Goal: Task Accomplishment & Management: Manage account settings

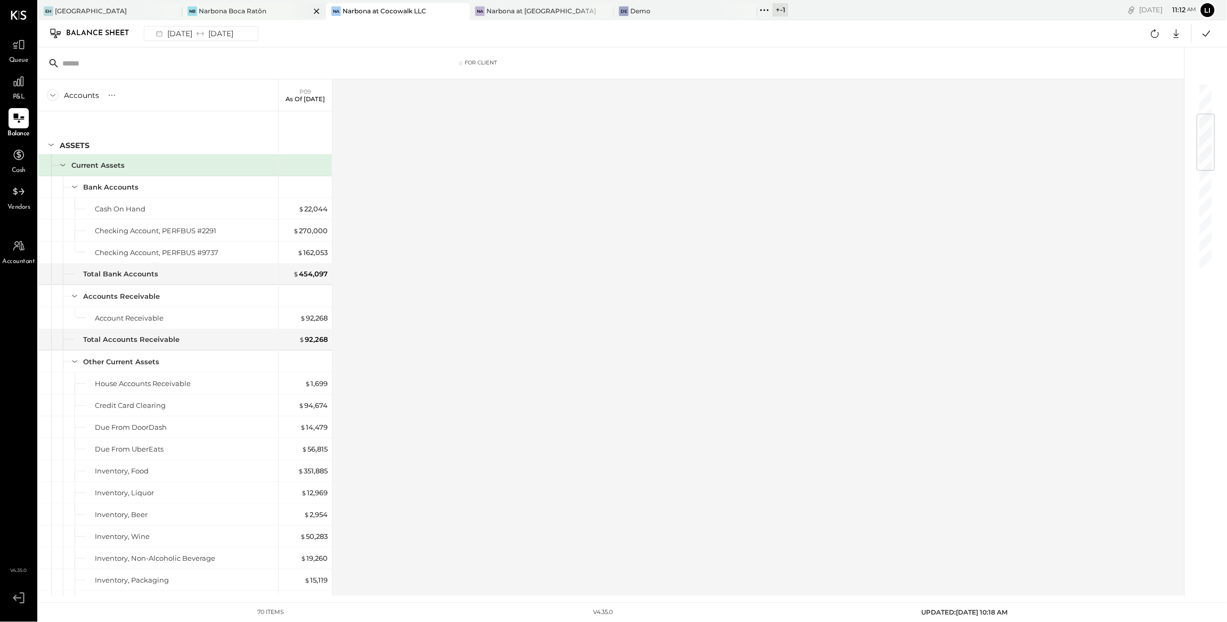
scroll to position [257, 0]
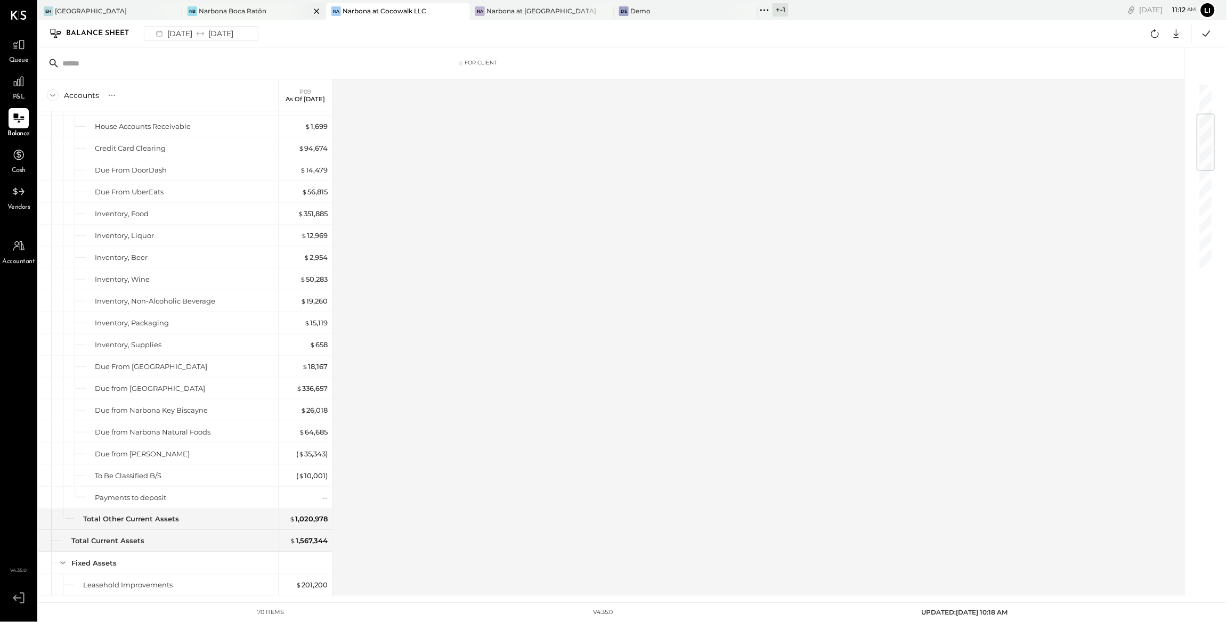
click at [256, 13] on div "Narbona Boca Ratōn" at bounding box center [233, 10] width 68 height 9
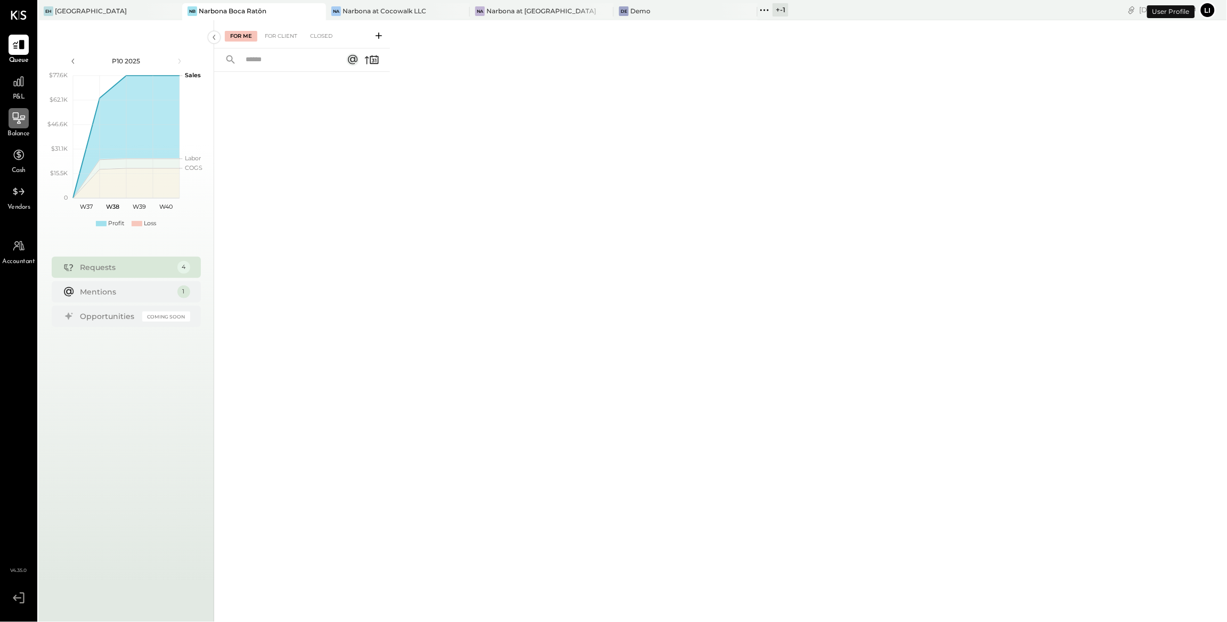
click at [14, 115] on icon at bounding box center [19, 118] width 14 height 14
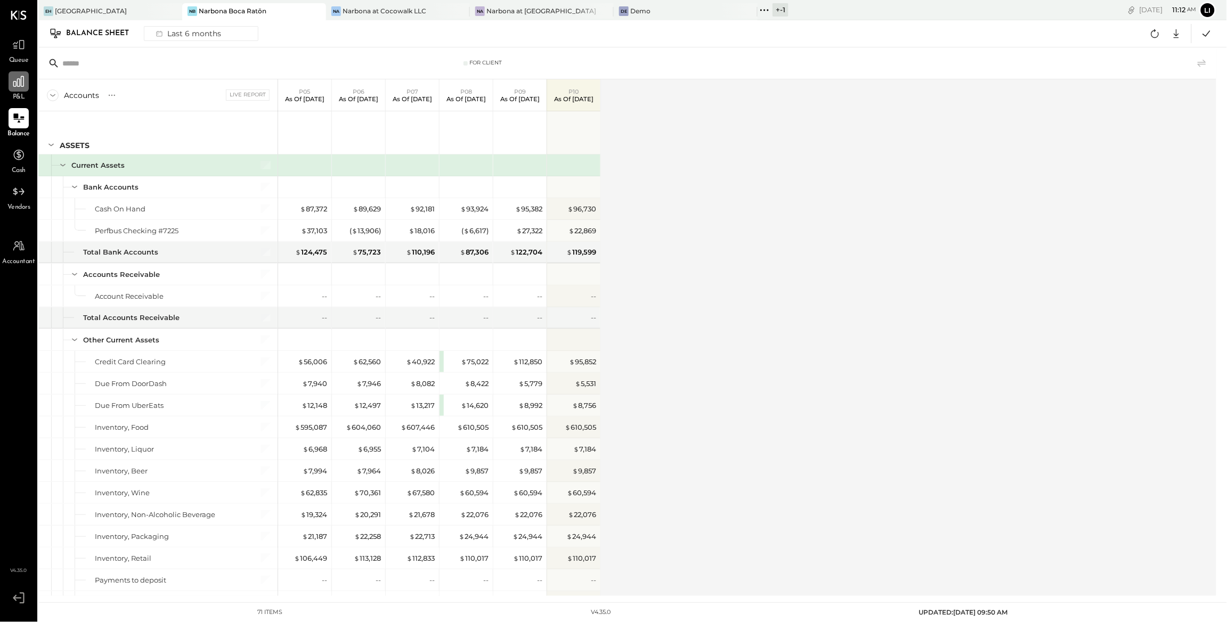
click at [15, 87] on icon at bounding box center [19, 82] width 14 height 14
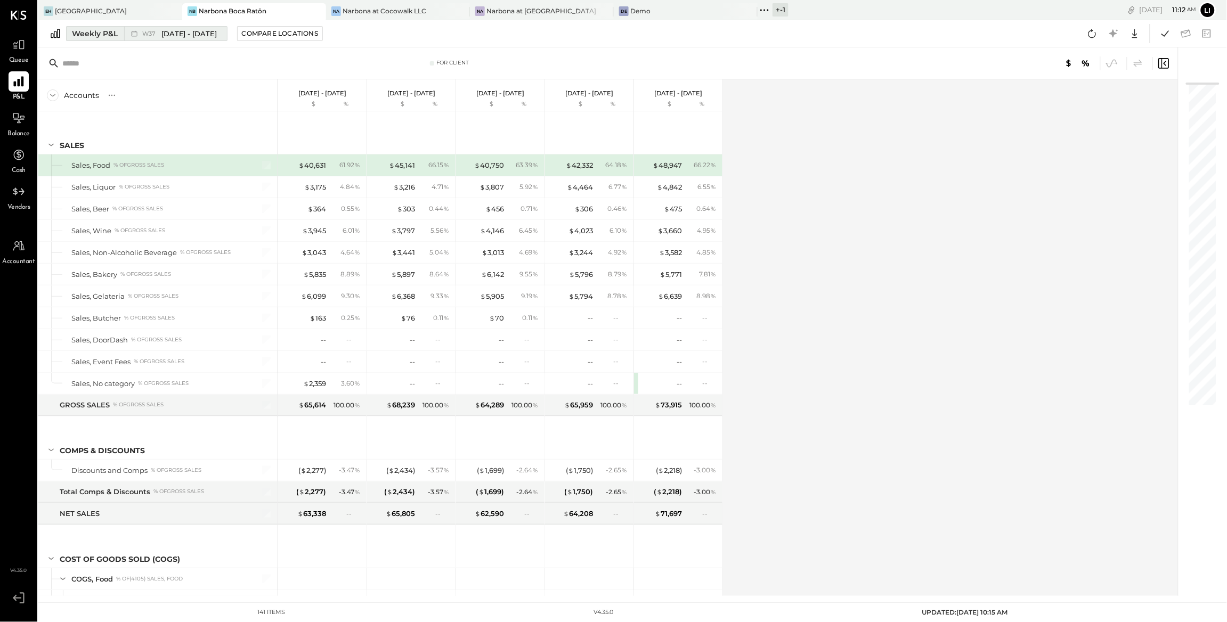
click at [177, 29] on span "[DATE] - [DATE]" at bounding box center [189, 34] width 56 height 10
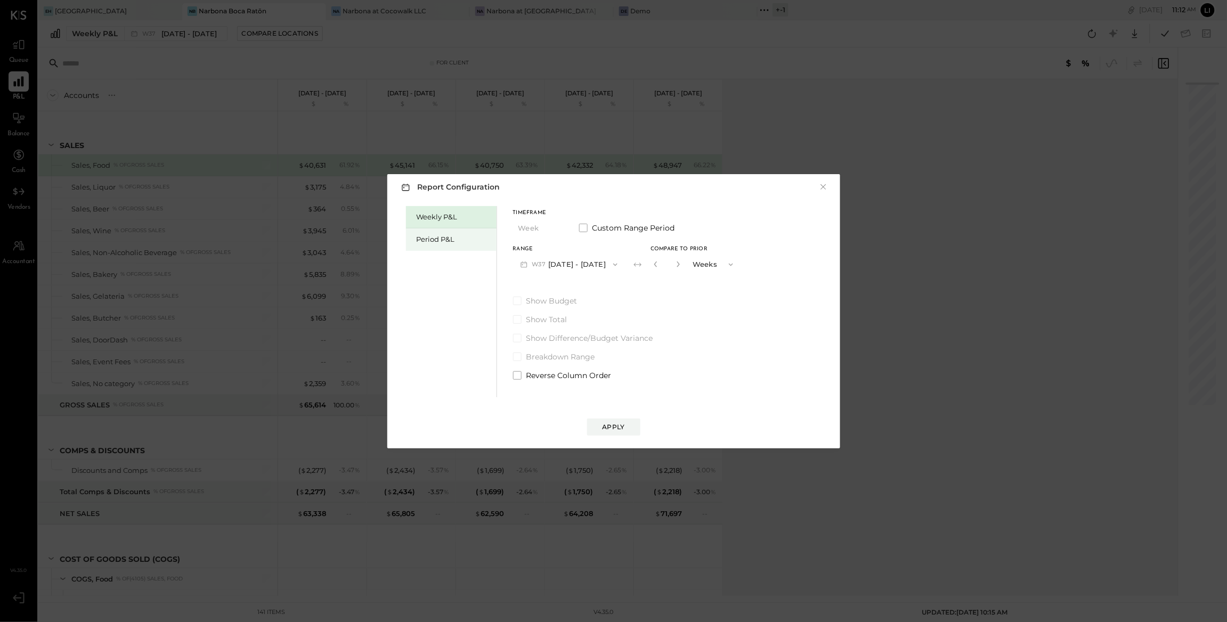
click at [454, 243] on div "Period P&L" at bounding box center [454, 239] width 75 height 10
click at [622, 268] on button "P10 [DATE] - [DATE]" at bounding box center [567, 265] width 109 height 20
click at [590, 282] on div "P09 [DATE] - [DATE]" at bounding box center [574, 289] width 121 height 22
click at [684, 271] on button "Compare" at bounding box center [657, 266] width 53 height 17
click at [680, 267] on icon "button" at bounding box center [676, 264] width 6 height 6
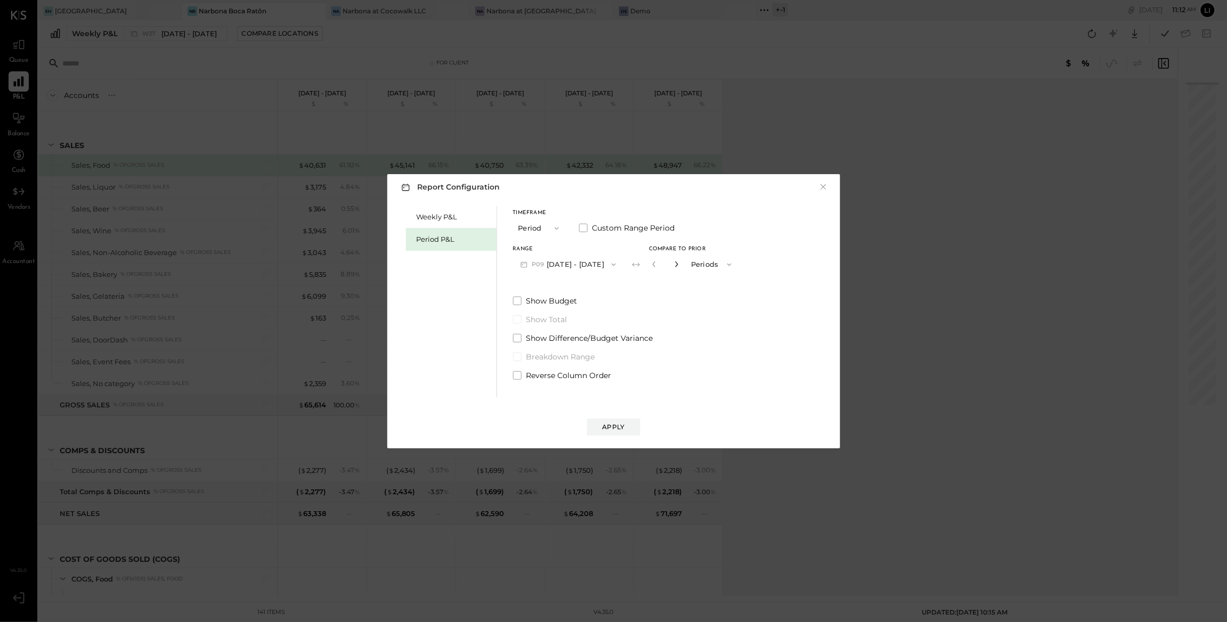
click at [680, 267] on icon "button" at bounding box center [676, 264] width 6 height 6
type input "*"
click at [625, 424] on button "Apply" at bounding box center [613, 427] width 53 height 17
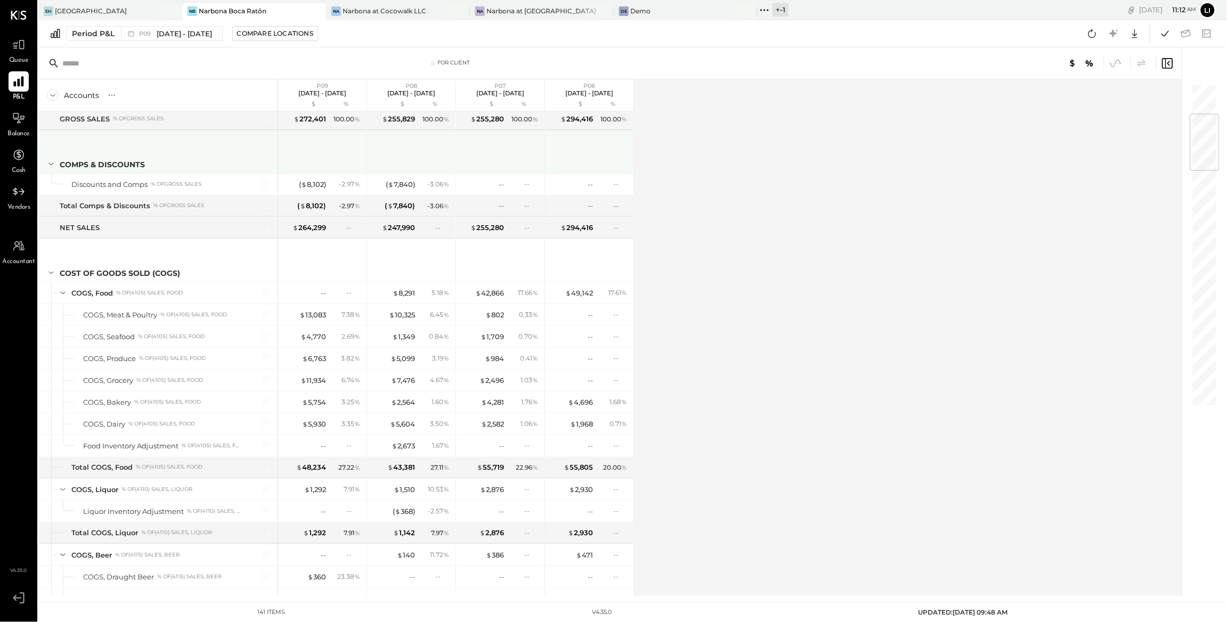
scroll to position [382, 0]
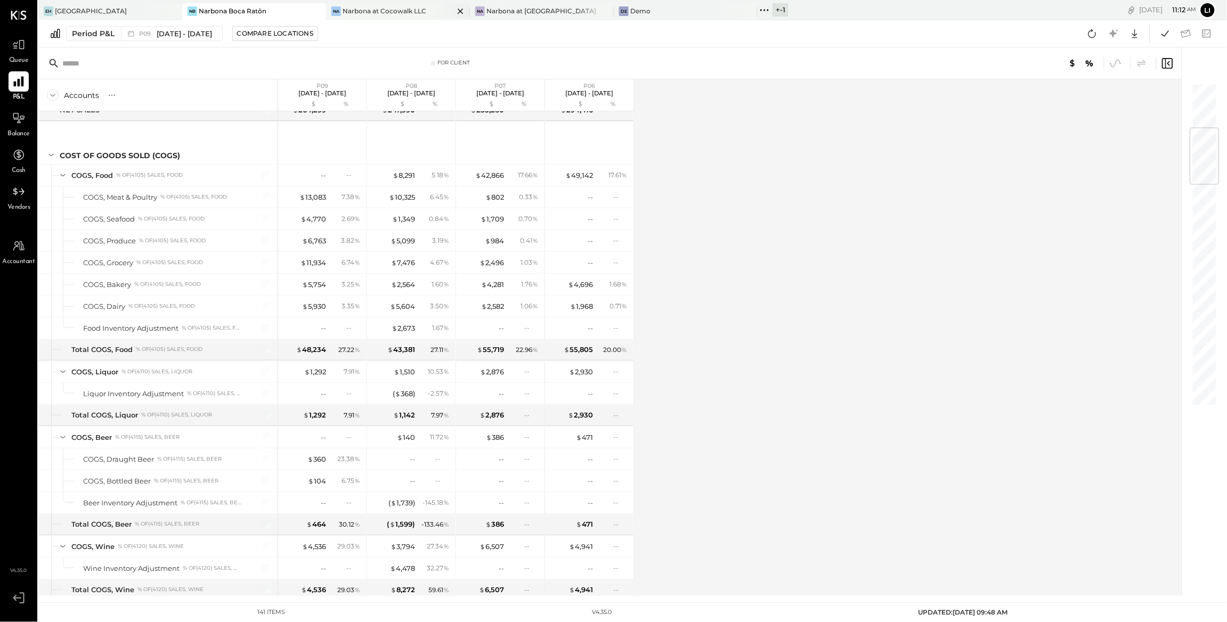
click at [383, 15] on div "Na Narbona at Cocowalk LLC" at bounding box center [398, 11] width 144 height 17
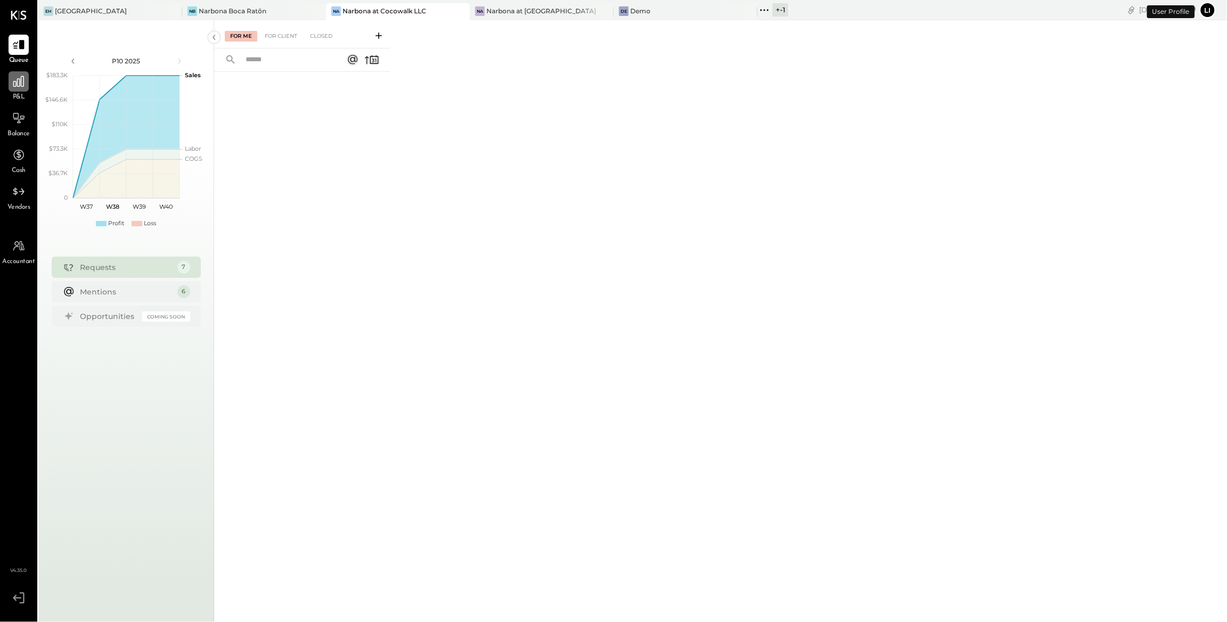
click at [21, 81] on icon at bounding box center [19, 82] width 14 height 14
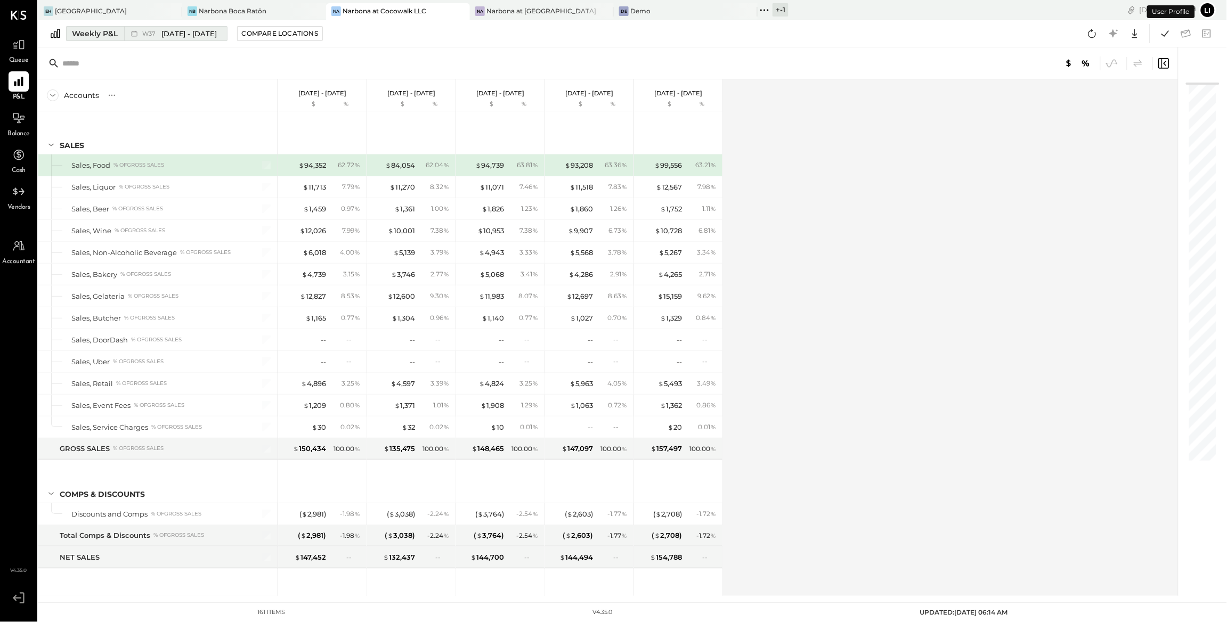
click at [110, 36] on div "Weekly P&L" at bounding box center [95, 33] width 46 height 11
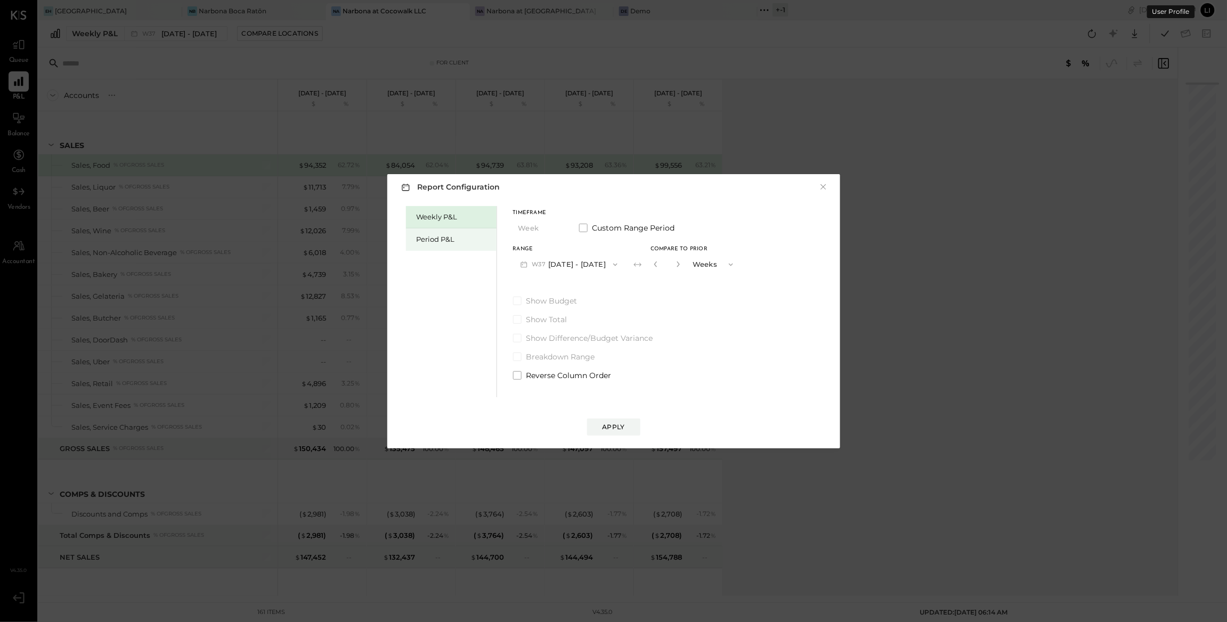
click at [444, 244] on div "Period P&L" at bounding box center [454, 239] width 75 height 10
click at [683, 271] on button "Compare" at bounding box center [655, 266] width 53 height 17
click at [616, 266] on icon "button" at bounding box center [612, 265] width 9 height 9
click at [572, 283] on span "[DATE] - [DATE]" at bounding box center [563, 287] width 51 height 9
click at [681, 269] on button "button" at bounding box center [676, 264] width 9 height 12
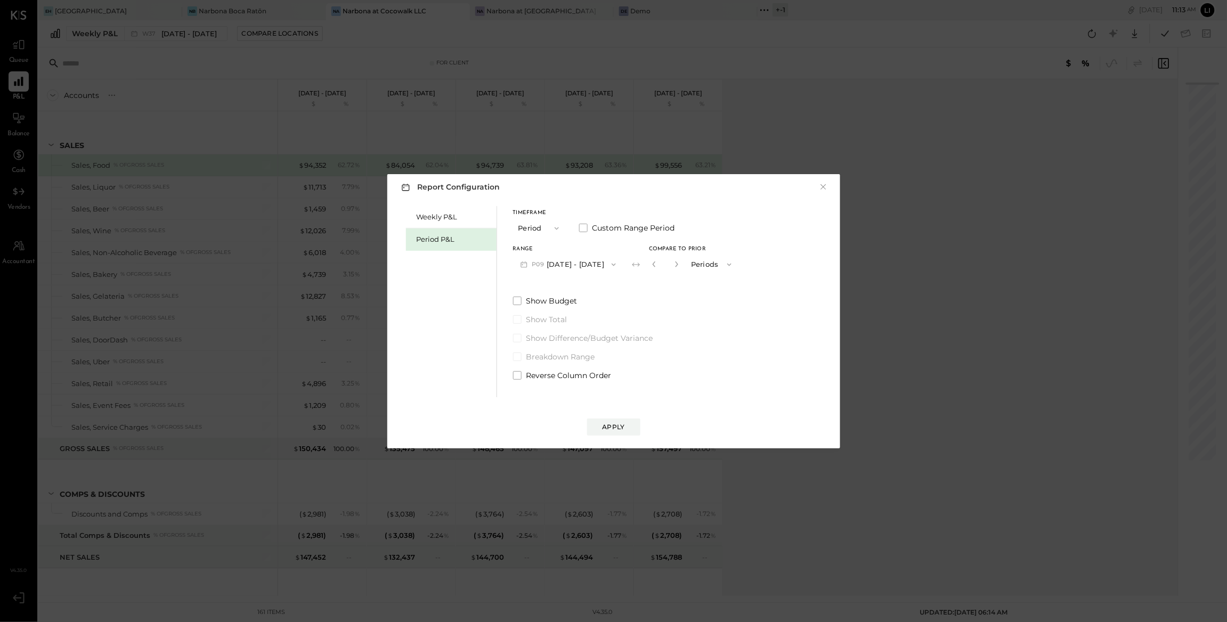
click at [681, 269] on button "button" at bounding box center [676, 264] width 9 height 12
type input "*"
click at [605, 430] on div "Apply" at bounding box center [614, 427] width 22 height 9
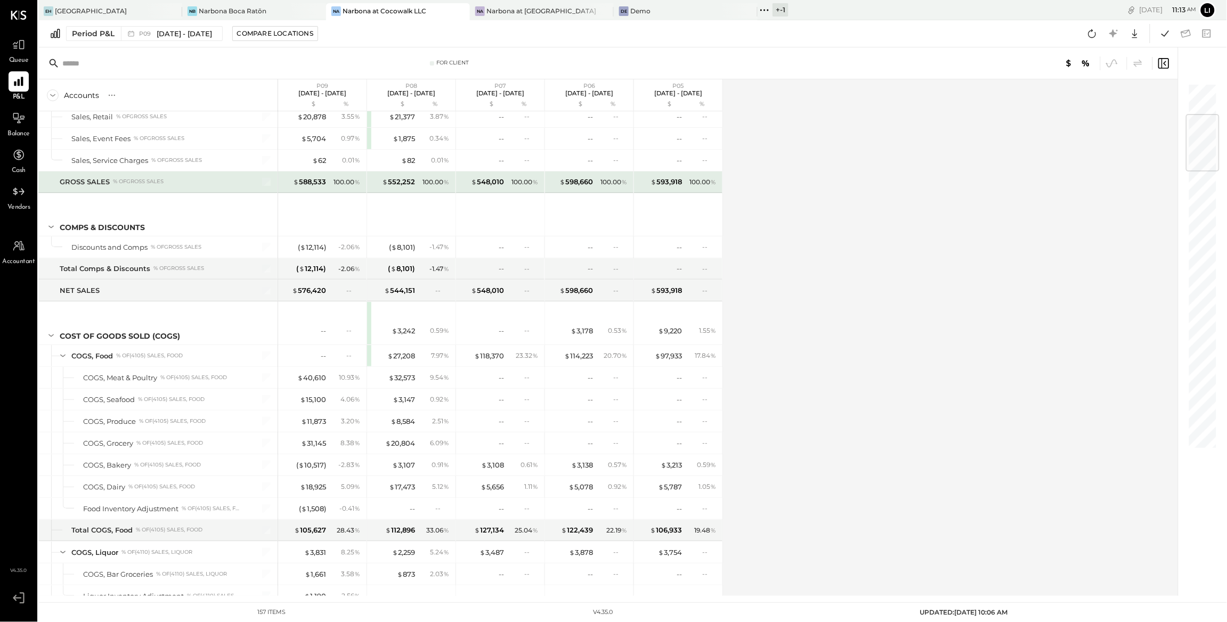
scroll to position [297, 0]
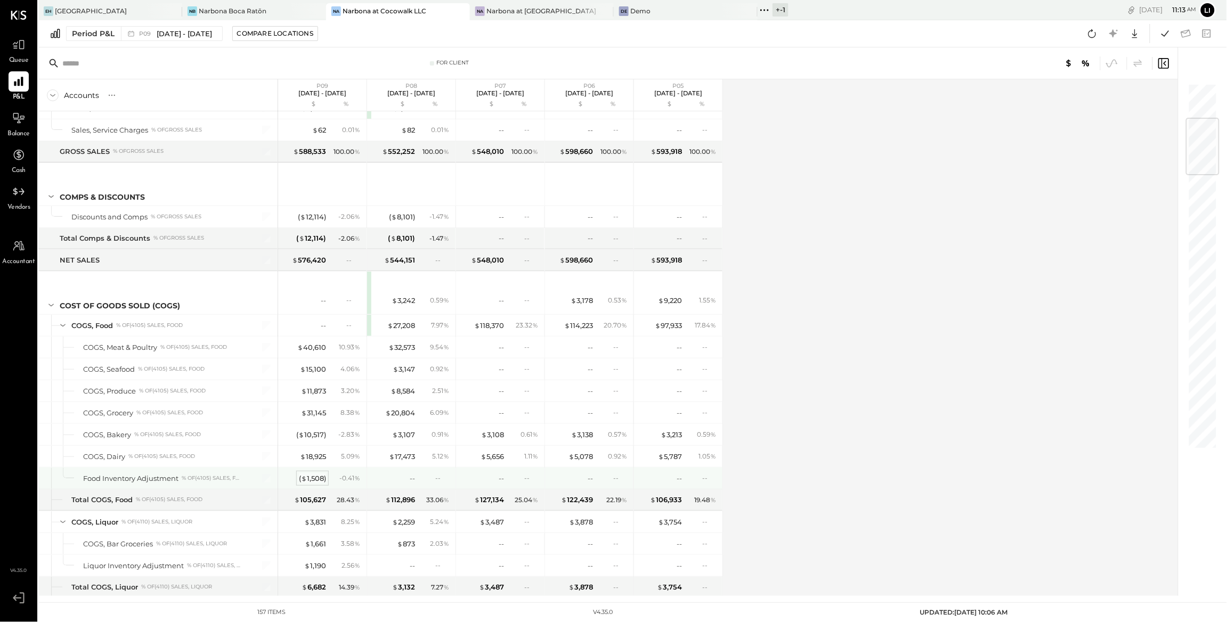
click at [307, 482] on div "( $ 1,508 )" at bounding box center [312, 479] width 27 height 10
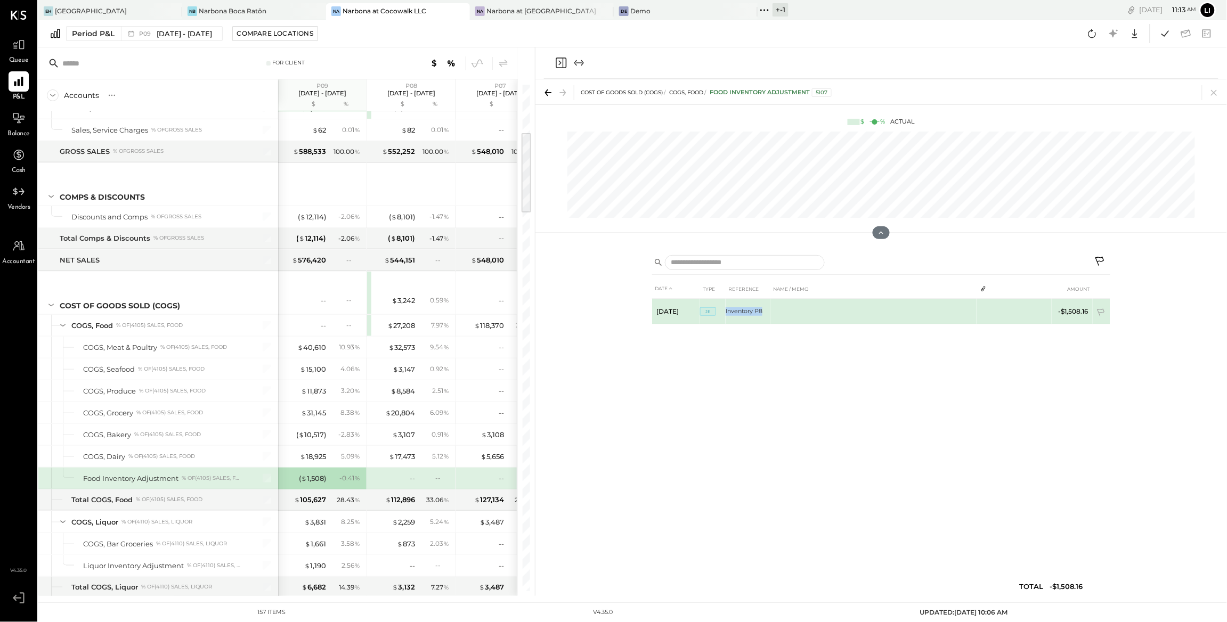
drag, startPoint x: 768, startPoint y: 310, endPoint x: 725, endPoint y: 312, distance: 43.2
click at [725, 312] on tr "Aug 14, 25 JE Inventory P8 -$1,508.16" at bounding box center [881, 312] width 458 height 26
copy tr "Inventory P8"
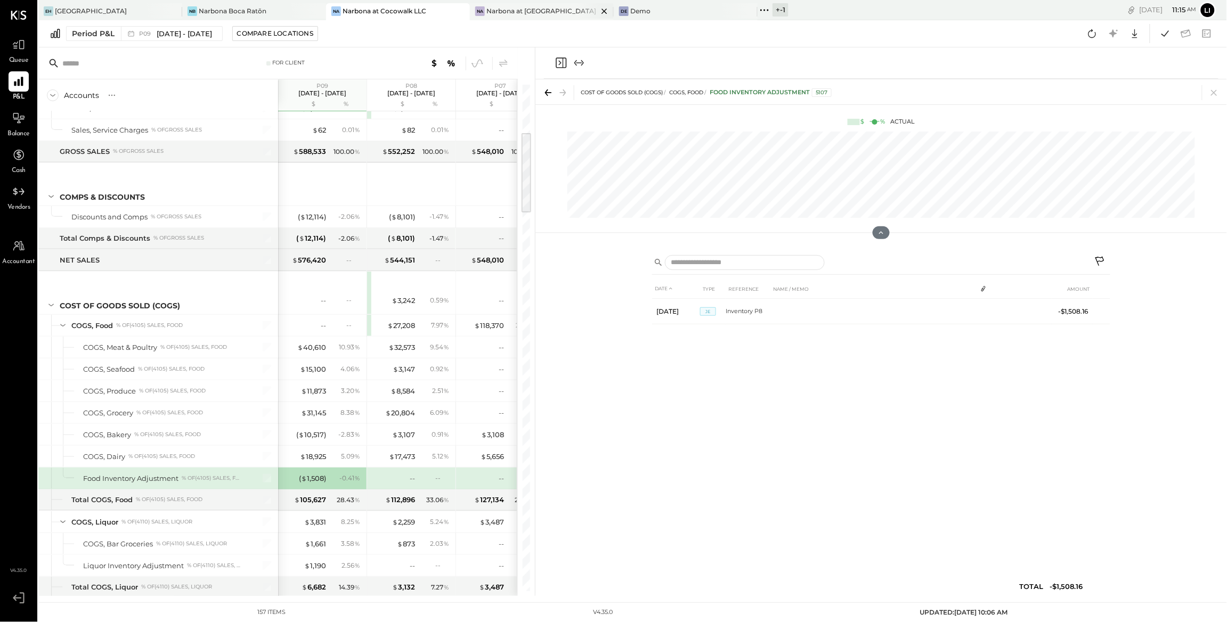
click at [544, 13] on div "Narbona at [GEOGRAPHIC_DATA] LLC" at bounding box center [541, 10] width 111 height 9
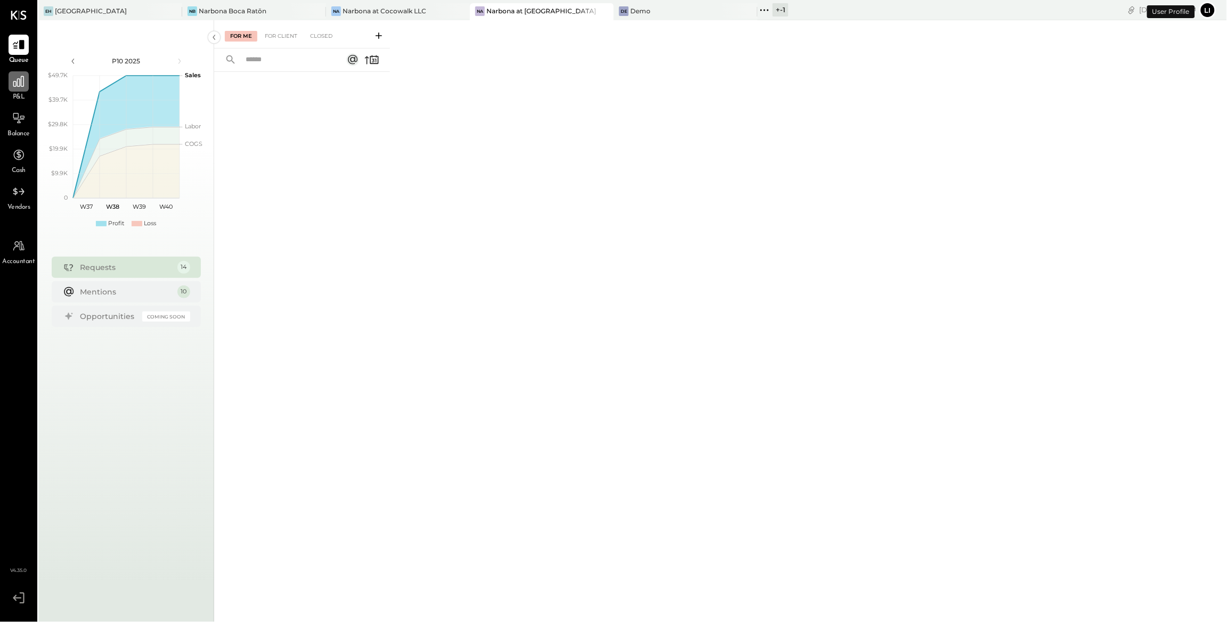
click at [19, 82] on icon at bounding box center [18, 81] width 11 height 11
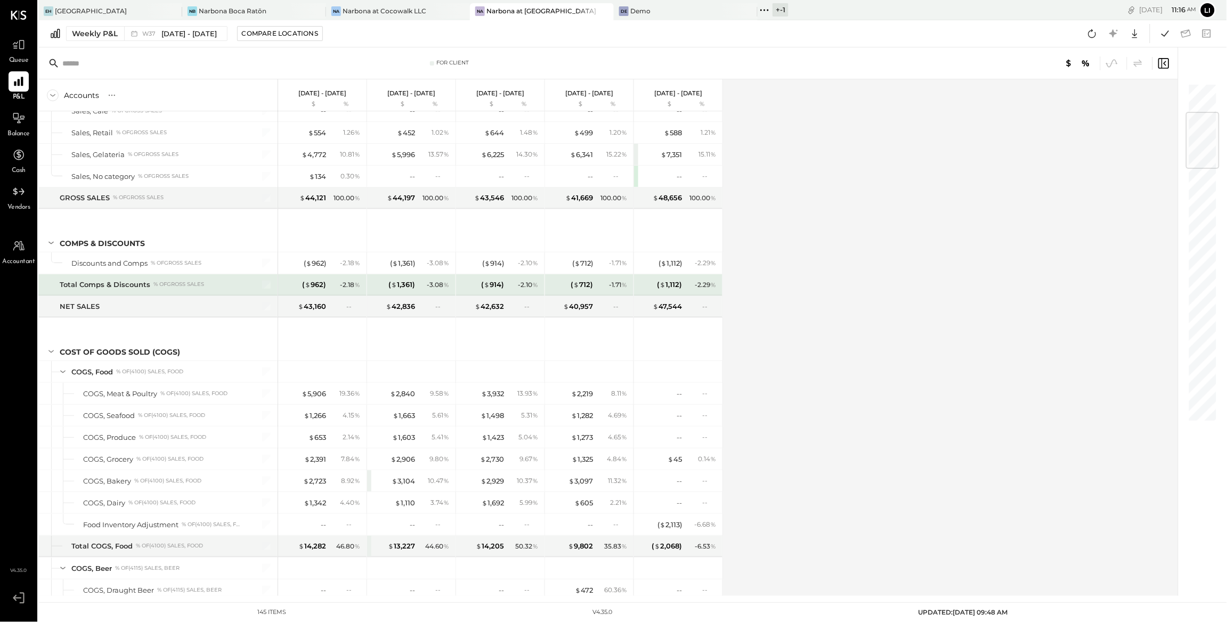
scroll to position [361, 0]
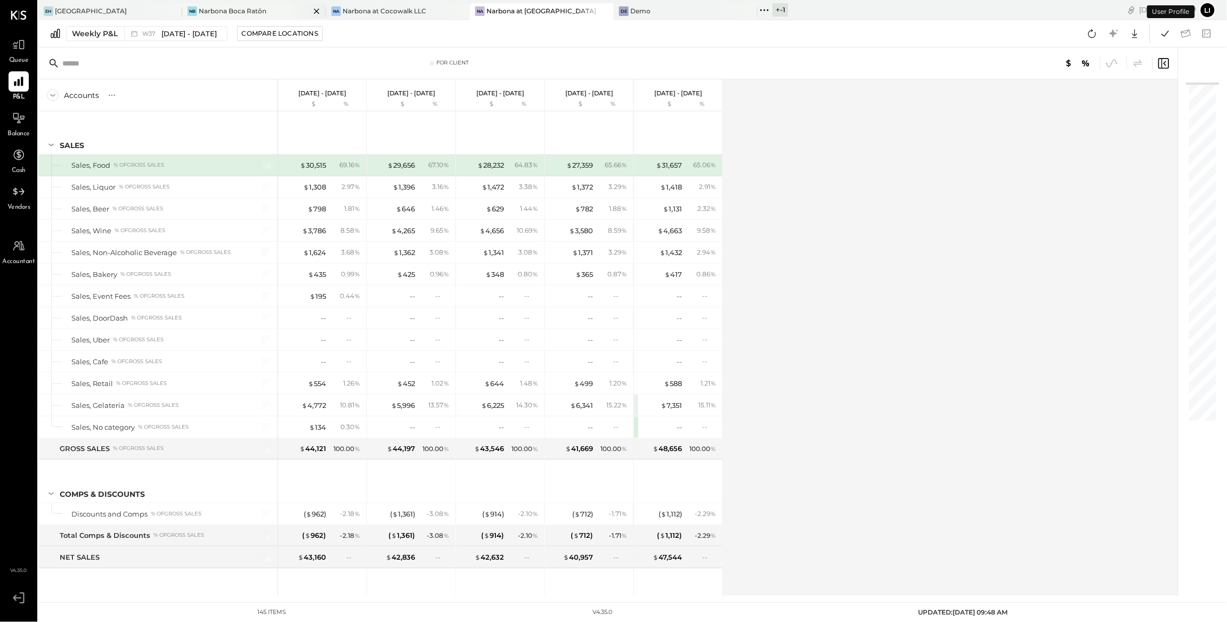
click at [276, 11] on div "[PERSON_NAME] Boca Ratōn" at bounding box center [246, 11] width 128 height 10
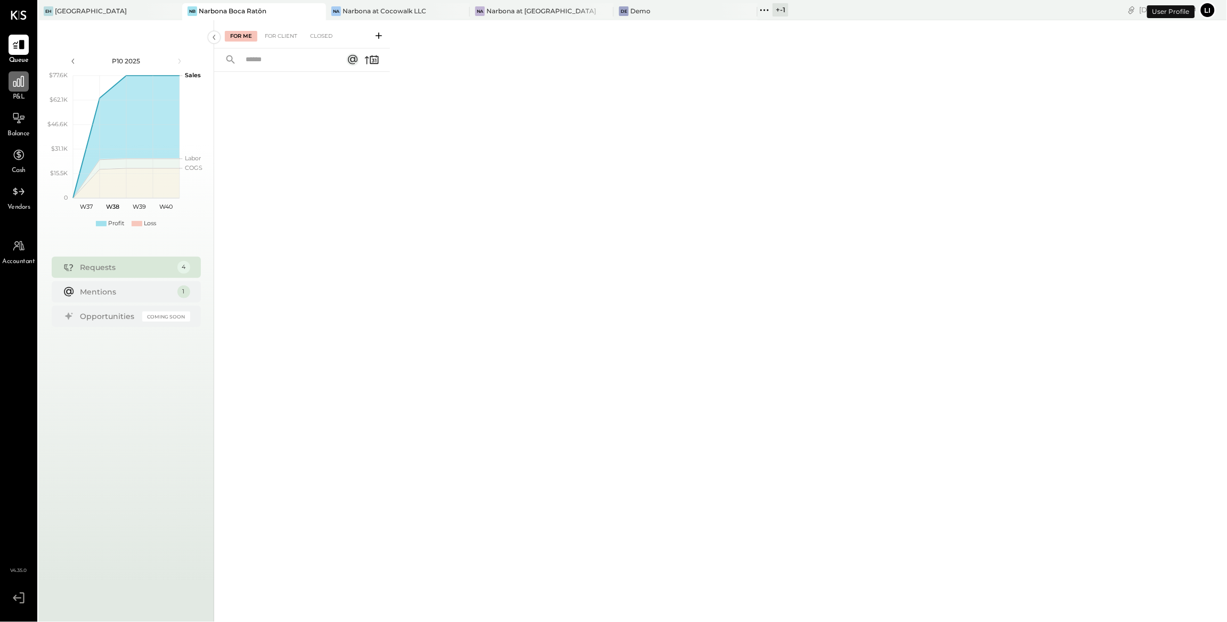
click at [21, 90] on div at bounding box center [19, 81] width 20 height 20
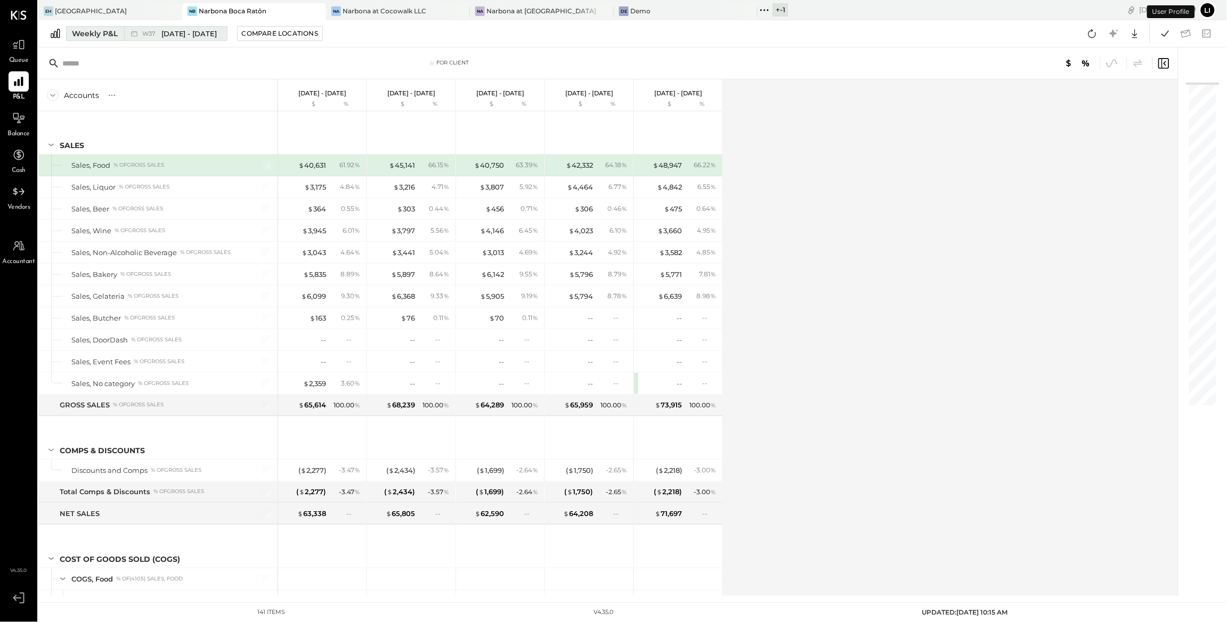
click at [135, 35] on icon at bounding box center [134, 33] width 11 height 11
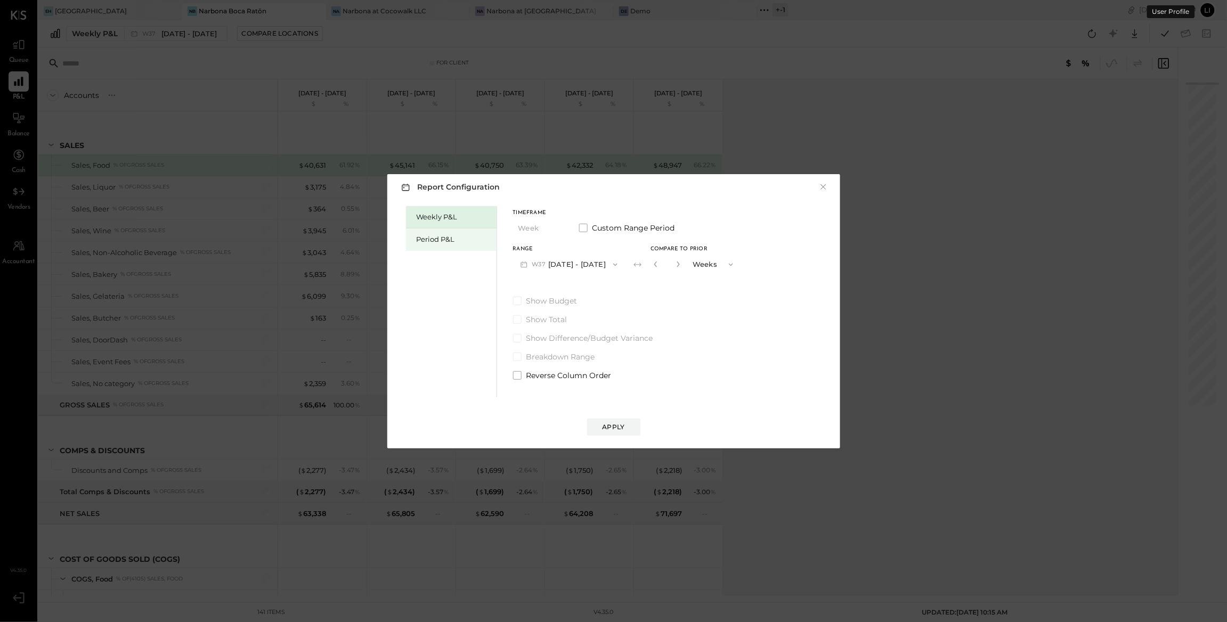
click at [457, 243] on div "Period P&L" at bounding box center [454, 239] width 75 height 10
click at [614, 267] on span "button" at bounding box center [610, 265] width 14 height 9
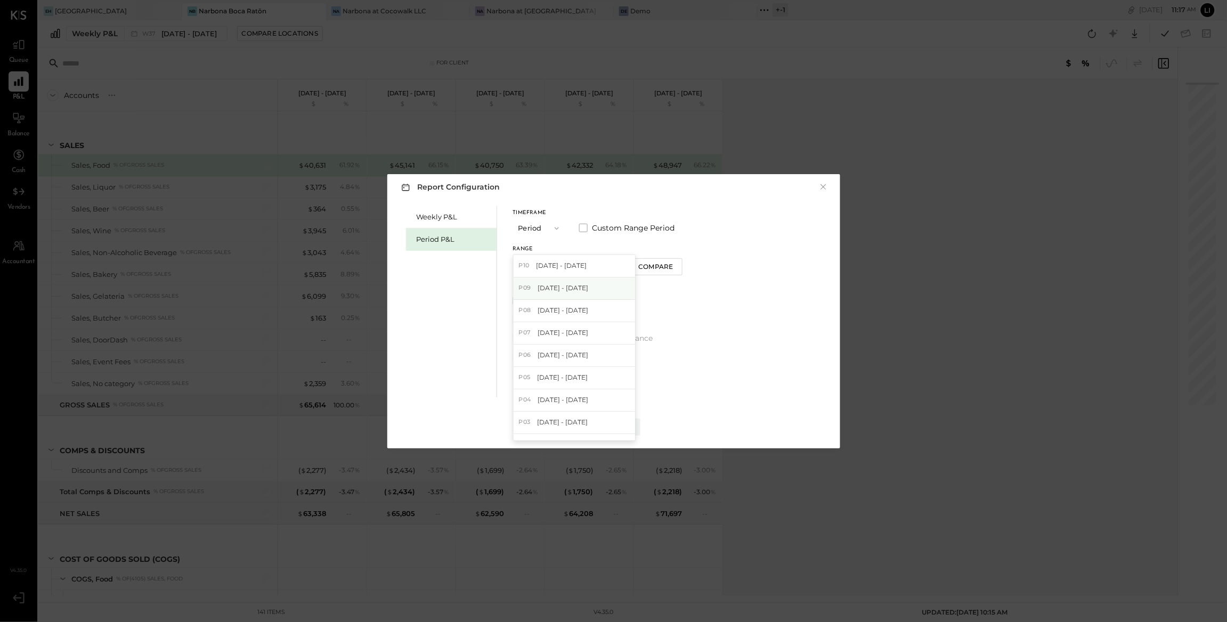
click at [568, 283] on div "P09 [DATE] - [DATE]" at bounding box center [574, 289] width 121 height 22
click at [670, 266] on div "Compare" at bounding box center [657, 266] width 35 height 9
click at [680, 264] on icon "button" at bounding box center [676, 264] width 6 height 6
type input "*"
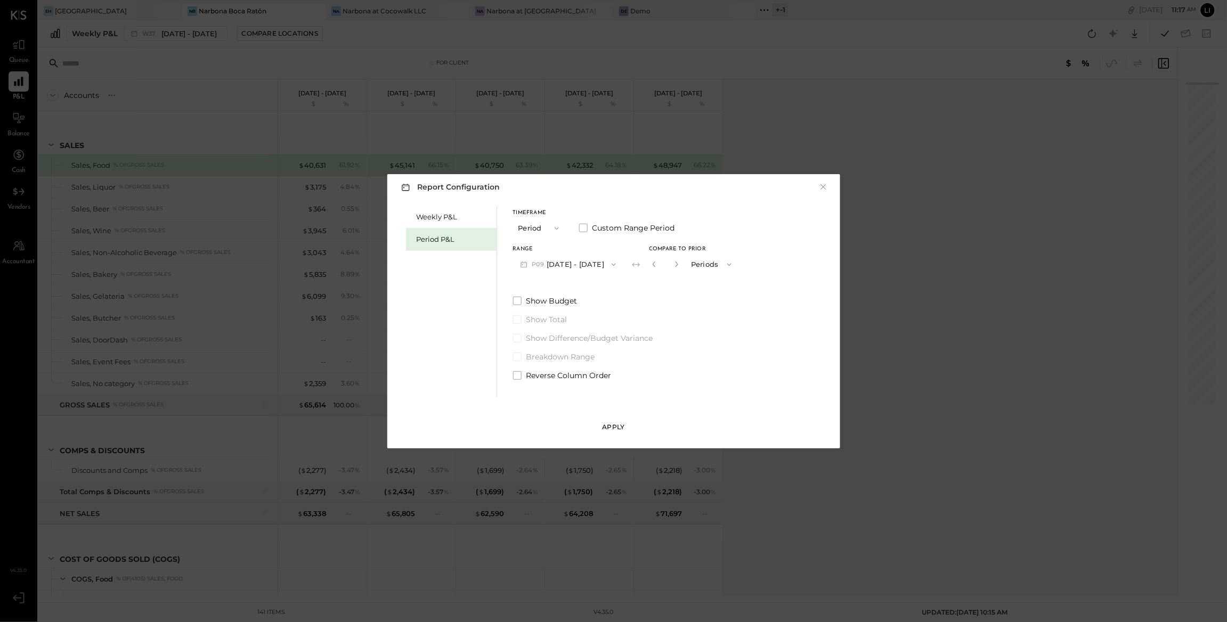
click at [608, 421] on button "Apply" at bounding box center [613, 427] width 53 height 17
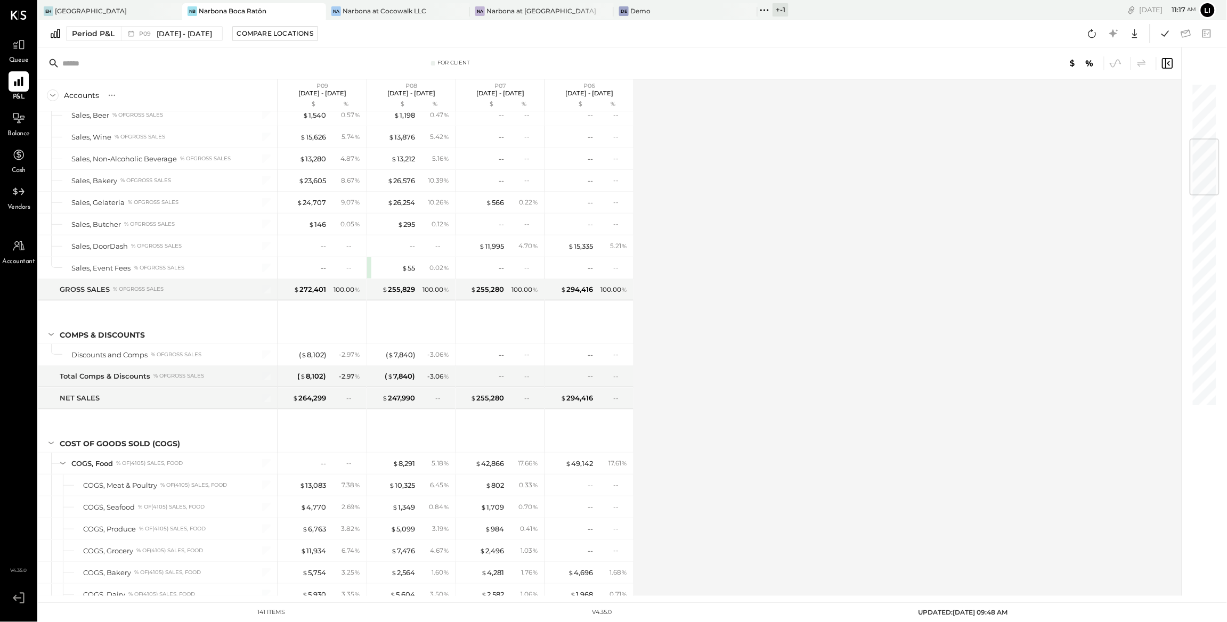
scroll to position [474, 0]
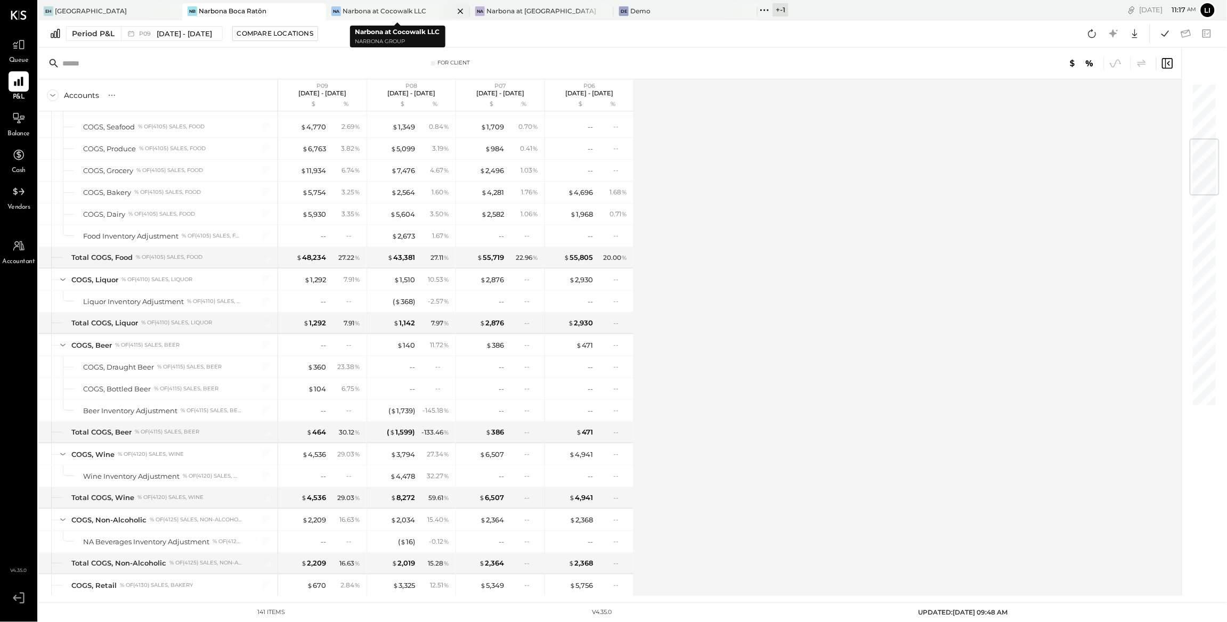
click at [362, 14] on div "Narbona at Cocowalk LLC" at bounding box center [385, 10] width 84 height 9
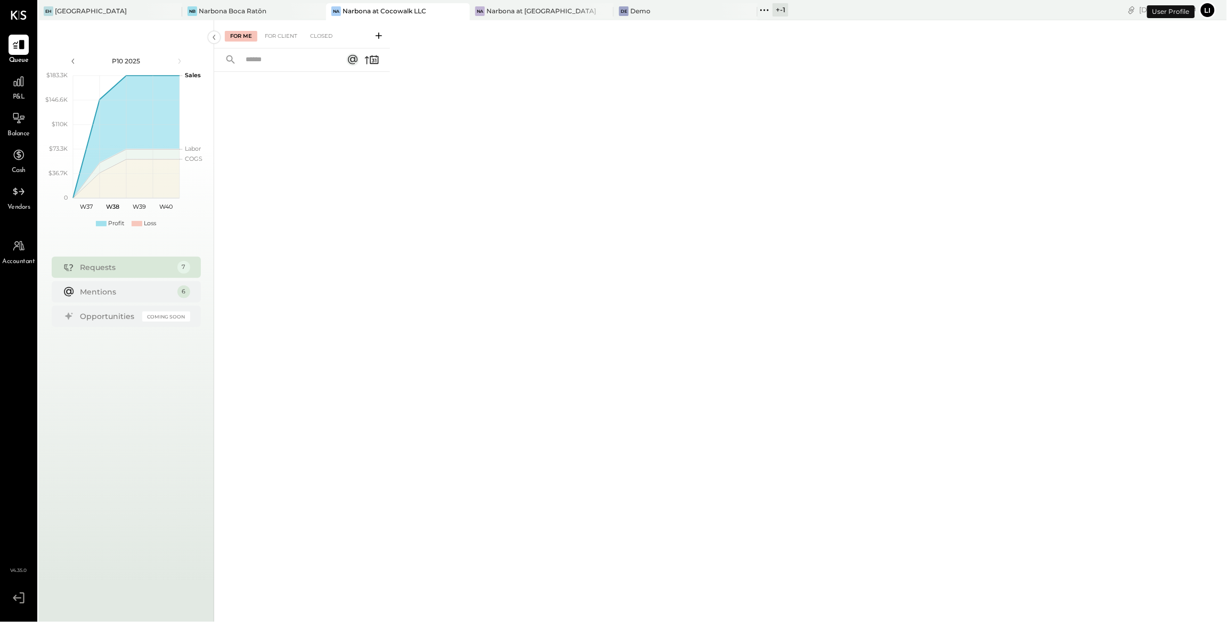
click at [31, 89] on div "P&L" at bounding box center [18, 86] width 31 height 31
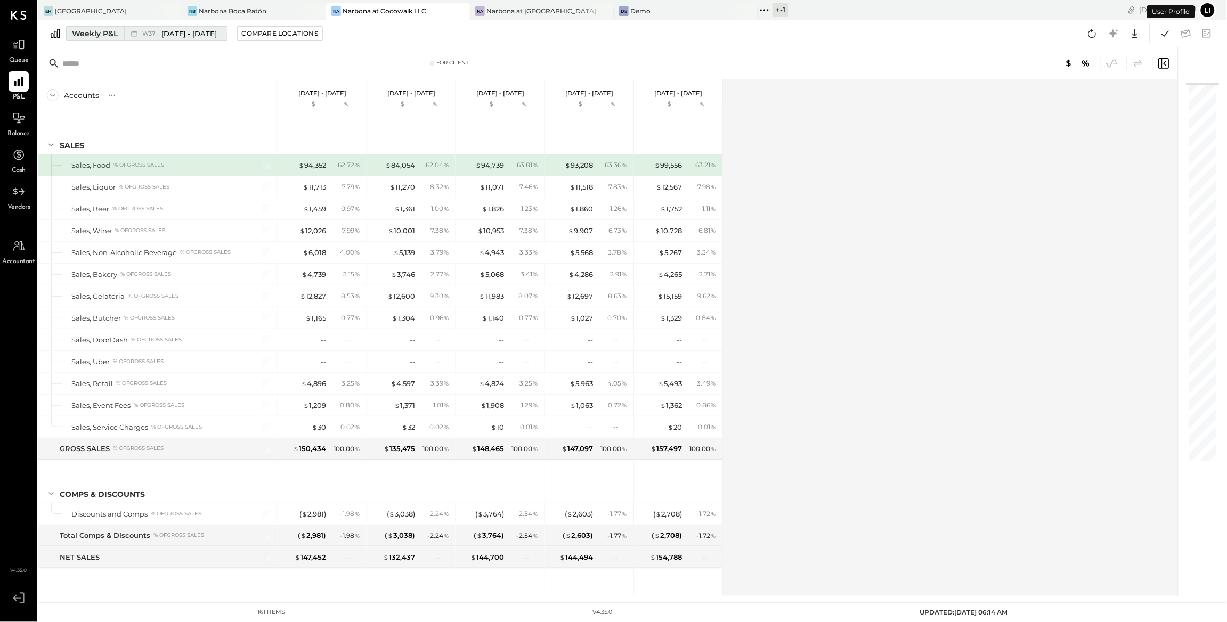
click at [207, 29] on span "[DATE] - [DATE]" at bounding box center [189, 34] width 56 height 10
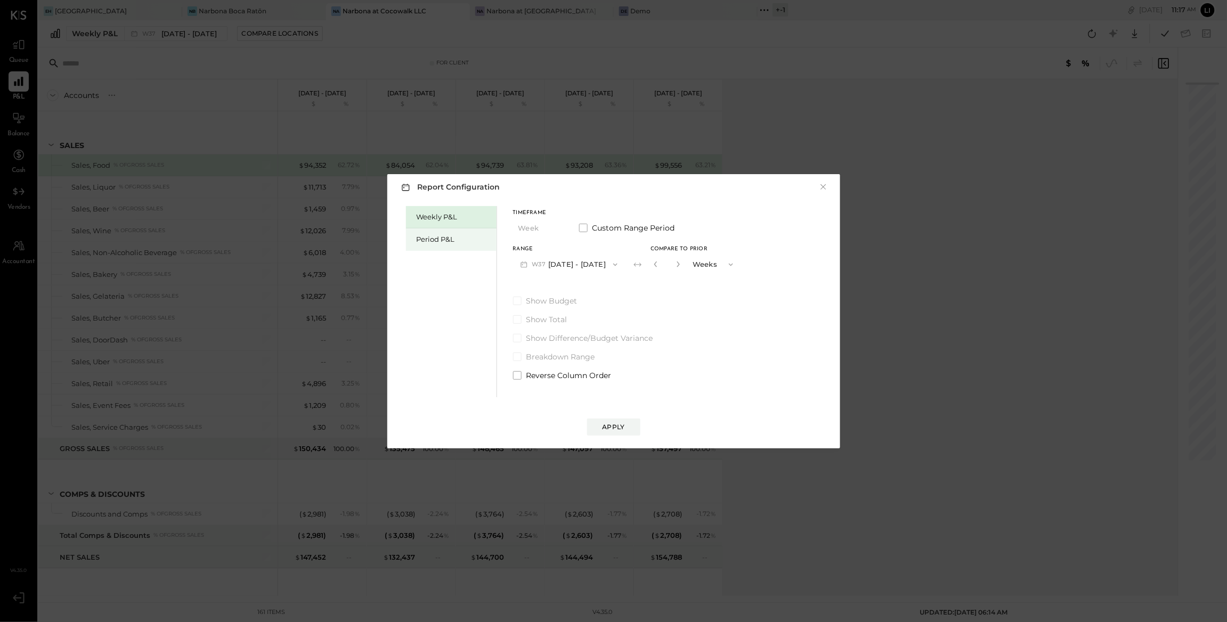
click at [462, 229] on div "Period P&L" at bounding box center [451, 240] width 91 height 22
click at [616, 269] on icon "button" at bounding box center [612, 265] width 9 height 9
click at [560, 286] on span "Aug 11 - Sep 7, 2025" at bounding box center [563, 287] width 51 height 9
click at [621, 431] on div "Apply" at bounding box center [614, 427] width 22 height 9
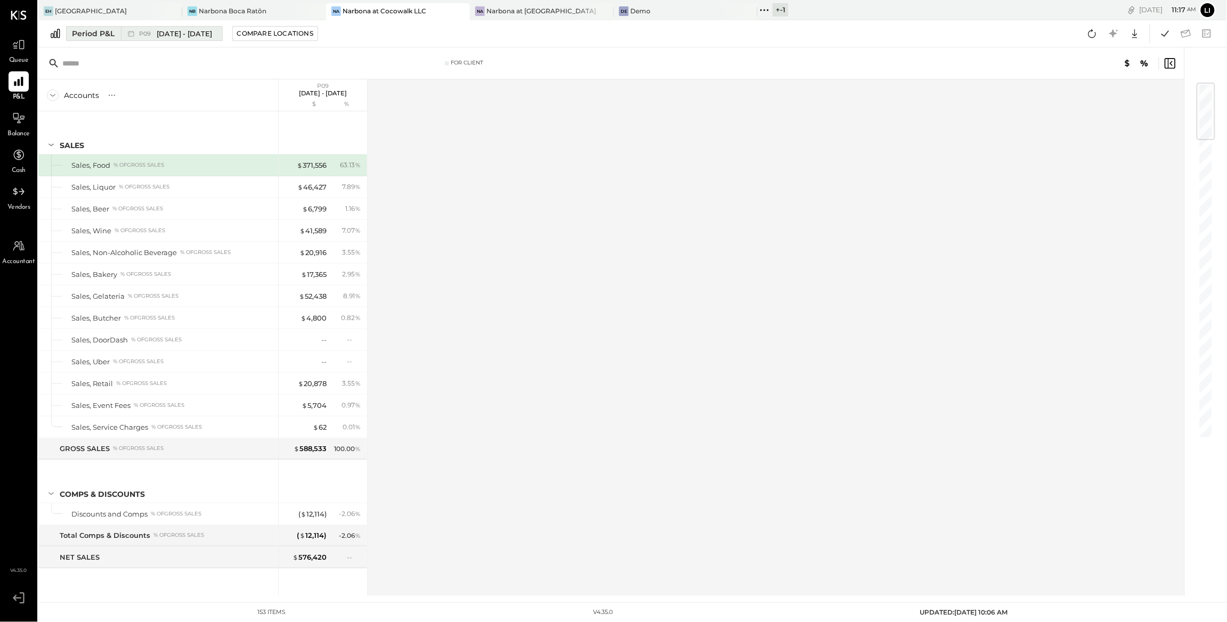
click at [198, 29] on span "[DATE] - [DATE]" at bounding box center [185, 34] width 56 height 10
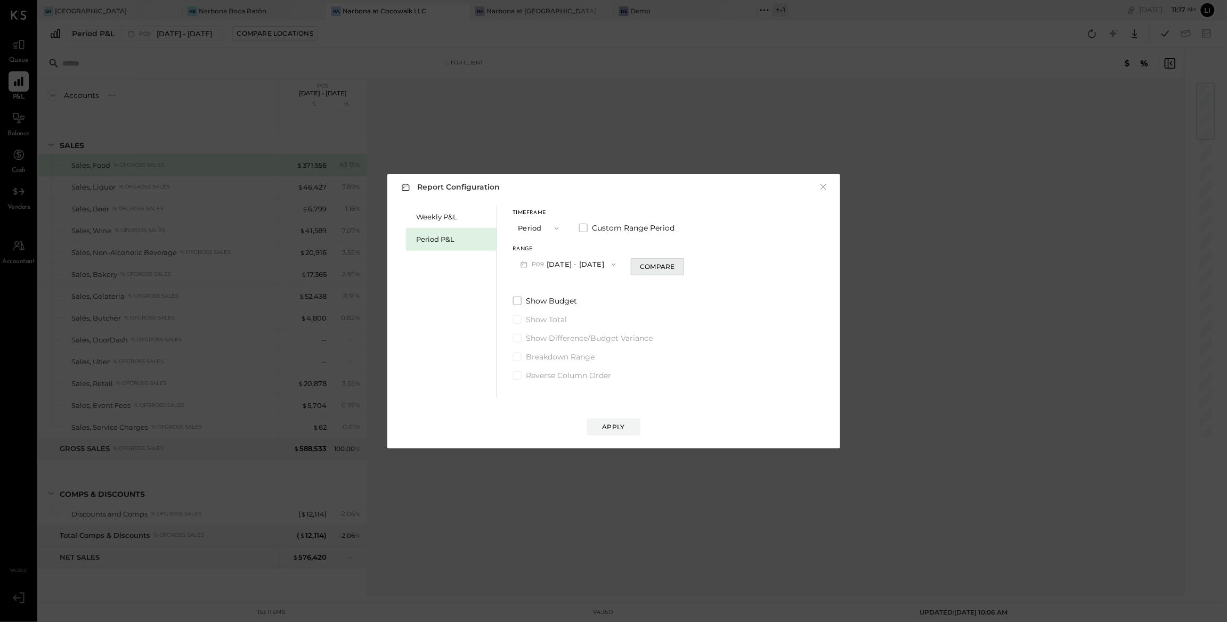
click at [655, 266] on div "Compare" at bounding box center [657, 266] width 35 height 9
click at [681, 269] on button "button" at bounding box center [676, 264] width 9 height 12
type input "*"
click at [629, 432] on button "Apply" at bounding box center [613, 427] width 53 height 17
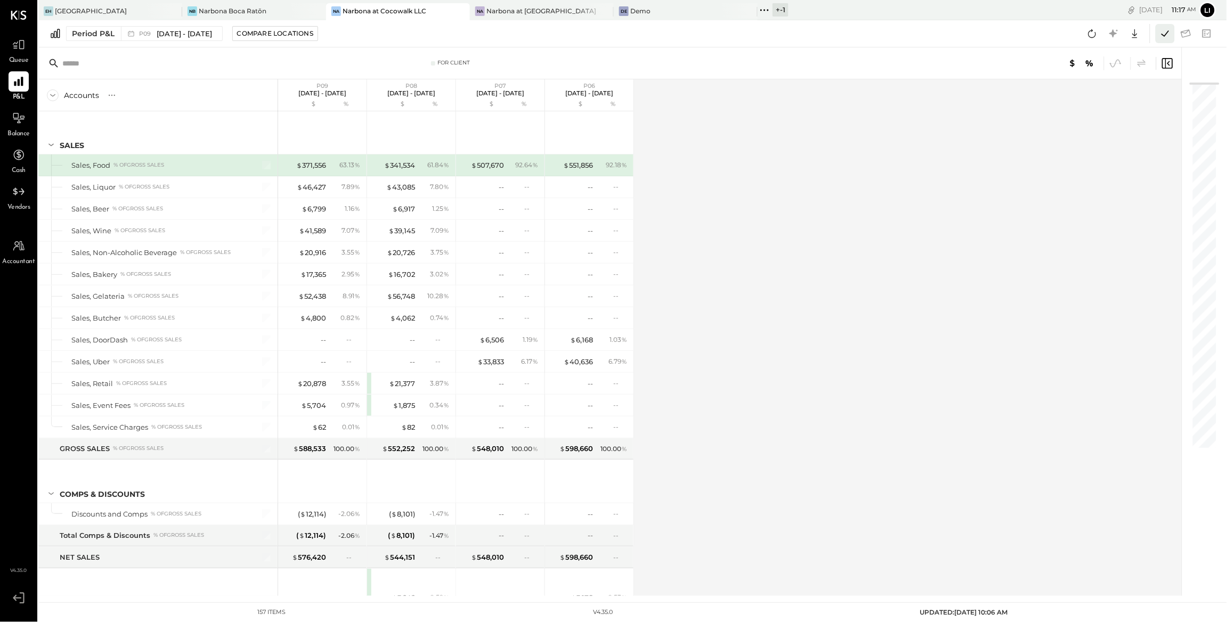
click at [1158, 38] on button at bounding box center [1165, 33] width 19 height 19
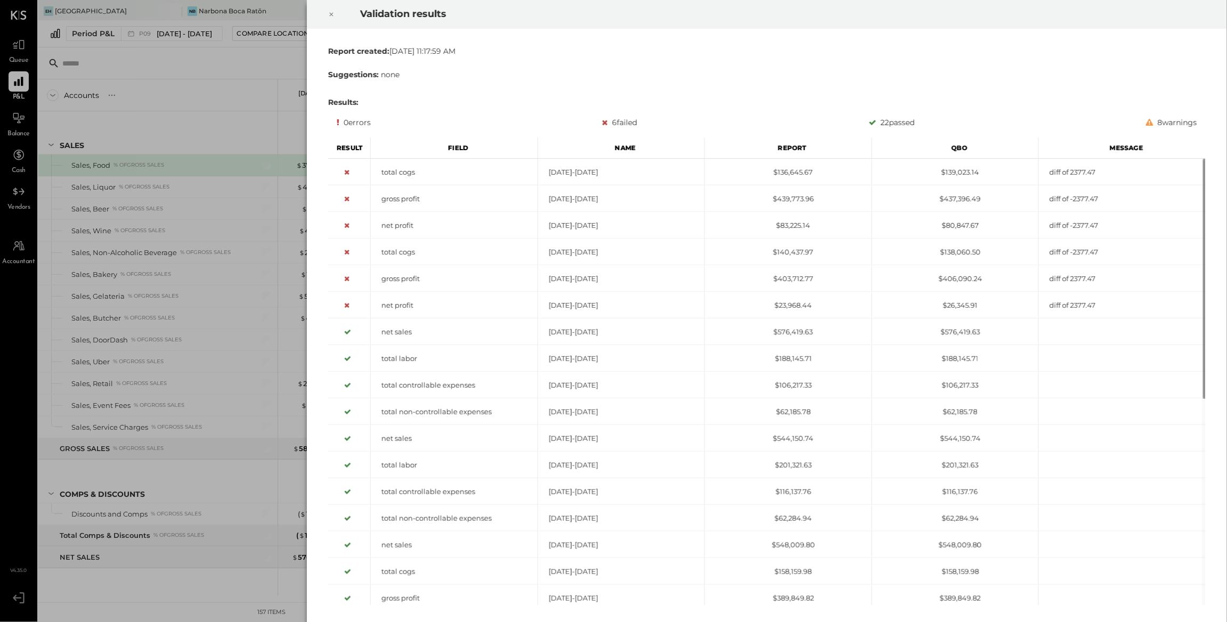
click at [338, 19] on div at bounding box center [331, 14] width 23 height 30
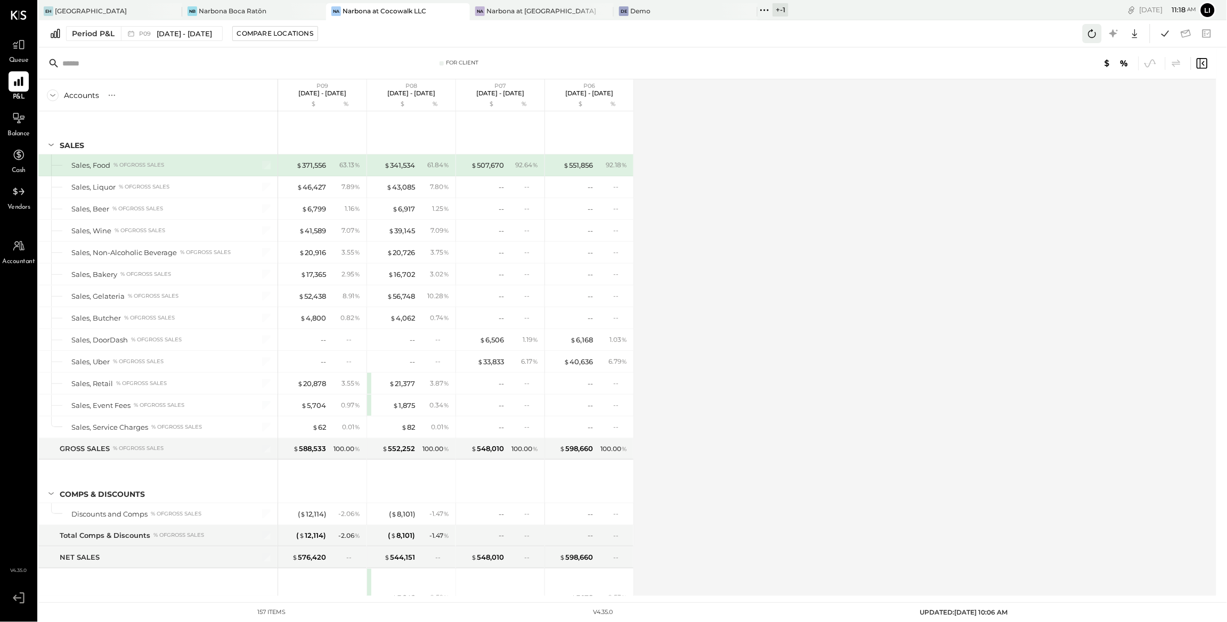
click at [1090, 41] on button at bounding box center [1092, 33] width 19 height 19
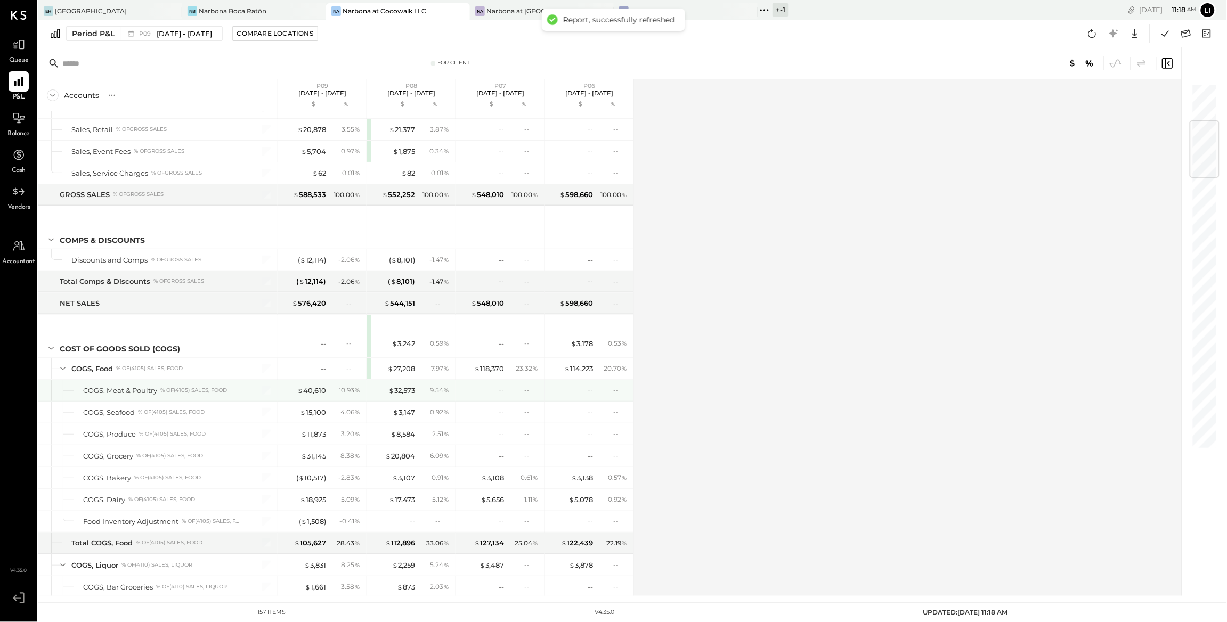
scroll to position [320, 0]
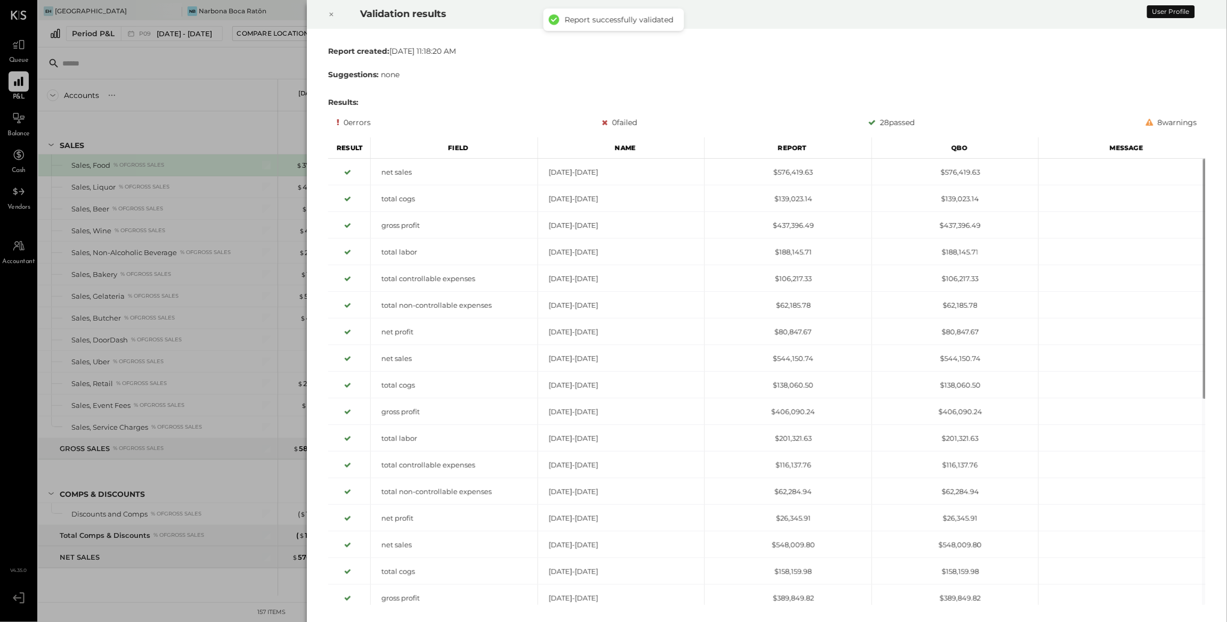
click at [331, 18] on icon at bounding box center [331, 14] width 6 height 13
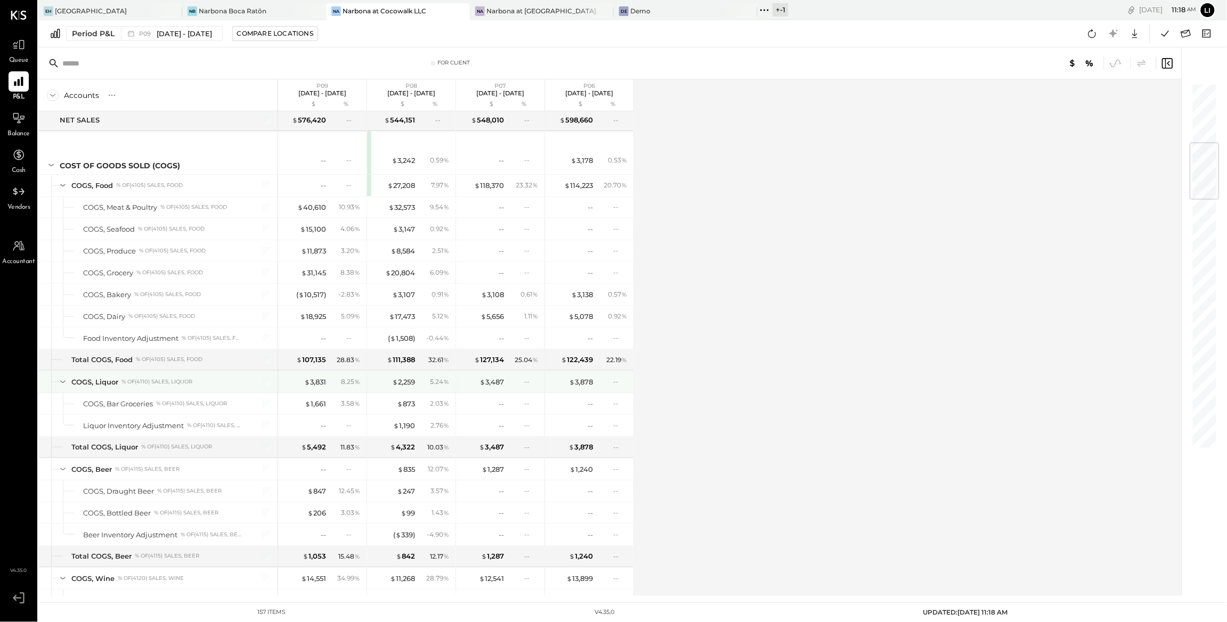
scroll to position [505, 0]
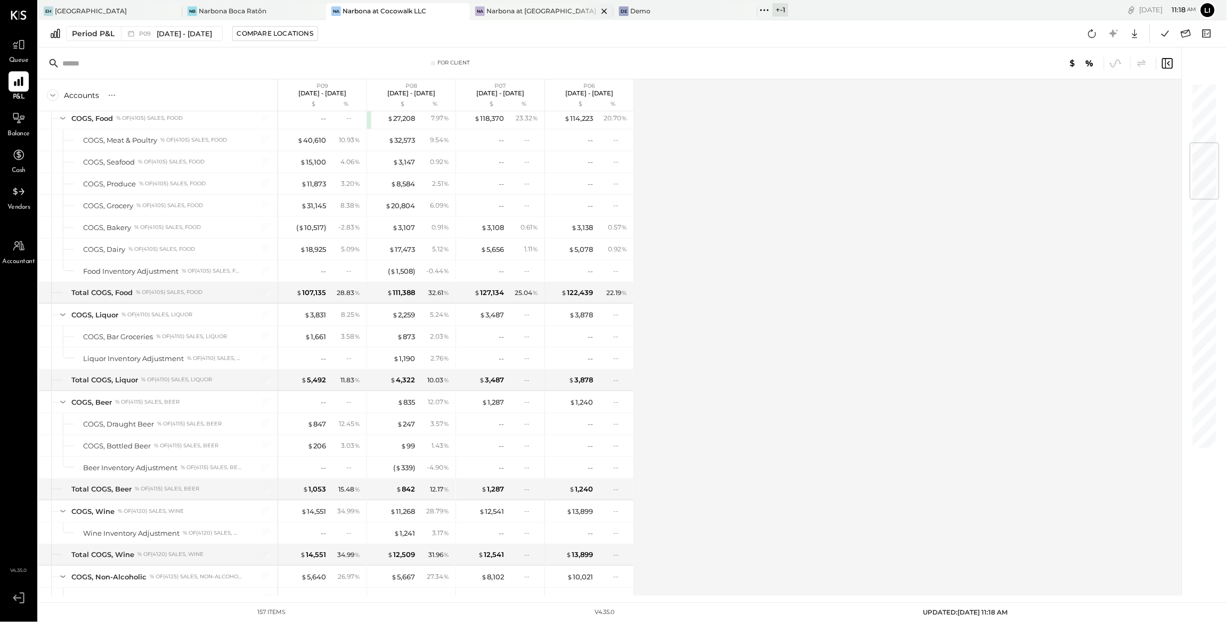
click at [524, 14] on div "Narbona at [GEOGRAPHIC_DATA] LLC" at bounding box center [541, 10] width 111 height 9
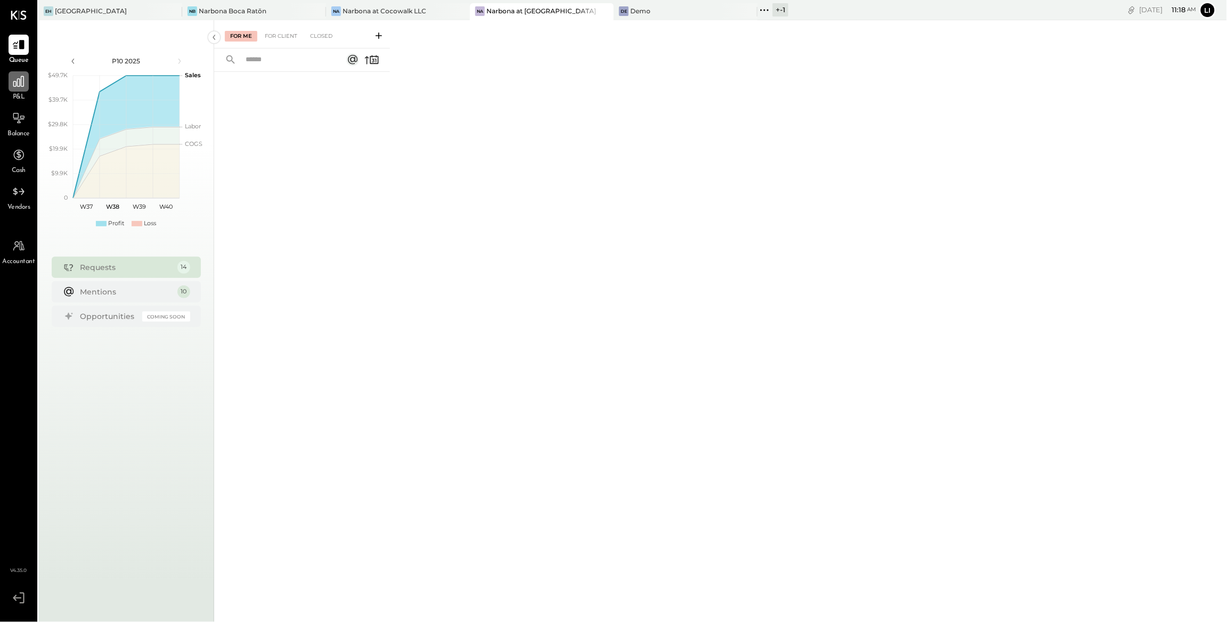
click at [10, 85] on div at bounding box center [19, 81] width 20 height 20
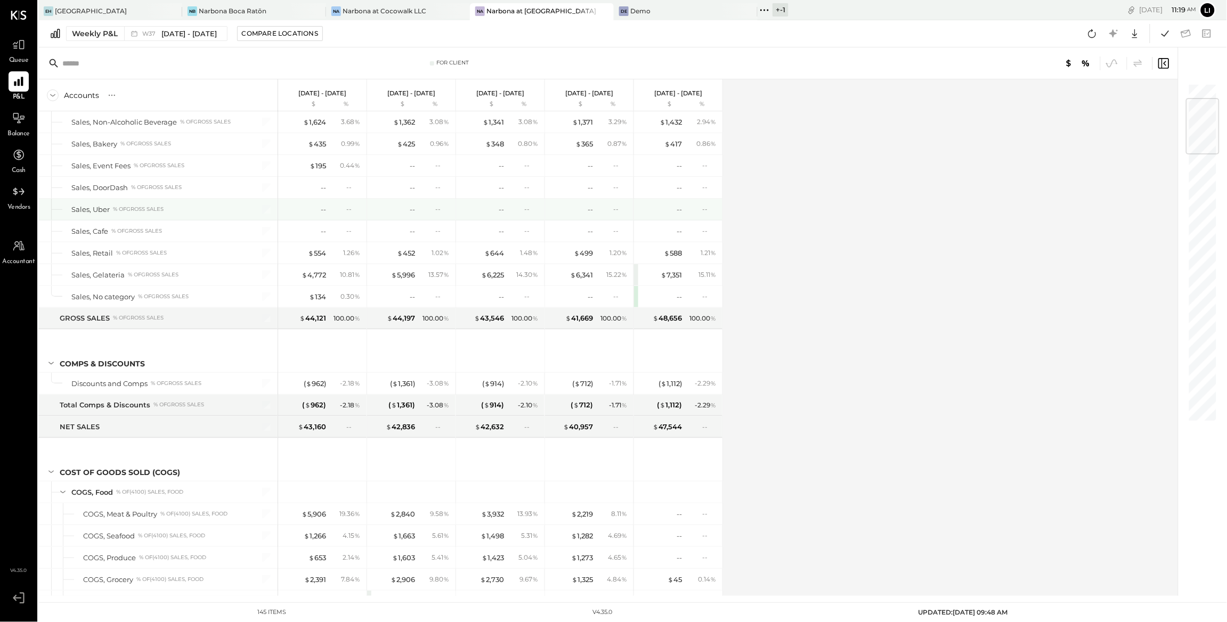
scroll to position [274, 0]
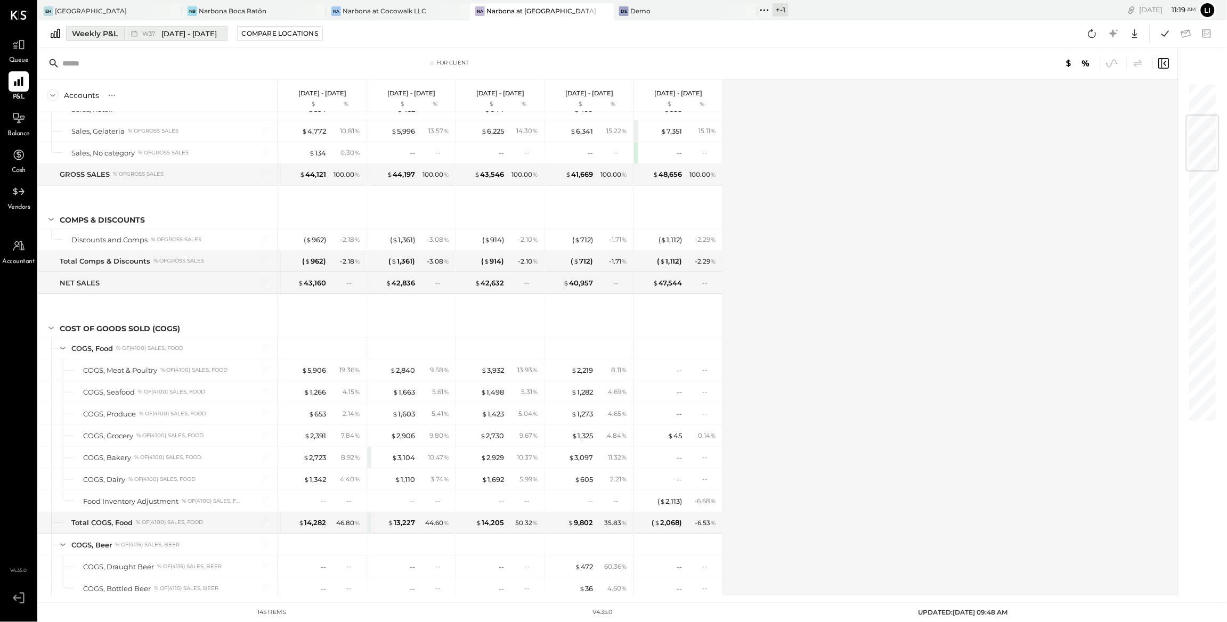
click at [139, 30] on icon at bounding box center [134, 33] width 11 height 11
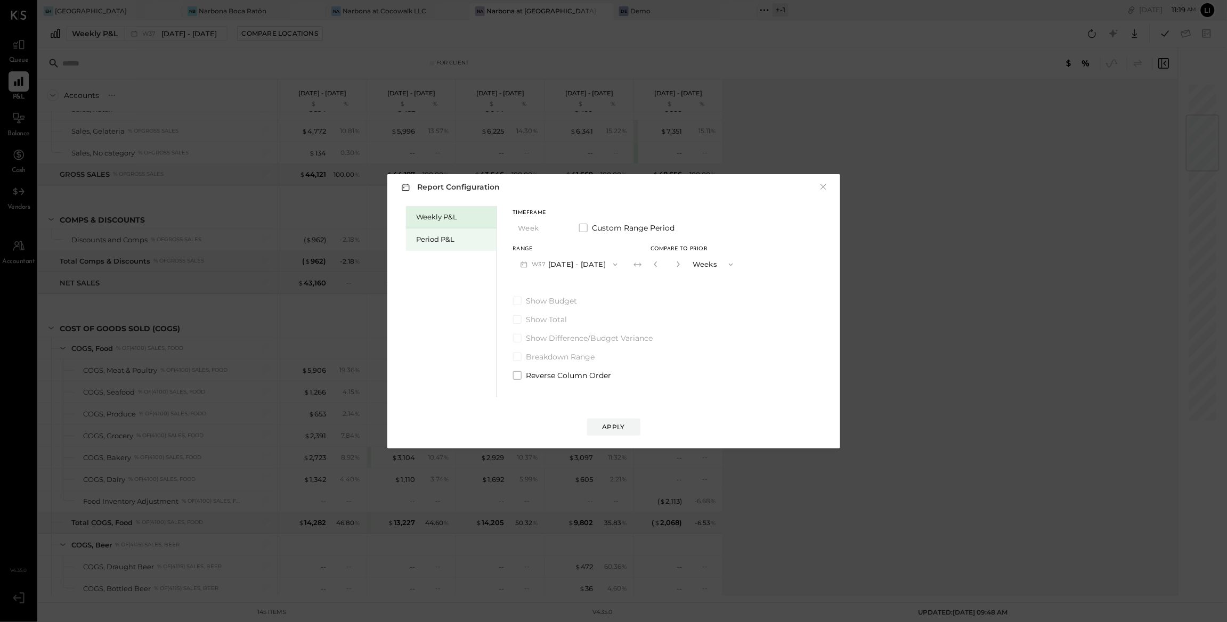
drag, startPoint x: 441, startPoint y: 241, endPoint x: 467, endPoint y: 240, distance: 26.1
click at [441, 241] on div "Period P&L" at bounding box center [454, 239] width 75 height 10
click at [614, 265] on icon "button" at bounding box center [612, 264] width 4 height 3
click at [568, 285] on span "[DATE] - [DATE]" at bounding box center [563, 287] width 51 height 9
click at [659, 271] on div "Compare" at bounding box center [657, 266] width 35 height 9
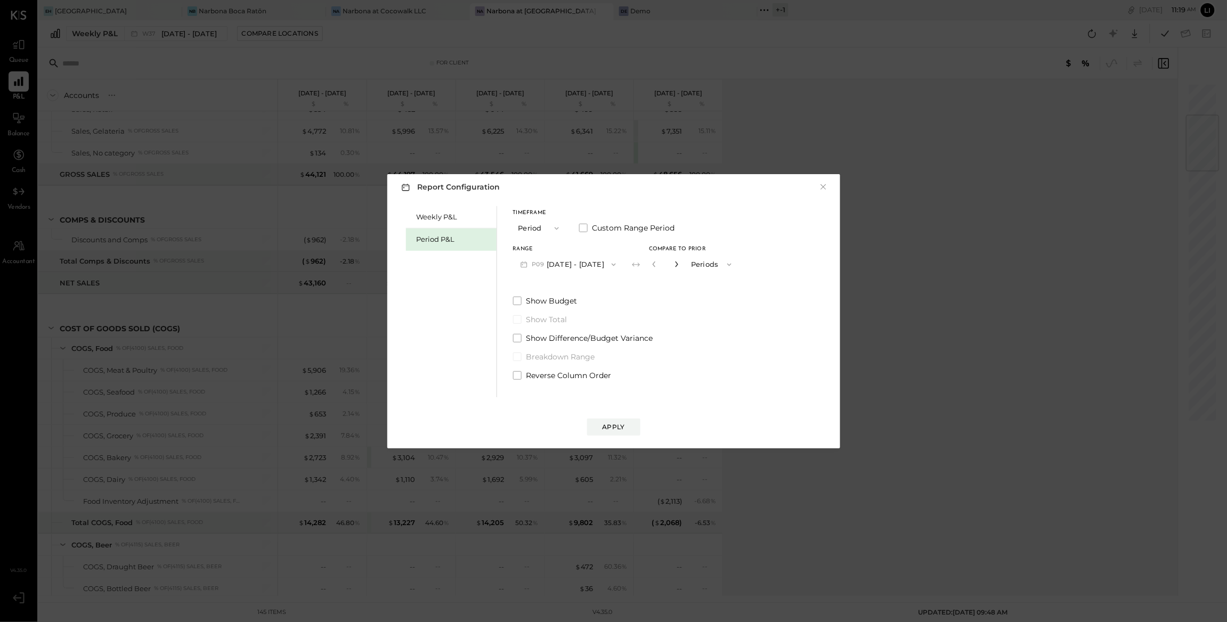
click at [680, 263] on icon "button" at bounding box center [676, 264] width 6 height 6
type input "*"
click at [630, 429] on button "Apply" at bounding box center [613, 427] width 53 height 17
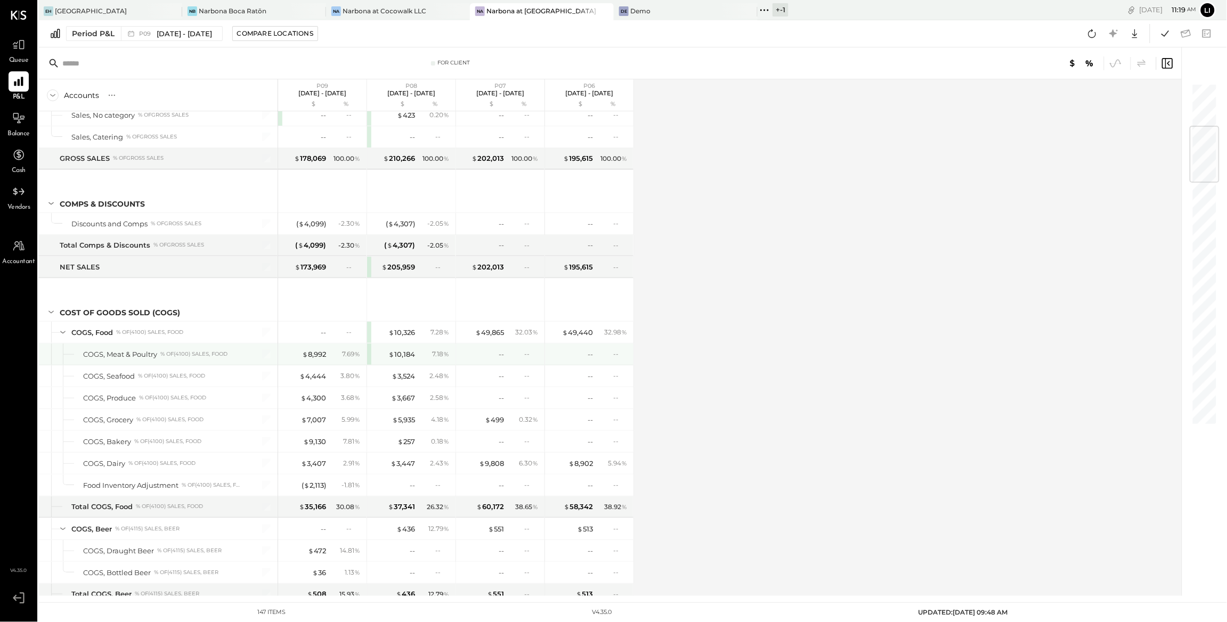
scroll to position [366, 0]
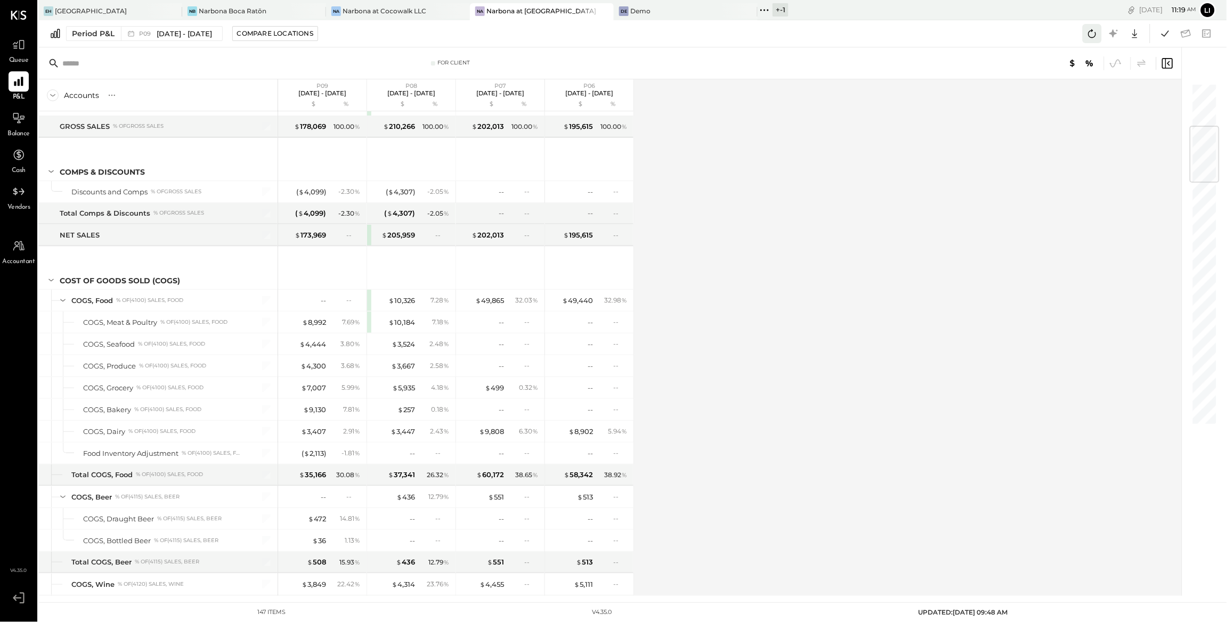
click at [1090, 35] on icon at bounding box center [1092, 34] width 14 height 14
click at [1163, 33] on icon at bounding box center [1165, 34] width 14 height 14
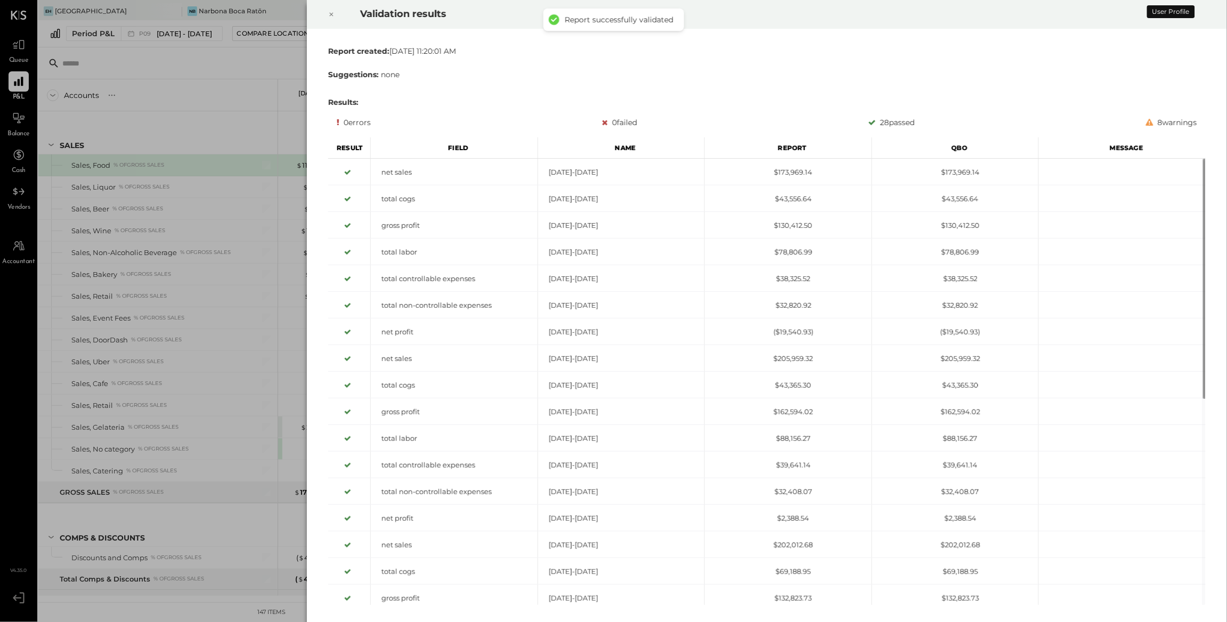
click at [341, 11] on div at bounding box center [331, 14] width 23 height 30
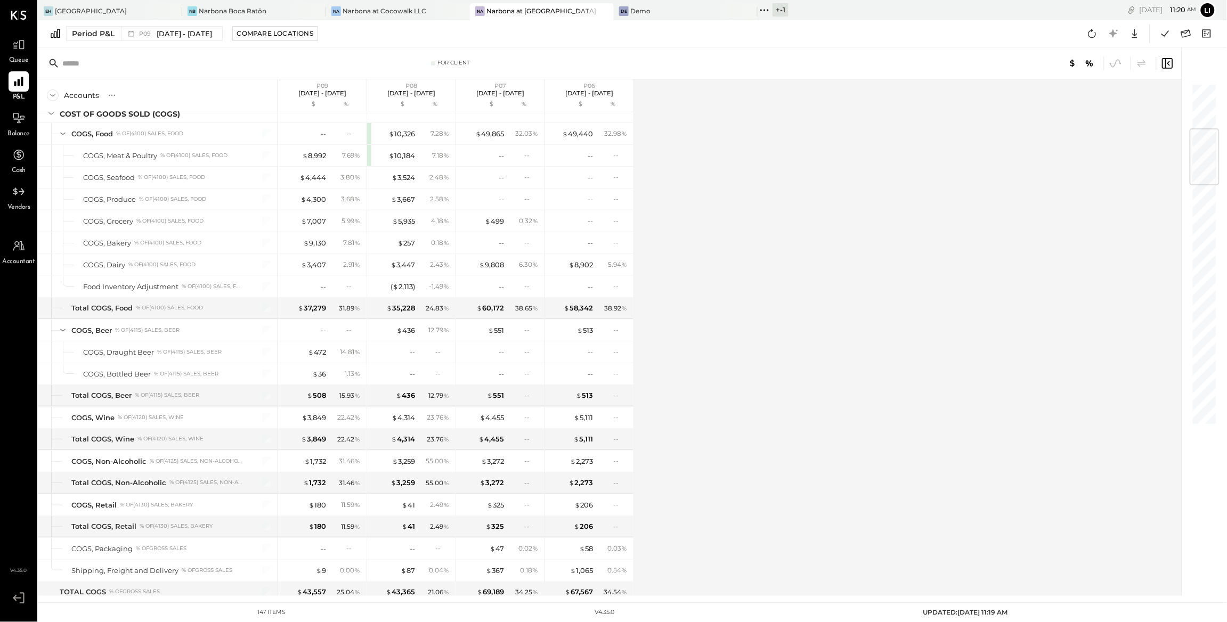
scroll to position [387, 0]
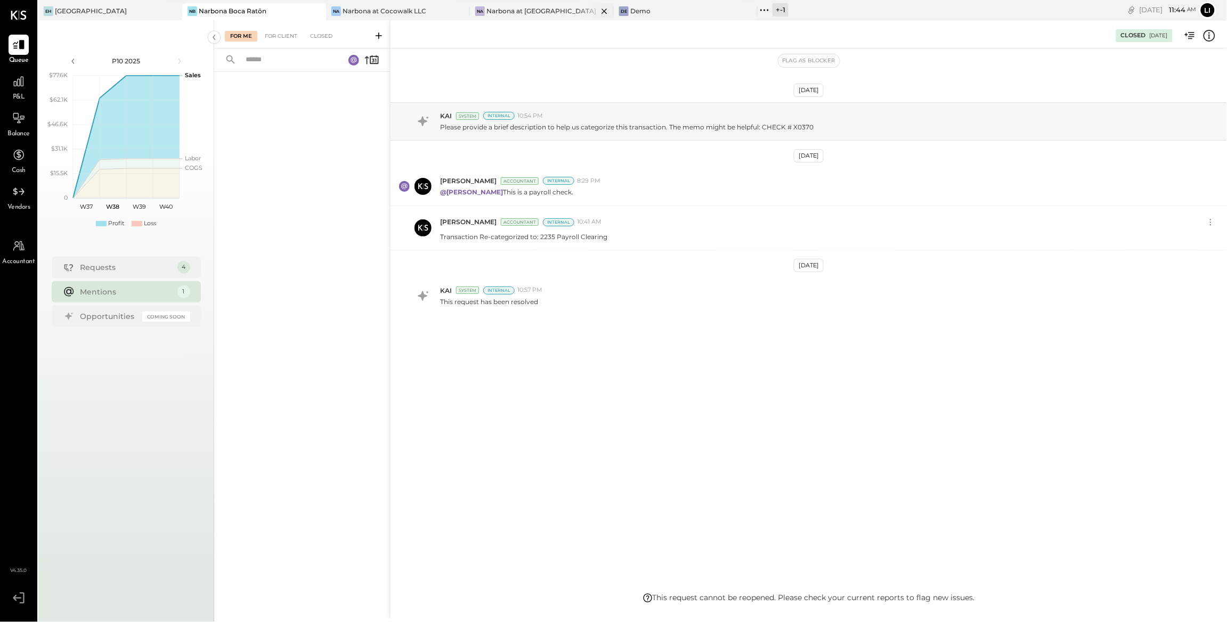
click at [533, 16] on div "Na Narbona at Key Biscayne LLC" at bounding box center [542, 11] width 144 height 17
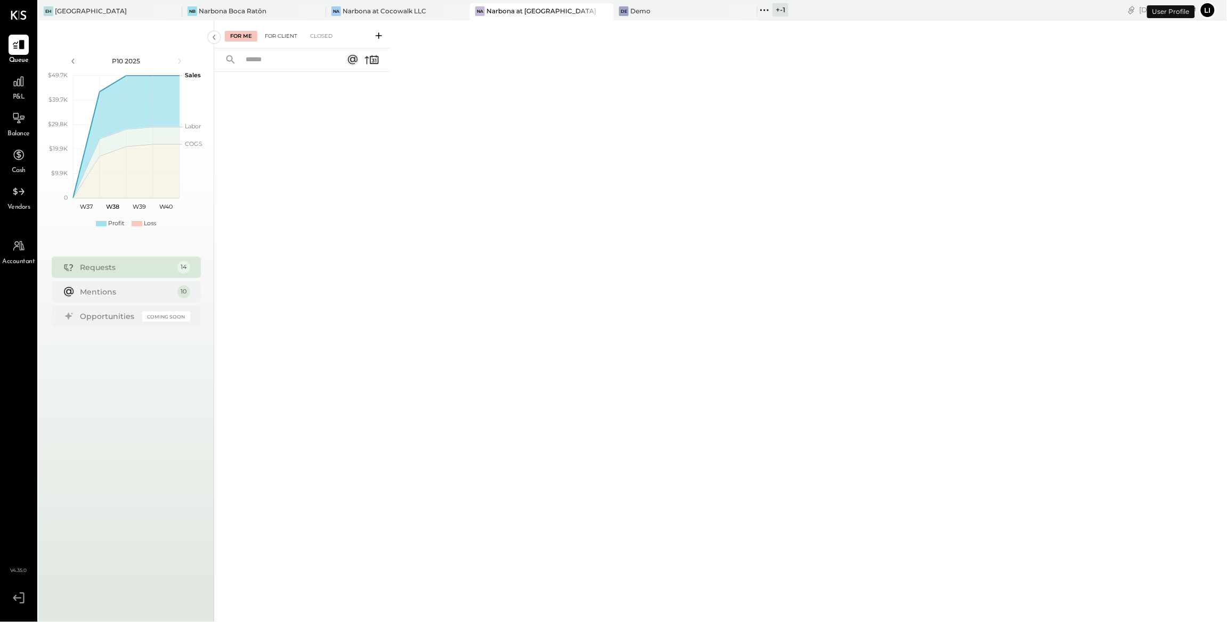
click at [291, 35] on div "For Client" at bounding box center [280, 36] width 43 height 11
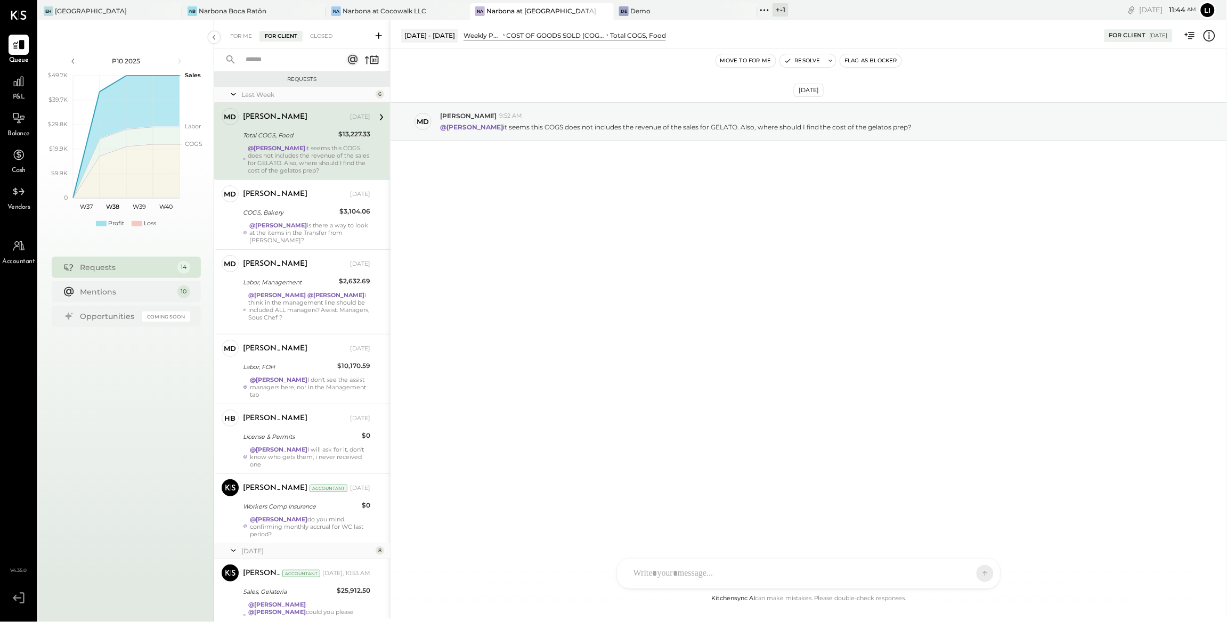
click at [304, 121] on div "Miguel de Arregui" at bounding box center [275, 117] width 64 height 11
click at [308, 218] on div "COGS, Bakery" at bounding box center [289, 212] width 93 height 13
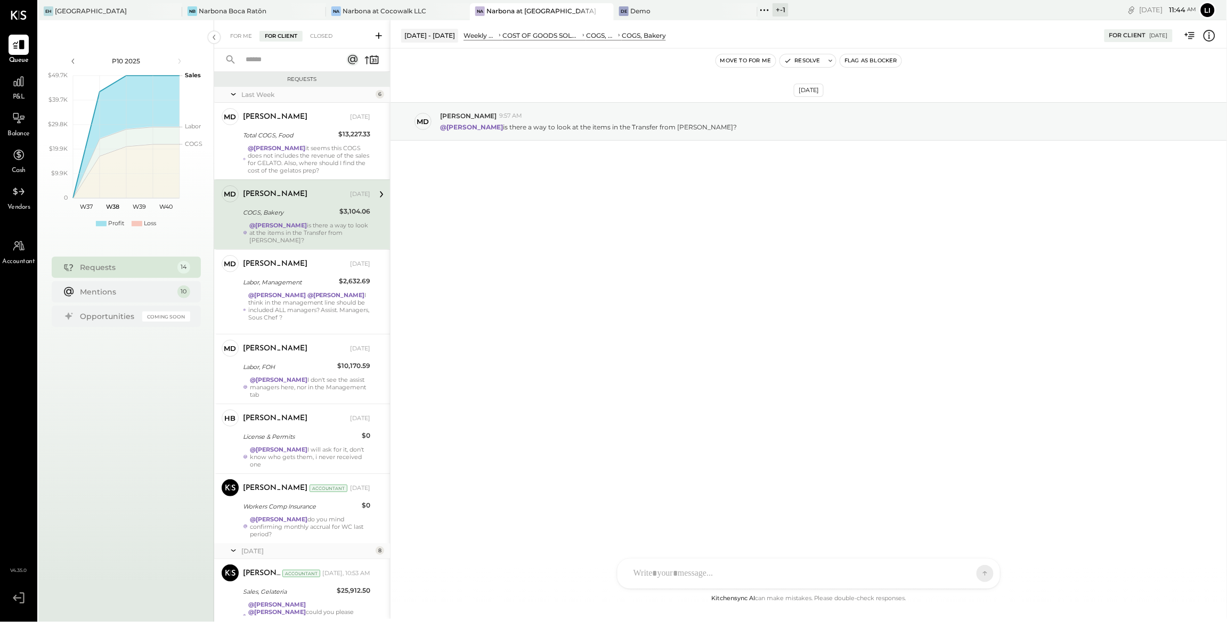
click at [585, 160] on div "Sep 11th, 2025 Md Miguel de Arregui 9:57 AM @Heidy Balart is there a way to loo…" at bounding box center [809, 147] width 837 height 145
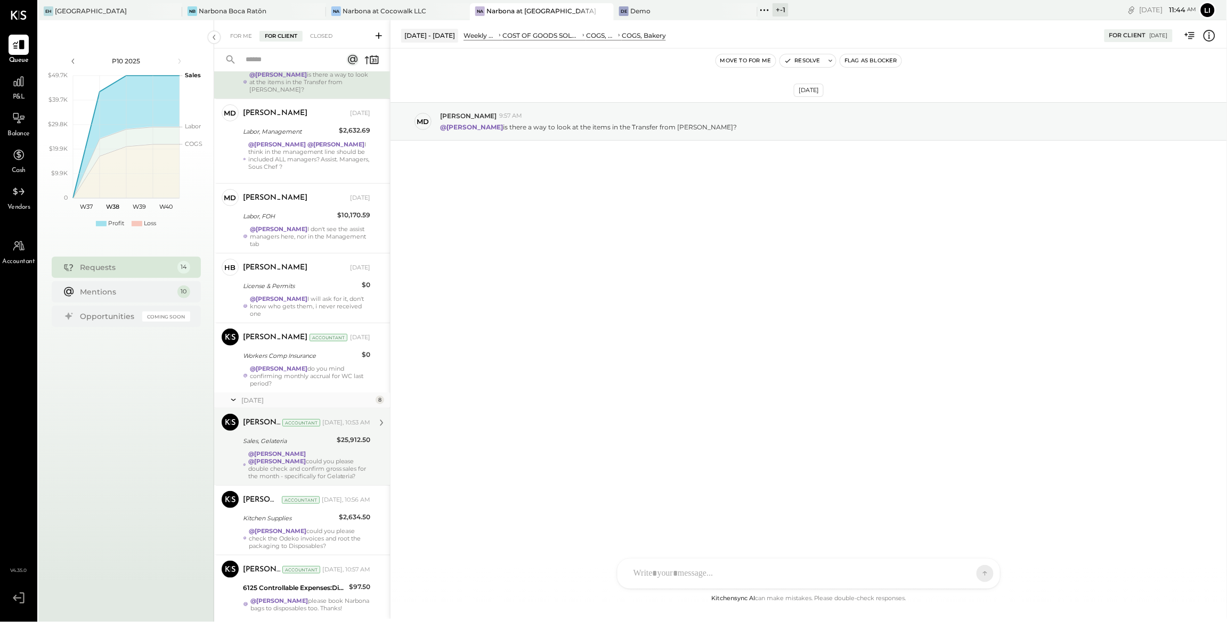
scroll to position [212, 0]
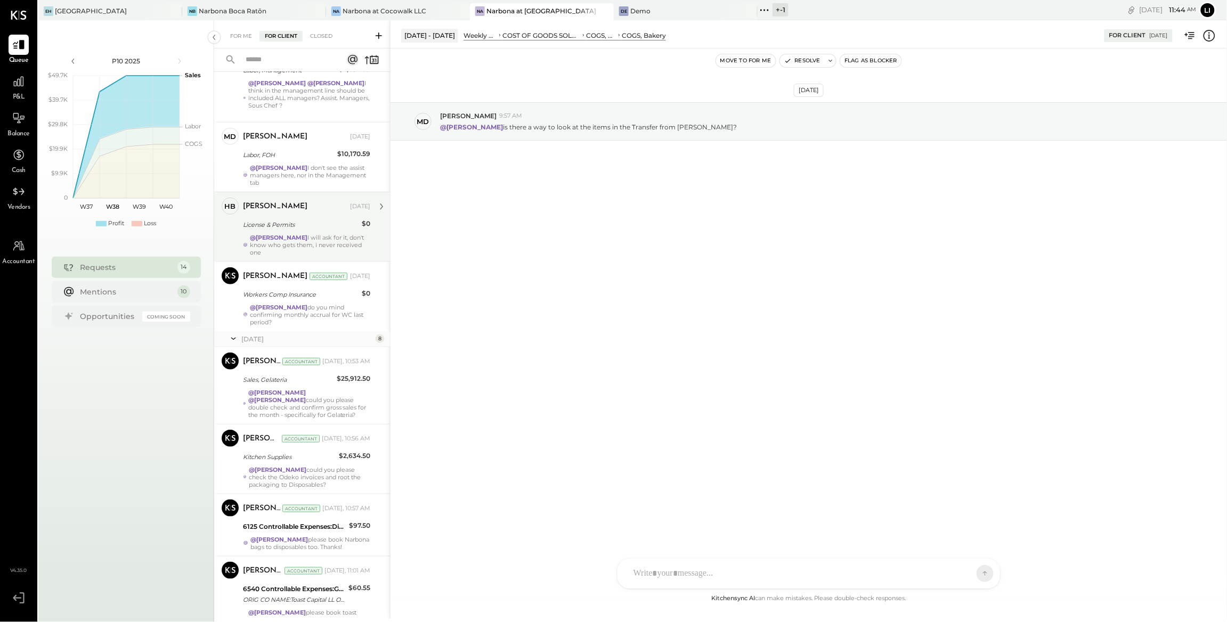
click at [319, 220] on div "License & Permits" at bounding box center [301, 225] width 116 height 11
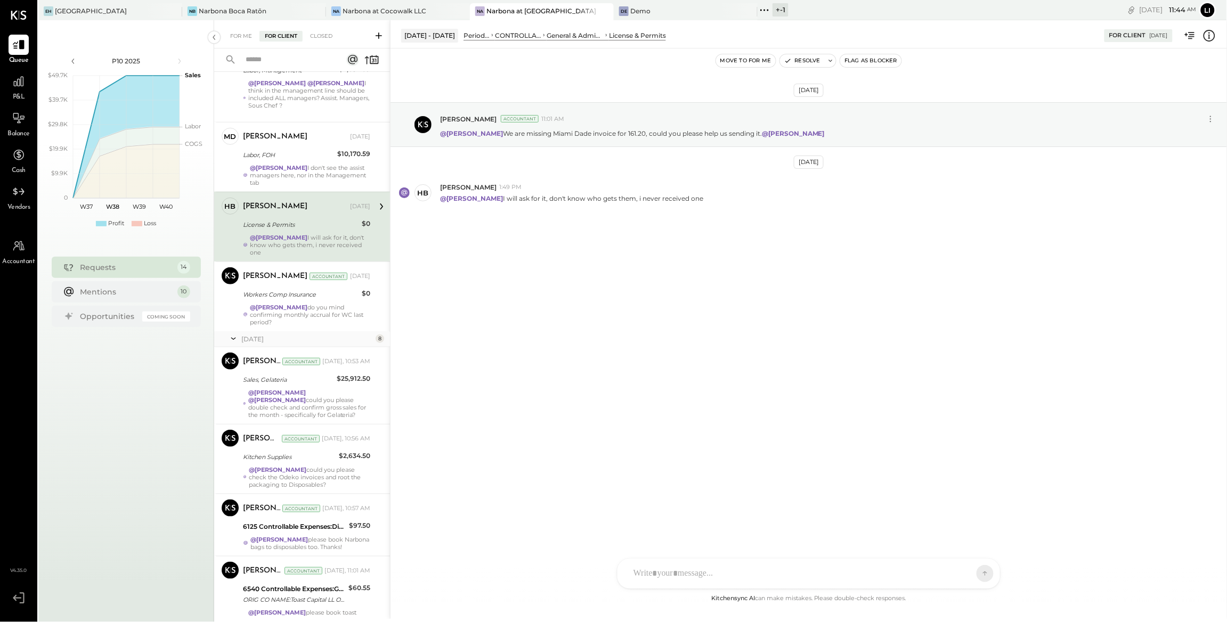
click at [738, 64] on button "Move to for me" at bounding box center [746, 60] width 60 height 13
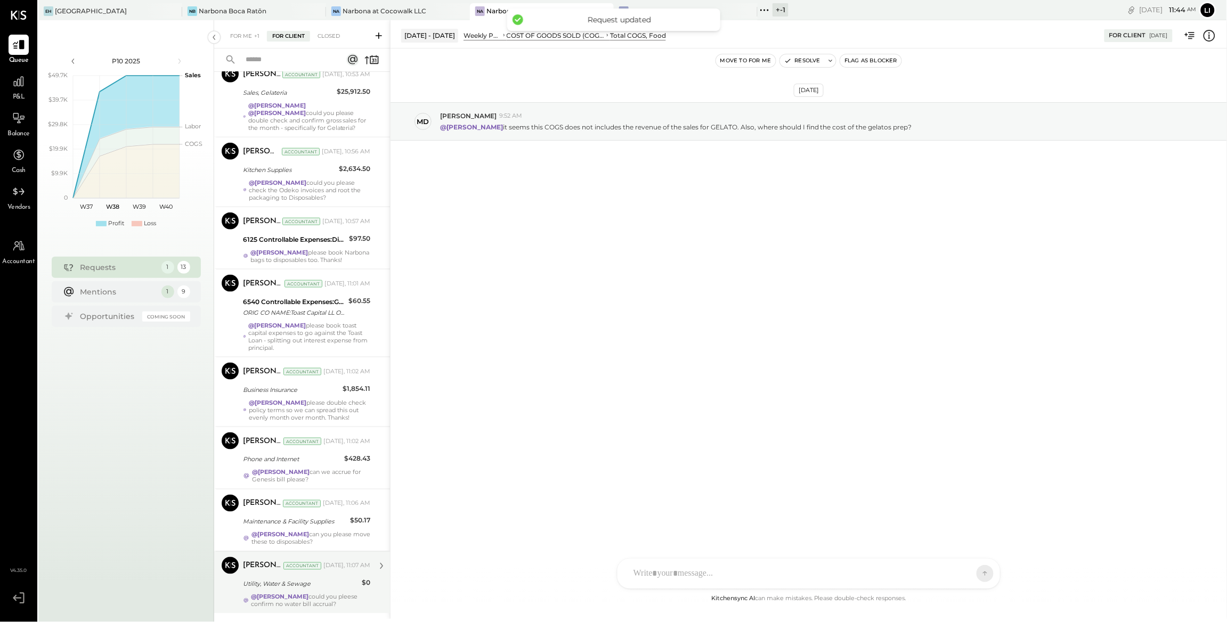
scroll to position [461, 0]
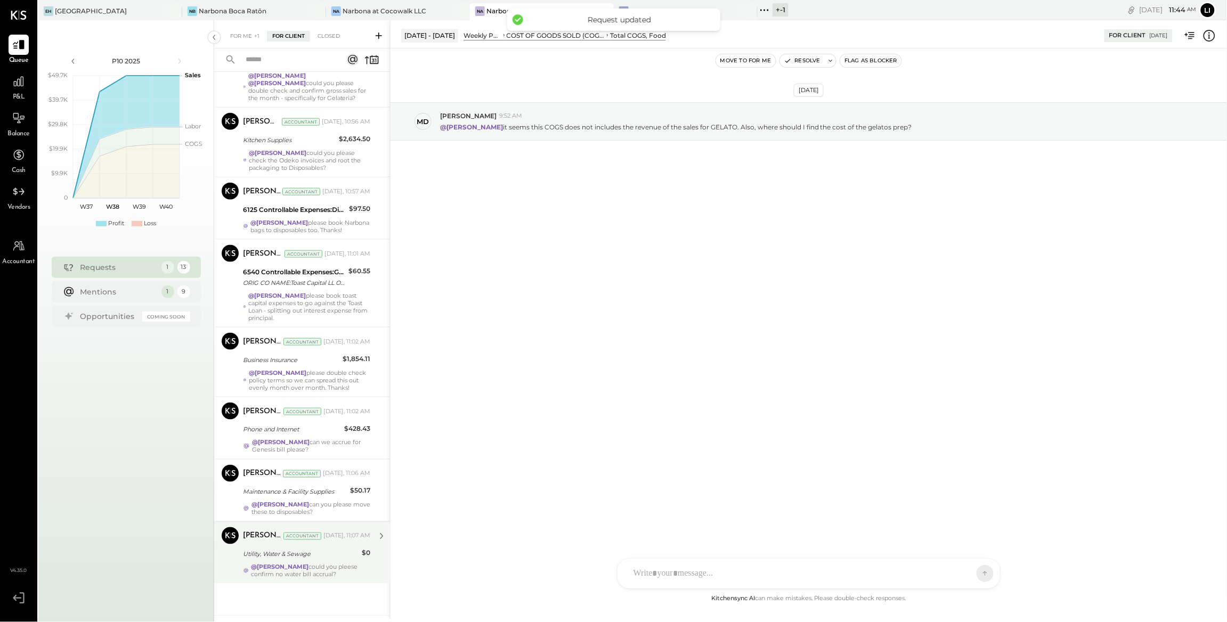
click at [350, 567] on div "@Lilia Martinez Nogueda could you pleese confirm no water bill accrual?" at bounding box center [310, 571] width 119 height 15
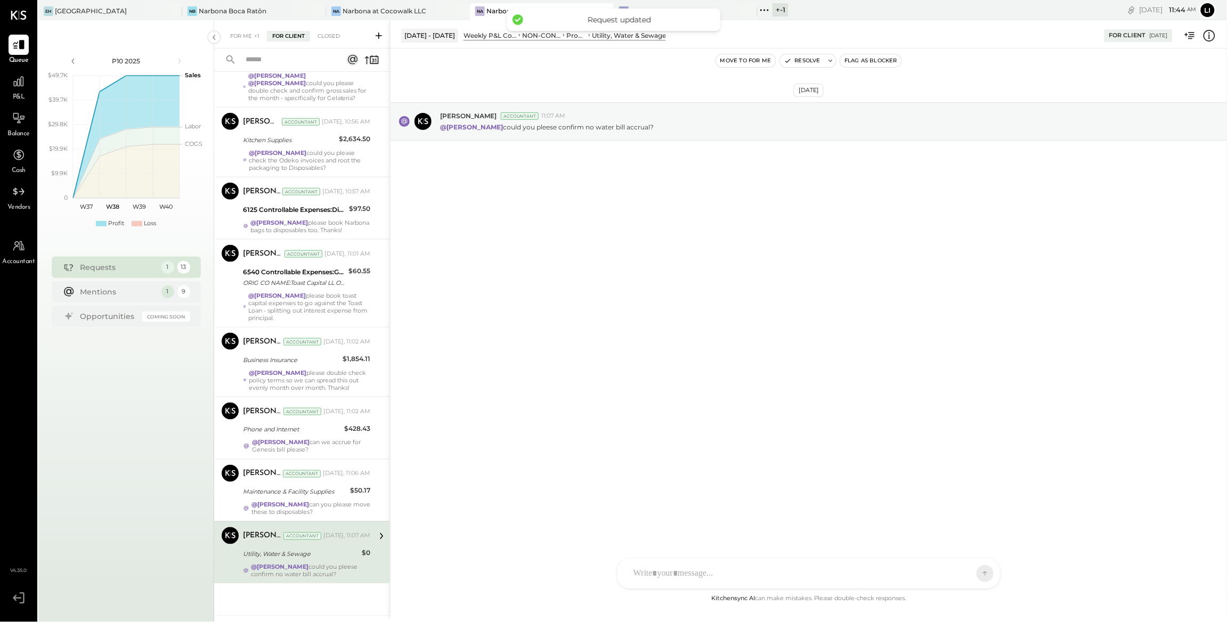
click at [736, 64] on button "Move to for me" at bounding box center [746, 60] width 60 height 13
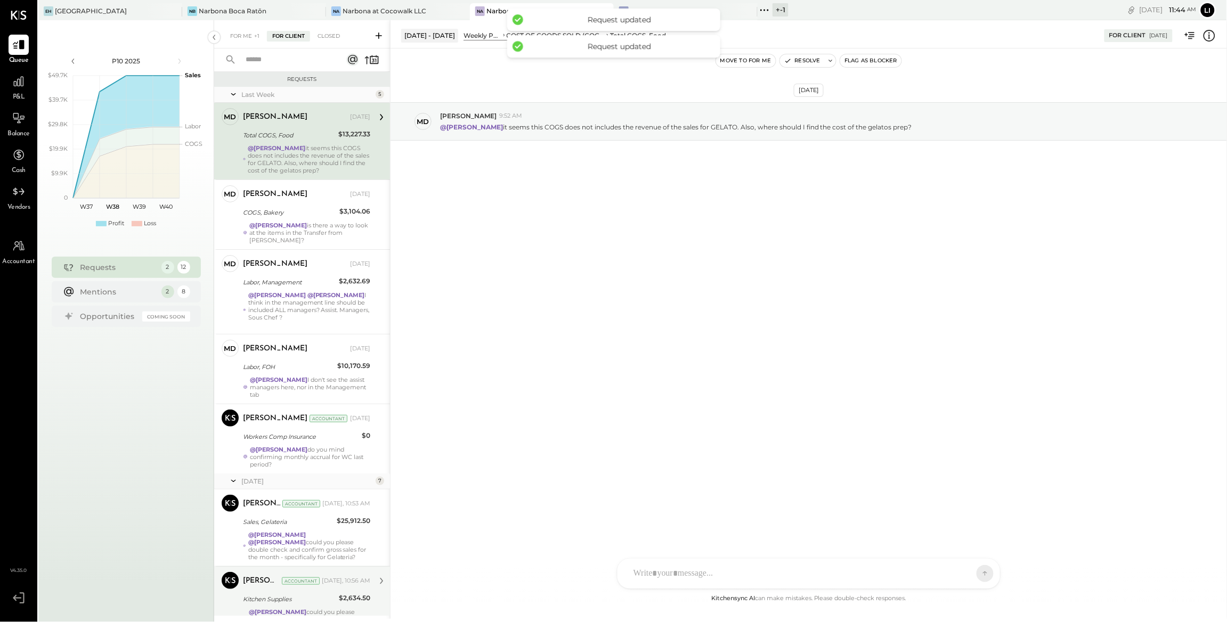
click at [352, 595] on div "$2,634.50" at bounding box center [354, 598] width 31 height 11
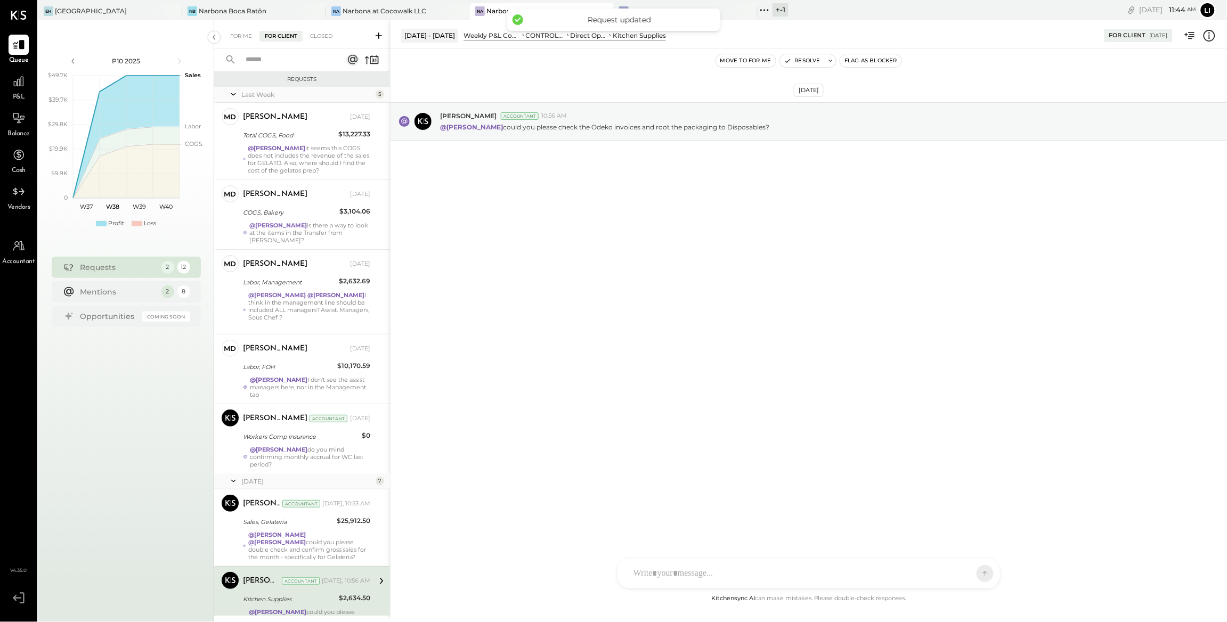
click at [732, 62] on button "Move to for me" at bounding box center [746, 60] width 60 height 13
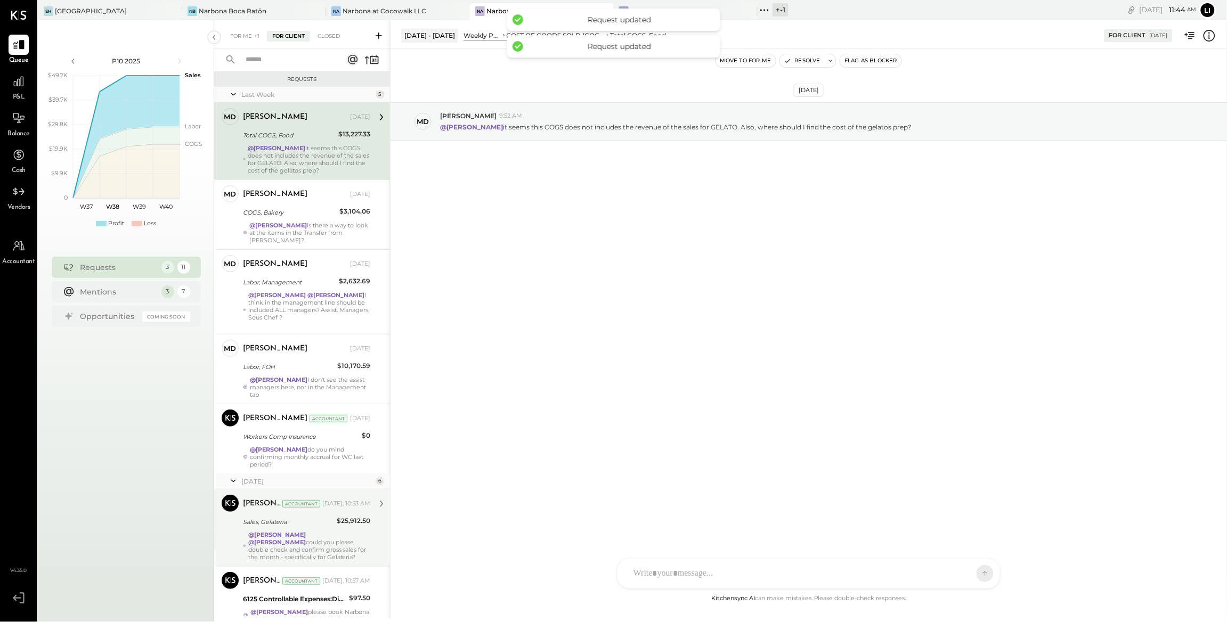
click at [346, 540] on div "@Lilia Martinez Nogueda @Noemi Balmaceda could you please double check and conf…" at bounding box center [309, 546] width 122 height 30
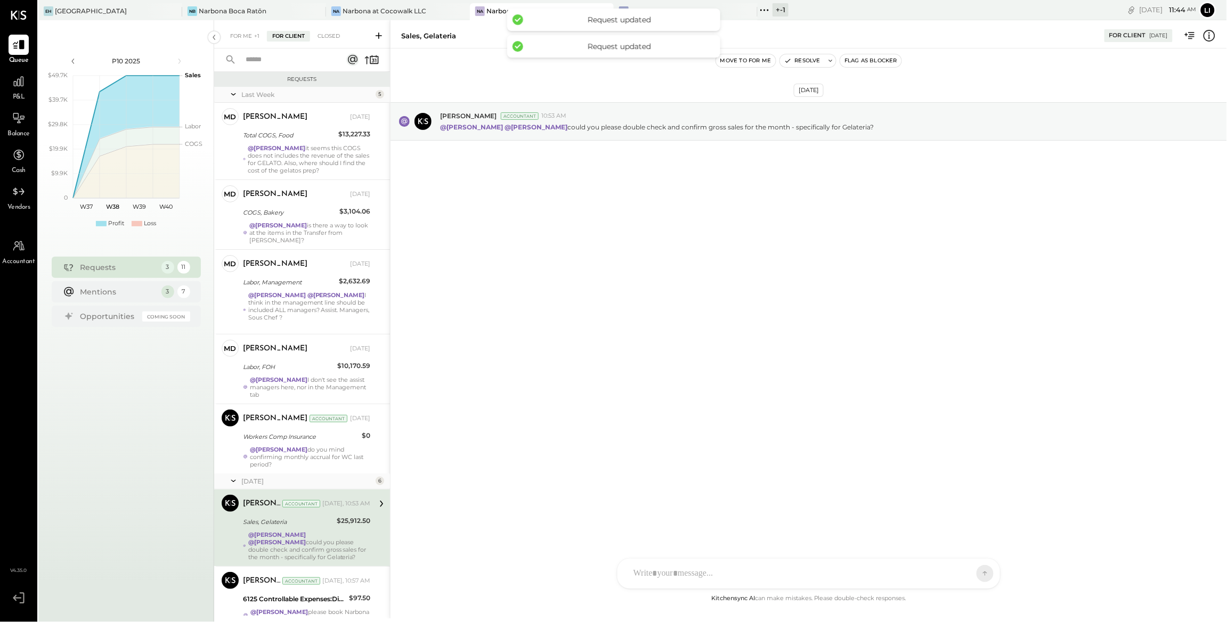
click at [760, 62] on button "Move to for me" at bounding box center [746, 60] width 60 height 13
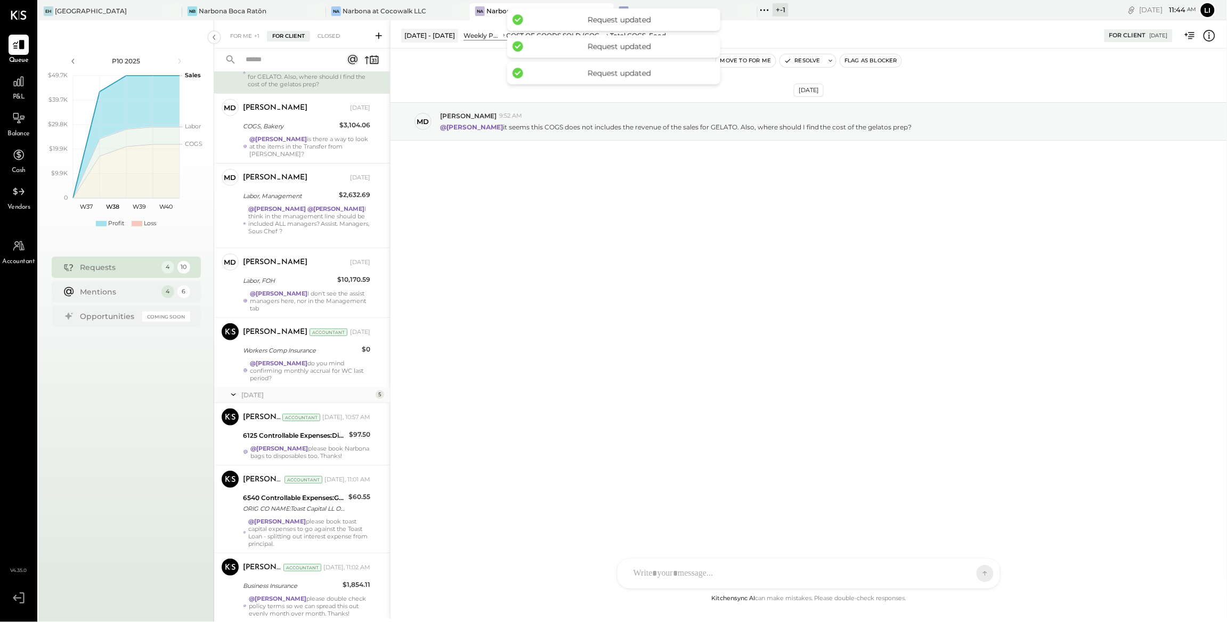
scroll to position [251, 0]
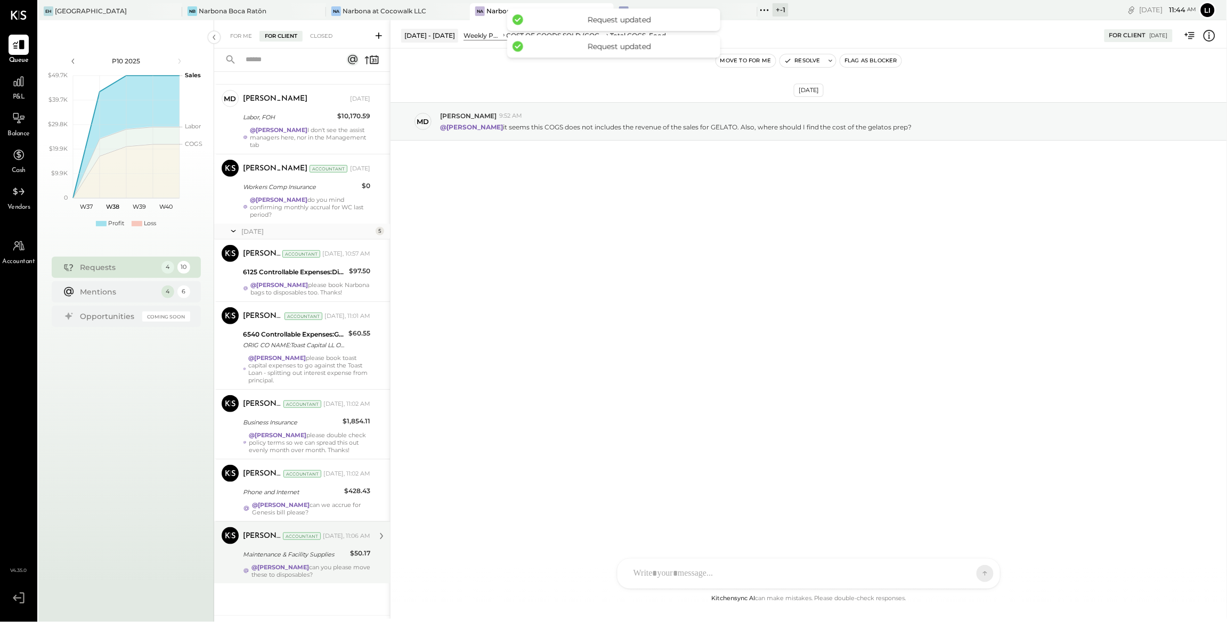
click at [298, 544] on div "Margot Bloch Accountant Today, 11:06 AM" at bounding box center [306, 536] width 127 height 18
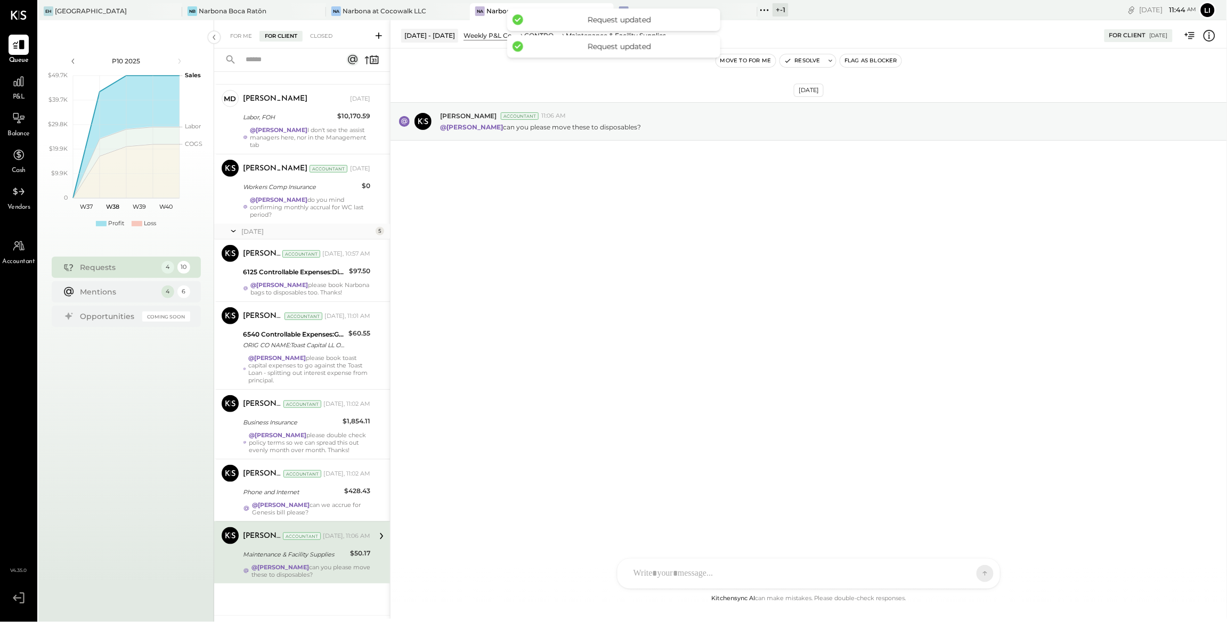
click at [749, 64] on button "Move to for me" at bounding box center [746, 60] width 60 height 13
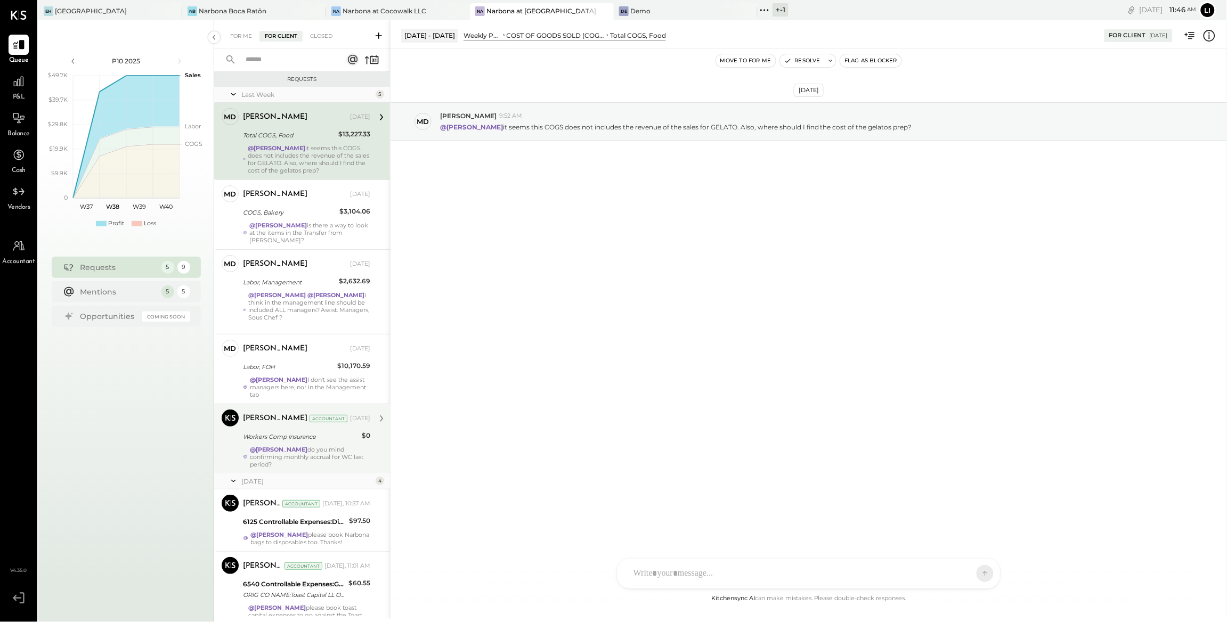
click at [307, 446] on strong "@Lilia Martinez Nogueda" at bounding box center [279, 449] width 58 height 7
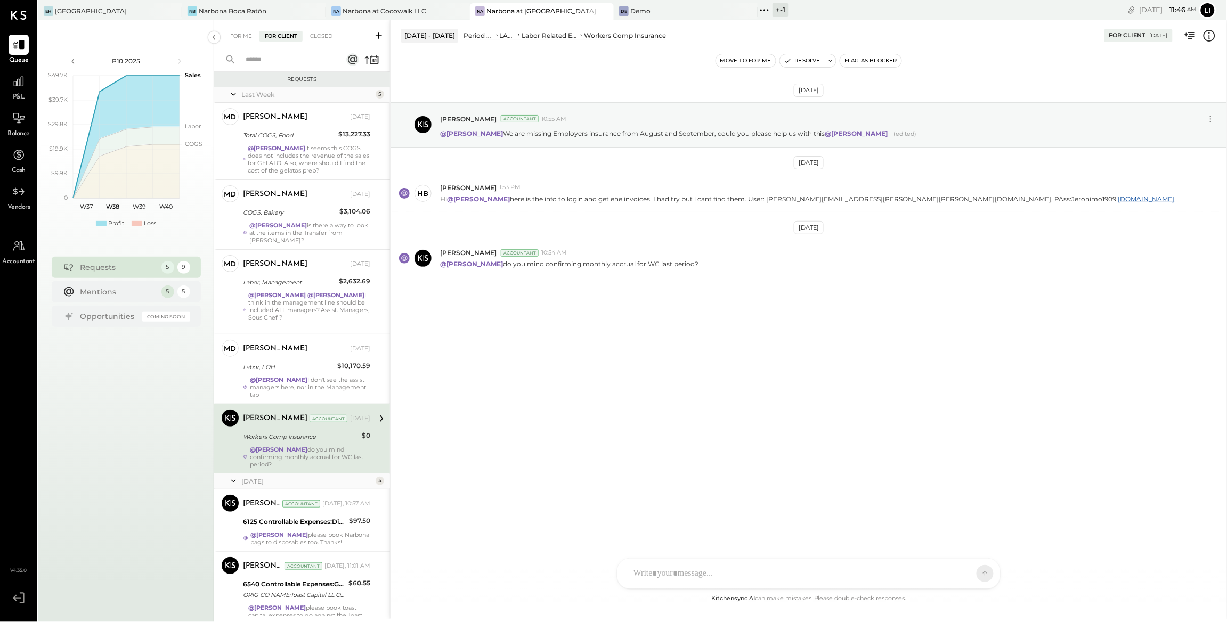
click at [740, 66] on button "Move to for me" at bounding box center [746, 60] width 60 height 13
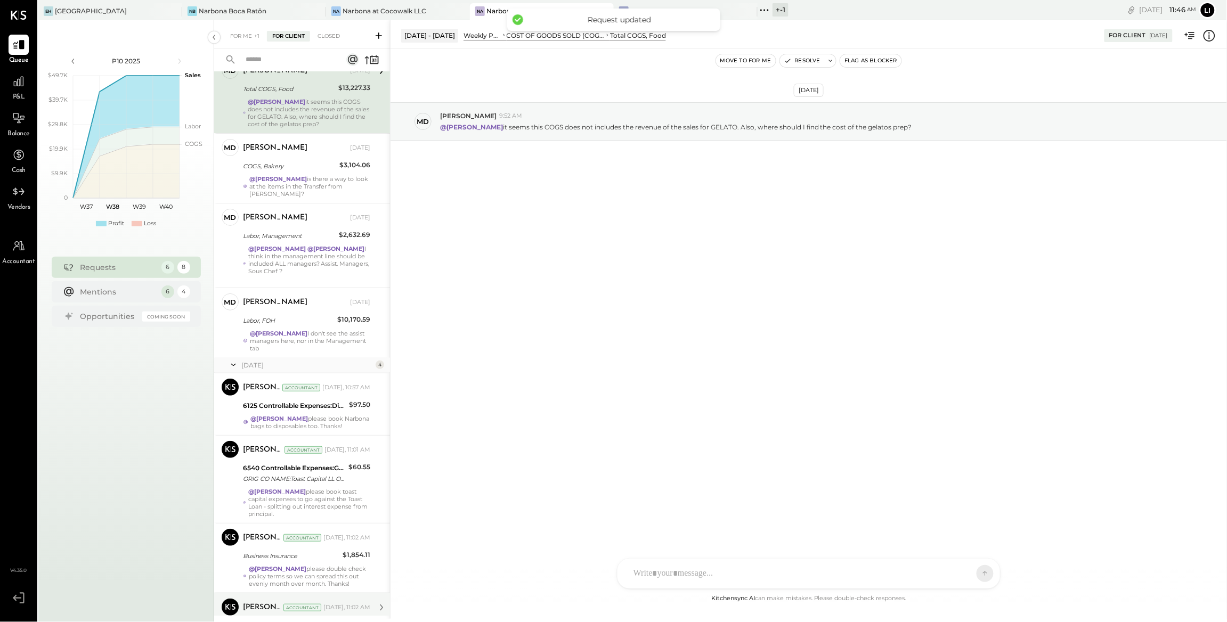
scroll to position [118, 0]
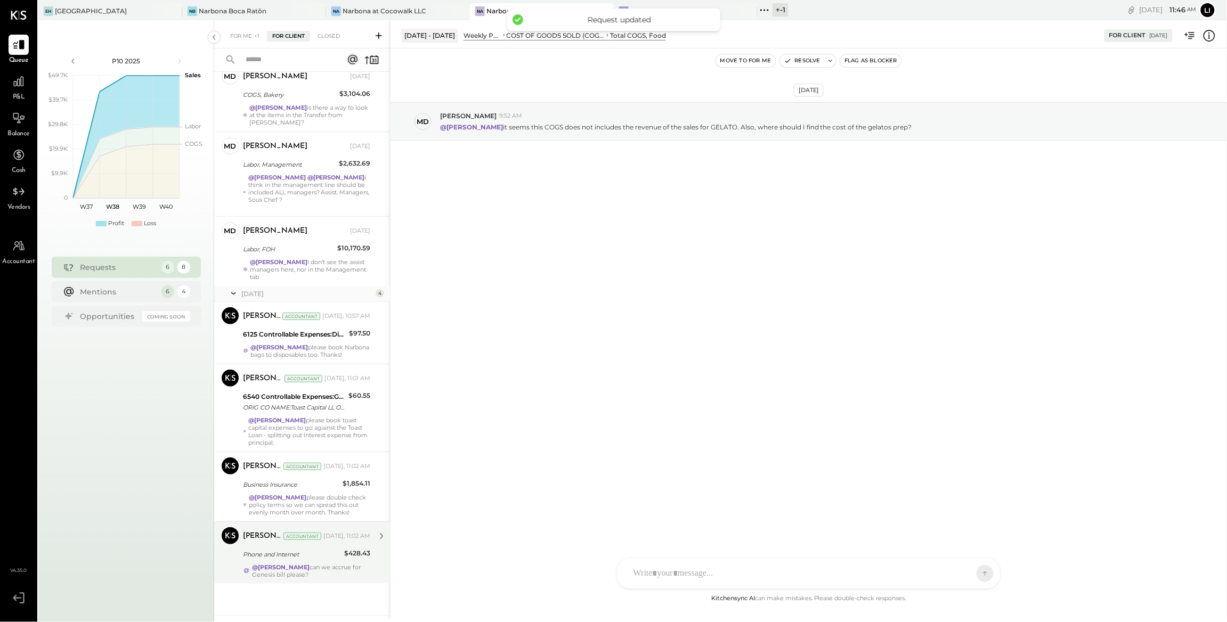
click at [348, 567] on div "@Lilia Martinez Nogueda can we accrue for Genesis bill please?" at bounding box center [311, 571] width 118 height 15
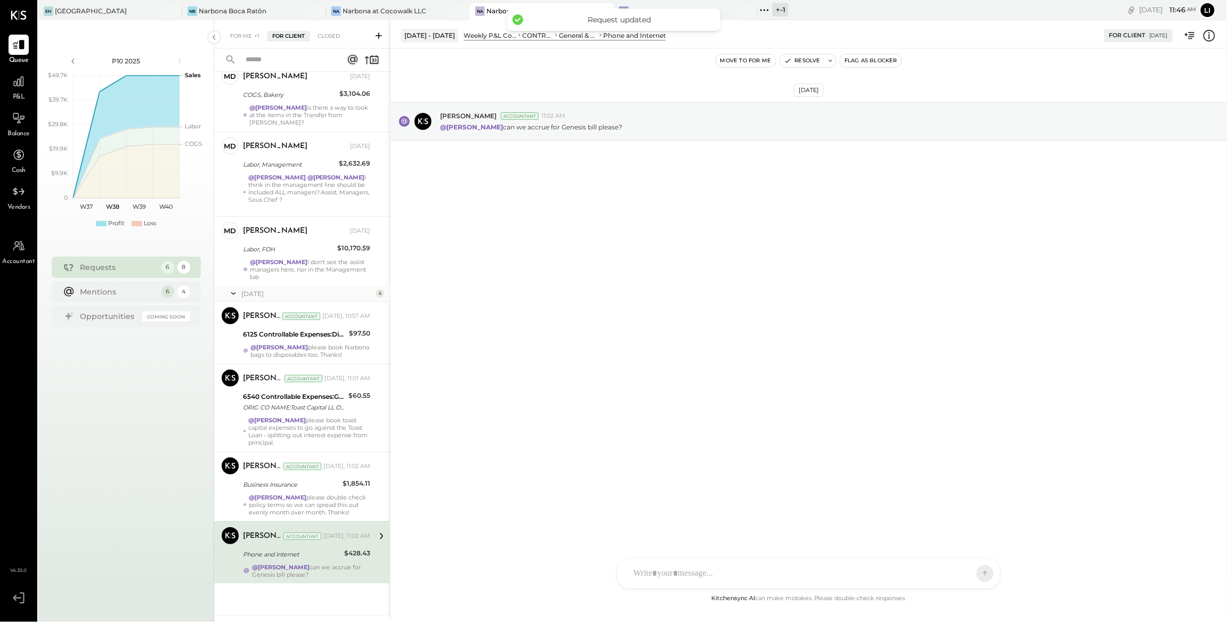
click at [750, 66] on button "Move to for me" at bounding box center [746, 60] width 60 height 13
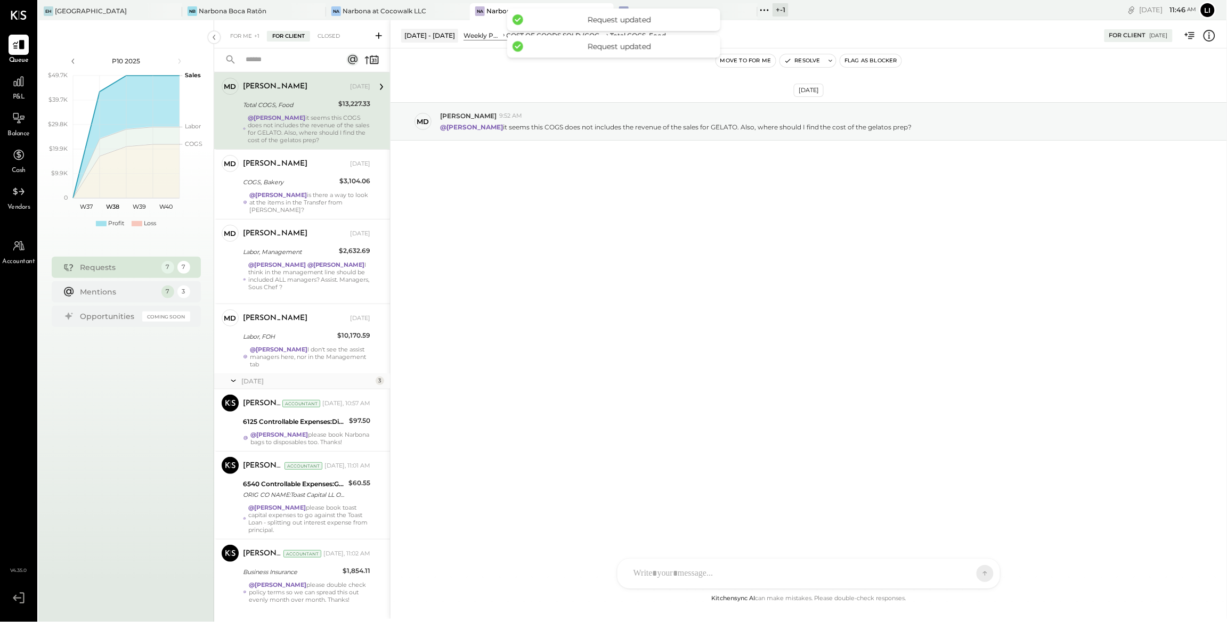
scroll to position [56, 0]
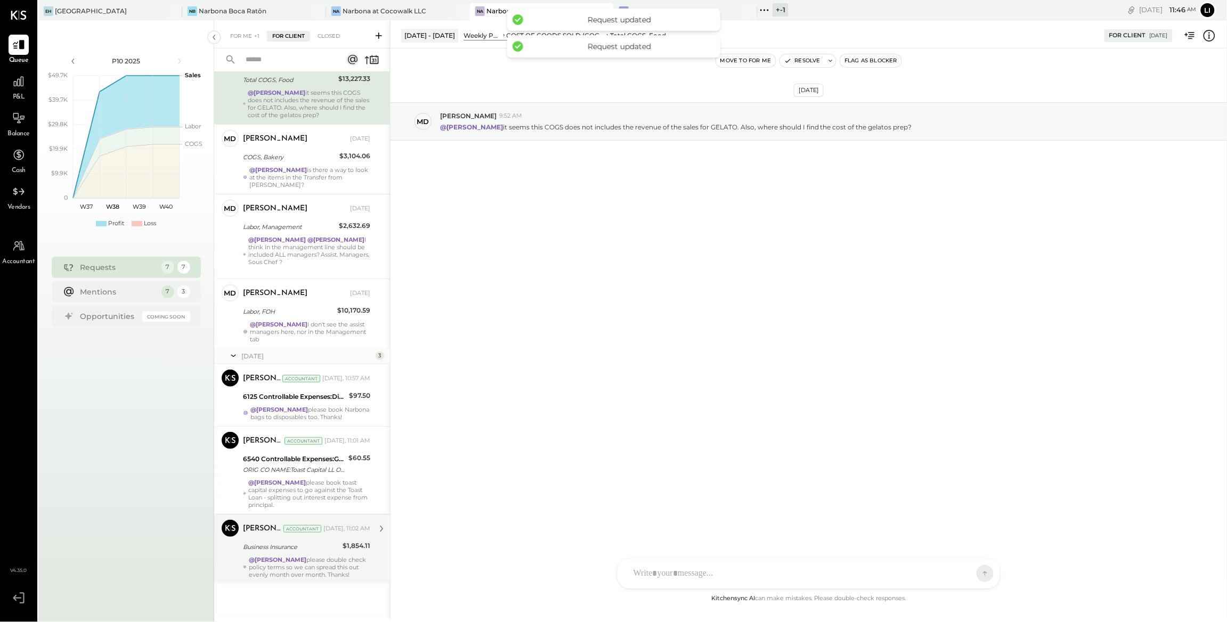
click at [349, 557] on div "@Lilia Martinez Nogueda please double check policy terms so we can spread this …" at bounding box center [309, 567] width 121 height 22
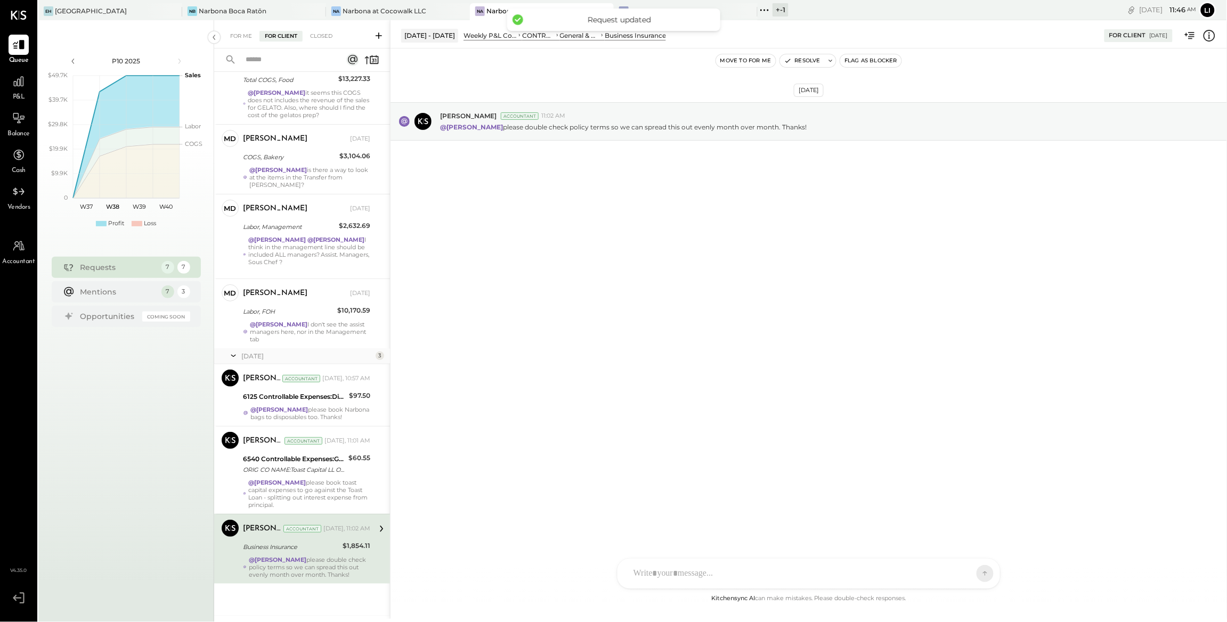
click at [736, 58] on button "Move to for me" at bounding box center [746, 60] width 60 height 13
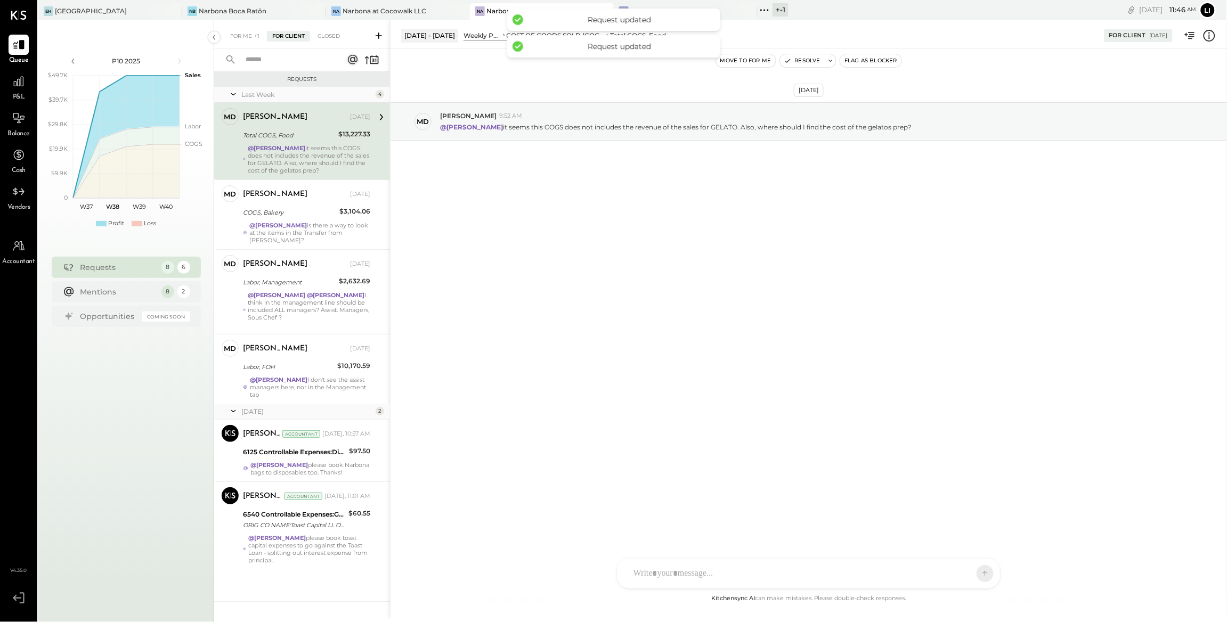
click at [304, 549] on div "@Lilia Martinez Nogueda please book toast capital expenses to go against the To…" at bounding box center [309, 549] width 122 height 30
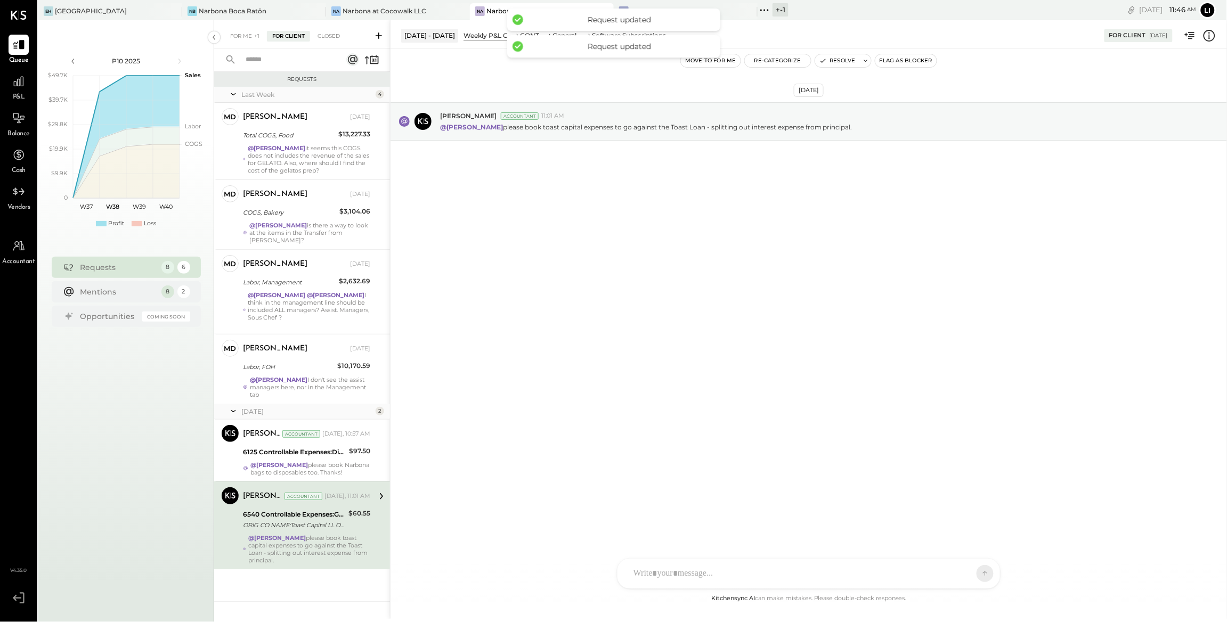
click at [703, 62] on button "Move to for me" at bounding box center [711, 60] width 60 height 13
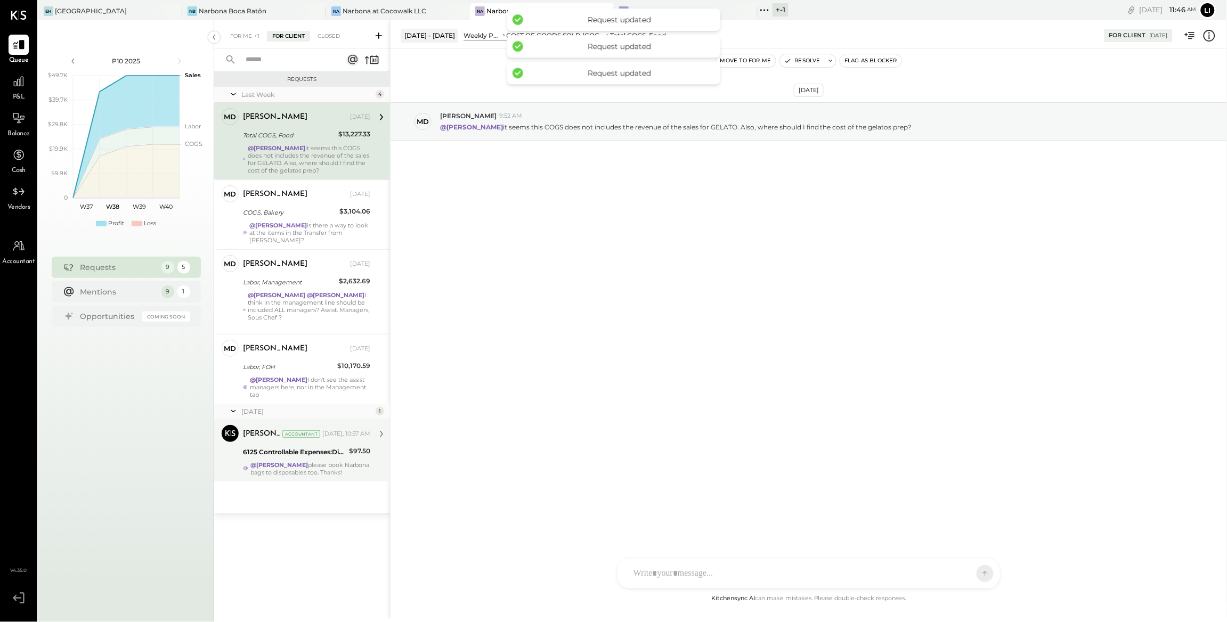
click at [308, 461] on strong "@Lilia Martinez Nogueda" at bounding box center [279, 464] width 58 height 7
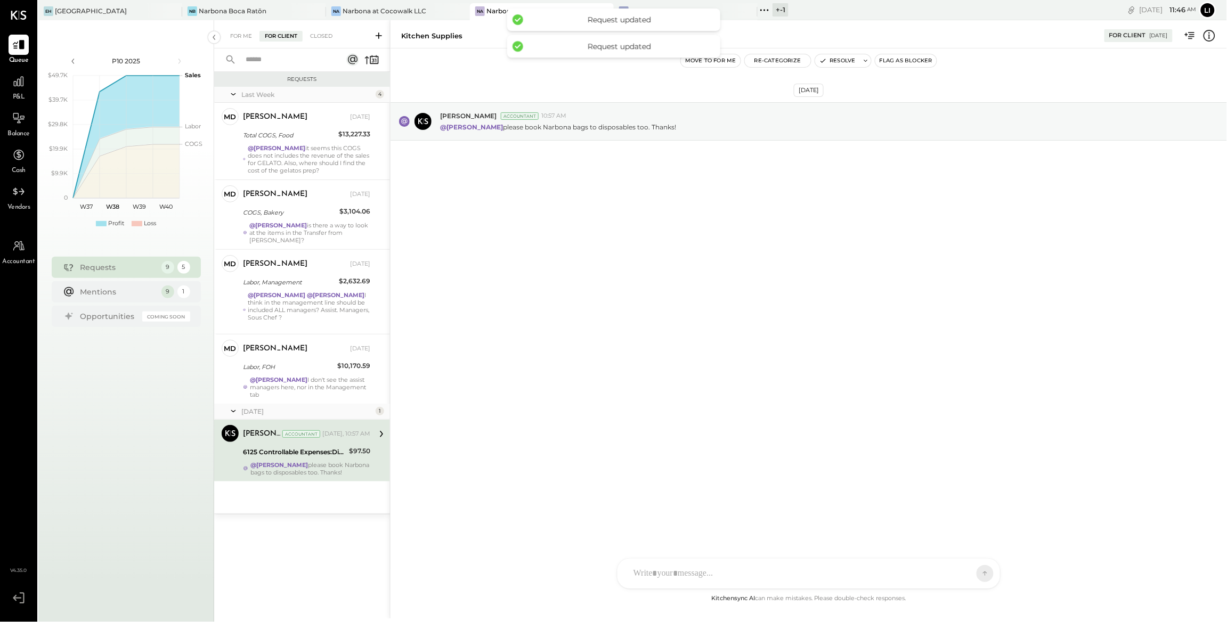
click at [726, 61] on button "Move to for me" at bounding box center [711, 60] width 60 height 13
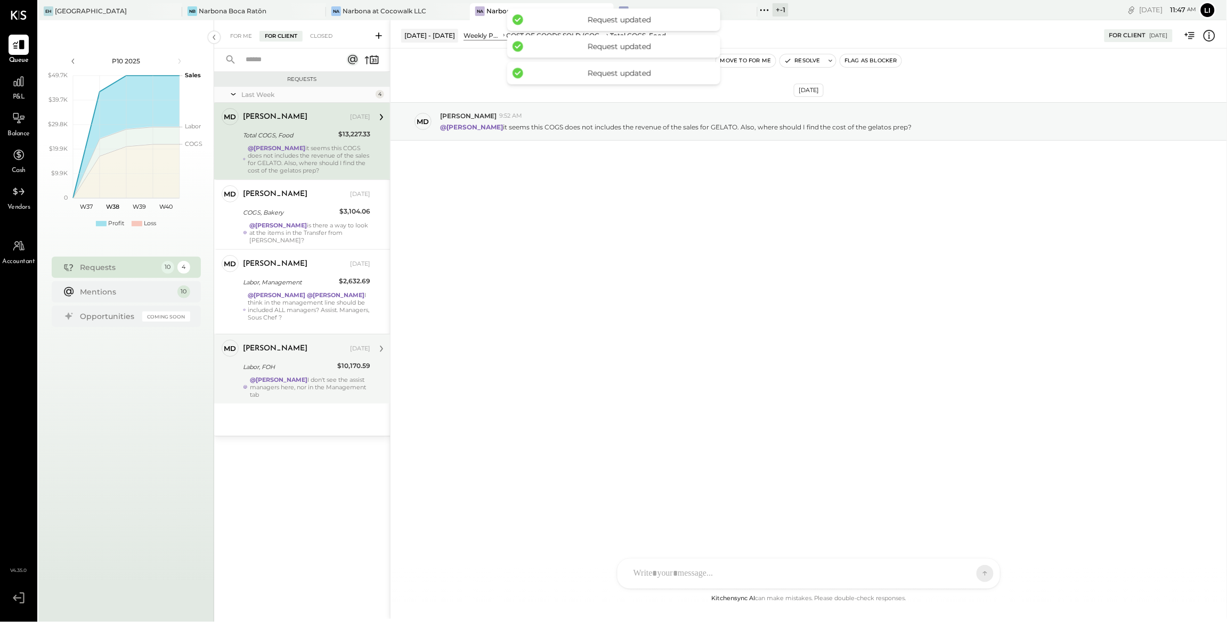
click at [314, 362] on div "Labor, FOH" at bounding box center [288, 367] width 91 height 11
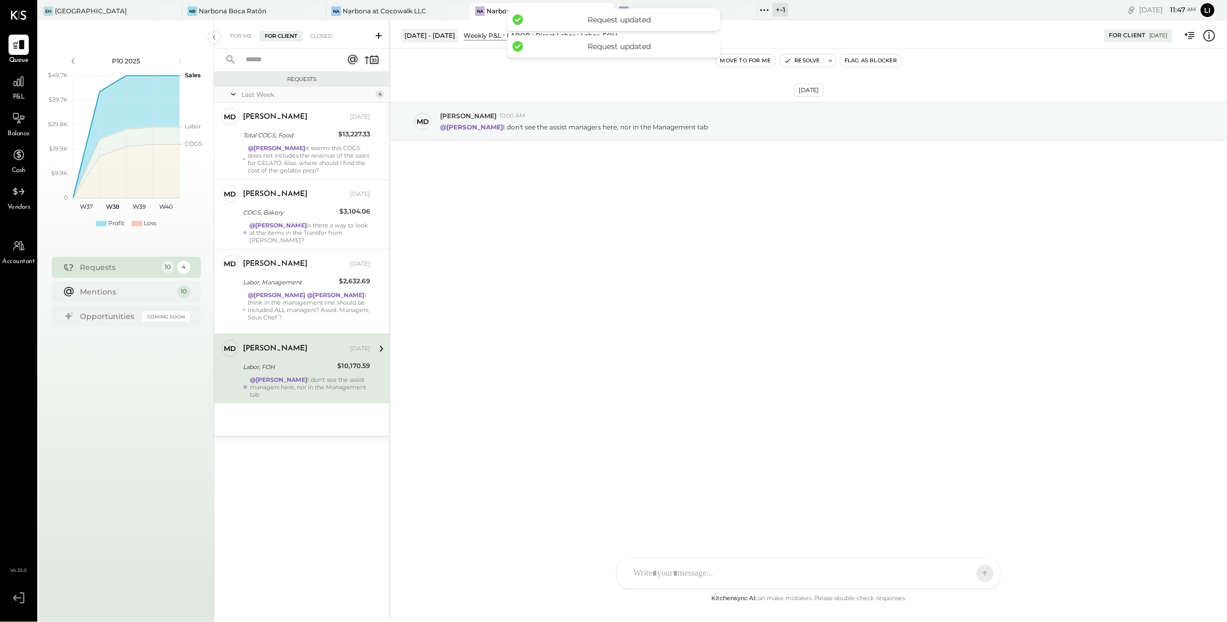
click at [819, 322] on div "Sep 11th, 2025 Md Miguel de Arregui 10:00 AM @Heidy Balart I don't see the assi…" at bounding box center [809, 320] width 837 height 544
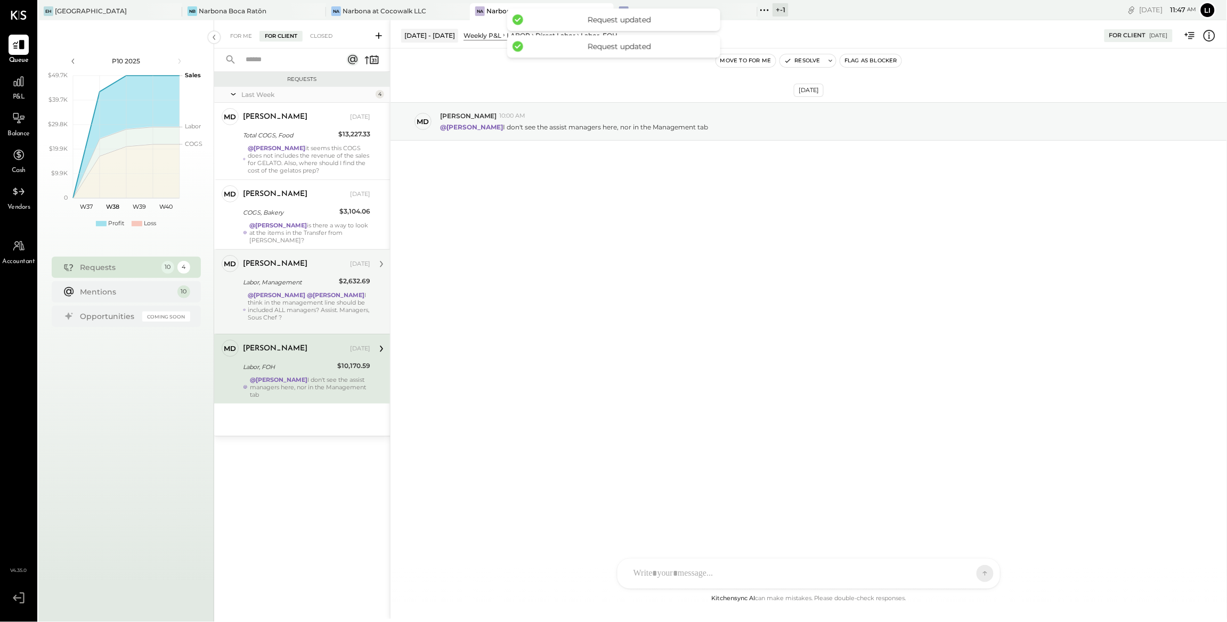
click at [324, 277] on div "Labor, Management" at bounding box center [289, 282] width 93 height 11
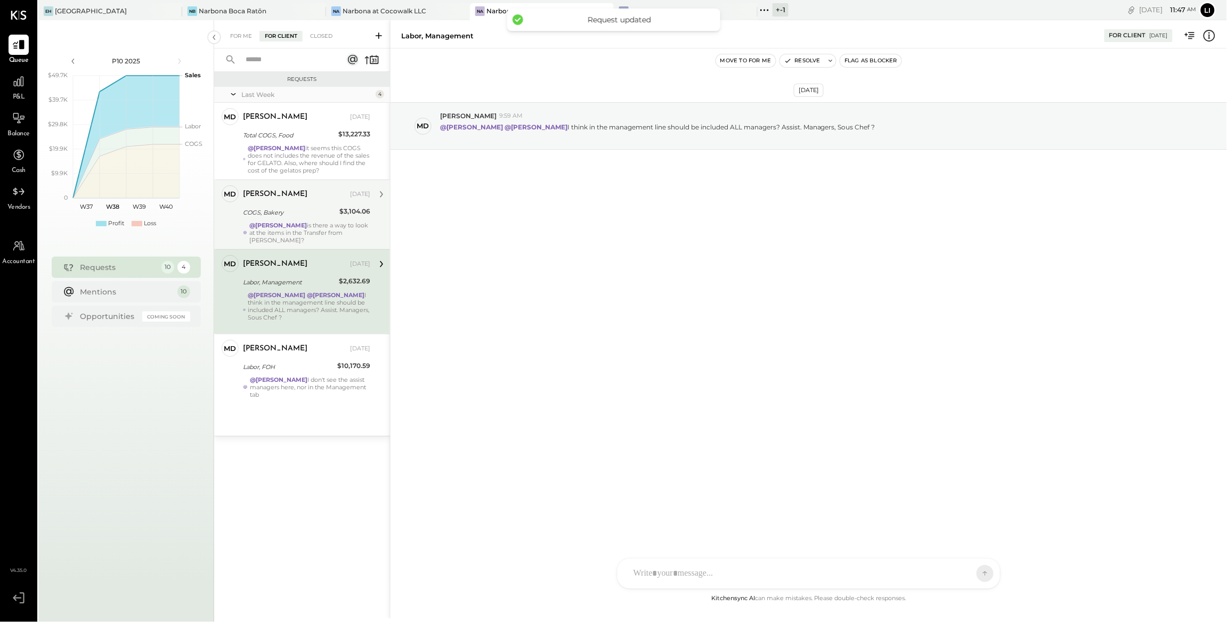
click at [305, 212] on div "COGS, Bakery" at bounding box center [289, 212] width 93 height 11
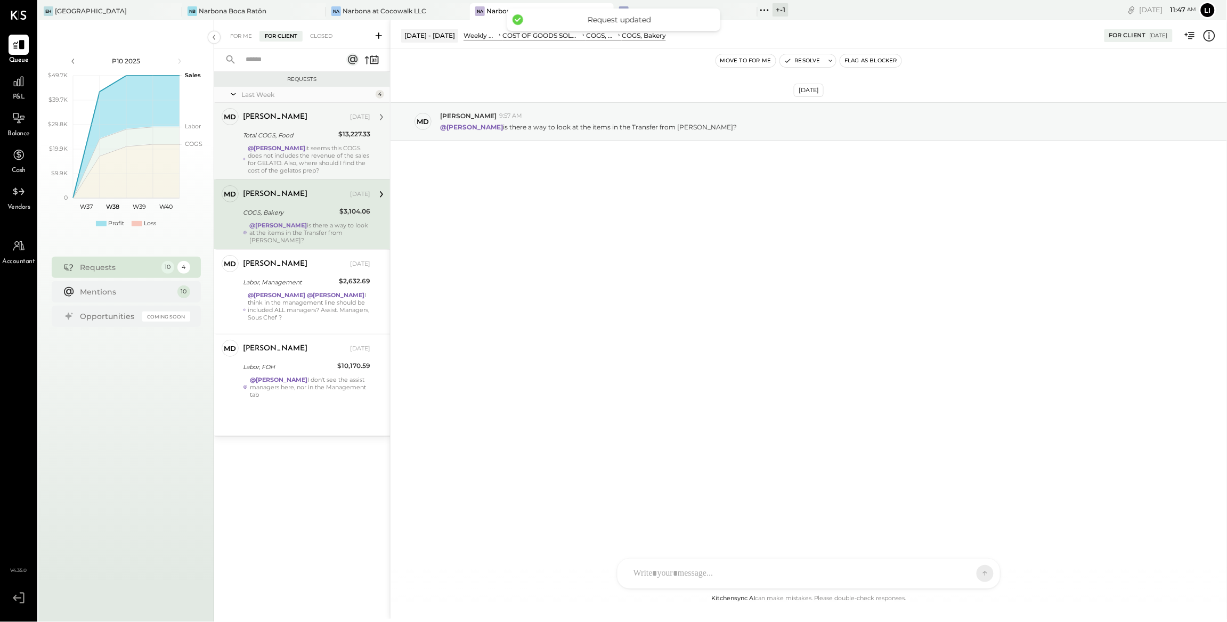
click at [310, 137] on div "Total COGS, Food" at bounding box center [289, 135] width 92 height 11
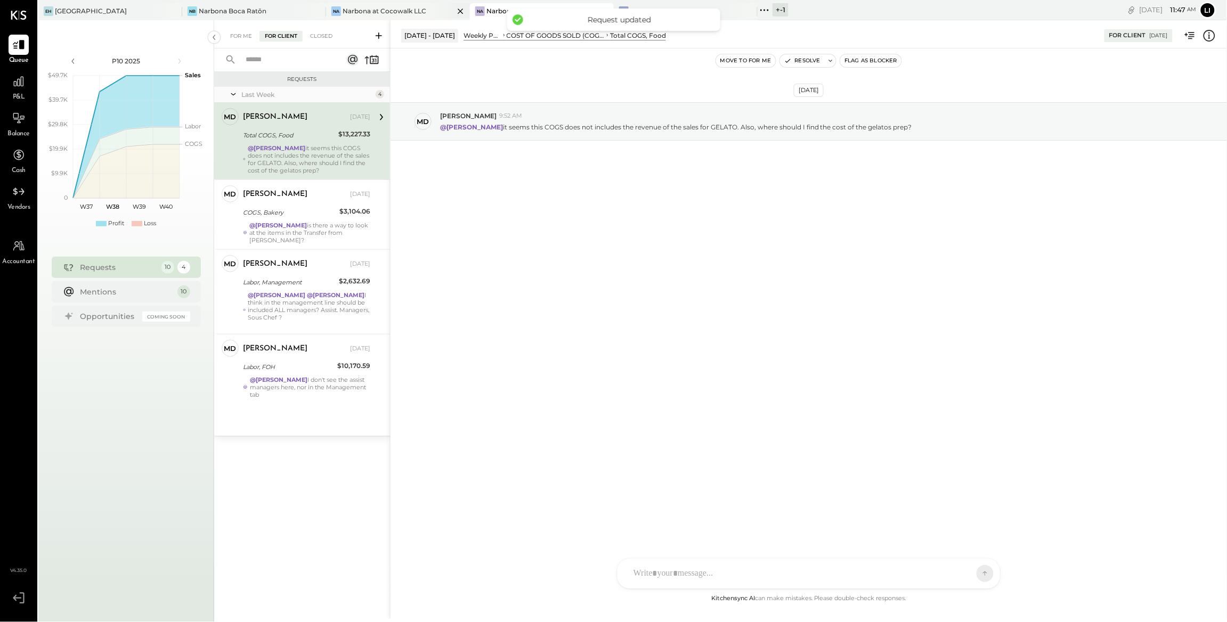
click at [384, 14] on div "Narbona at Cocowalk LLC" at bounding box center [385, 10] width 84 height 9
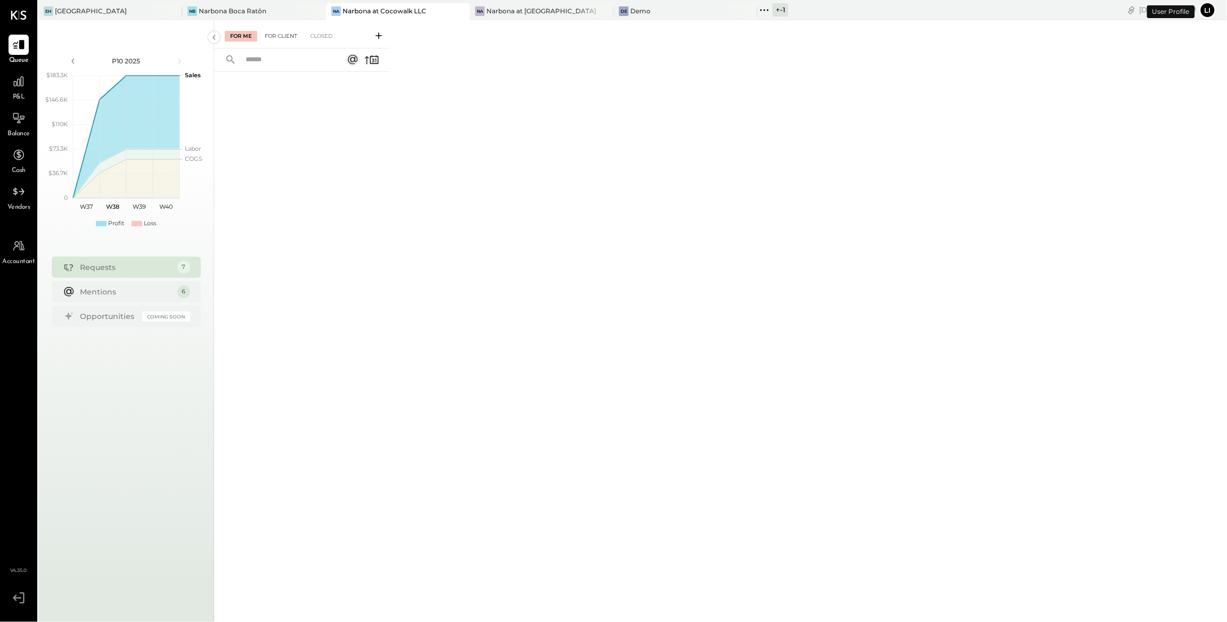
click at [290, 36] on div "For Client" at bounding box center [280, 36] width 43 height 11
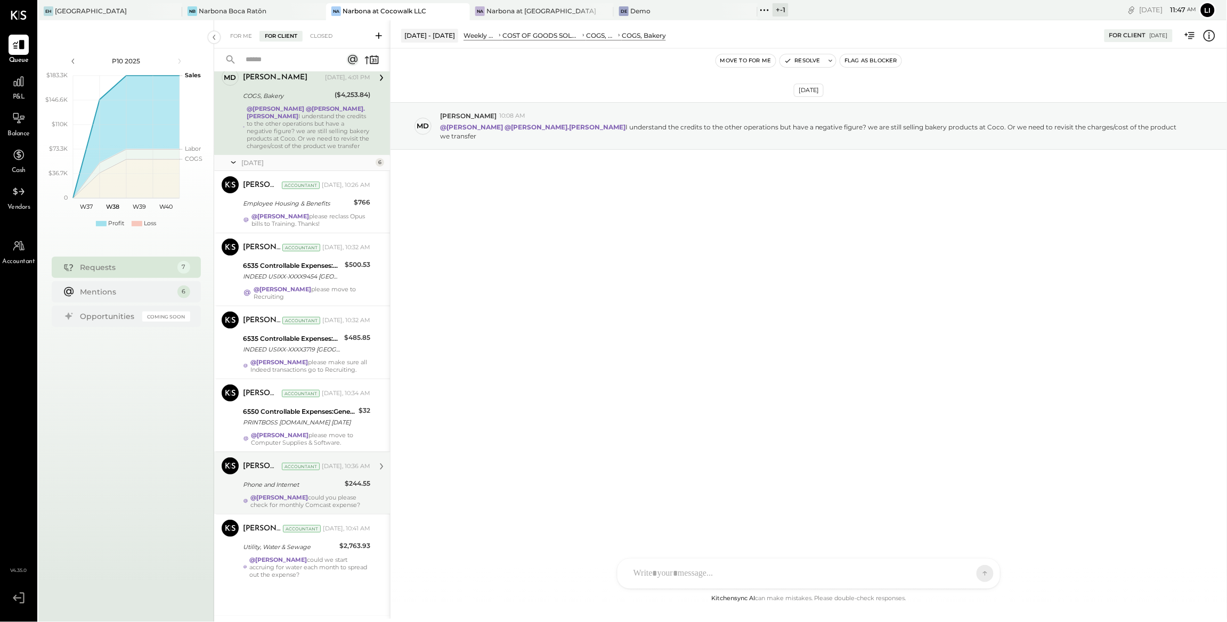
scroll to position [55, 0]
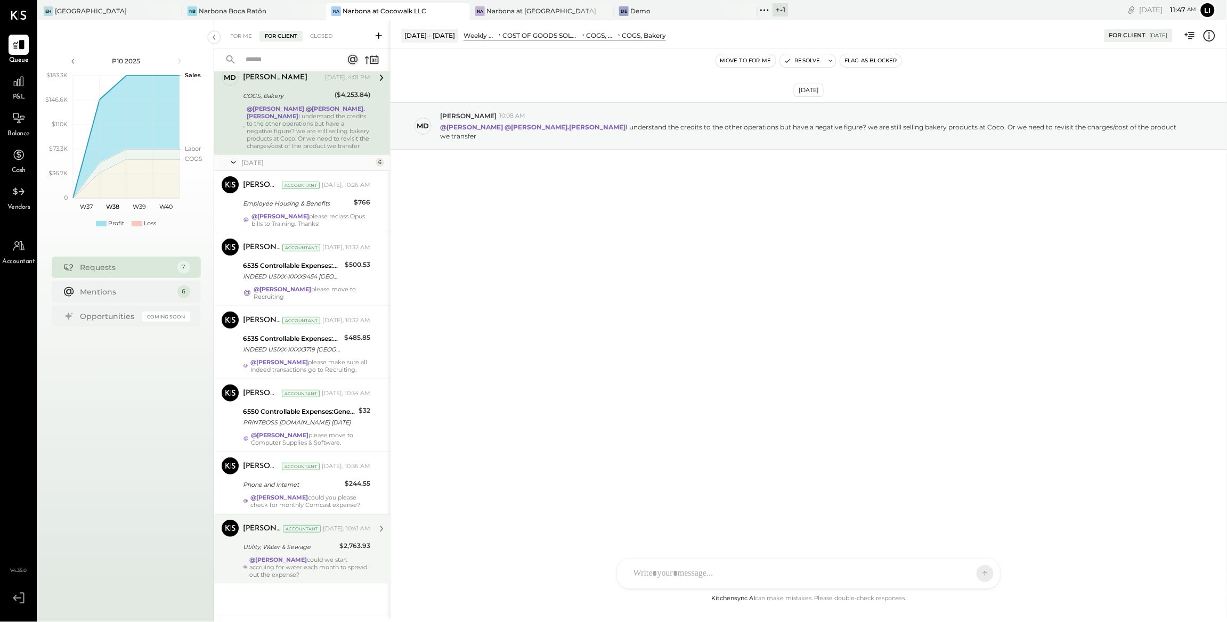
click at [303, 562] on strong "@Lilia Martinez Nogueda" at bounding box center [278, 559] width 58 height 7
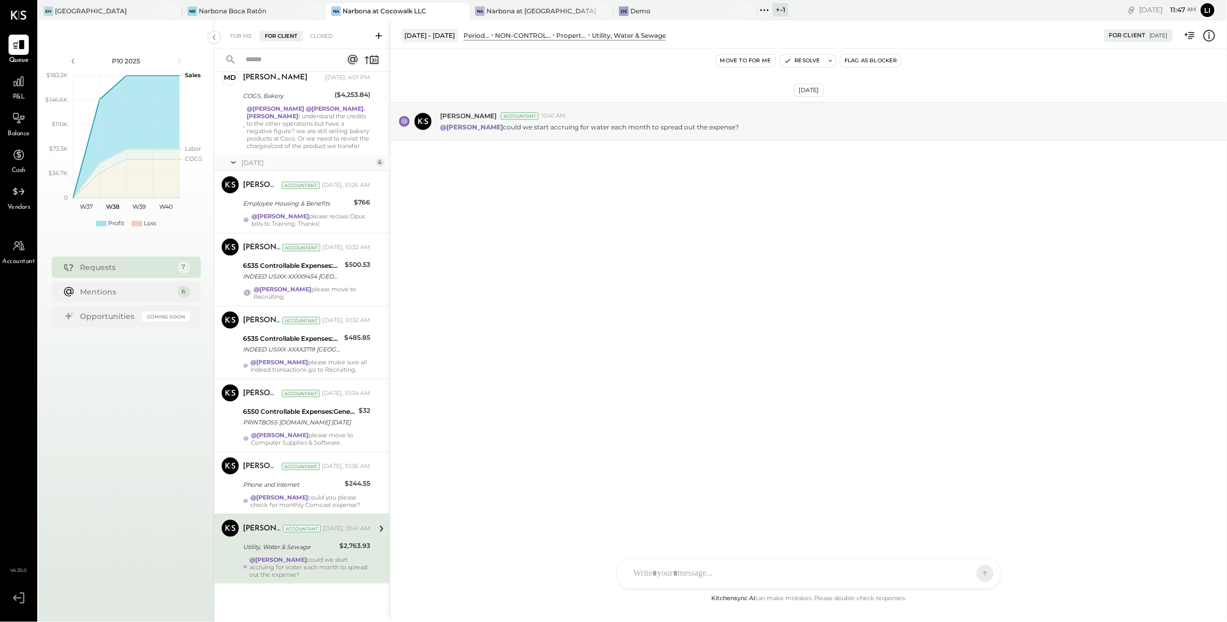
click at [742, 60] on button "Move to for me" at bounding box center [746, 60] width 60 height 13
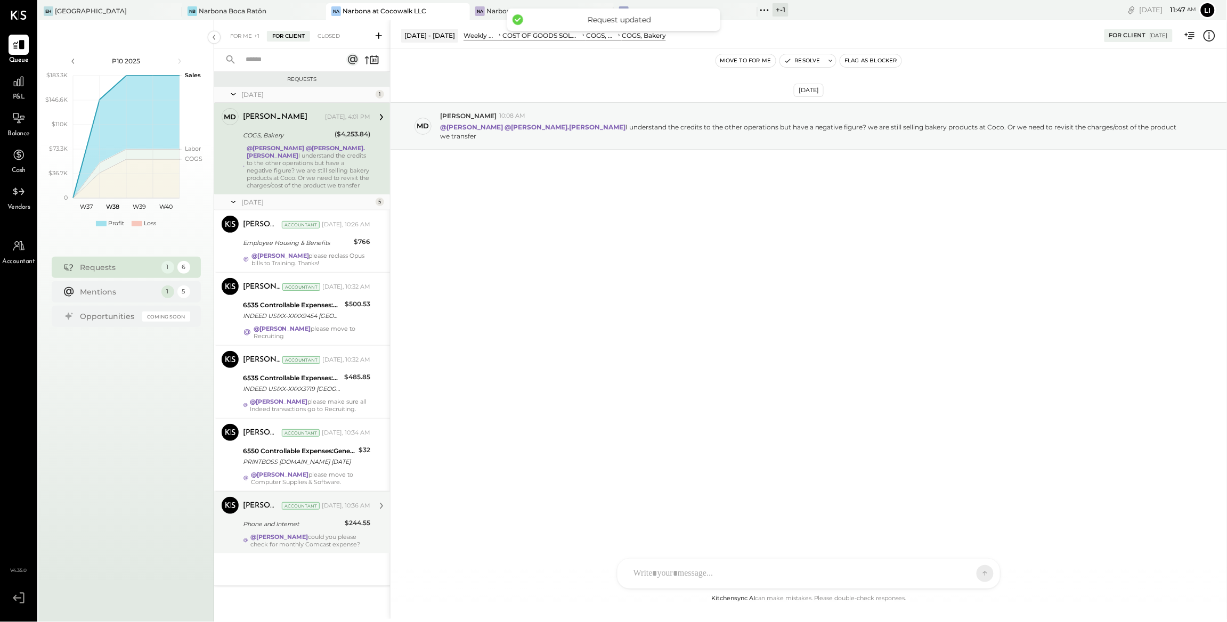
click at [259, 530] on div "Phone and Internet" at bounding box center [292, 524] width 99 height 11
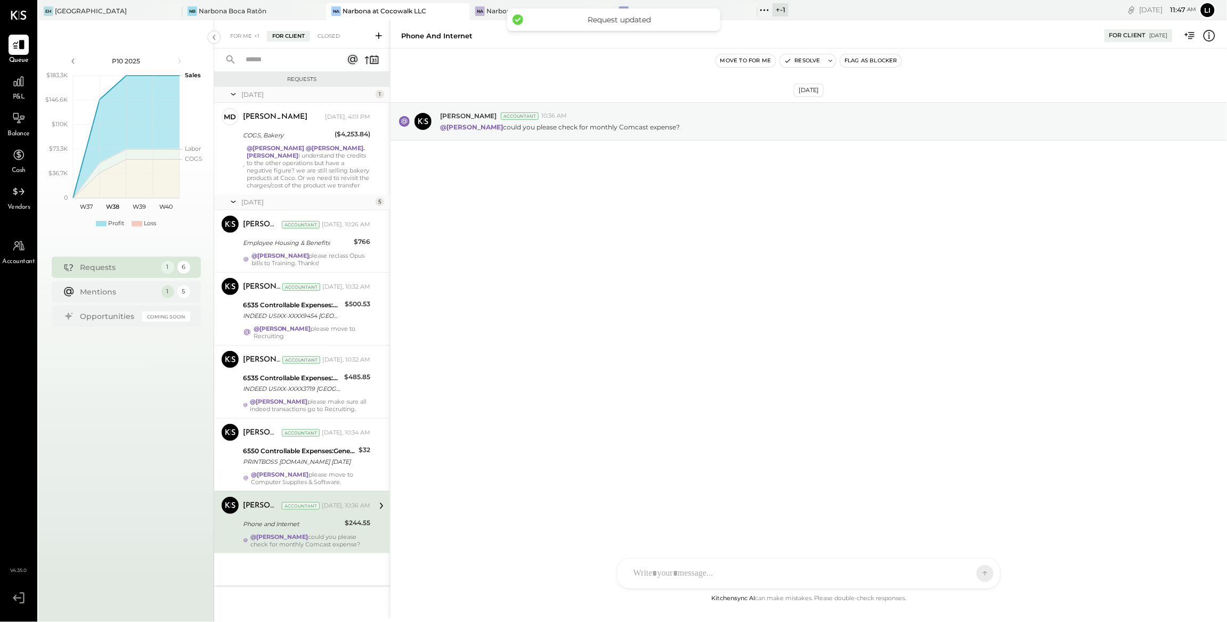
click at [738, 60] on button "Move to for me" at bounding box center [746, 60] width 60 height 13
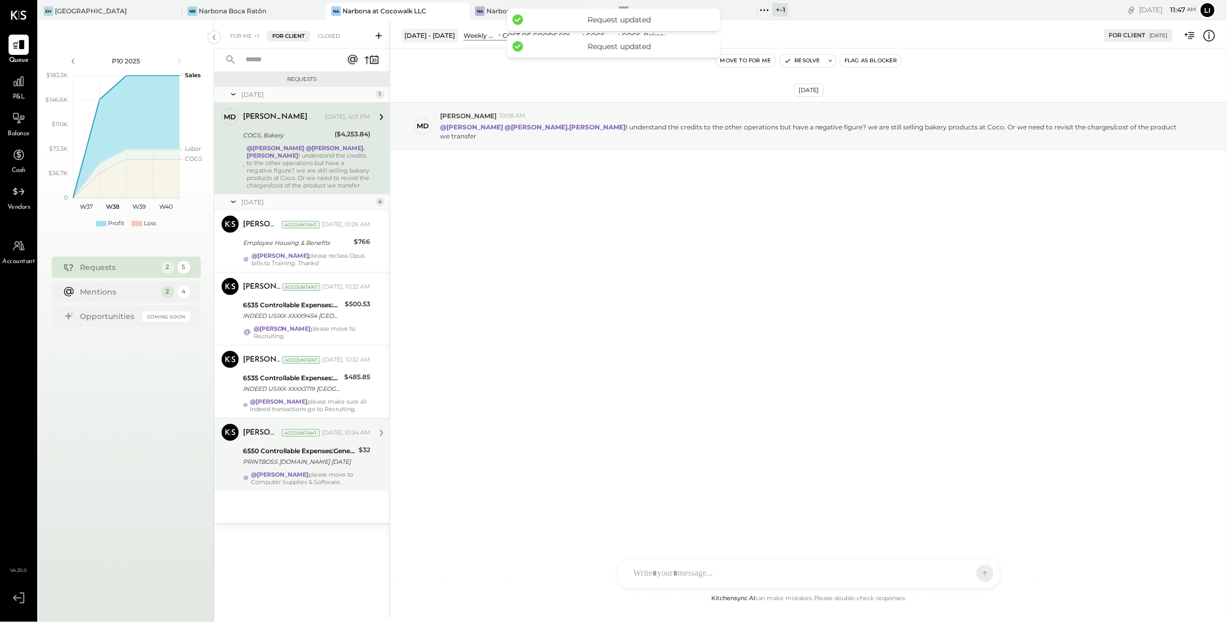
click at [291, 491] on div "Margot Bloch Accountant Margot Bloch Accountant Today, 10:34 AM 6550 Controllab…" at bounding box center [302, 454] width 176 height 73
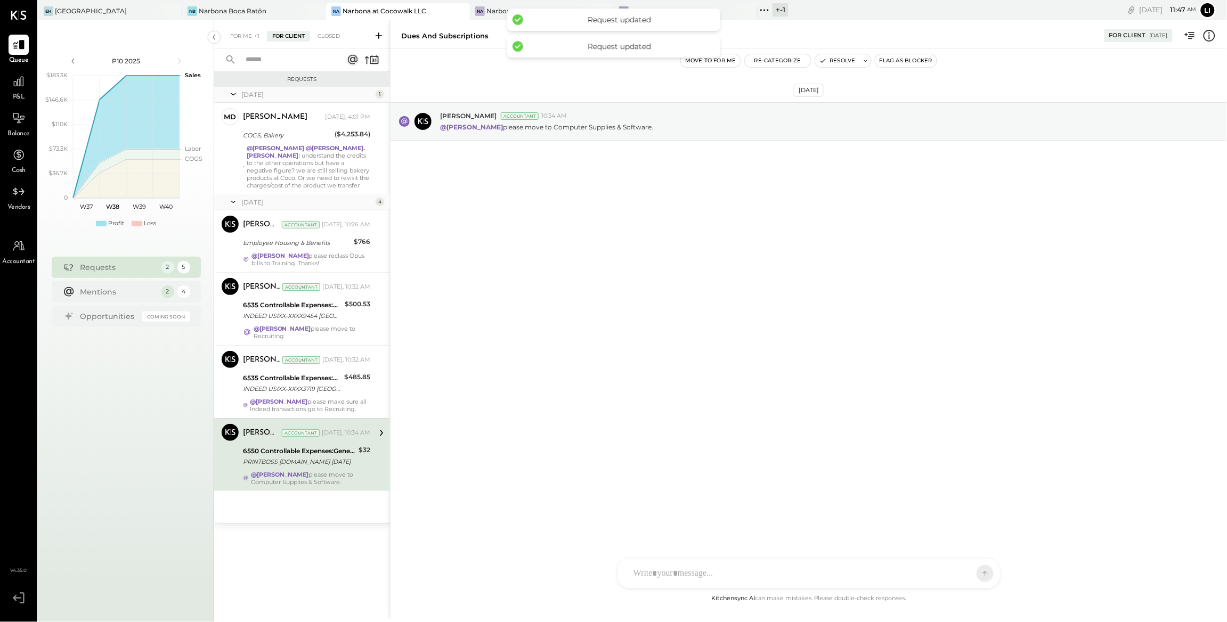
click at [707, 65] on button "Move to for me" at bounding box center [711, 60] width 60 height 13
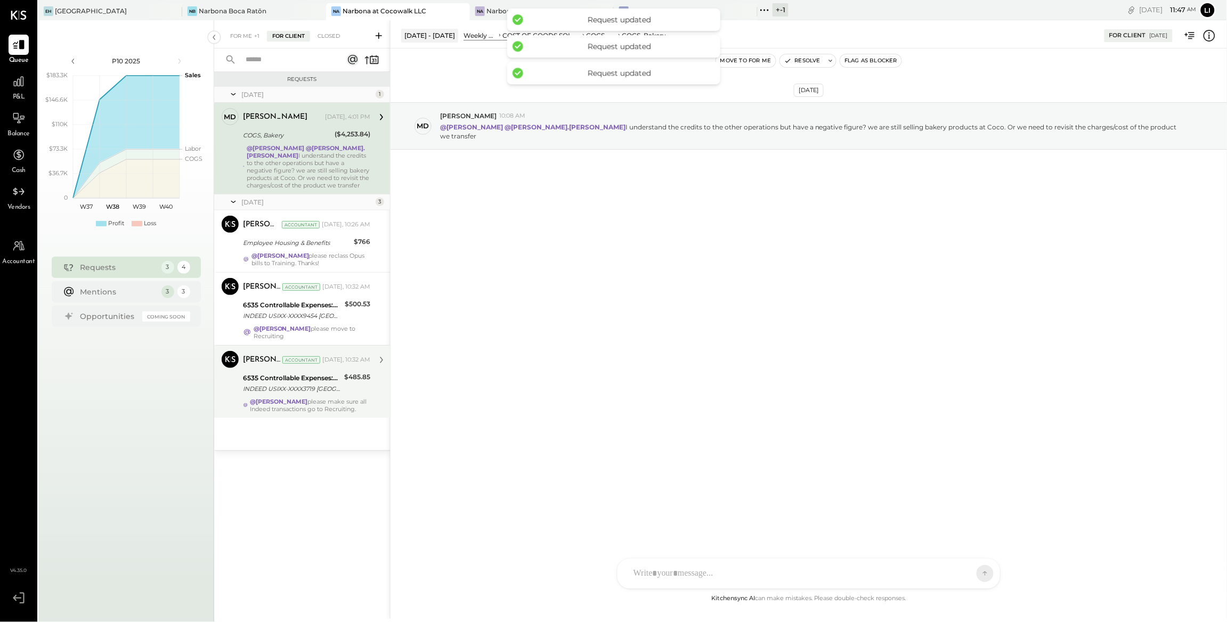
click at [306, 413] on div "@Lilia Martinez Nogueda please make sure all Indeed transactions go to Recruiti…" at bounding box center [310, 405] width 120 height 15
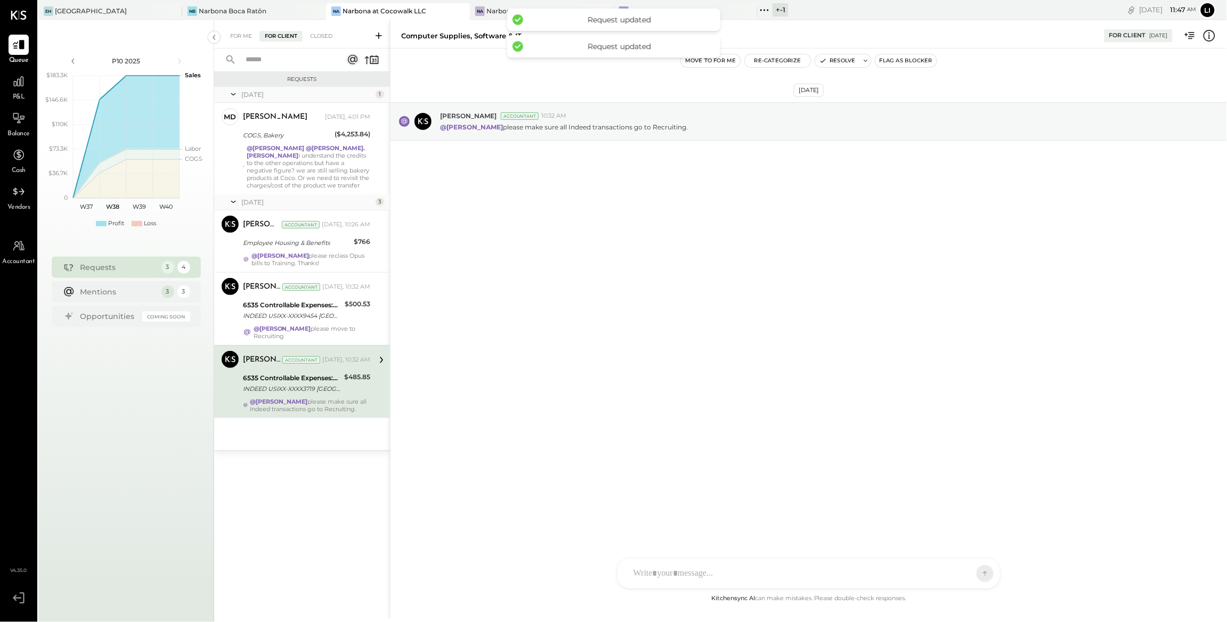
click at [734, 58] on button "Move to for me" at bounding box center [711, 60] width 60 height 13
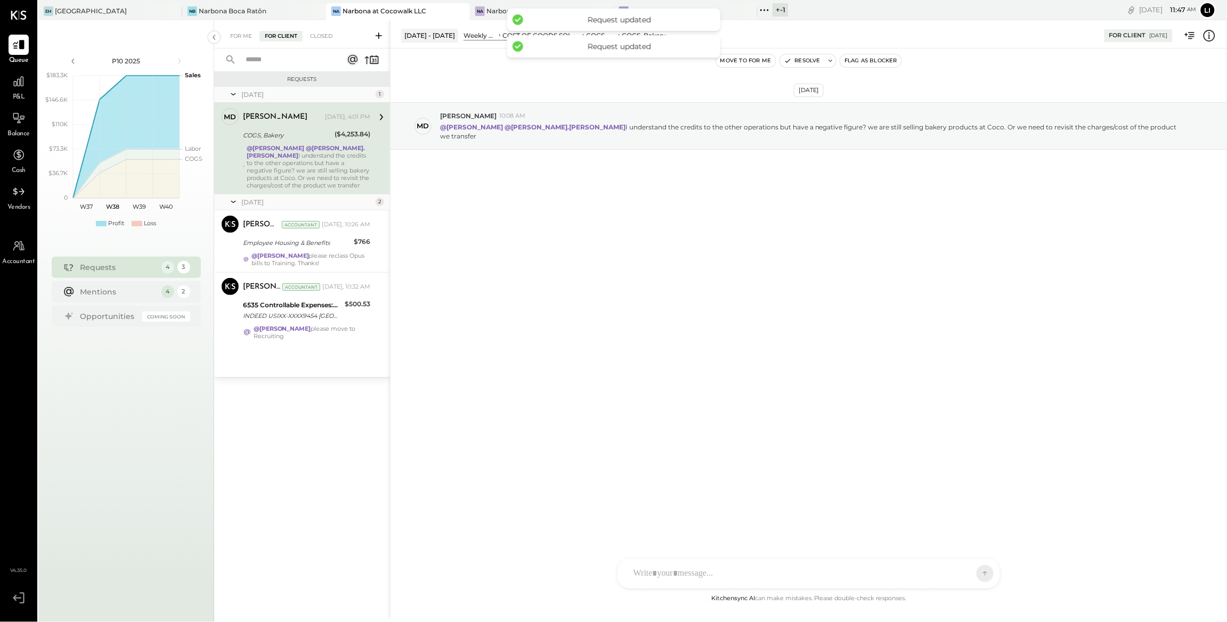
click at [751, 62] on button "Move to for me" at bounding box center [746, 60] width 60 height 13
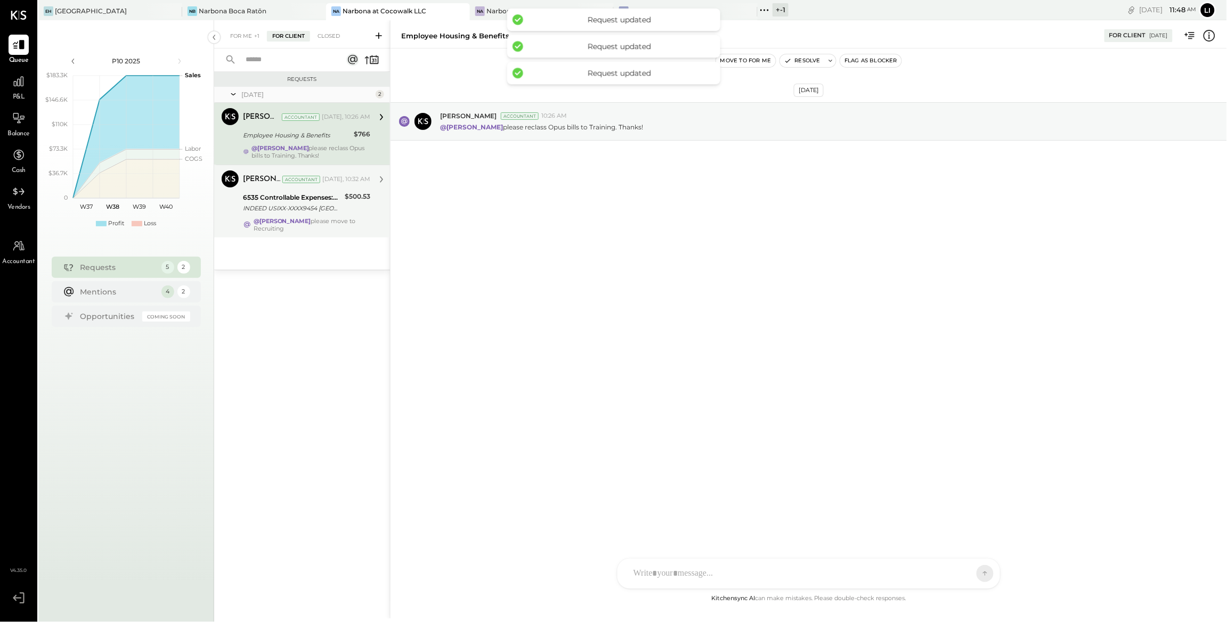
click at [355, 220] on div "@Lilia Martinez Nogueda please move to Recruiting" at bounding box center [312, 224] width 117 height 15
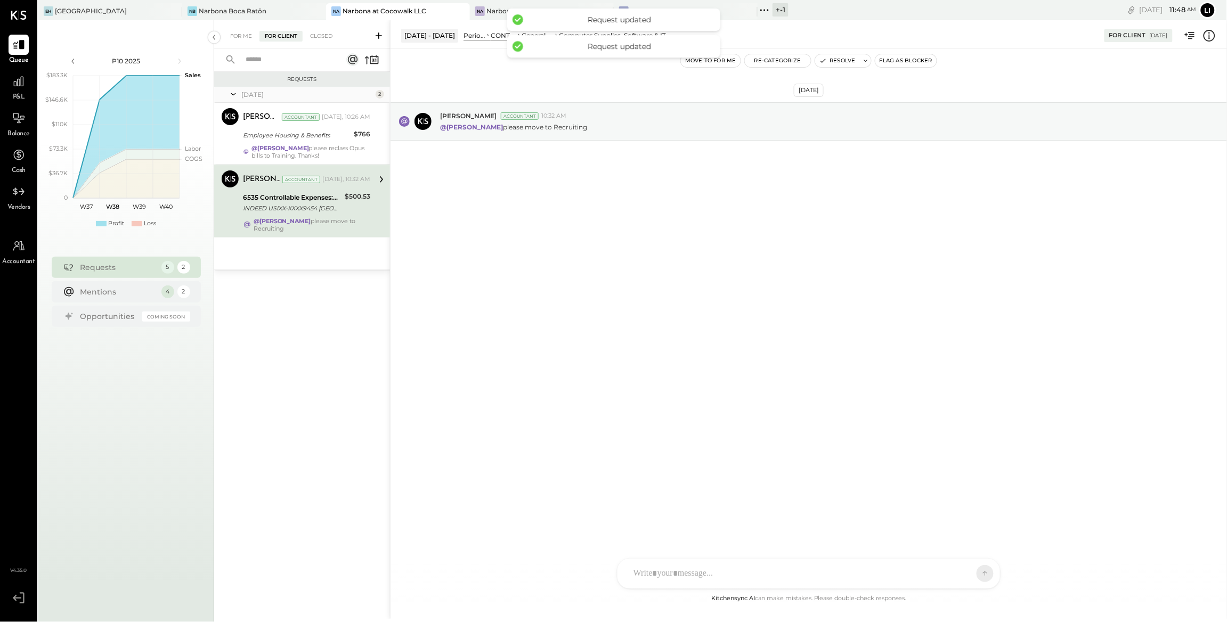
click at [706, 66] on button "Move to for me" at bounding box center [711, 60] width 60 height 13
click at [314, 140] on div "Employee Housing & Benefits" at bounding box center [297, 135] width 108 height 11
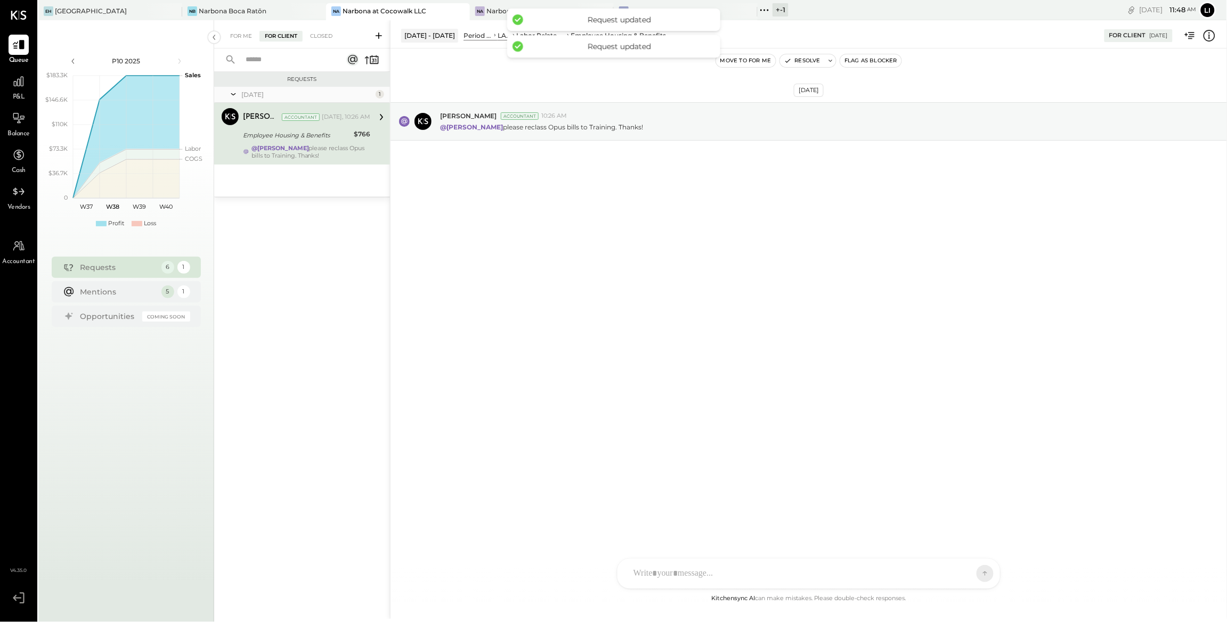
click at [750, 69] on div "Move to for me Resolve Flag as Blocker" at bounding box center [809, 60] width 837 height 25
click at [750, 65] on button "Move to for me" at bounding box center [746, 60] width 60 height 13
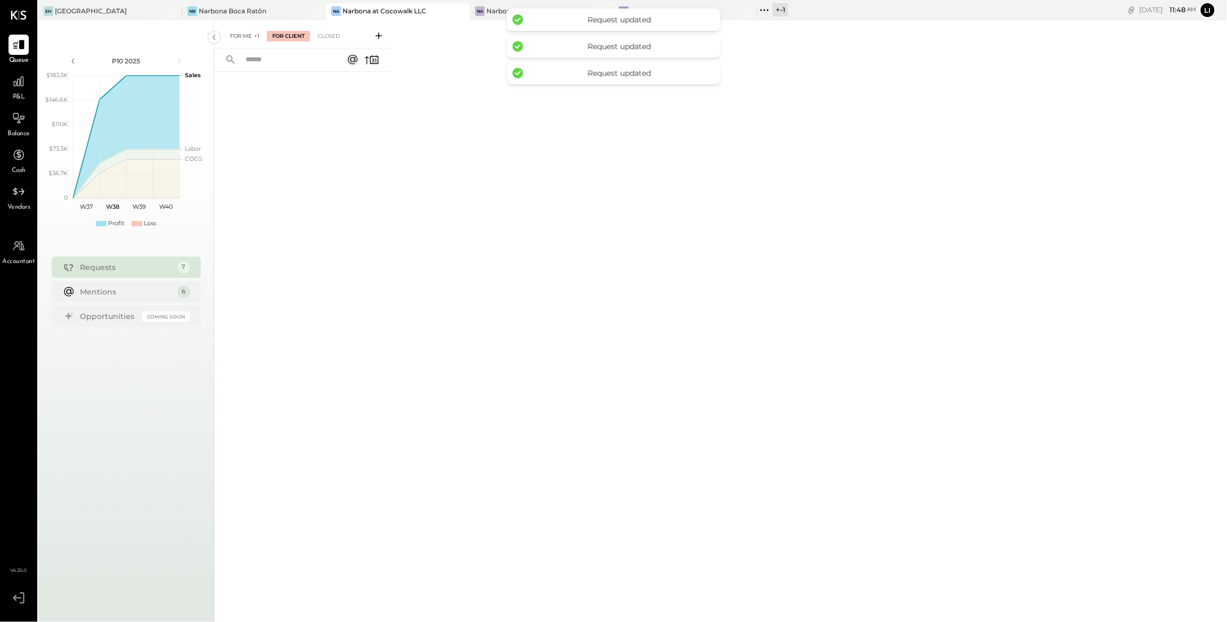
click at [239, 40] on div "For Me +1" at bounding box center [245, 36] width 40 height 11
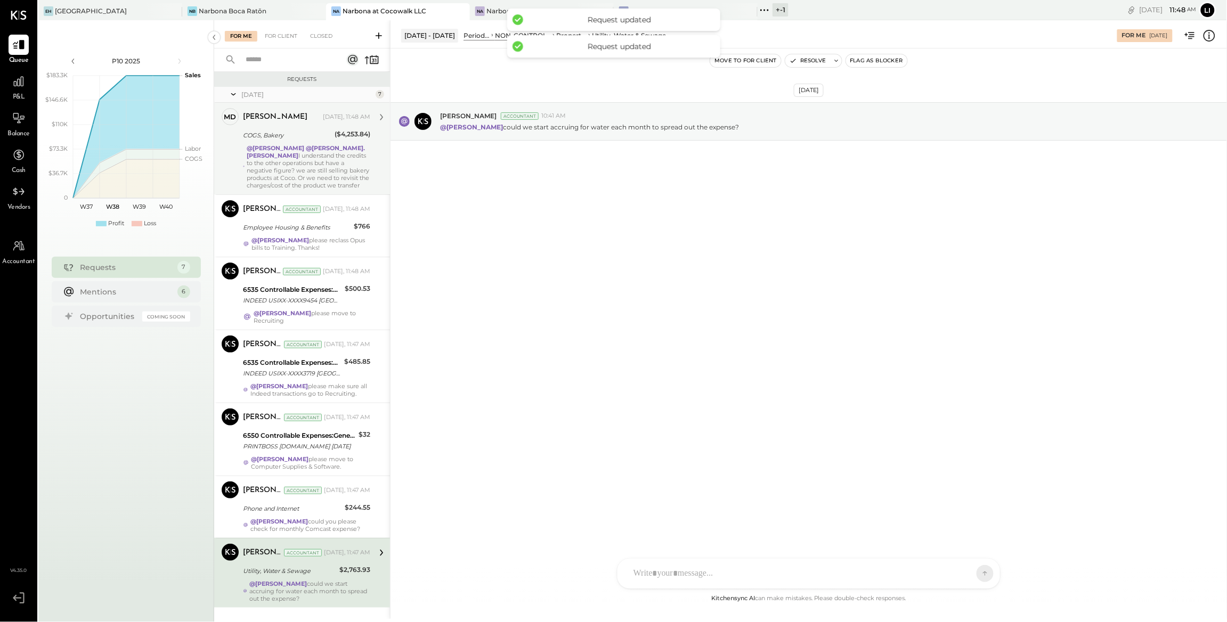
click at [289, 144] on strong "@Heidy Balart" at bounding box center [276, 147] width 58 height 7
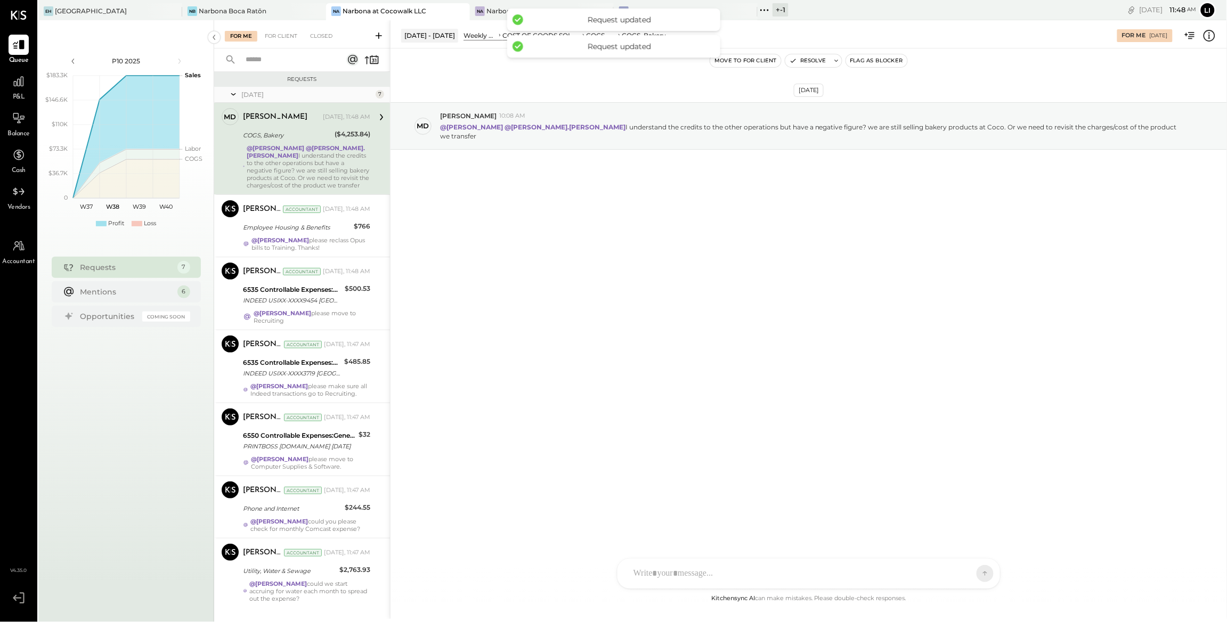
click at [753, 63] on button "Move to for client" at bounding box center [745, 60] width 71 height 13
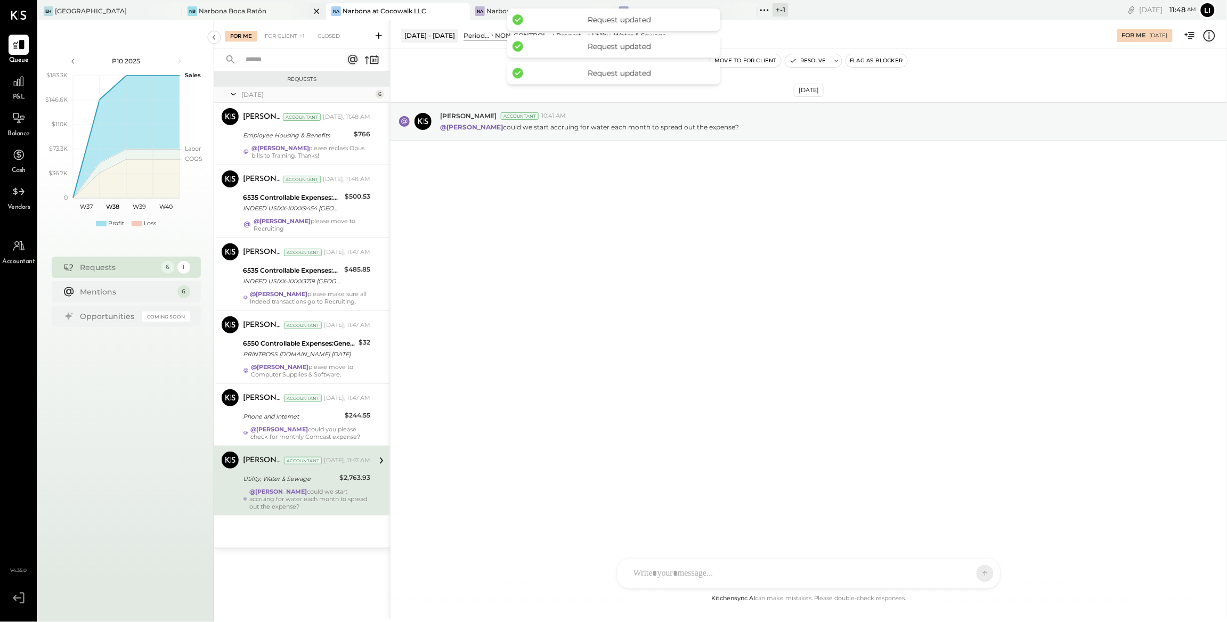
click at [255, 12] on div "Narbona Boca Ratōn" at bounding box center [233, 10] width 68 height 9
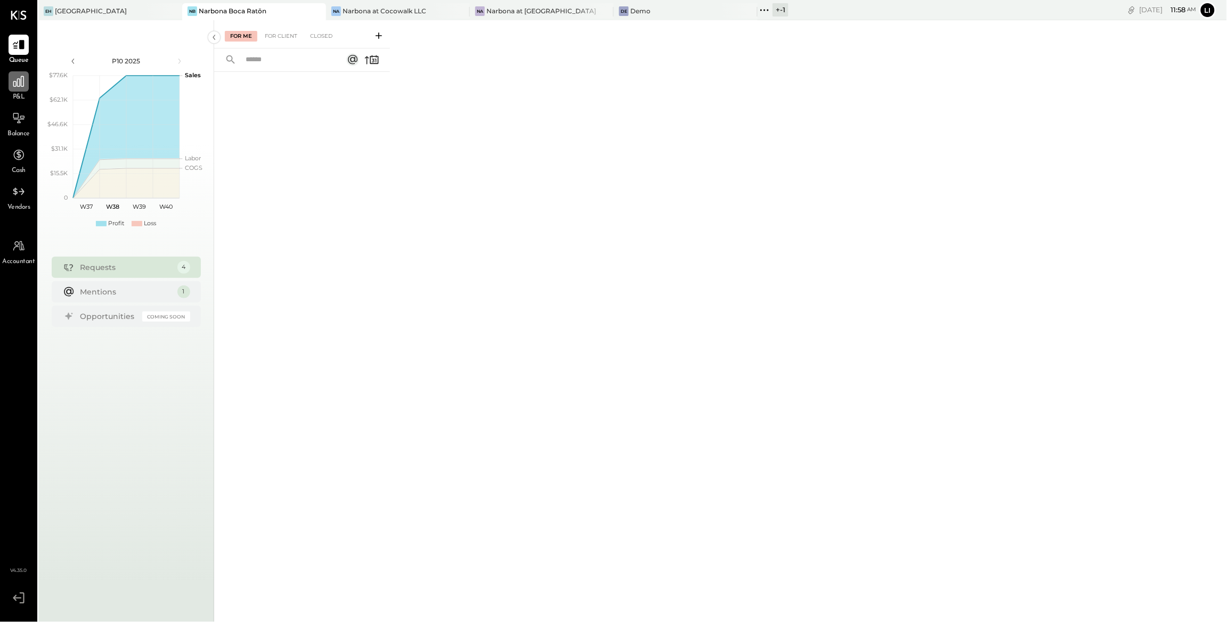
click at [19, 85] on icon at bounding box center [18, 81] width 11 height 11
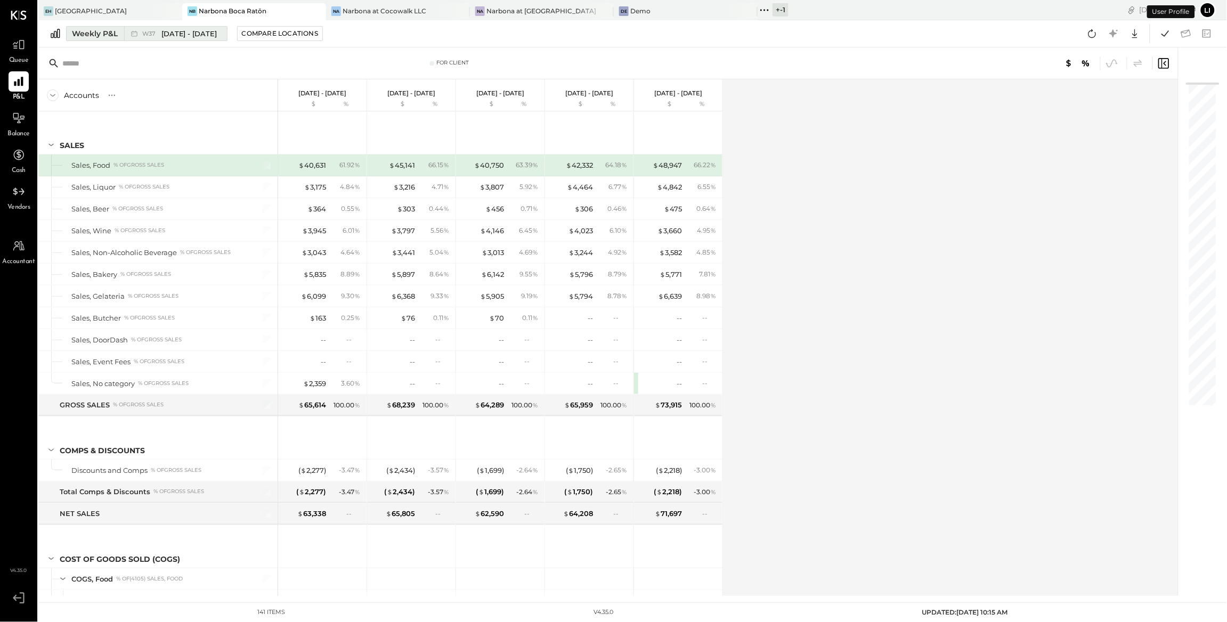
click at [173, 37] on span "[DATE] - [DATE]" at bounding box center [189, 34] width 56 height 10
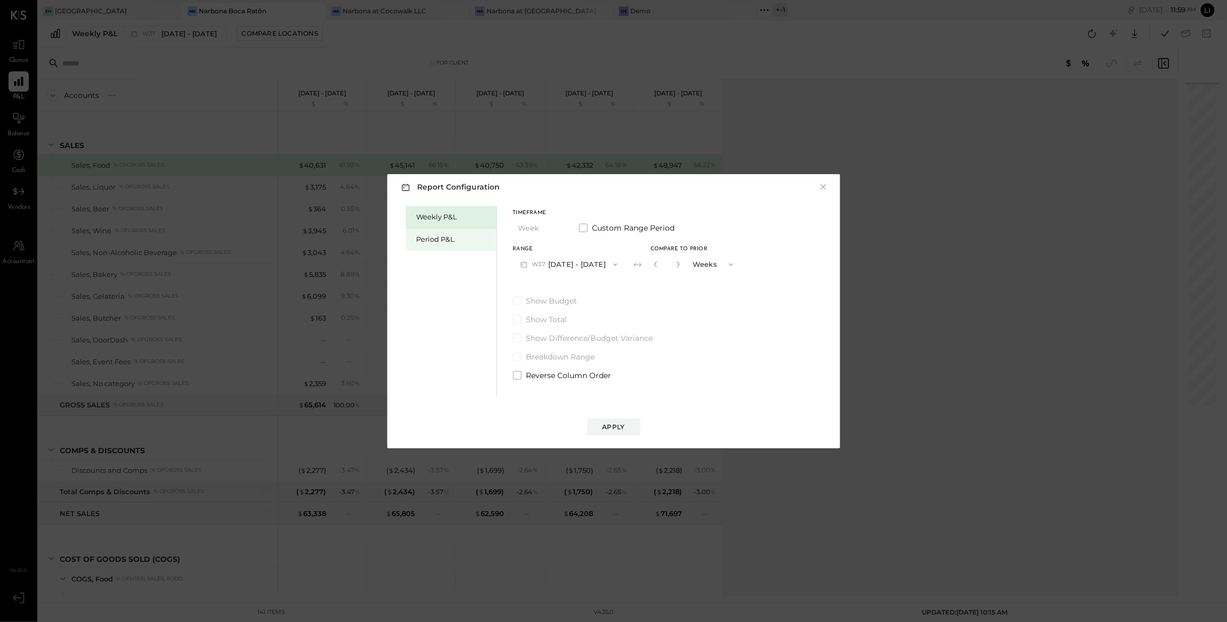
click at [431, 237] on div "Period P&L" at bounding box center [454, 239] width 75 height 10
click at [616, 263] on icon "button" at bounding box center [612, 265] width 9 height 9
click at [708, 324] on div "Weekly P&L Period P&L Timeframe Period Custom Range Period Range P10 Sep 8 - Oc…" at bounding box center [614, 301] width 432 height 194
click at [657, 265] on div "Compare" at bounding box center [655, 266] width 35 height 9
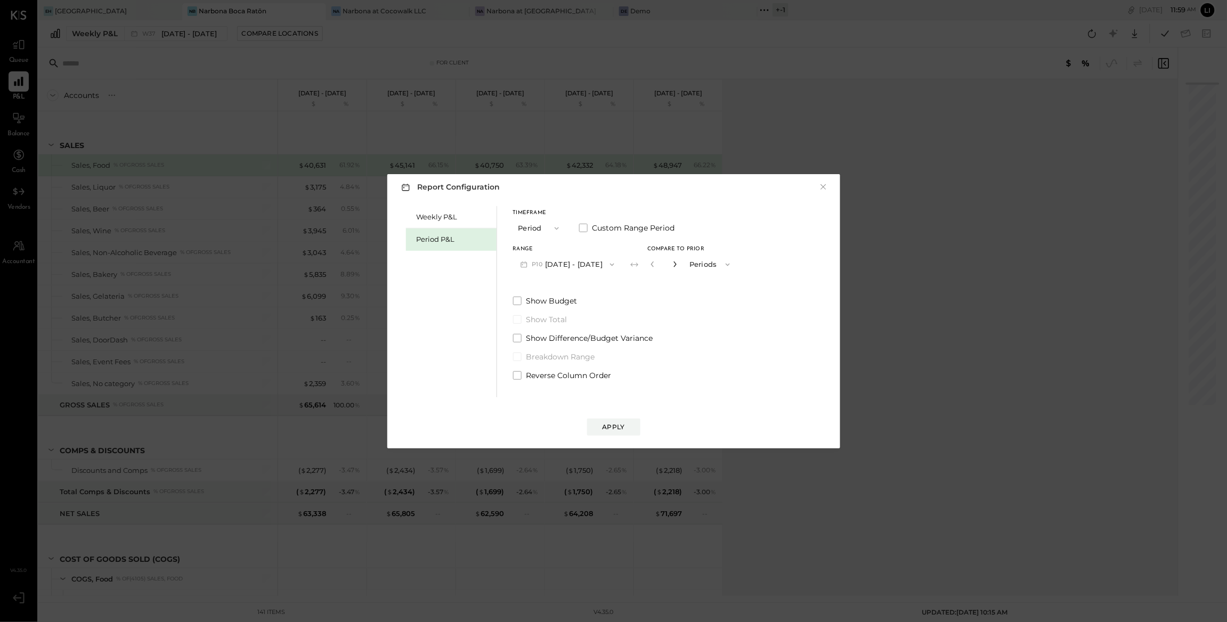
click at [677, 267] on icon "button" at bounding box center [675, 265] width 3 height 6
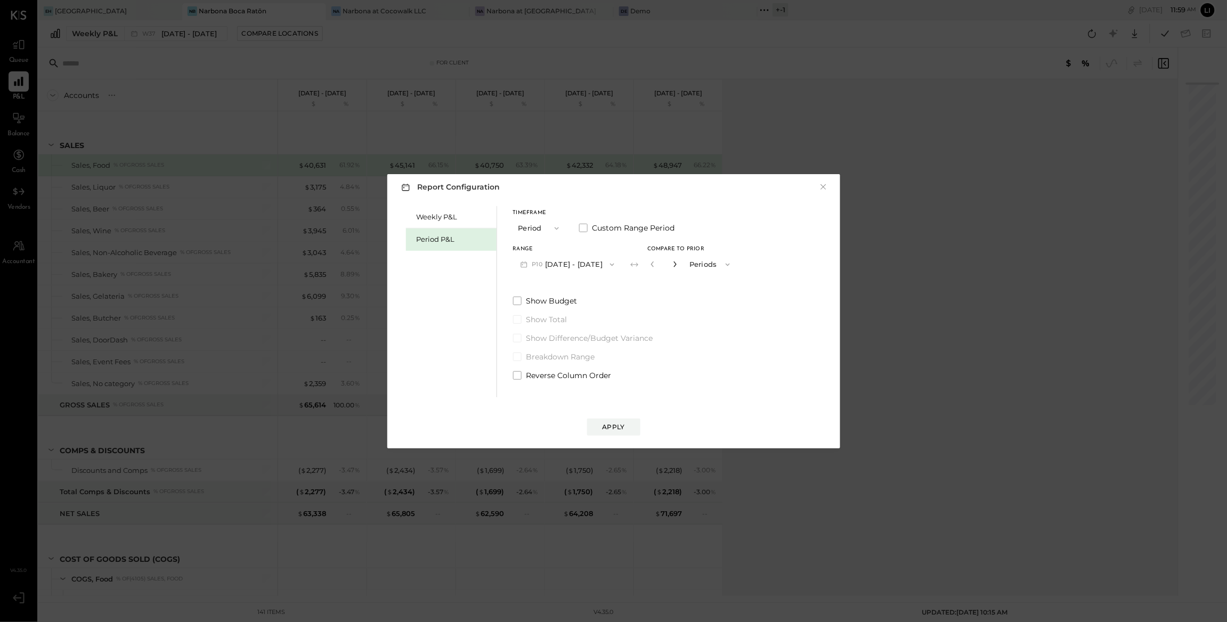
click at [677, 266] on icon "button" at bounding box center [675, 265] width 3 height 6
type input "*"
click at [635, 426] on button "Apply" at bounding box center [613, 427] width 53 height 17
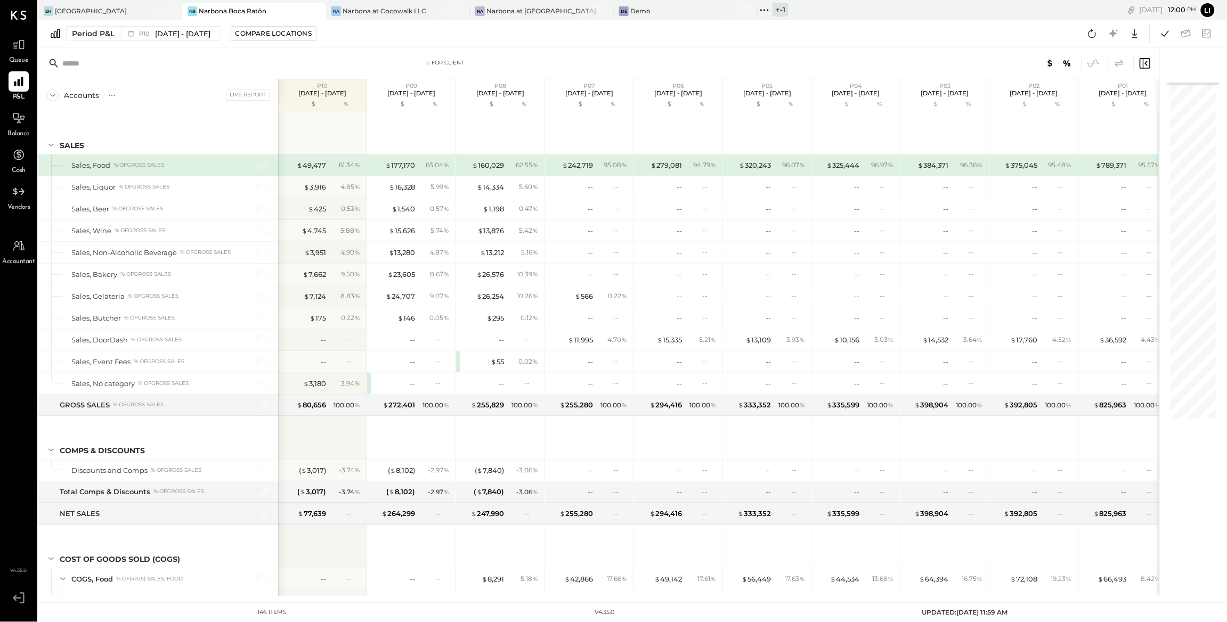
click at [1121, 67] on icon at bounding box center [1119, 63] width 13 height 13
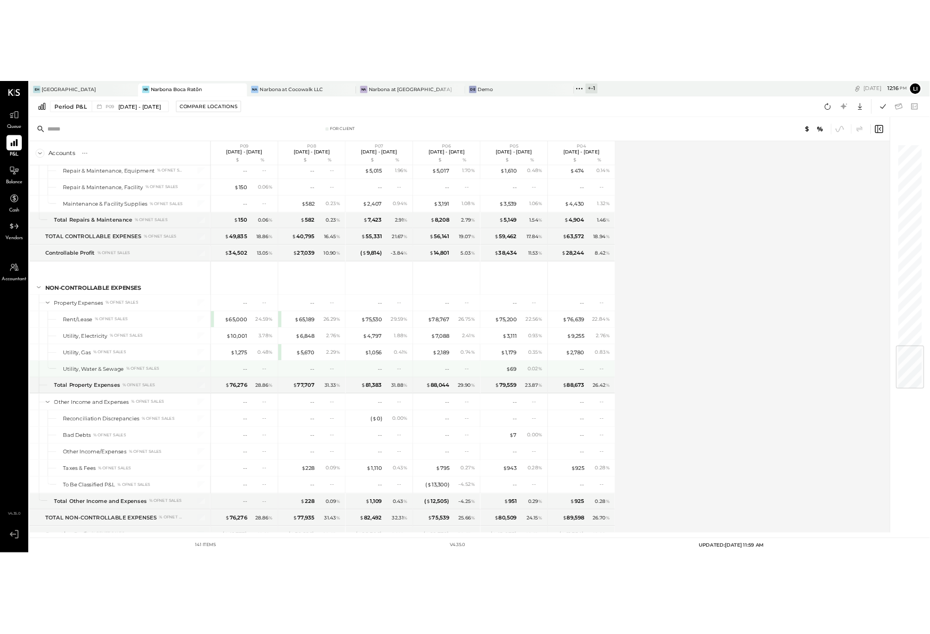
scroll to position [2262, 0]
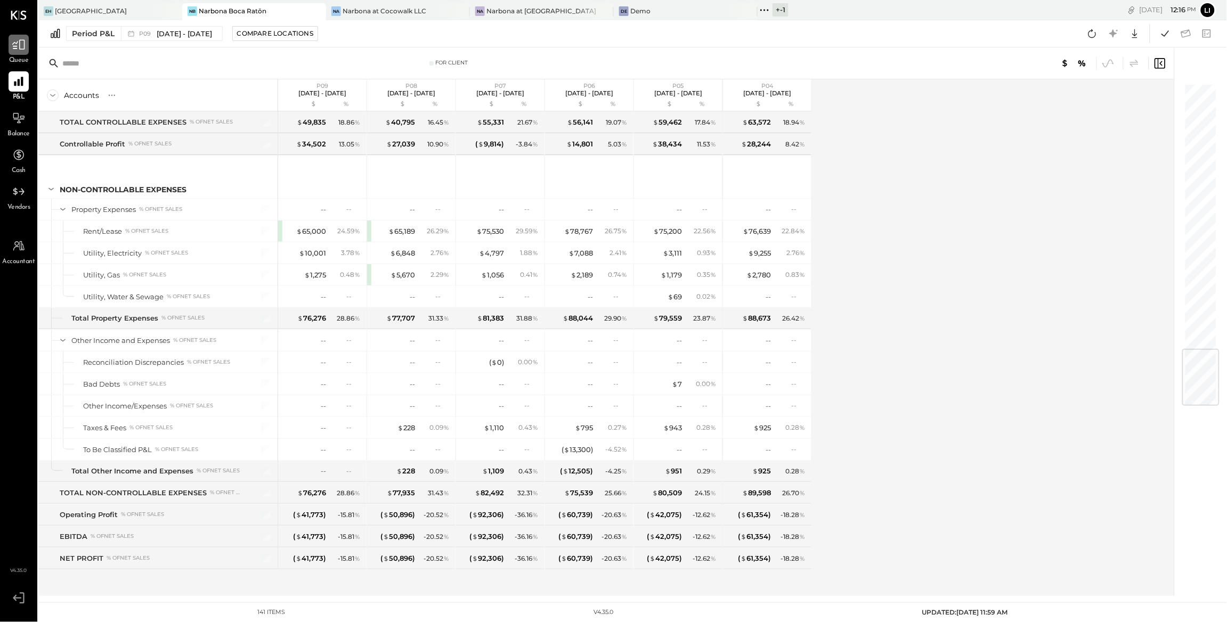
click at [22, 53] on div at bounding box center [19, 45] width 20 height 20
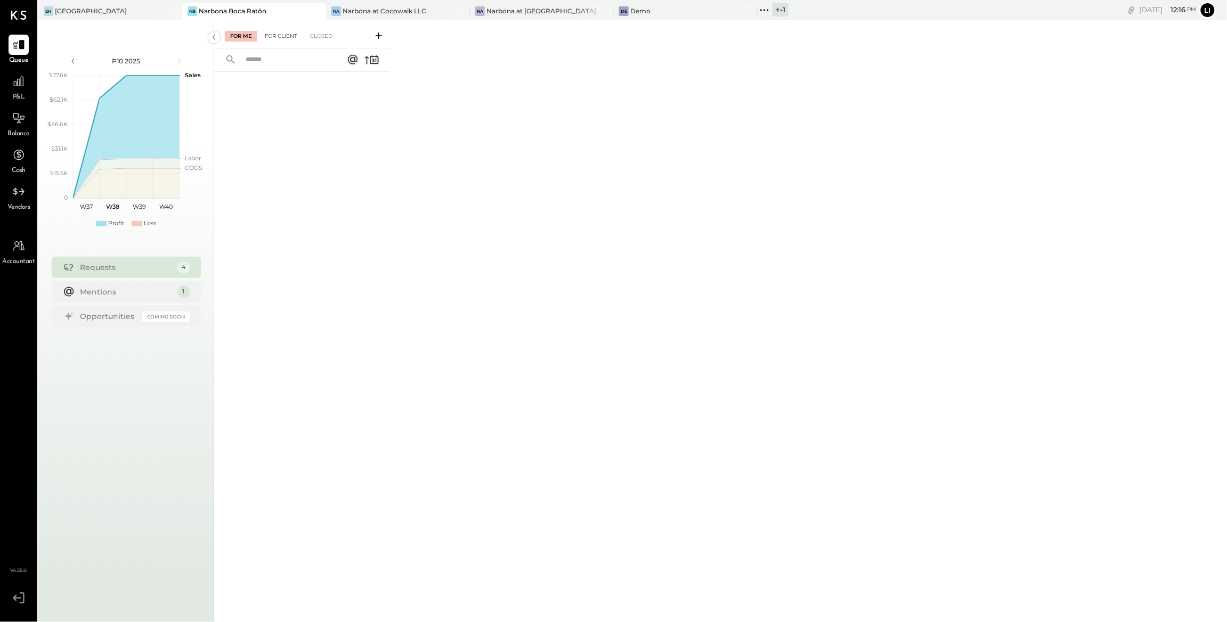
click at [291, 39] on div "For Client" at bounding box center [280, 36] width 43 height 11
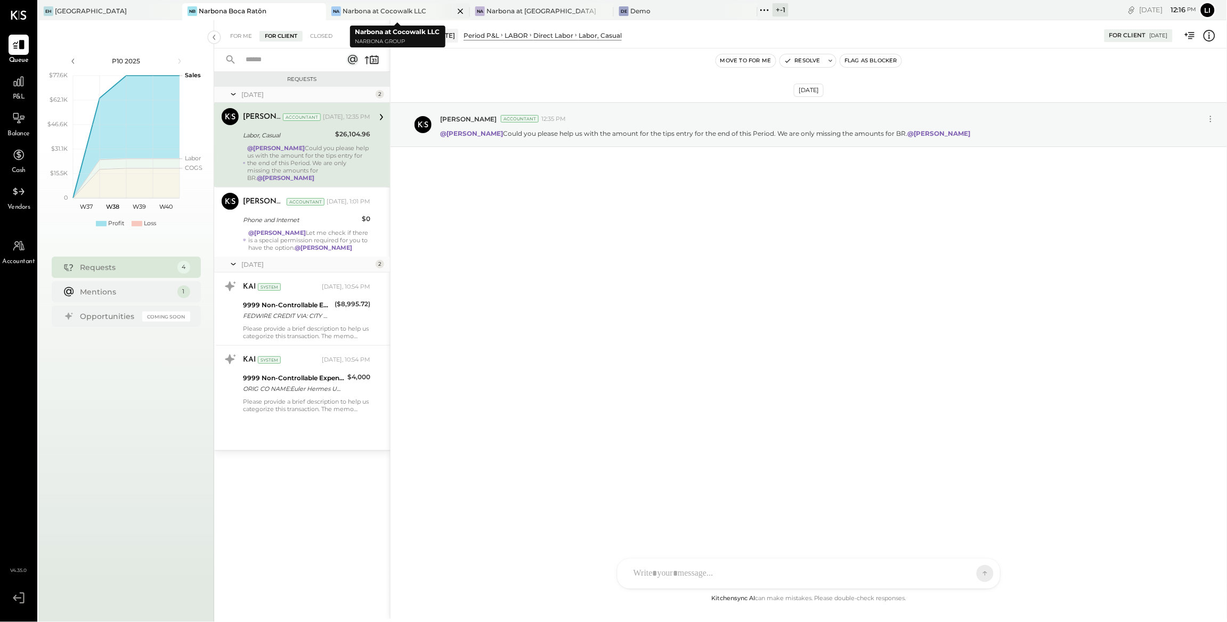
click at [381, 6] on div "Narbona at Cocowalk LLC" at bounding box center [385, 10] width 84 height 9
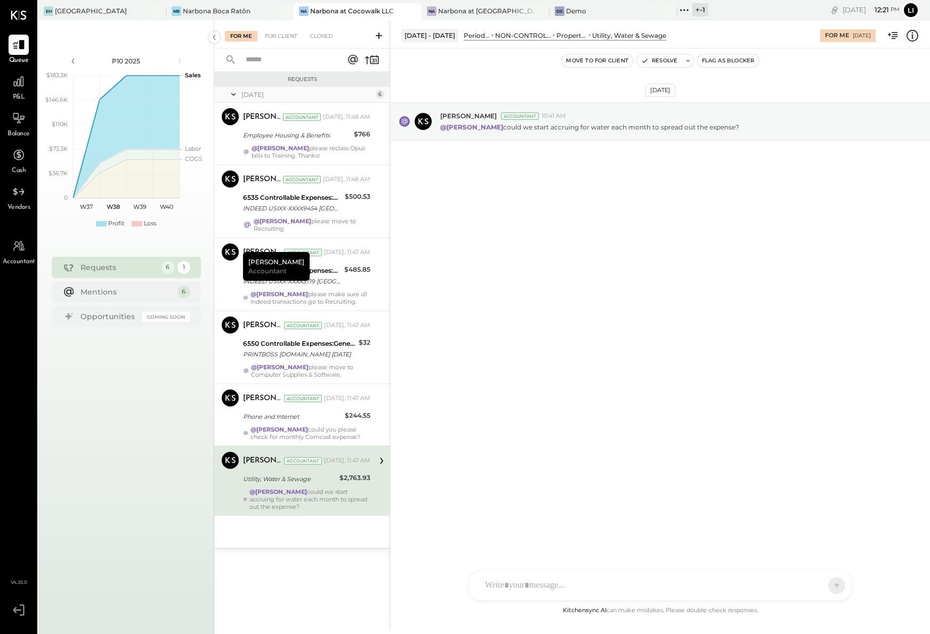
click at [672, 305] on div "Sep 18th, 2025 Margot Bloch Accountant 10:41 AM @Lilia Martinez Nogueda could w…" at bounding box center [660, 326] width 539 height 556
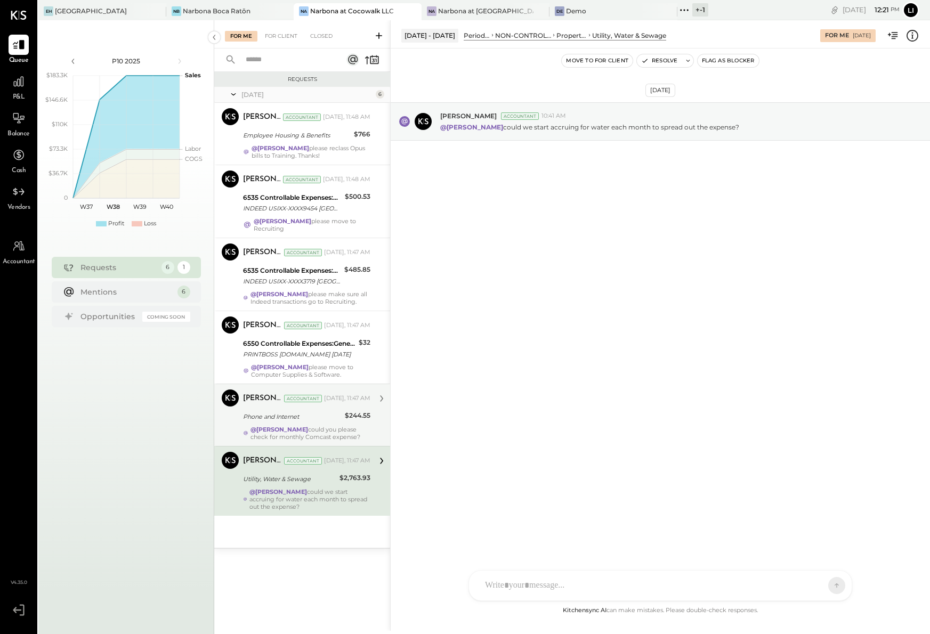
click at [287, 404] on div "Margot Bloch Accountant" at bounding box center [282, 398] width 79 height 11
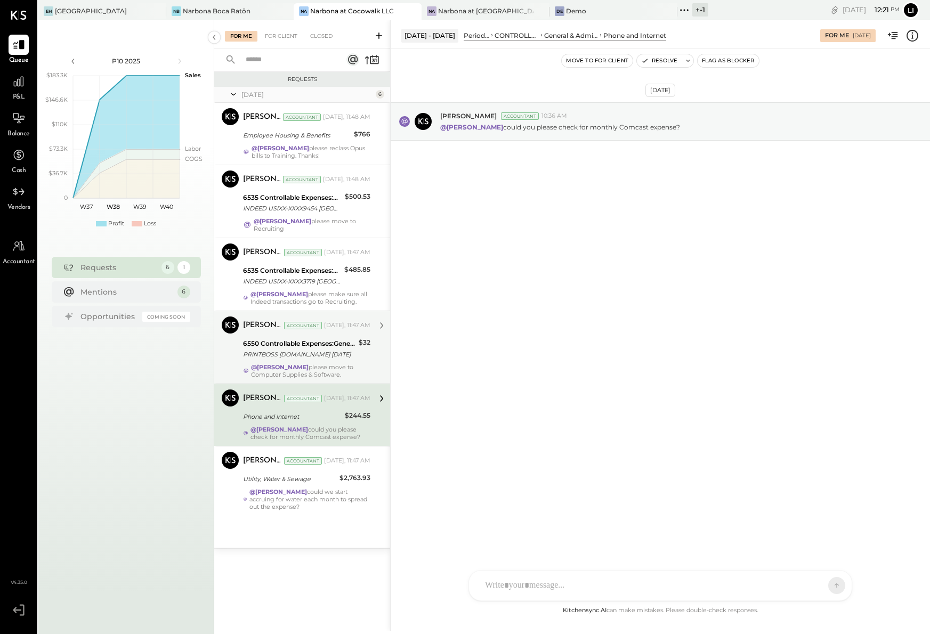
click at [275, 360] on div "PRINTBOSS PRINTBOSS.COM MO 08/19" at bounding box center [299, 354] width 112 height 11
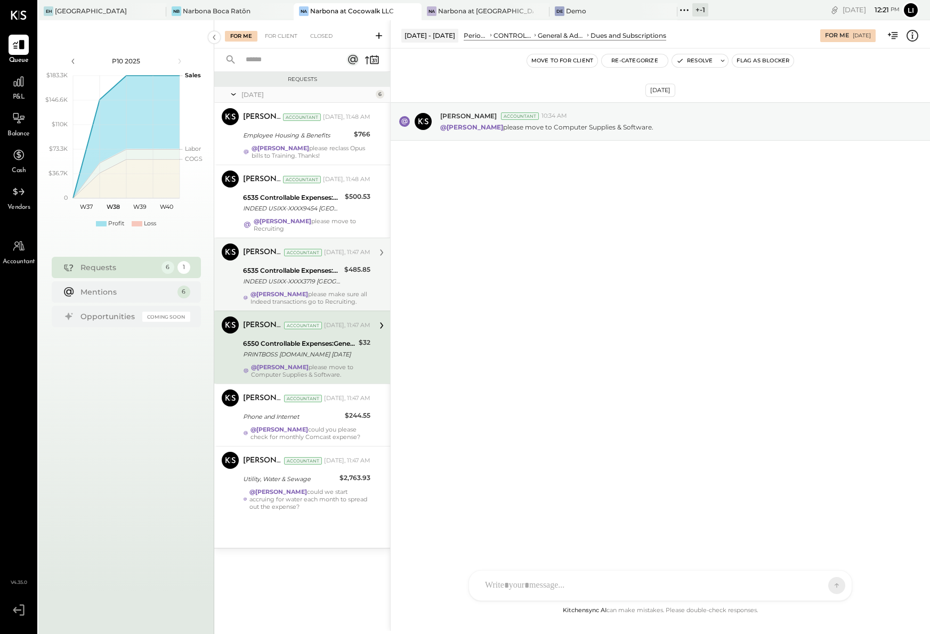
click at [267, 291] on strong "@[PERSON_NAME]" at bounding box center [279, 293] width 58 height 7
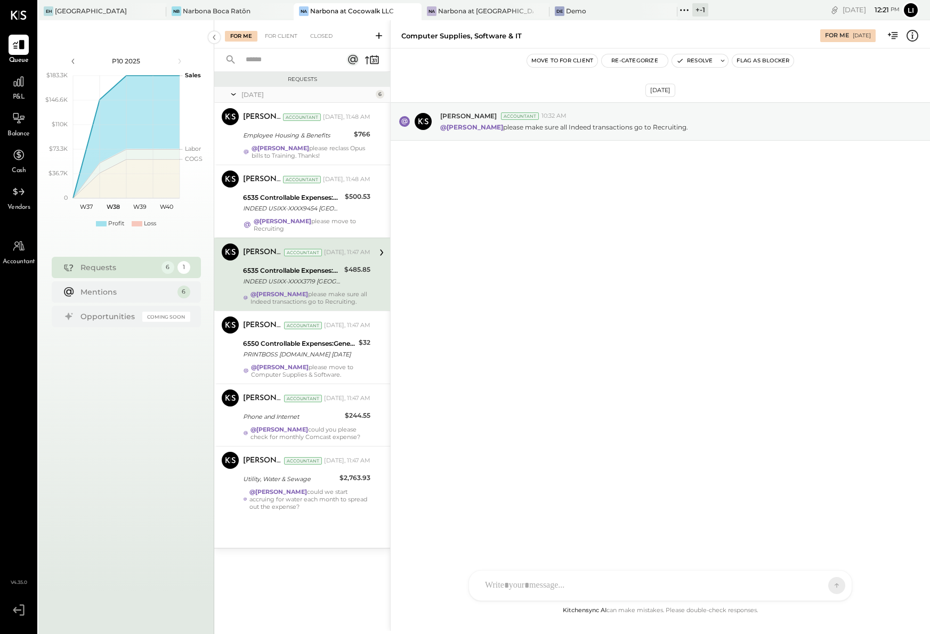
click at [363, 281] on div "$485.85" at bounding box center [357, 275] width 26 height 23
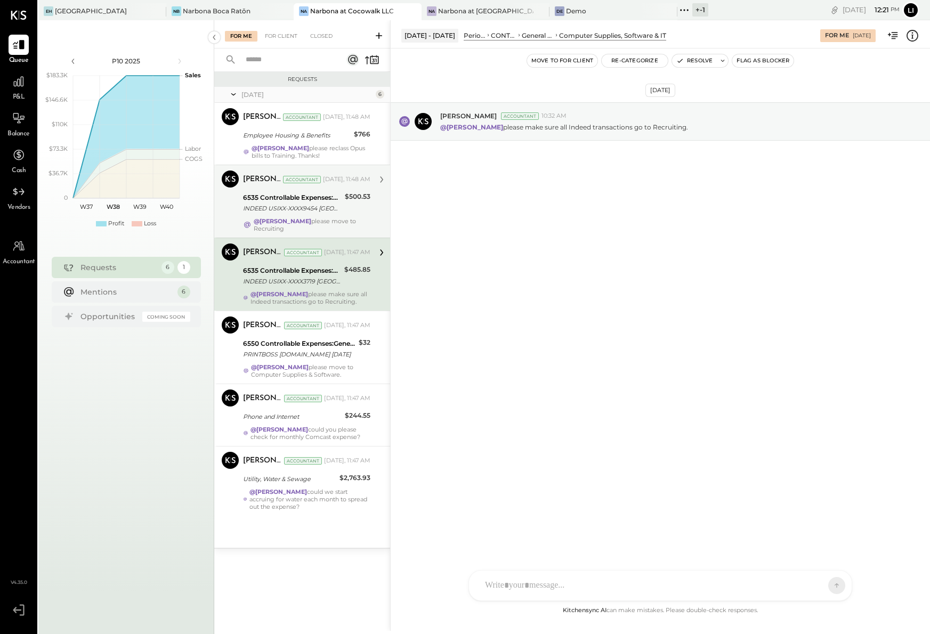
click at [258, 198] on div "6535 Controllable Expenses:General & Administrative Expenses:Computer Supplies,…" at bounding box center [292, 197] width 99 height 11
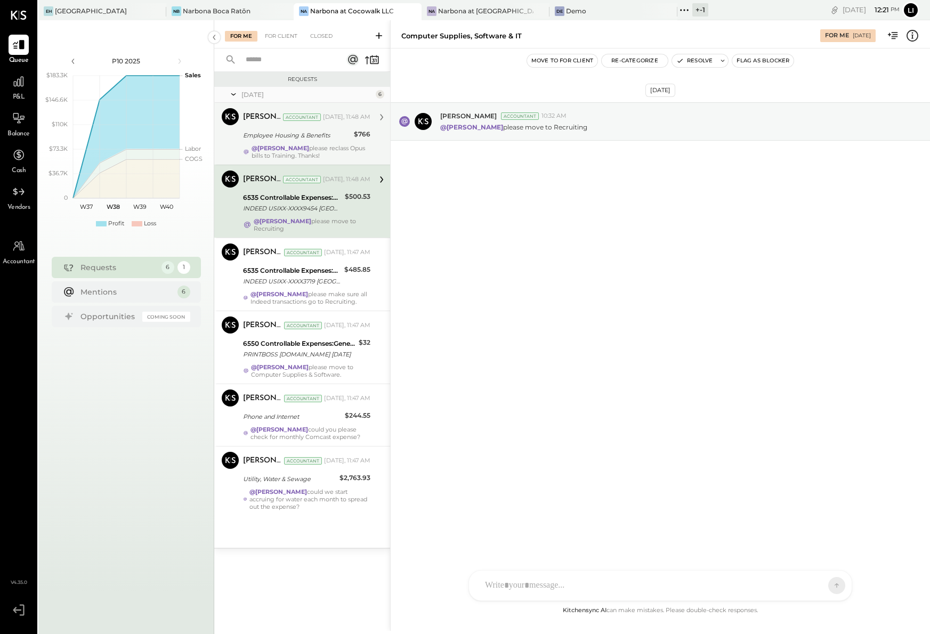
click at [263, 137] on div "Employee Housing & Benefits" at bounding box center [297, 135] width 108 height 11
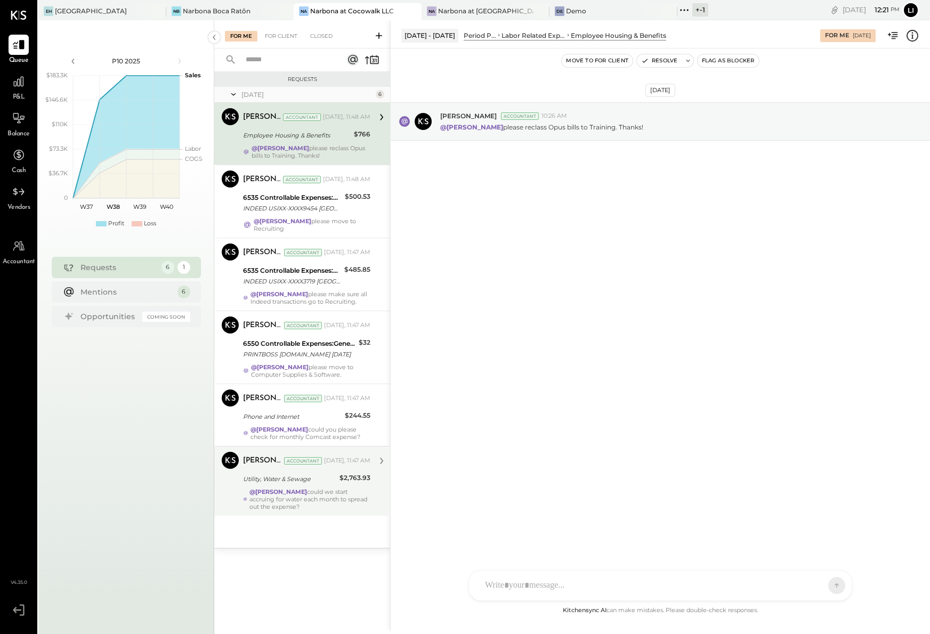
click at [293, 470] on div "Margot Bloch Accountant Today, 11:47 AM" at bounding box center [306, 461] width 127 height 18
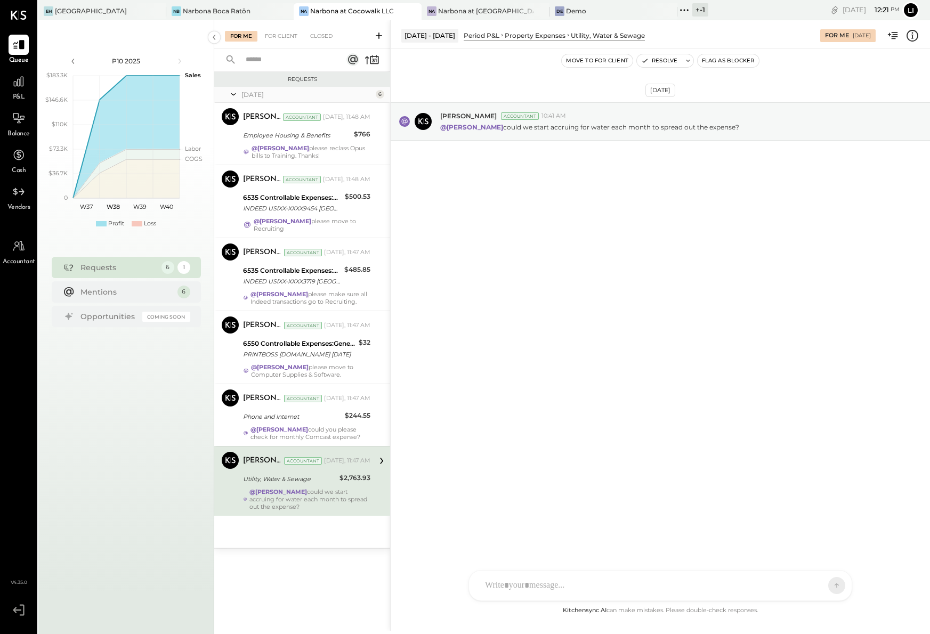
click at [534, 398] on div "Sep 18th, 2025 Margot Bloch Accountant 10:41 AM @Lilia Martinez Nogueda could w…" at bounding box center [660, 326] width 539 height 556
click at [438, 12] on div "Narbona at [GEOGRAPHIC_DATA] LLC" at bounding box center [485, 10] width 95 height 9
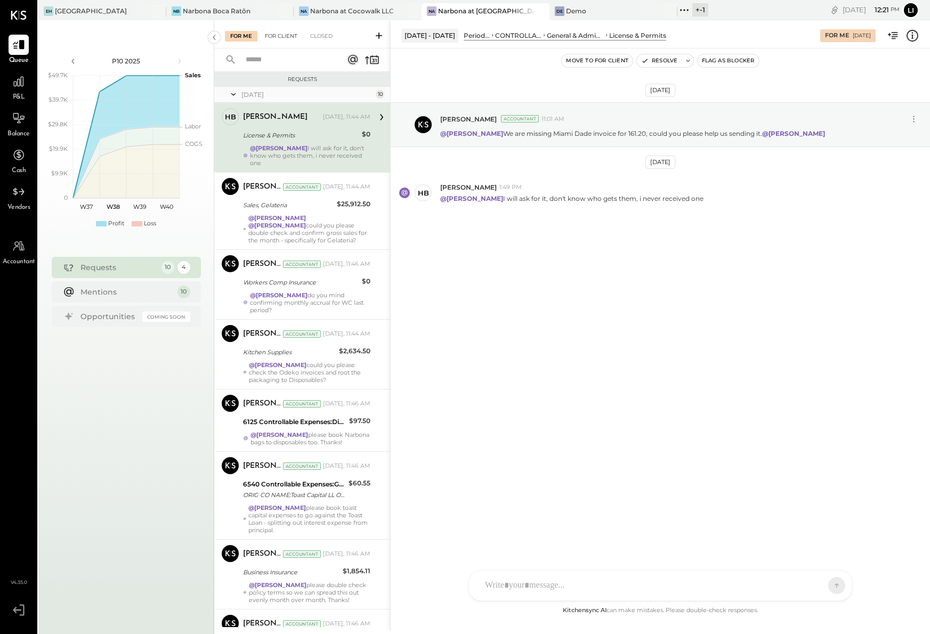
click at [278, 38] on div "For Client" at bounding box center [280, 36] width 43 height 11
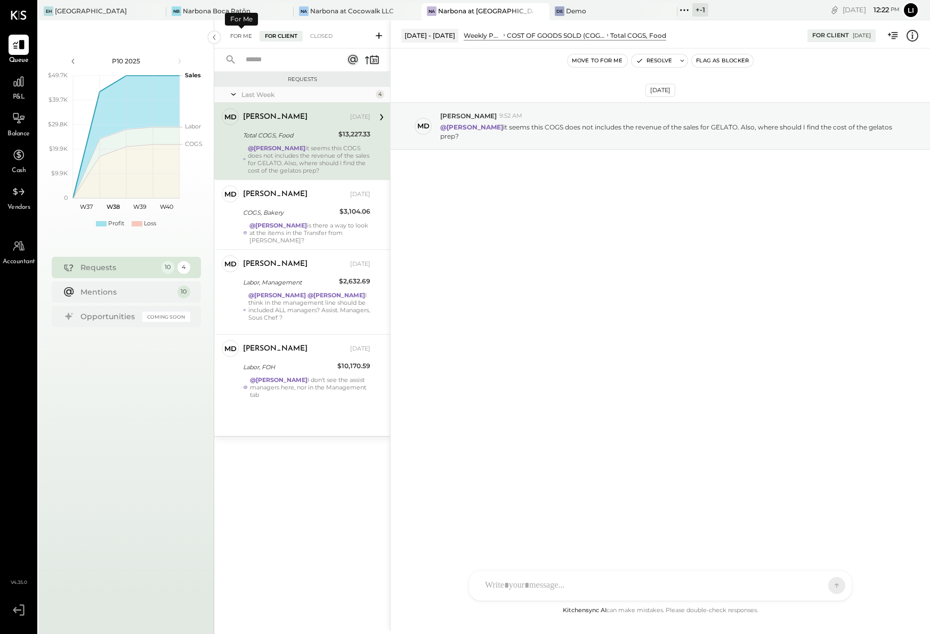
click at [233, 40] on div "For Me" at bounding box center [241, 36] width 33 height 11
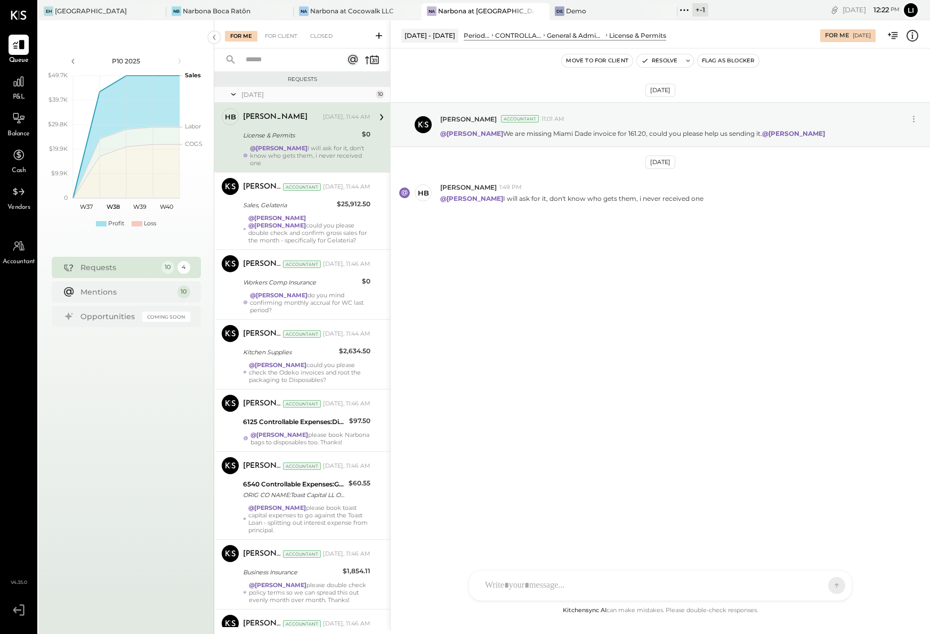
click at [578, 61] on button "Move to for client" at bounding box center [597, 60] width 71 height 13
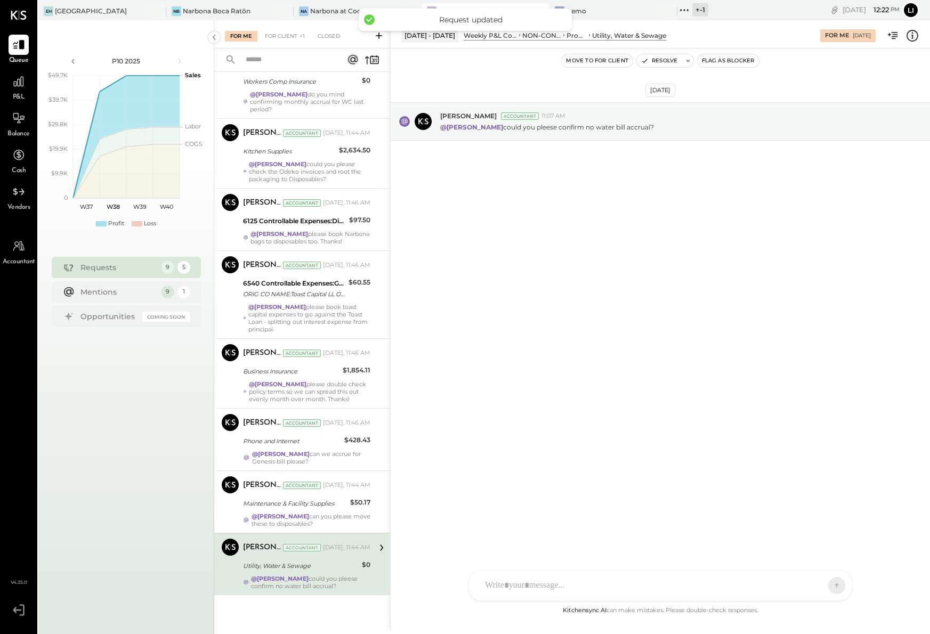
scroll to position [140, 0]
click at [278, 578] on strong "@[PERSON_NAME]" at bounding box center [280, 578] width 58 height 7
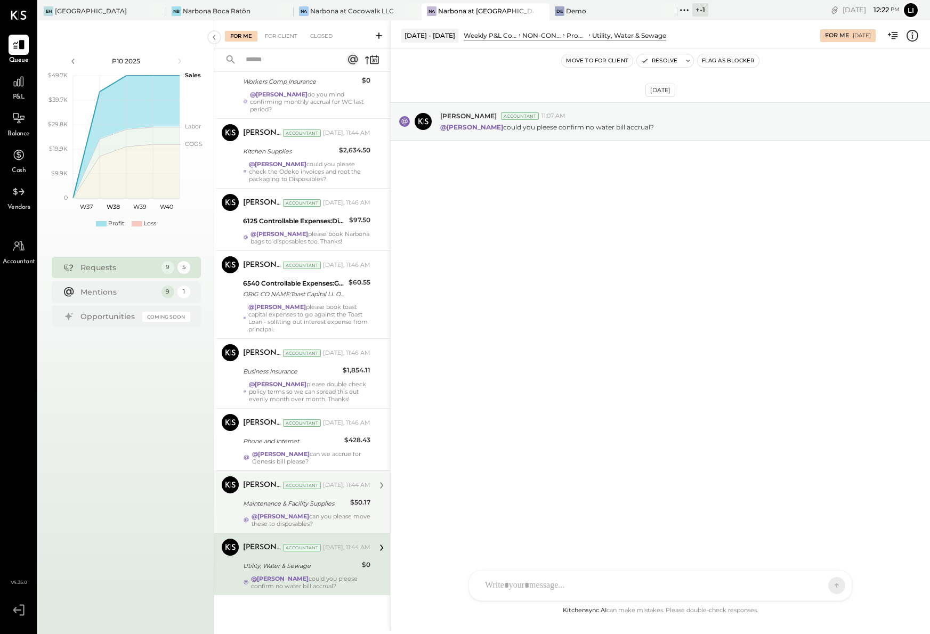
click at [299, 519] on div "@Lilia Martinez Nogueda can you please move these to disposables?" at bounding box center [310, 520] width 119 height 15
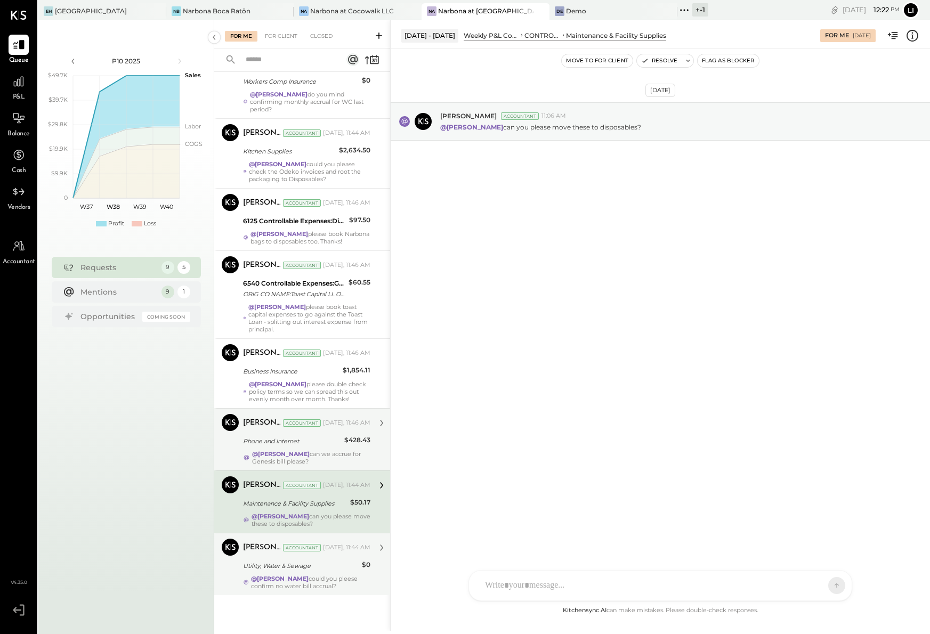
click at [270, 433] on div "Margot Bloch Accountant Today, 11:46 AM Phone and Internet $428.43 @Lilia Marti…" at bounding box center [306, 439] width 127 height 51
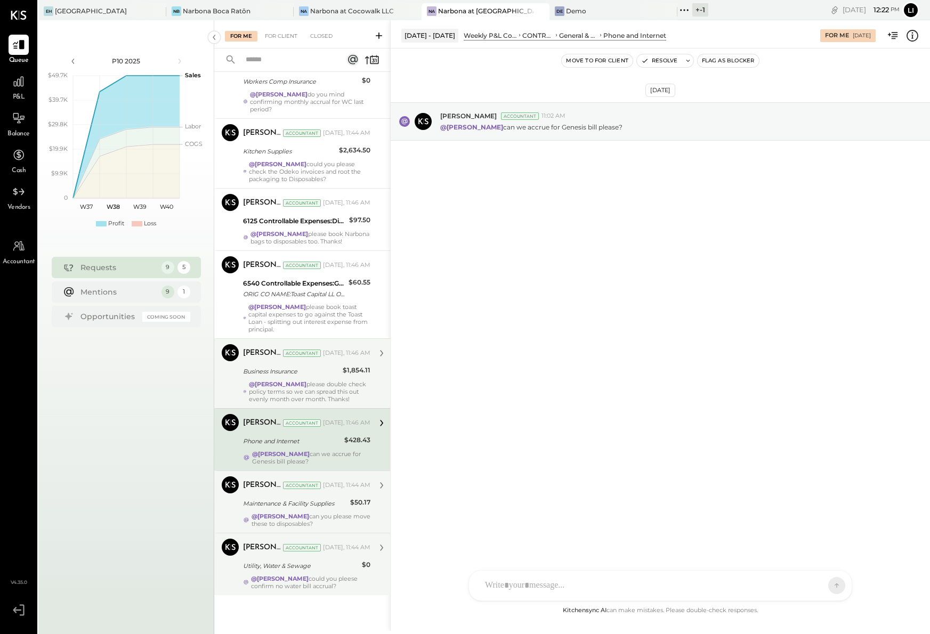
click at [295, 363] on div "Margot Bloch Accountant Today, 11:46 AM Business Insurance $1,854.11 @Lilia Mar…" at bounding box center [306, 373] width 127 height 59
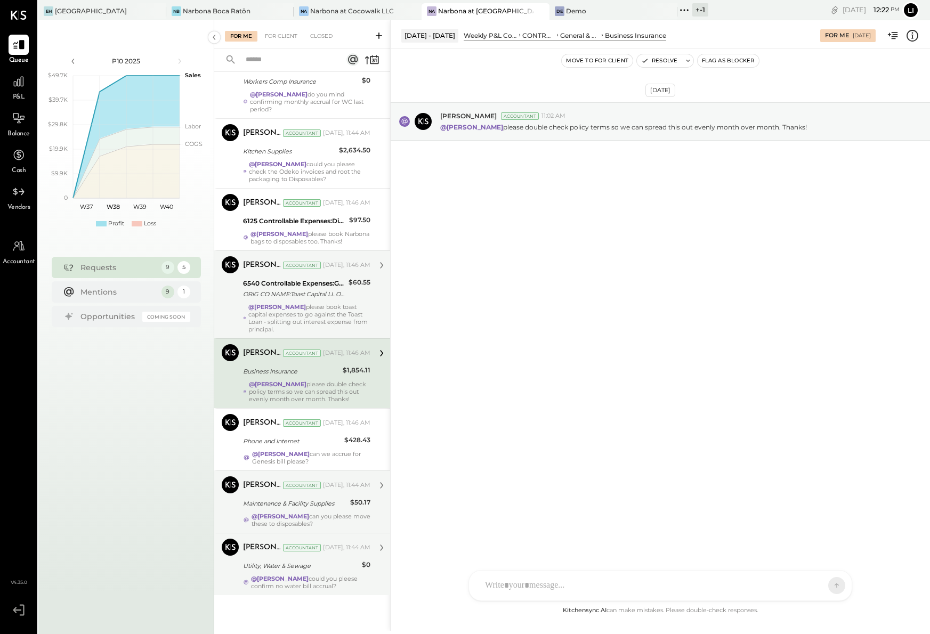
click at [281, 294] on div "ORIG CO NAME:Toast Capital LL ORIG ID:XXXXXX0001 DESC DATE:250820 CO ENTRY DESC…" at bounding box center [294, 294] width 102 height 11
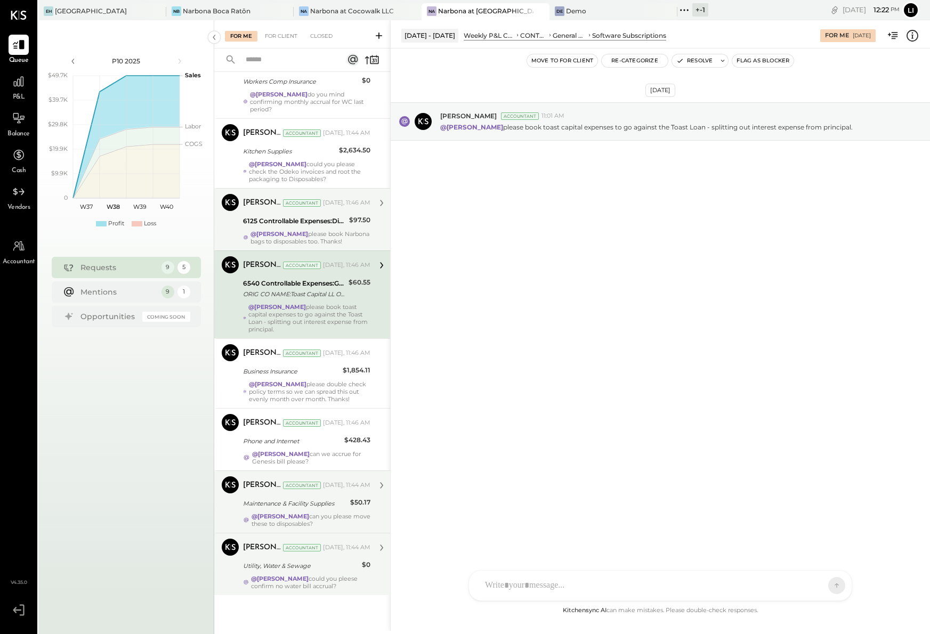
click at [279, 216] on div "6125 Controllable Expenses:Direct Operating Expenses:Disposables" at bounding box center [294, 221] width 103 height 11
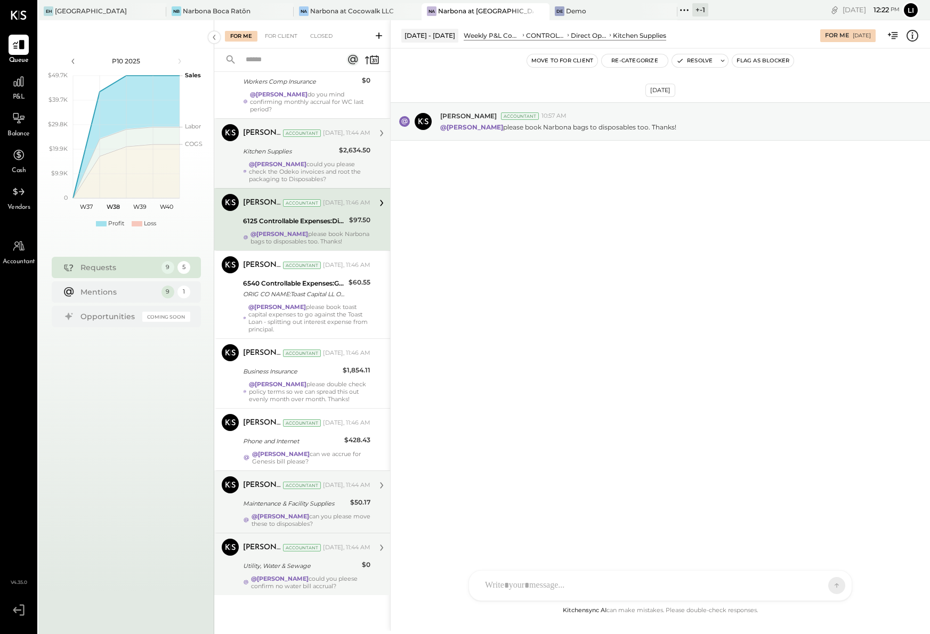
click at [269, 146] on div "Kitchen Supplies" at bounding box center [289, 151] width 93 height 11
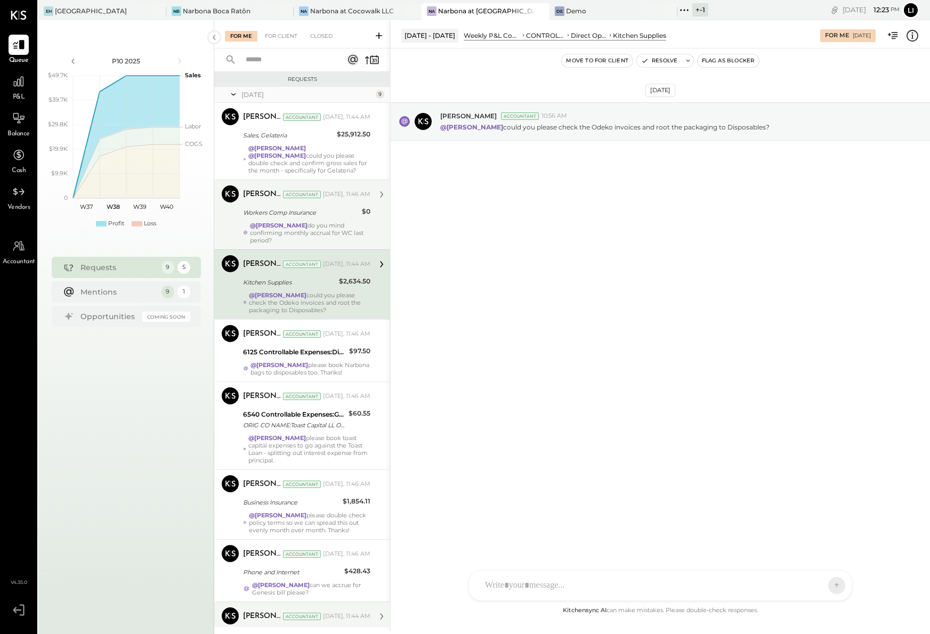
click at [348, 240] on div "@Lilia Martinez Nogueda do you mind confirming monthly accrual for WC last peri…" at bounding box center [310, 233] width 120 height 22
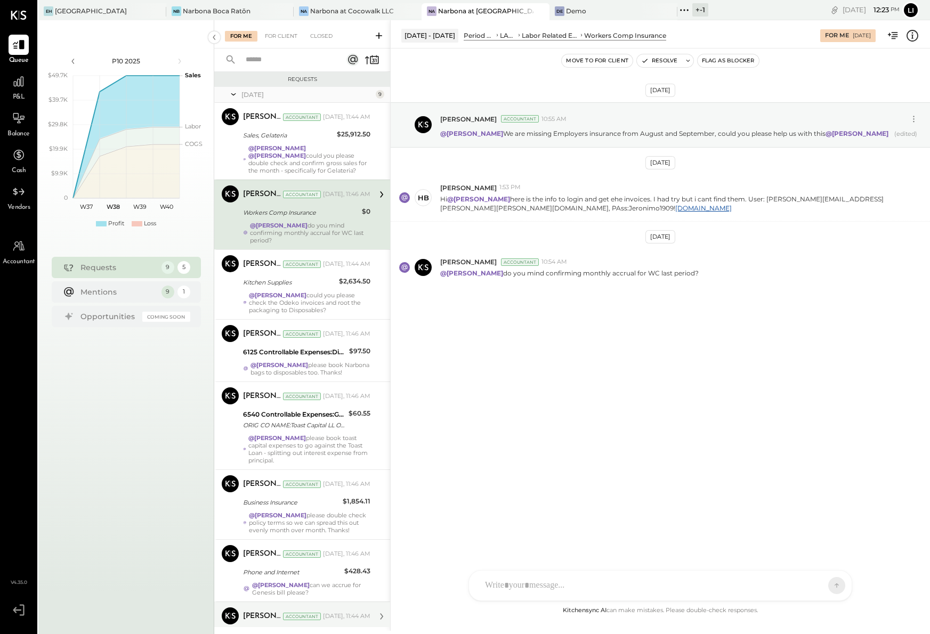
click at [585, 356] on div "Sep 10th, 2025 Lilia Martinez Nogueda Accountant 10:55 AM @Heidy Balart We are …" at bounding box center [660, 220] width 539 height 291
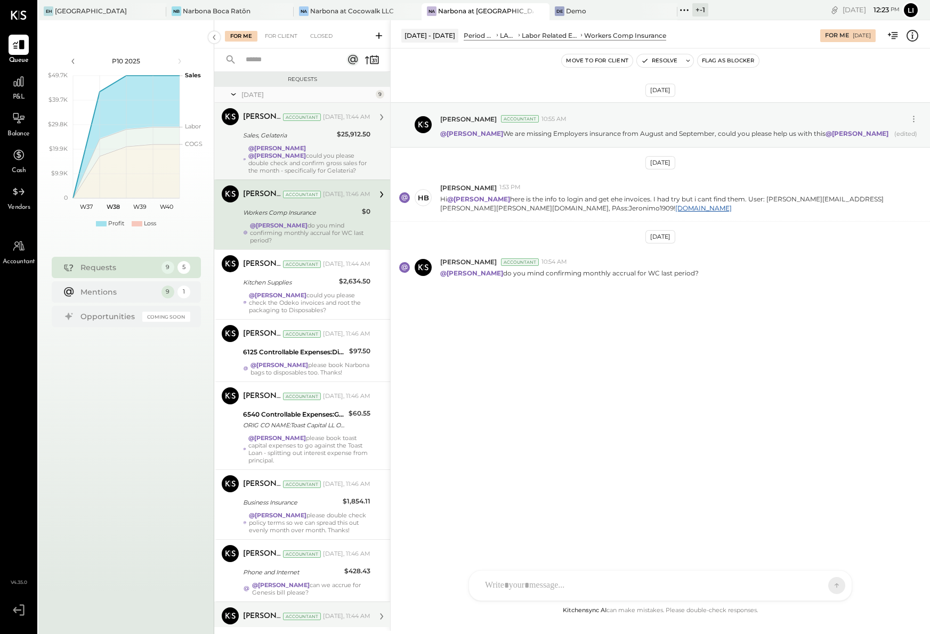
click at [268, 136] on div "Sales, Gelateria" at bounding box center [288, 135] width 91 height 11
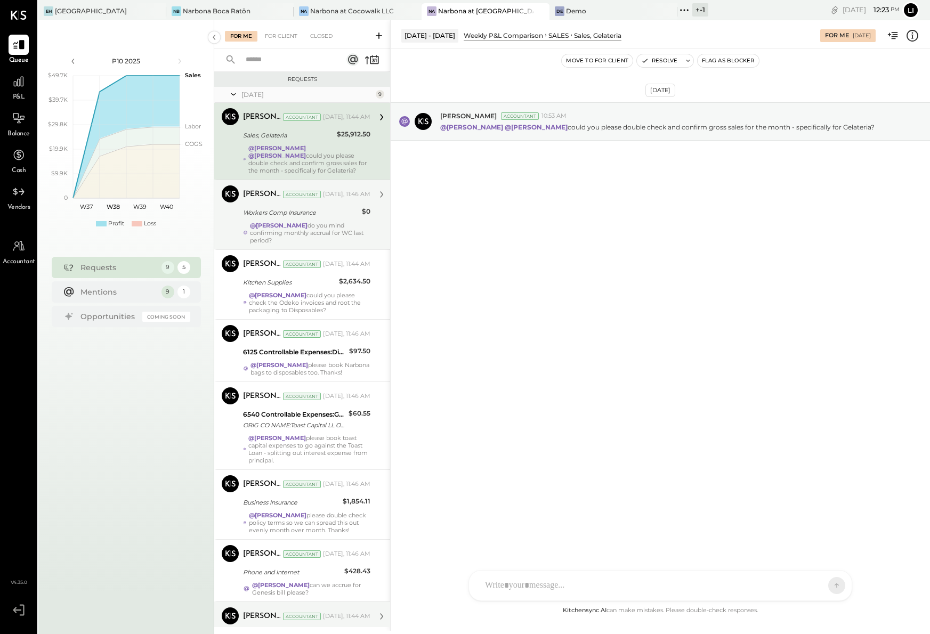
click at [683, 260] on div "Sep 18th, 2025 Margot Bloch Accountant 10:53 AM @Lilia Martinez Nogueda @Noemi …" at bounding box center [660, 326] width 539 height 556
click at [594, 260] on div "Sep 18th, 2025 Margot Bloch Accountant 10:53 AM @Lilia Martinez Nogueda @Noemi …" at bounding box center [660, 326] width 539 height 556
click at [670, 316] on div "Sep 18th, 2025 Margot Bloch Accountant 10:53 AM @Lilia Martinez Nogueda @Noemi …" at bounding box center [660, 326] width 539 height 556
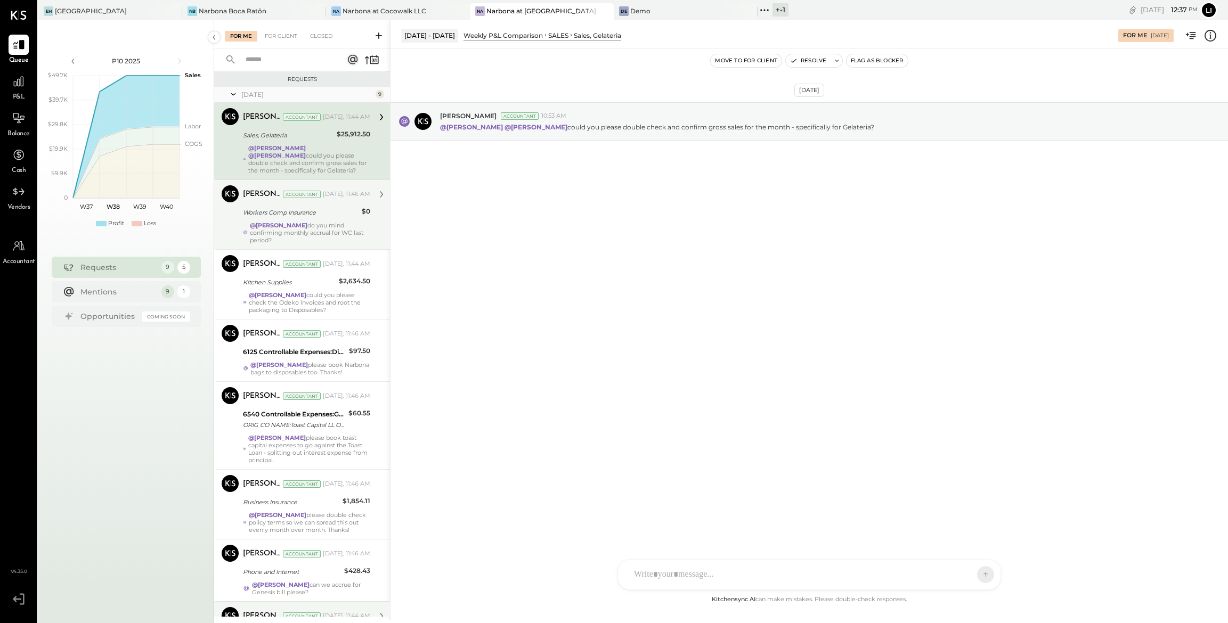
click at [529, 216] on div "Sep 18th, 2025 Margot Bloch Accountant 10:53 AM @Lilia Martinez Nogueda @Noemi …" at bounding box center [810, 147] width 838 height 145
click at [992, 322] on div "Sep 18th, 2025 Margot Bloch Accountant 10:53 AM @Lilia Martinez Nogueda @Noemi …" at bounding box center [810, 320] width 838 height 545
click at [504, 264] on div "Sep 18th, 2025 Margot Bloch Accountant 10:53 AM @Lilia Martinez Nogueda @Noemi …" at bounding box center [810, 320] width 838 height 545
click at [614, 267] on div "Sep 18th, 2025 Margot Bloch Accountant 10:53 AM @Lilia Martinez Nogueda @Noemi …" at bounding box center [810, 320] width 838 height 545
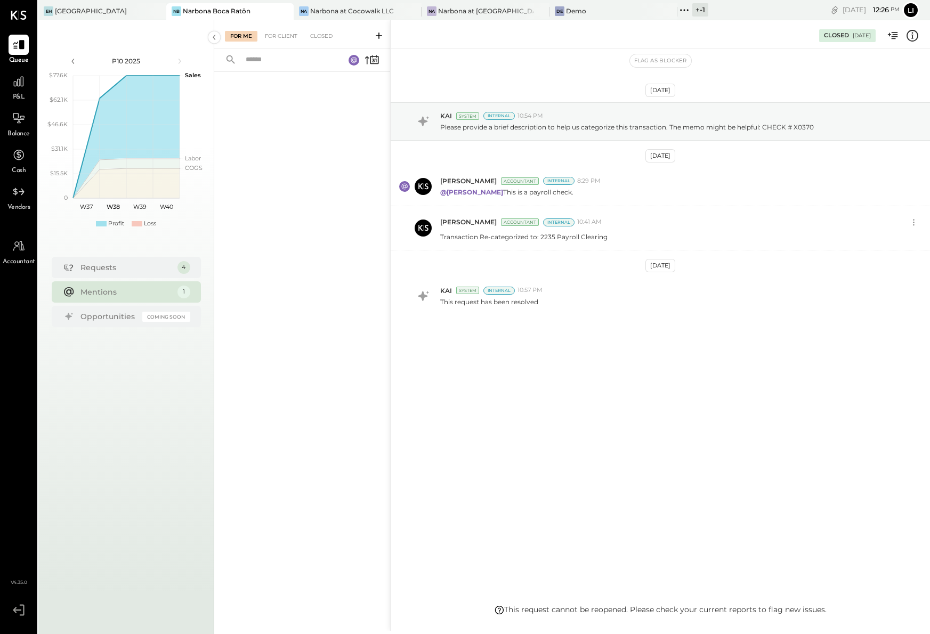
click at [600, 499] on div "[DATE] KAI System Internal 10:54 PM Please provide a brief description to help …" at bounding box center [660, 326] width 539 height 556
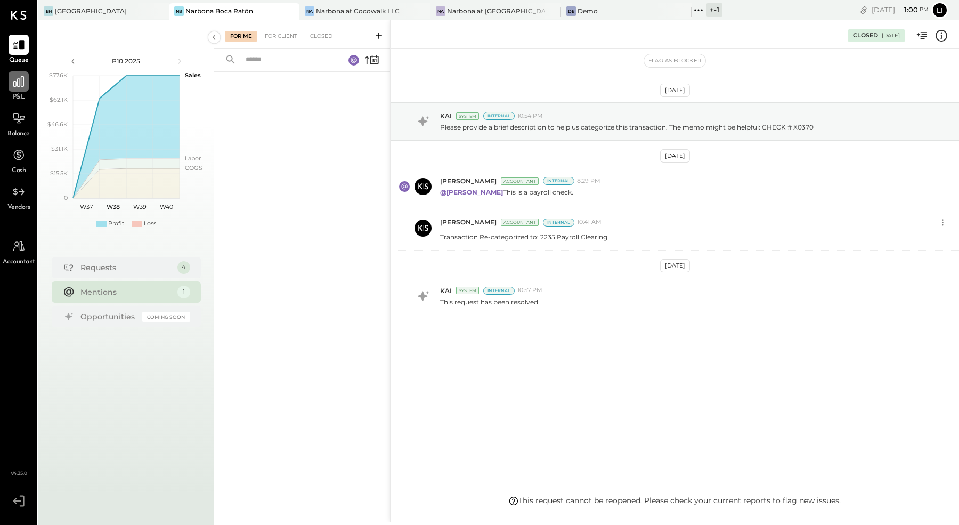
click at [15, 88] on icon at bounding box center [19, 82] width 14 height 14
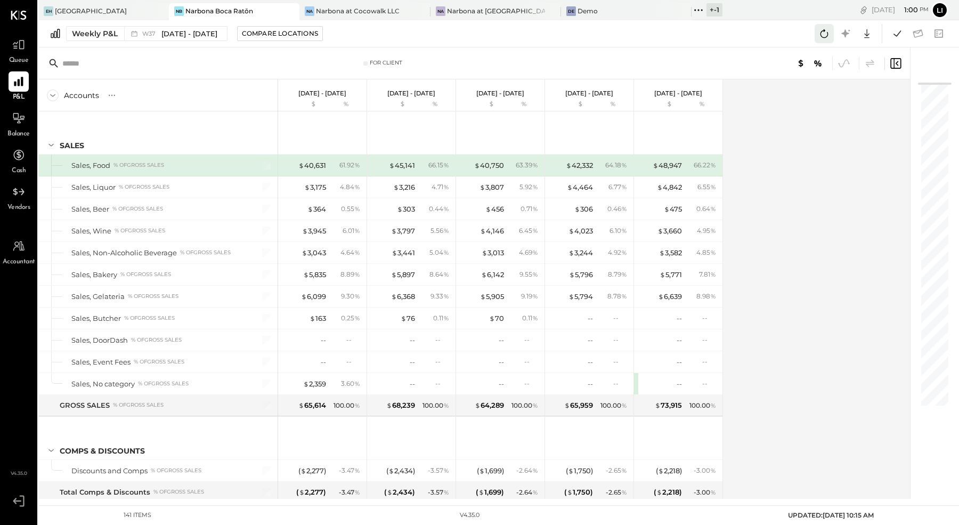
click at [829, 35] on icon at bounding box center [824, 34] width 14 height 14
click at [896, 33] on icon at bounding box center [897, 34] width 14 height 14
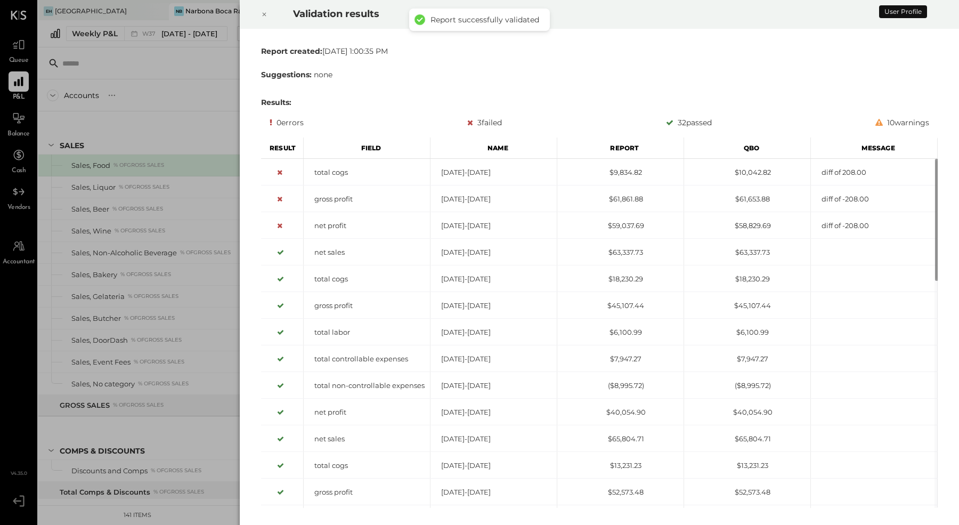
click at [267, 13] on icon at bounding box center [264, 14] width 6 height 13
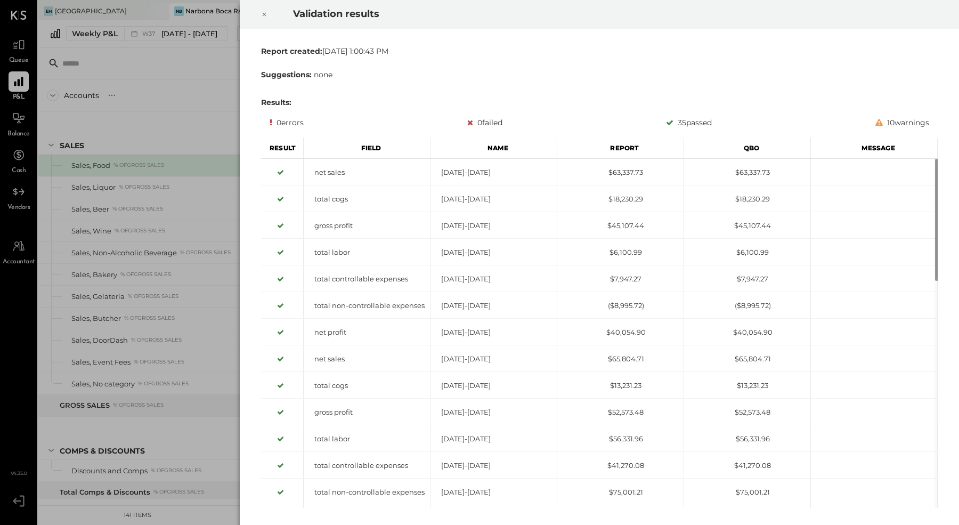
click at [265, 14] on icon at bounding box center [264, 14] width 6 height 13
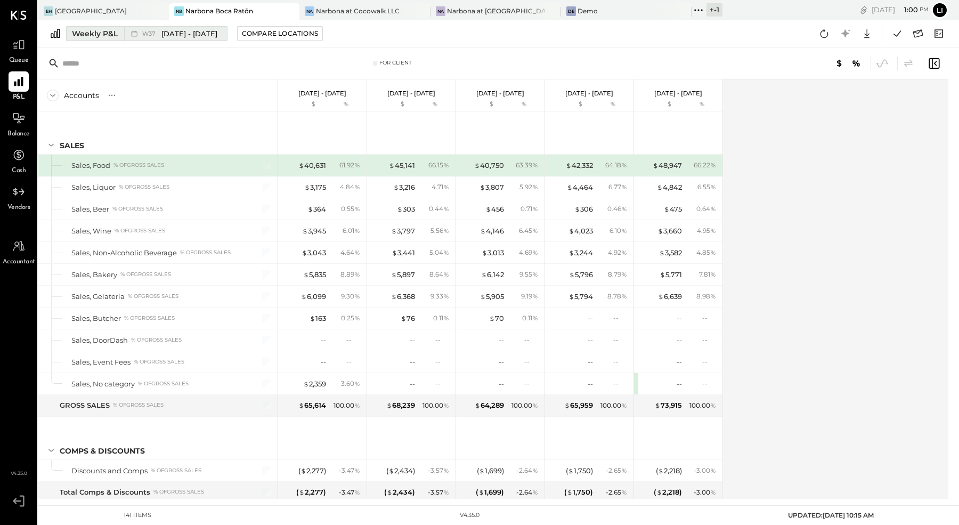
click at [197, 37] on span "[DATE] - [DATE]" at bounding box center [189, 34] width 56 height 10
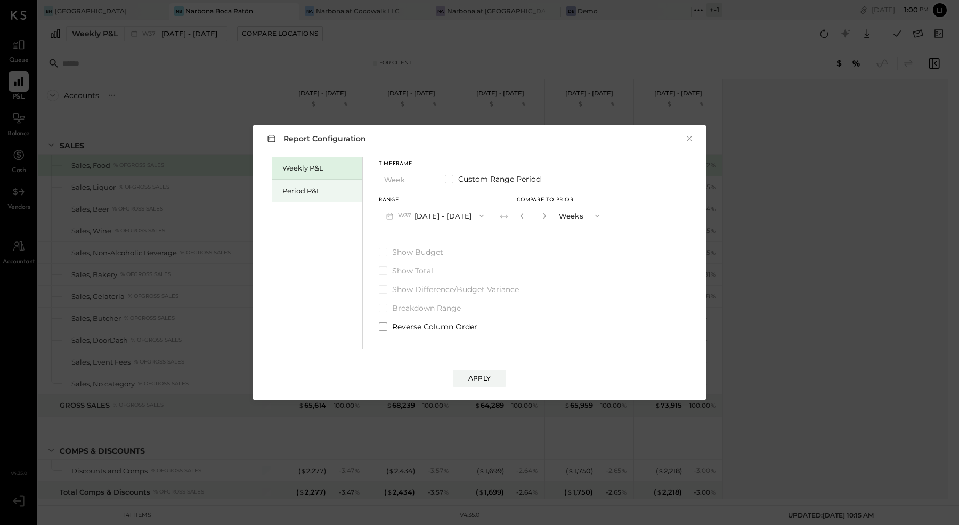
click at [298, 201] on div "Period P&L" at bounding box center [317, 191] width 91 height 22
click at [515, 218] on div "Compare" at bounding box center [522, 217] width 35 height 9
click at [546, 218] on button "button" at bounding box center [541, 216] width 9 height 12
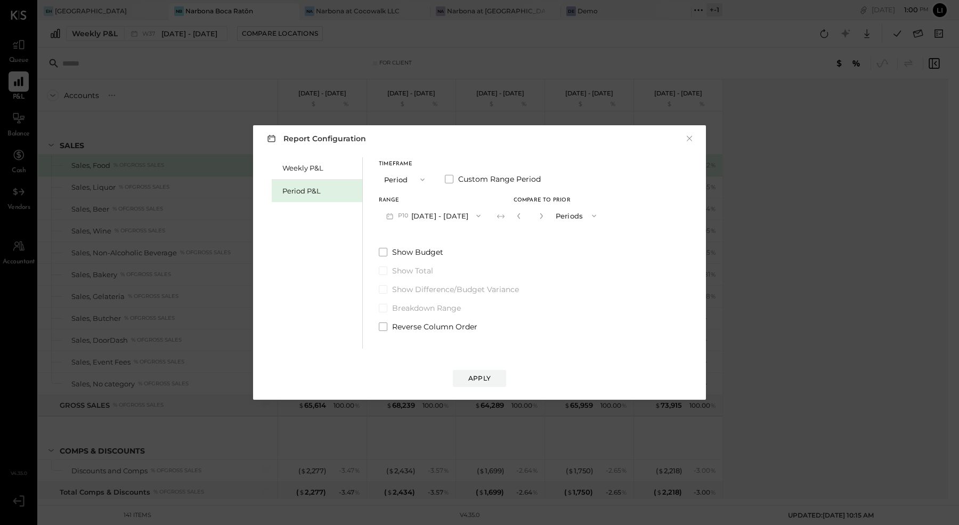
type input "*"
click at [482, 379] on div "Apply" at bounding box center [479, 377] width 22 height 9
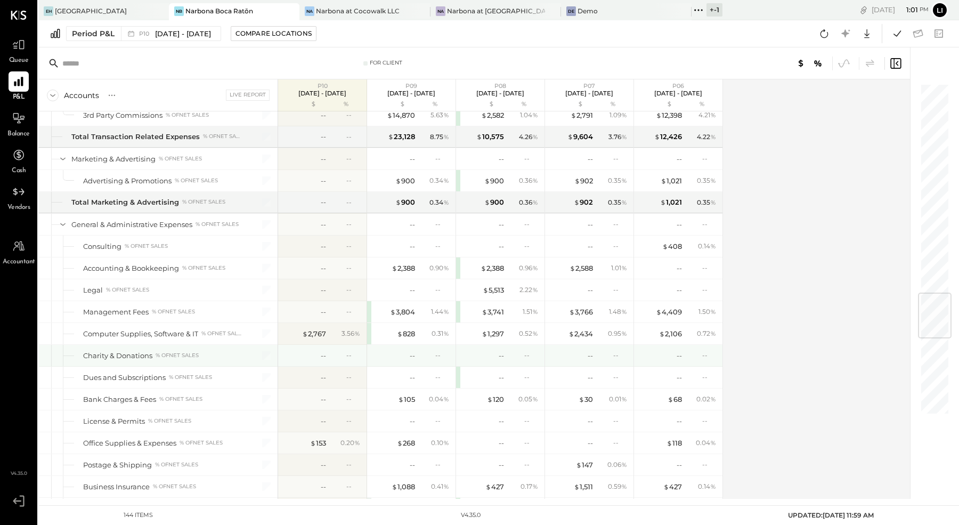
scroll to position [1755, 0]
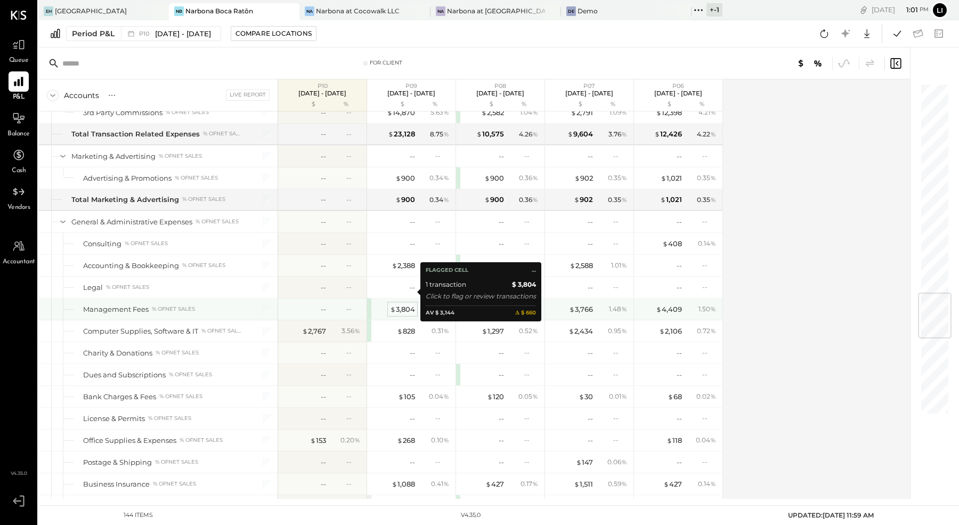
click at [403, 304] on div "$ 3,804" at bounding box center [402, 309] width 25 height 10
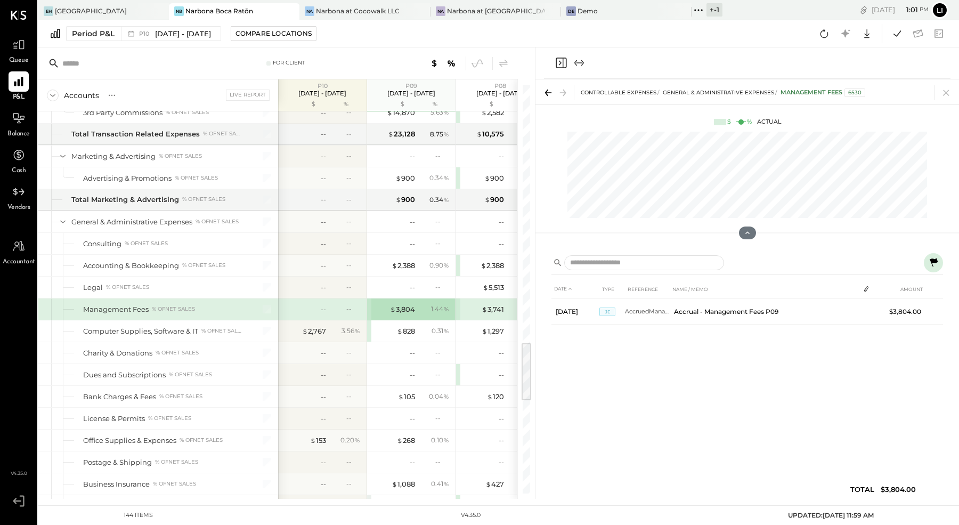
click at [564, 64] on icon "Close panel" at bounding box center [561, 62] width 13 height 13
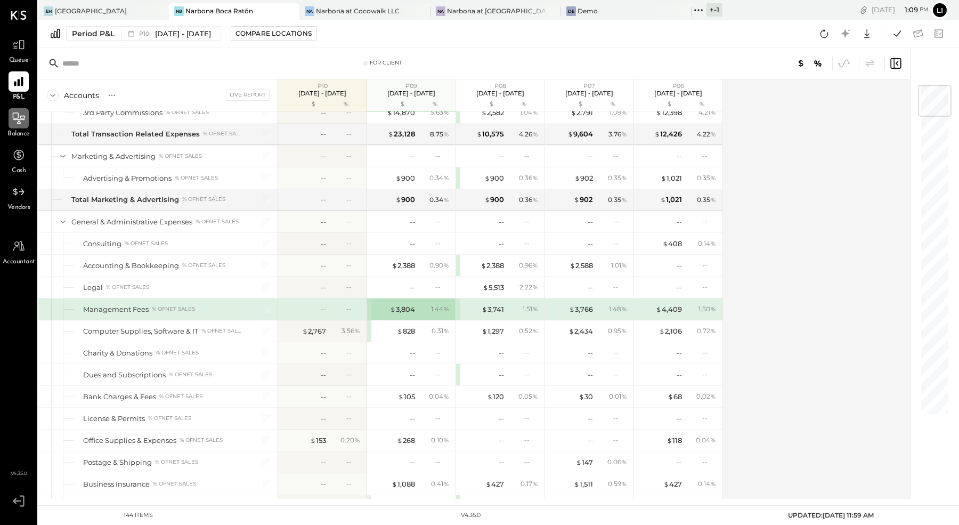
click at [14, 112] on icon at bounding box center [19, 117] width 12 height 11
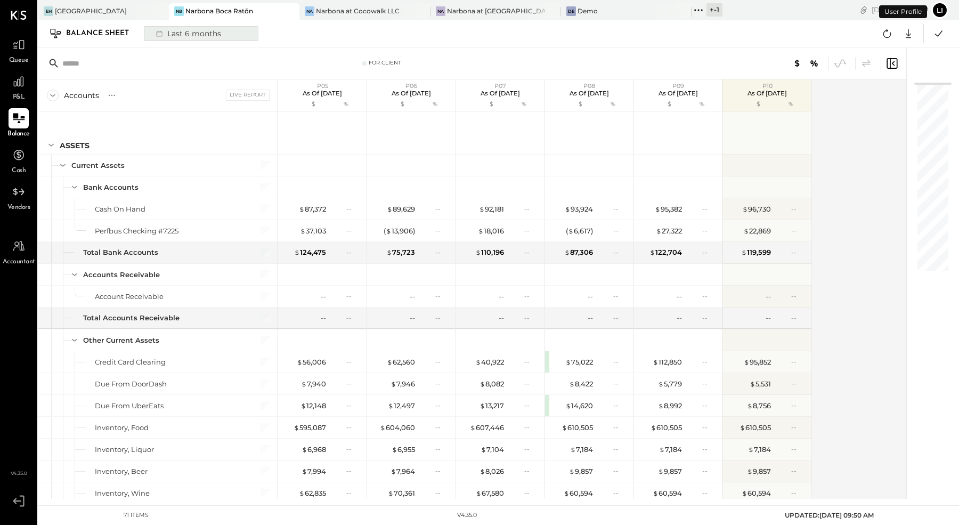
click at [206, 31] on div "Last 6 months" at bounding box center [188, 34] width 76 height 14
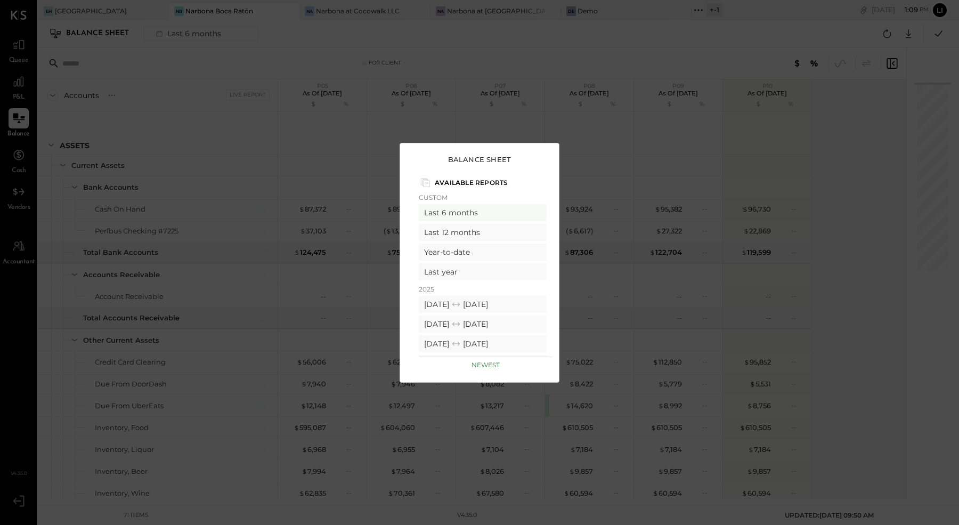
click at [499, 140] on div "Balance Sheet Available Reports Custom Last 6 months Last 12 months Year-to-dat…" at bounding box center [479, 262] width 959 height 525
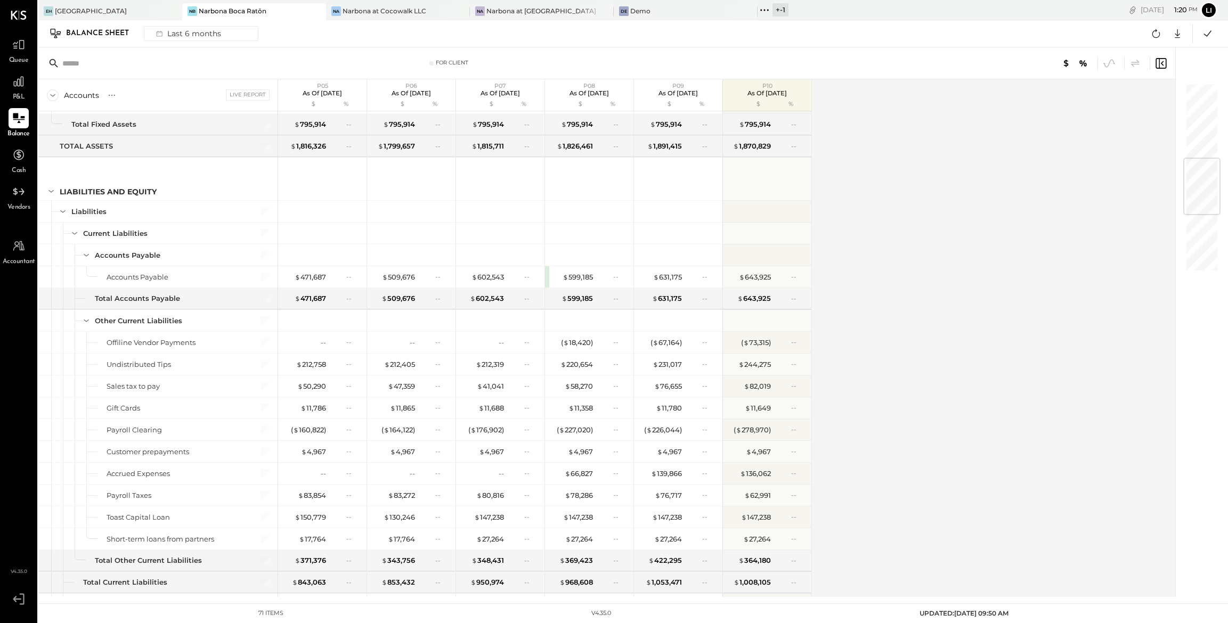
scroll to position [630, 0]
click at [18, 51] on icon at bounding box center [19, 45] width 14 height 14
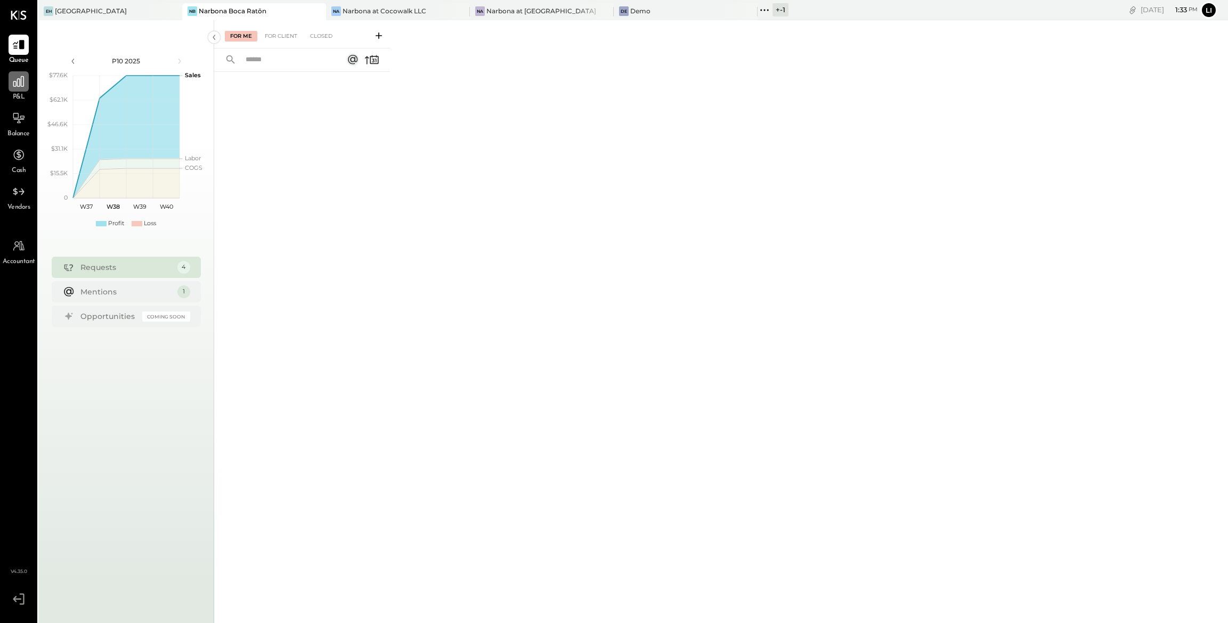
click at [15, 91] on div at bounding box center [19, 81] width 20 height 20
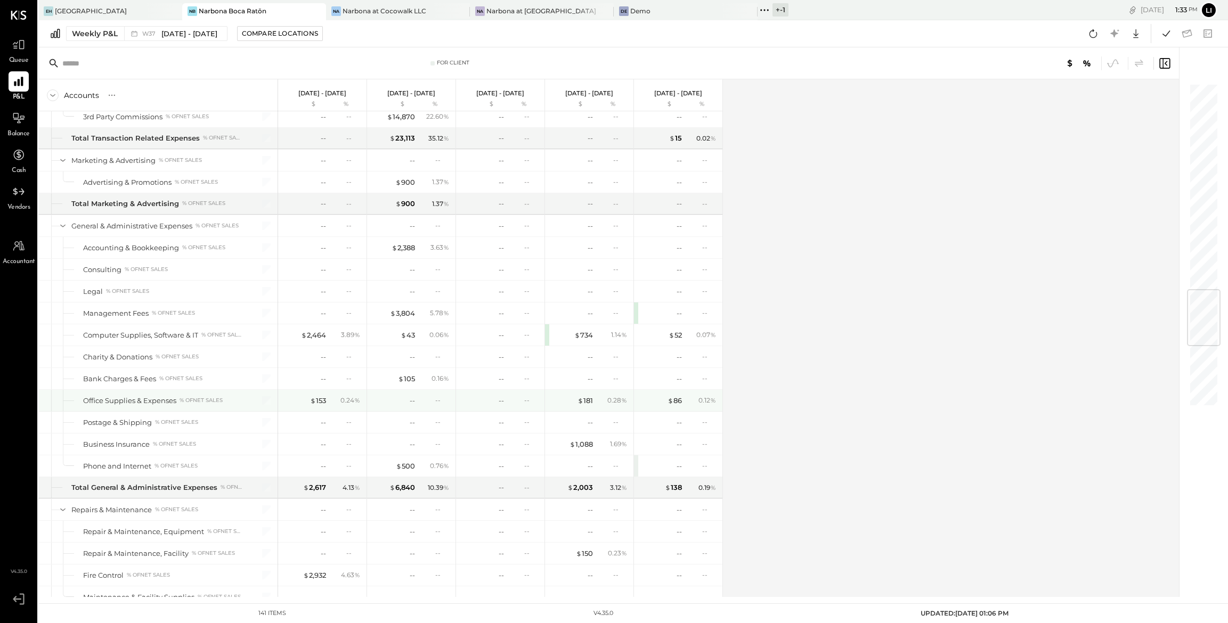
scroll to position [1757, 0]
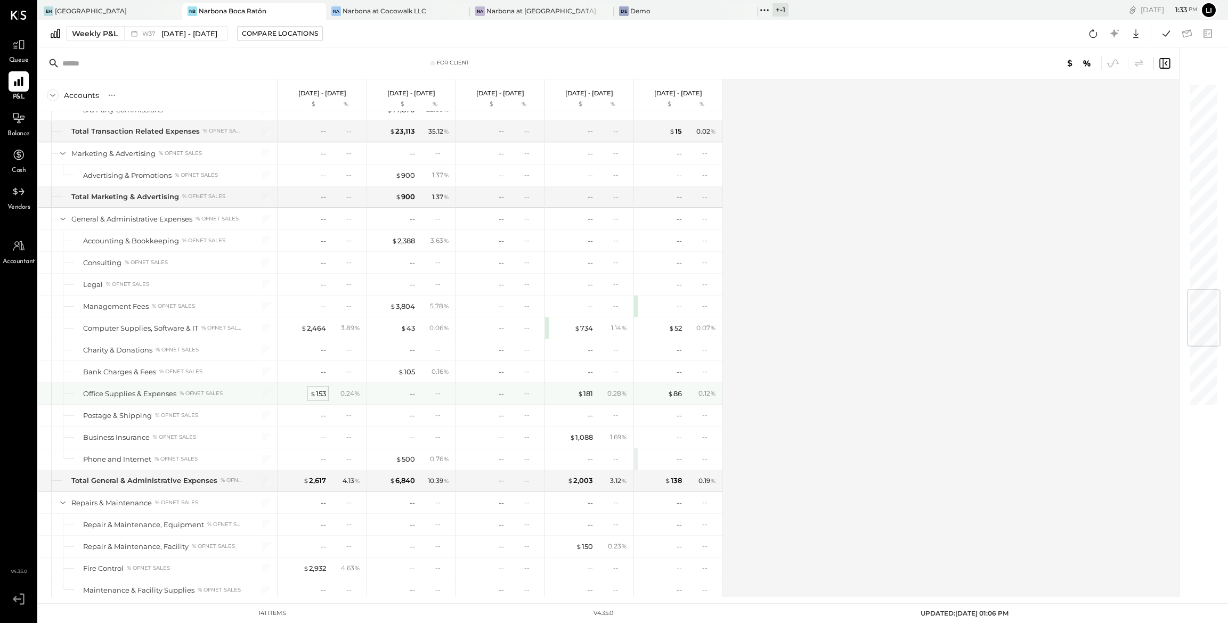
click at [318, 399] on div "$ 153" at bounding box center [318, 394] width 16 height 10
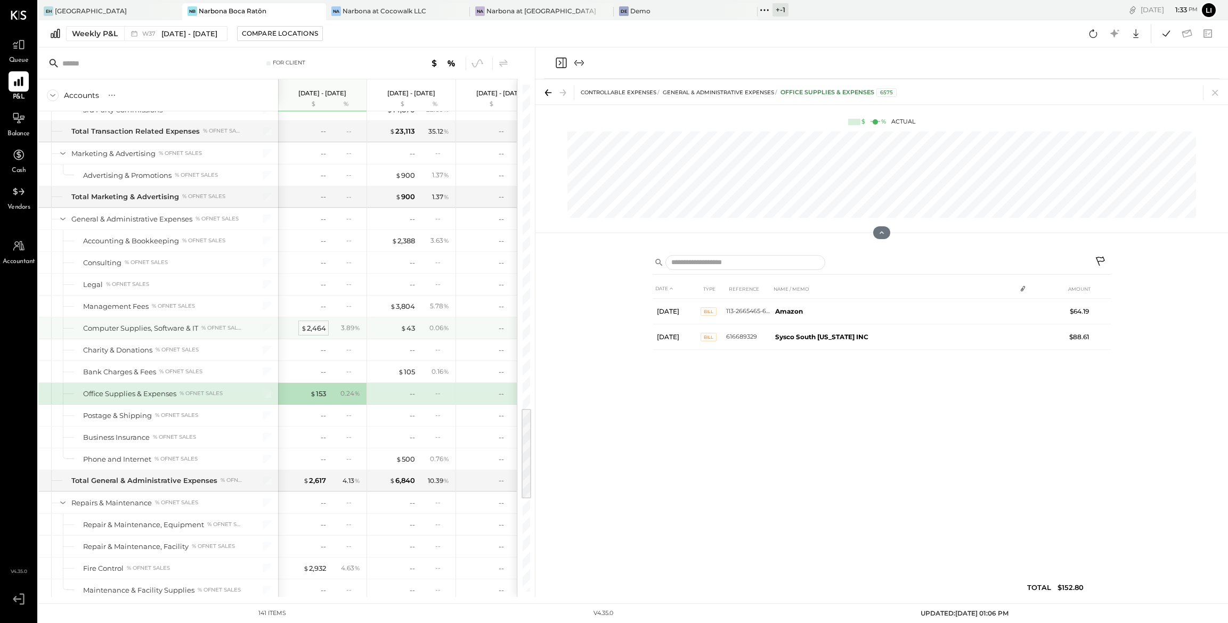
click at [310, 334] on div "$ 2,464" at bounding box center [313, 328] width 25 height 10
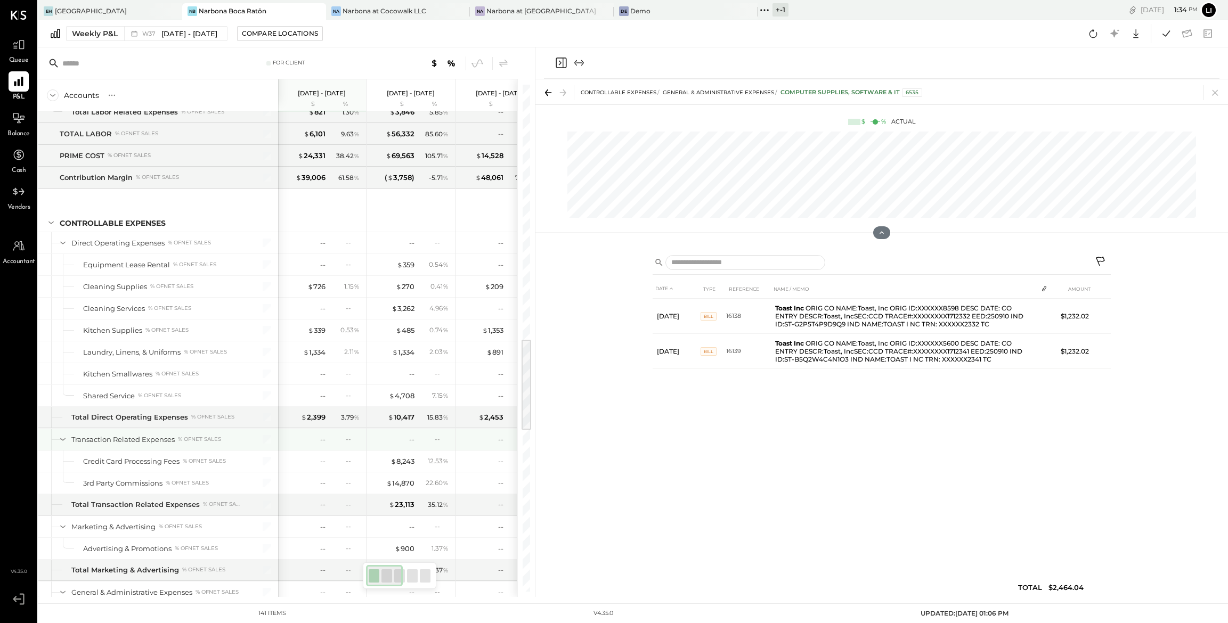
scroll to position [1383, 0]
click at [319, 358] on div "$ 1,334" at bounding box center [314, 353] width 22 height 10
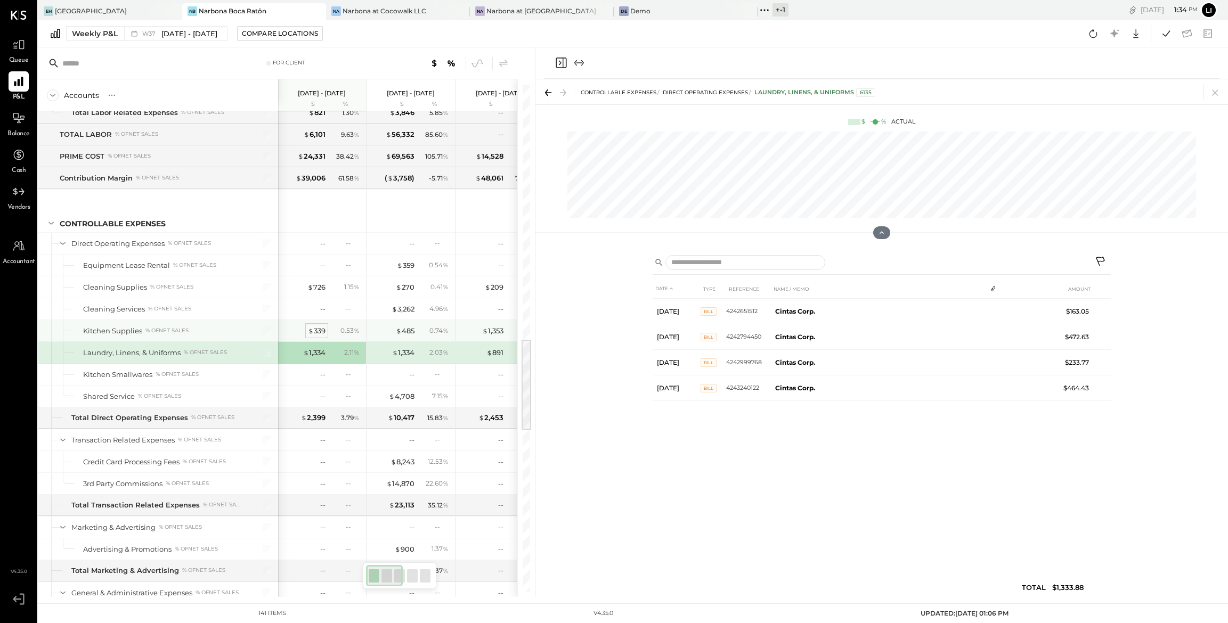
click at [318, 336] on div "$ 339" at bounding box center [317, 331] width 18 height 10
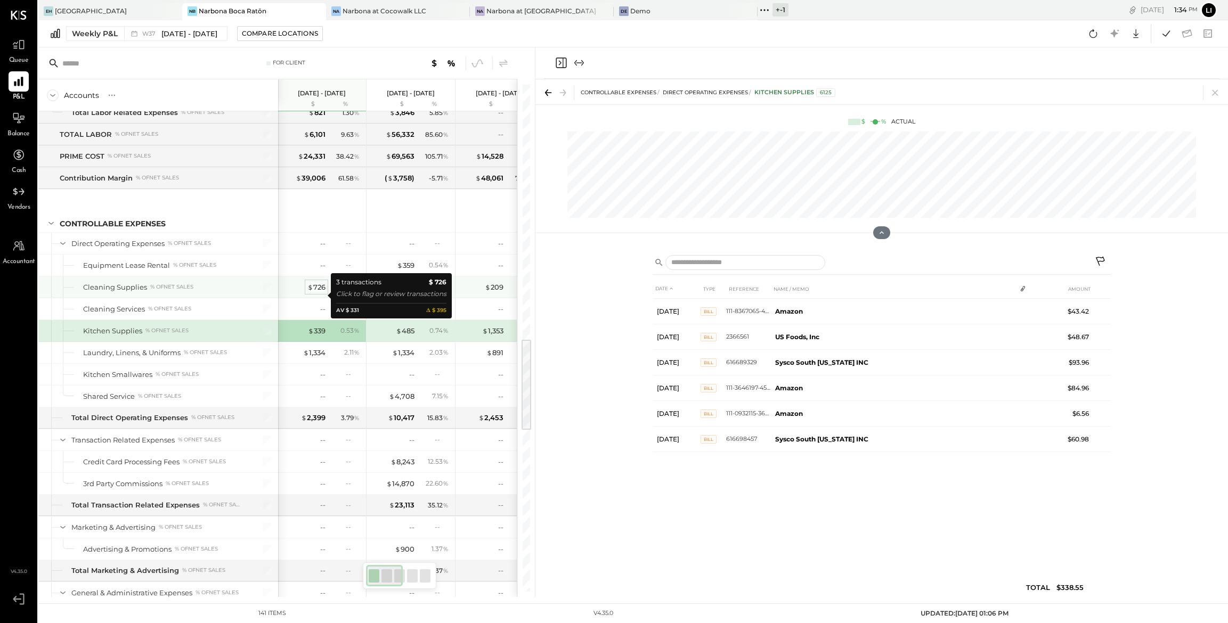
click at [319, 293] on div "$ 726" at bounding box center [316, 287] width 18 height 10
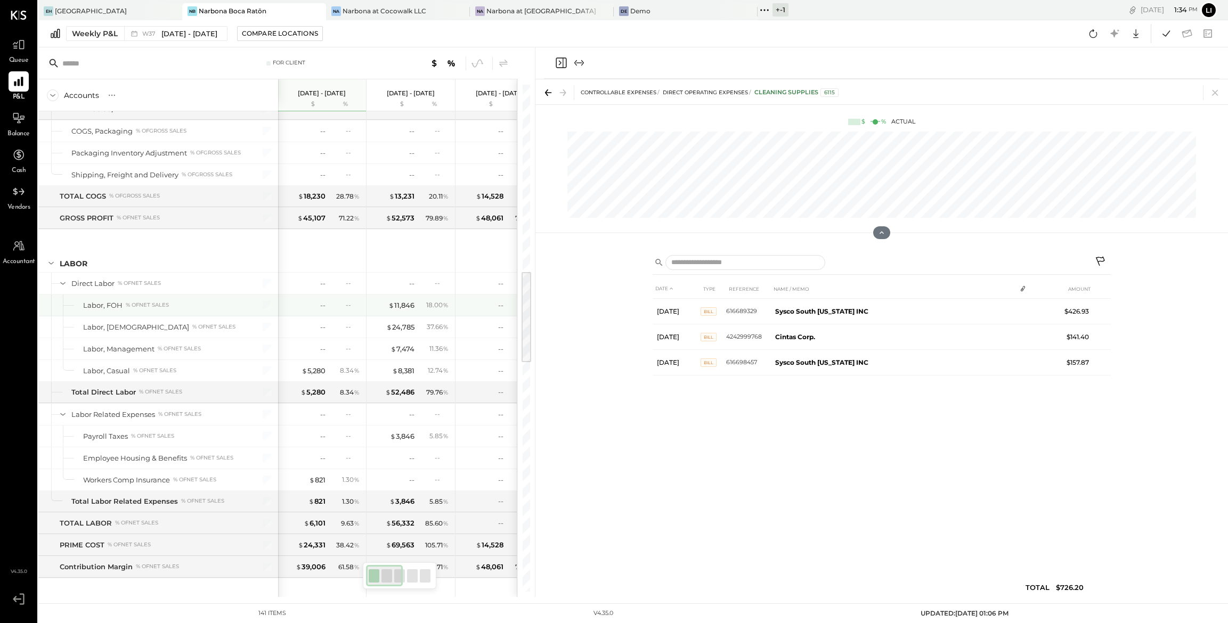
scroll to position [994, 0]
click at [325, 486] on div "$ 821 1.30 %" at bounding box center [323, 480] width 80 height 21
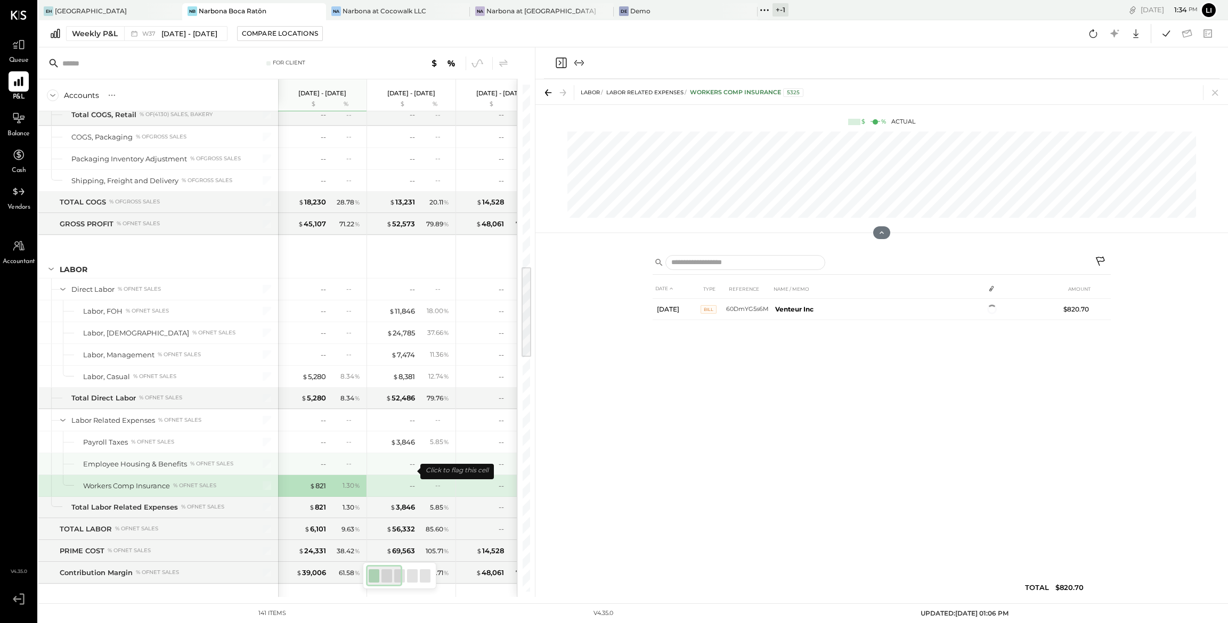
scroll to position [989, 0]
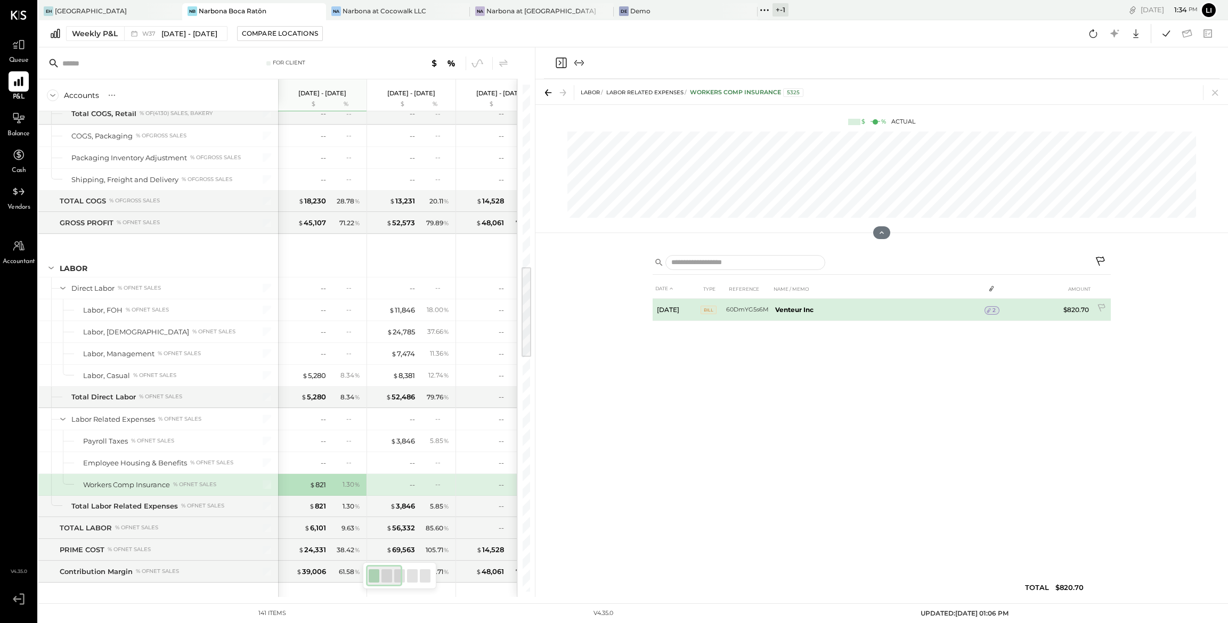
click at [959, 314] on span "2" at bounding box center [994, 310] width 3 height 7
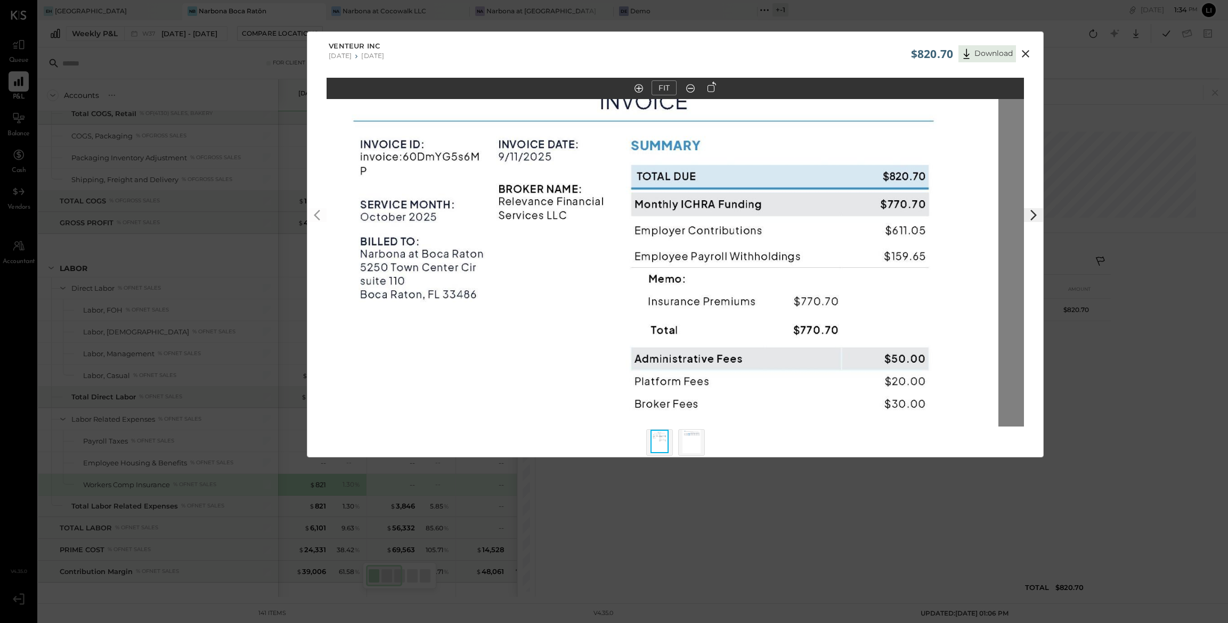
drag, startPoint x: 673, startPoint y: 184, endPoint x: 648, endPoint y: 367, distance: 184.5
click at [648, 367] on img at bounding box center [649, 421] width 697 height 903
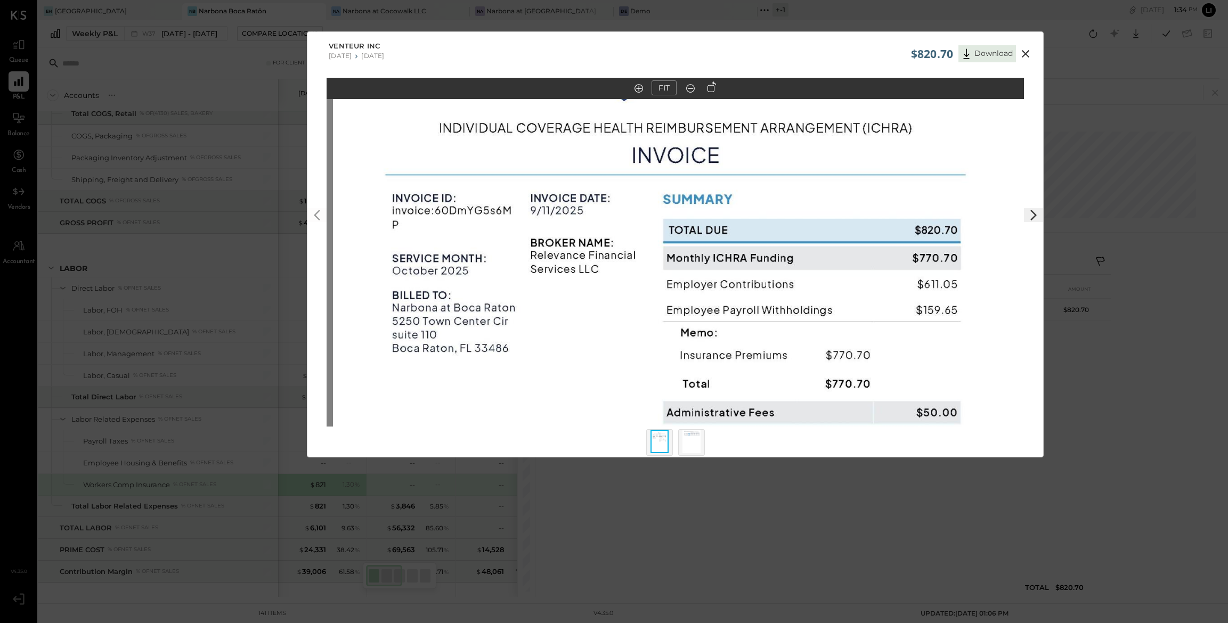
drag, startPoint x: 652, startPoint y: 185, endPoint x: 685, endPoint y: 238, distance: 62.4
click at [685, 238] on img at bounding box center [681, 475] width 697 height 903
click at [959, 219] on icon at bounding box center [1033, 215] width 13 height 13
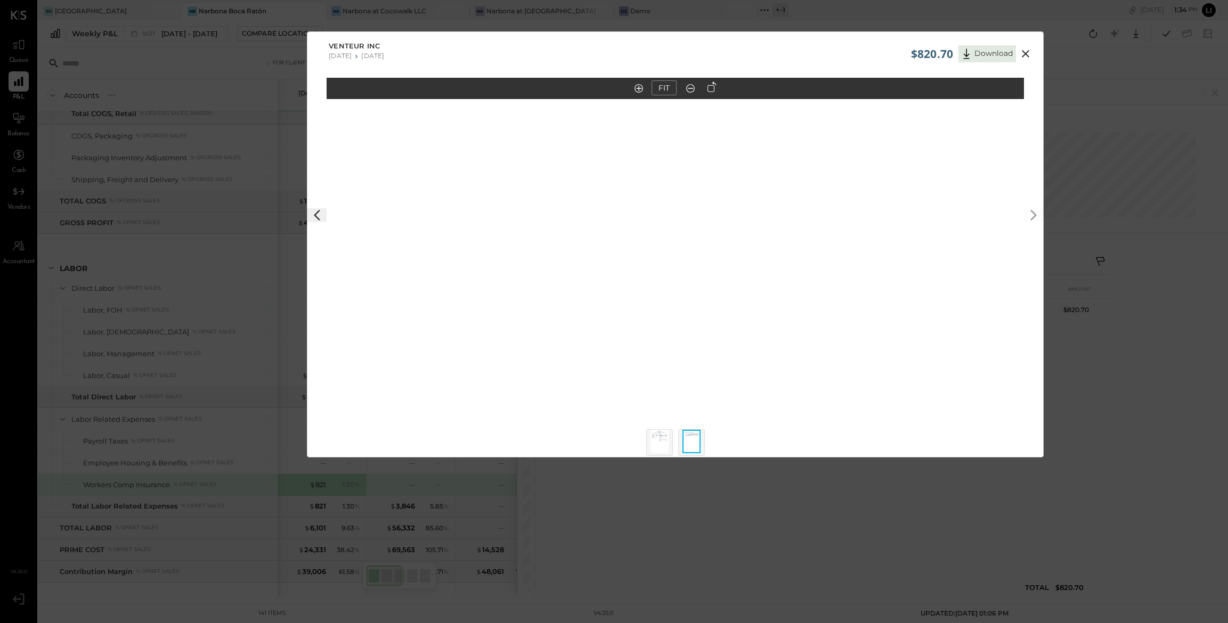
click at [959, 54] on icon at bounding box center [1025, 53] width 13 height 13
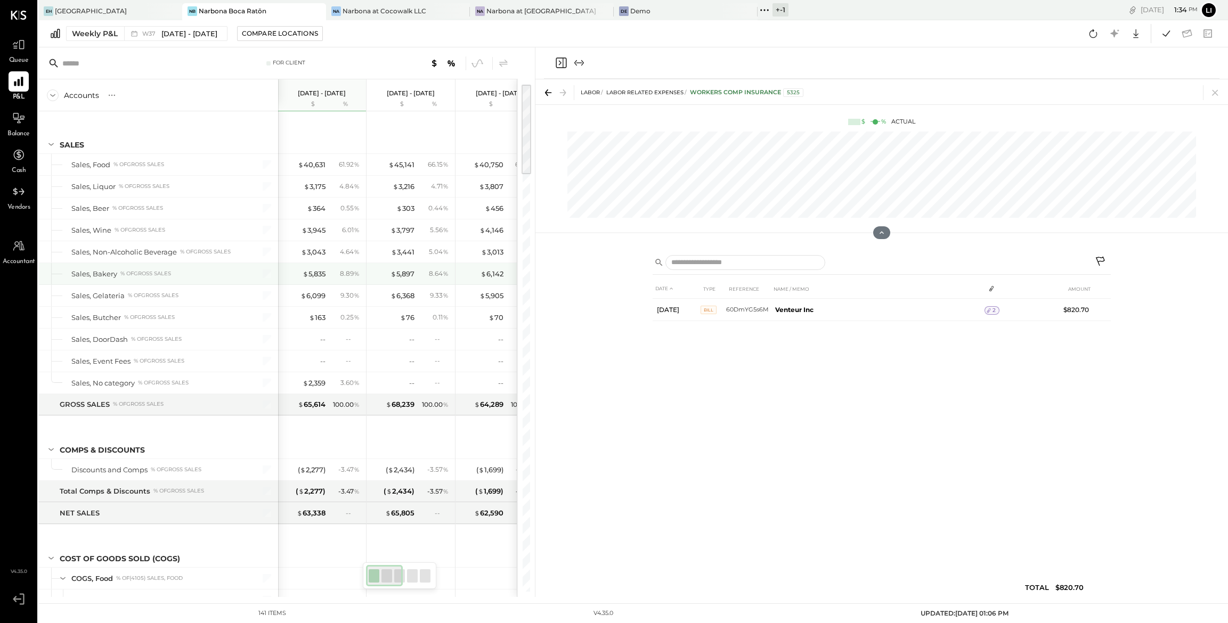
scroll to position [0, 0]
click at [560, 66] on icon "Close panel" at bounding box center [561, 62] width 13 height 13
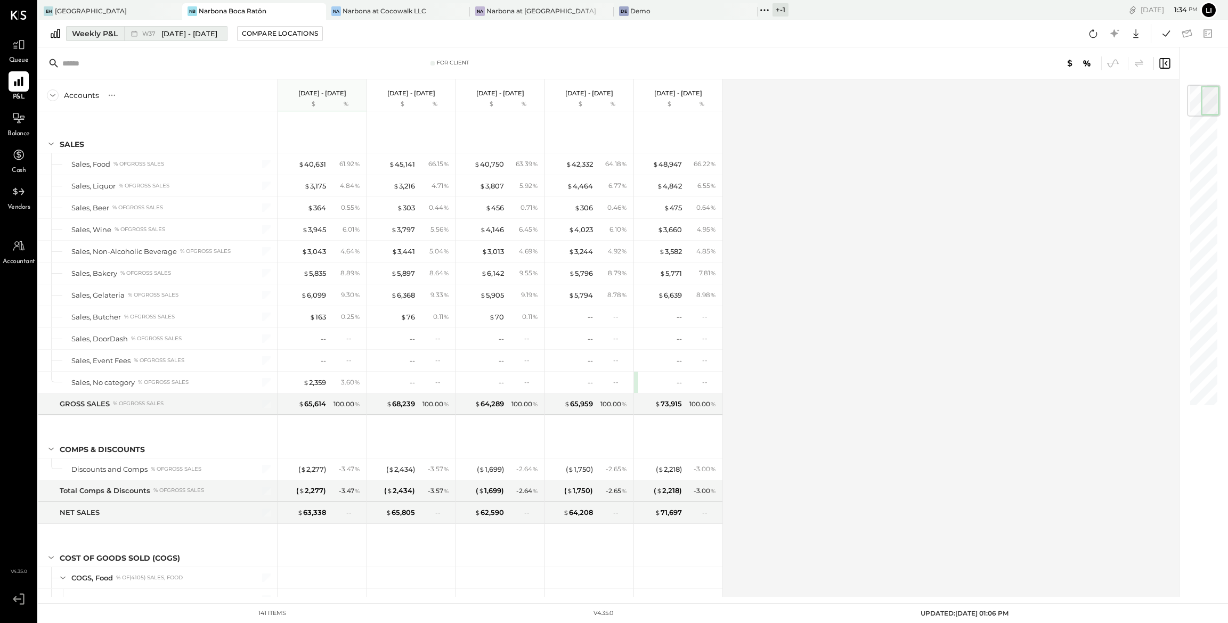
click at [91, 32] on div "Weekly P&L" at bounding box center [95, 33] width 46 height 11
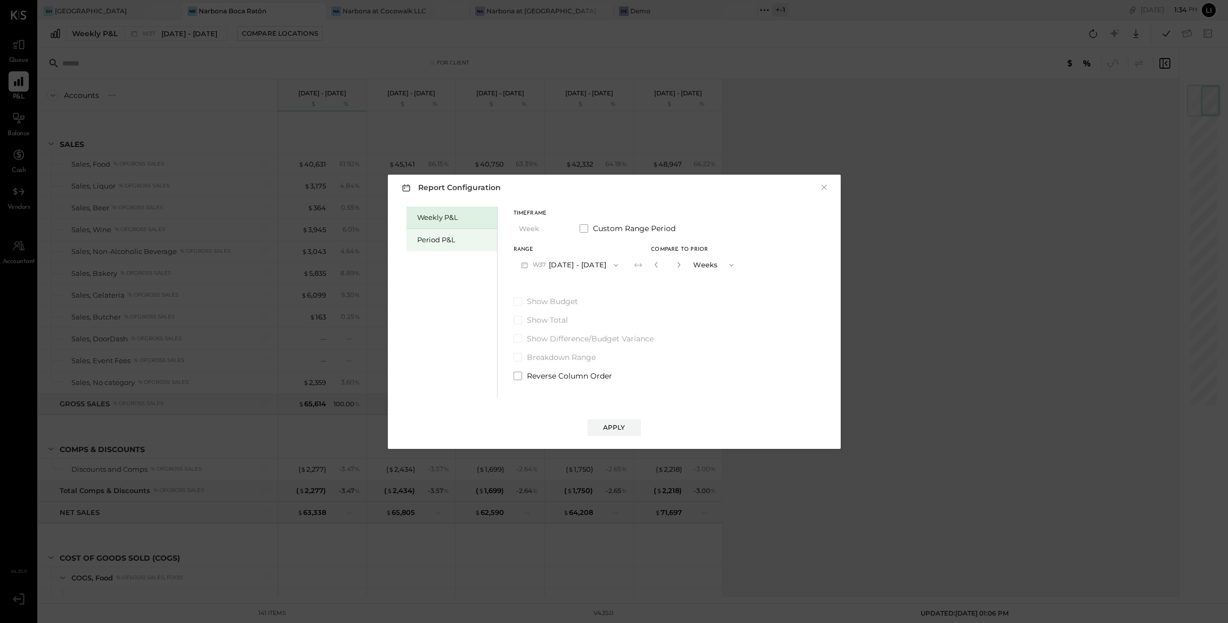
click at [433, 241] on div "Period P&L" at bounding box center [454, 240] width 75 height 10
click at [672, 269] on div "Compare" at bounding box center [656, 267] width 35 height 9
click at [614, 266] on span "button" at bounding box center [610, 265] width 14 height 9
click at [580, 288] on span "[DATE] - [DATE]" at bounding box center [563, 288] width 51 height 9
click at [680, 265] on icon "button" at bounding box center [677, 265] width 6 height 6
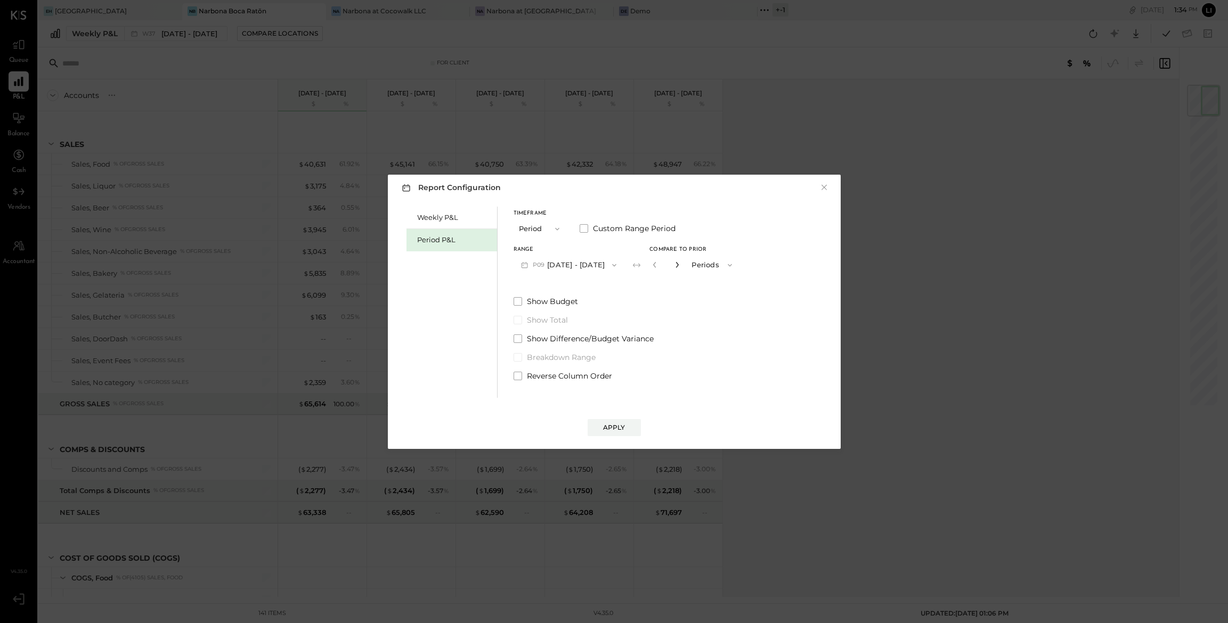
type input "*"
click at [633, 429] on button "Apply" at bounding box center [614, 427] width 53 height 17
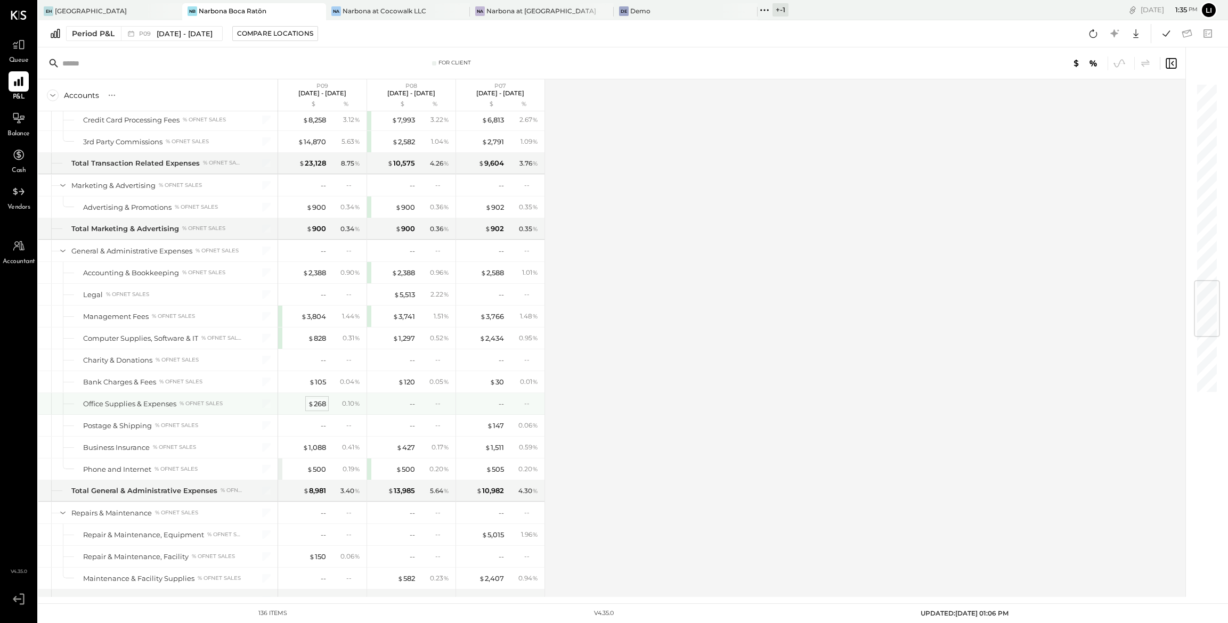
click at [323, 409] on div "$ 268" at bounding box center [317, 404] width 18 height 10
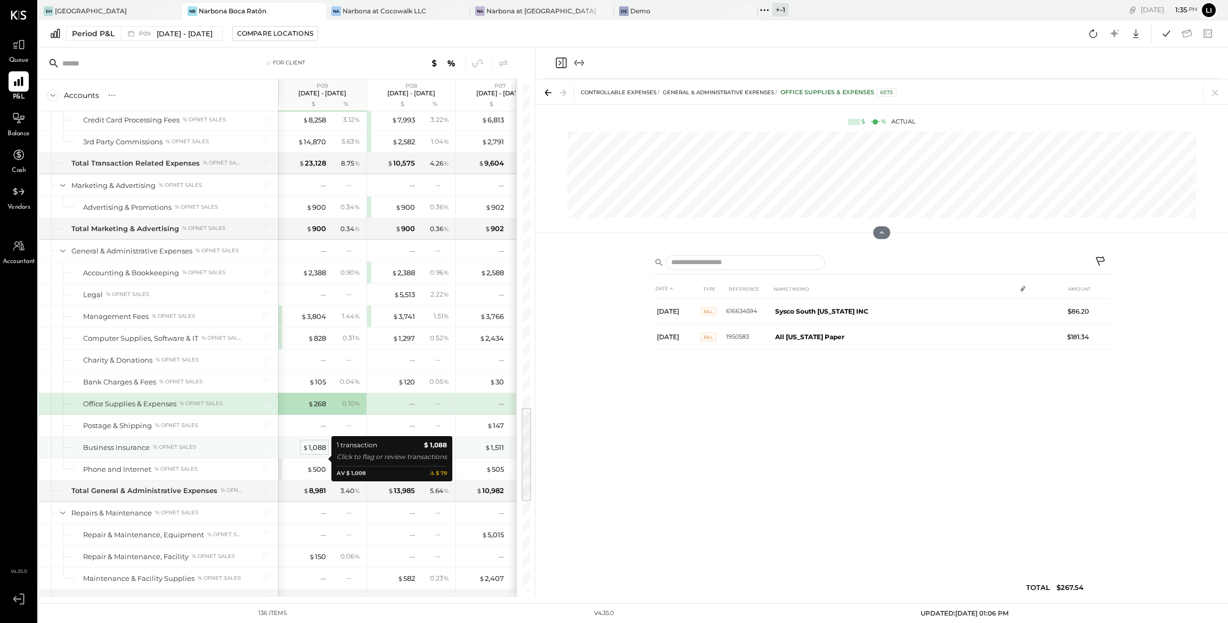
click at [321, 453] on div "$ 1,088" at bounding box center [314, 448] width 23 height 10
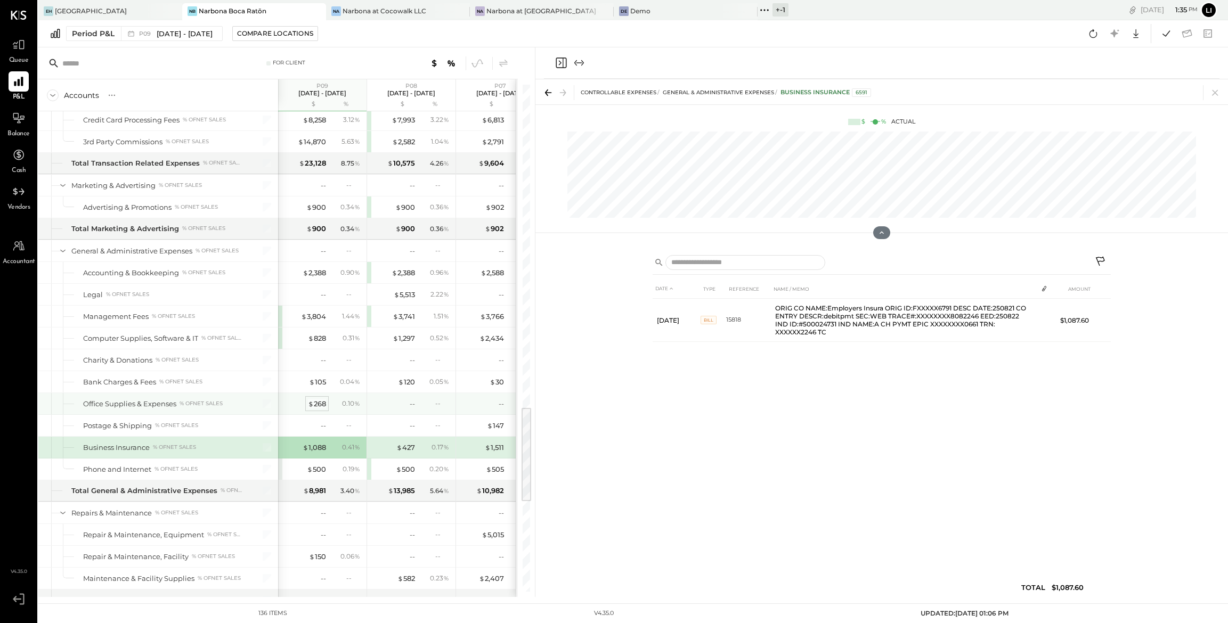
click at [319, 409] on div "$ 268" at bounding box center [317, 404] width 18 height 10
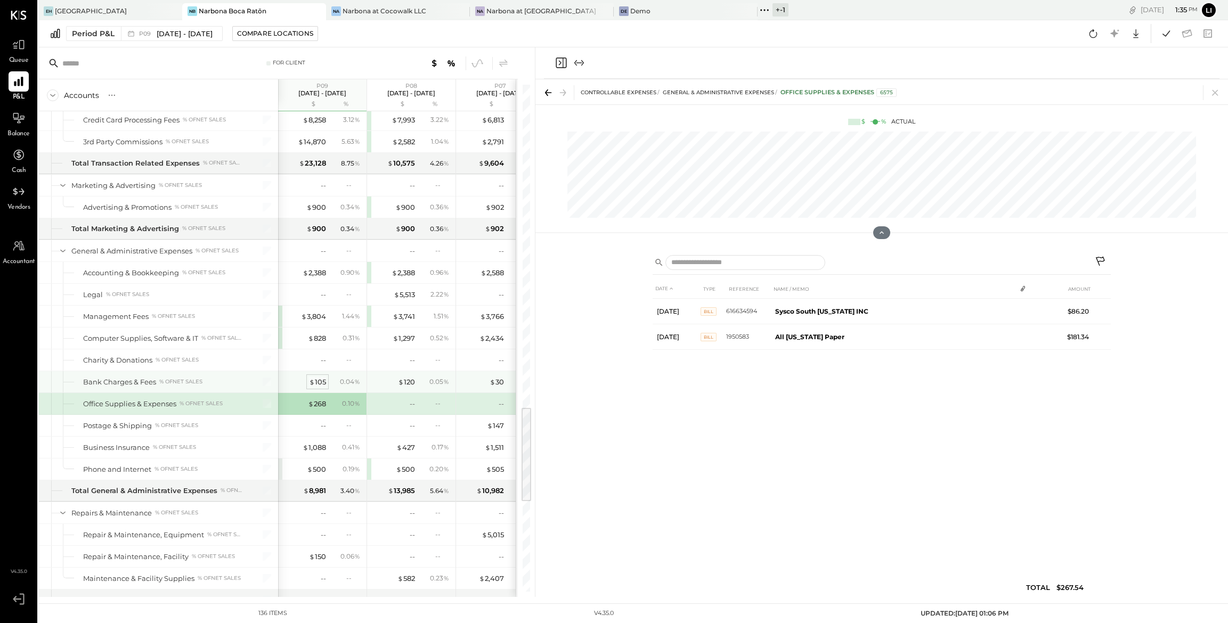
click at [319, 387] on div "$ 105" at bounding box center [317, 382] width 17 height 10
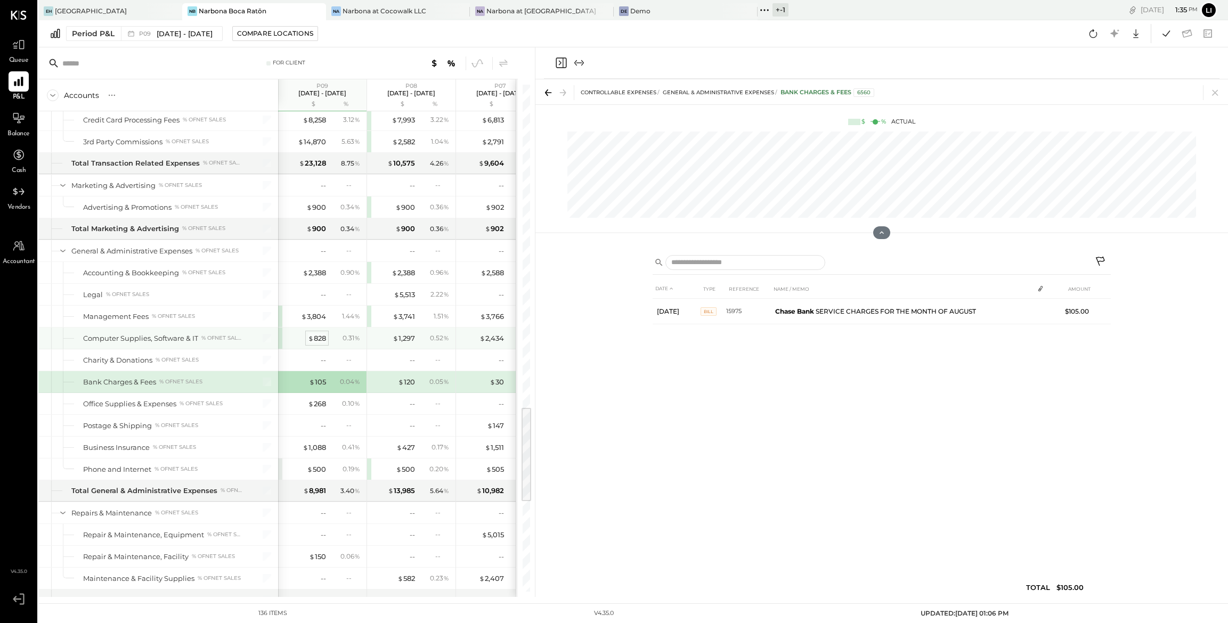
click at [313, 344] on div "$ 828" at bounding box center [317, 339] width 18 height 10
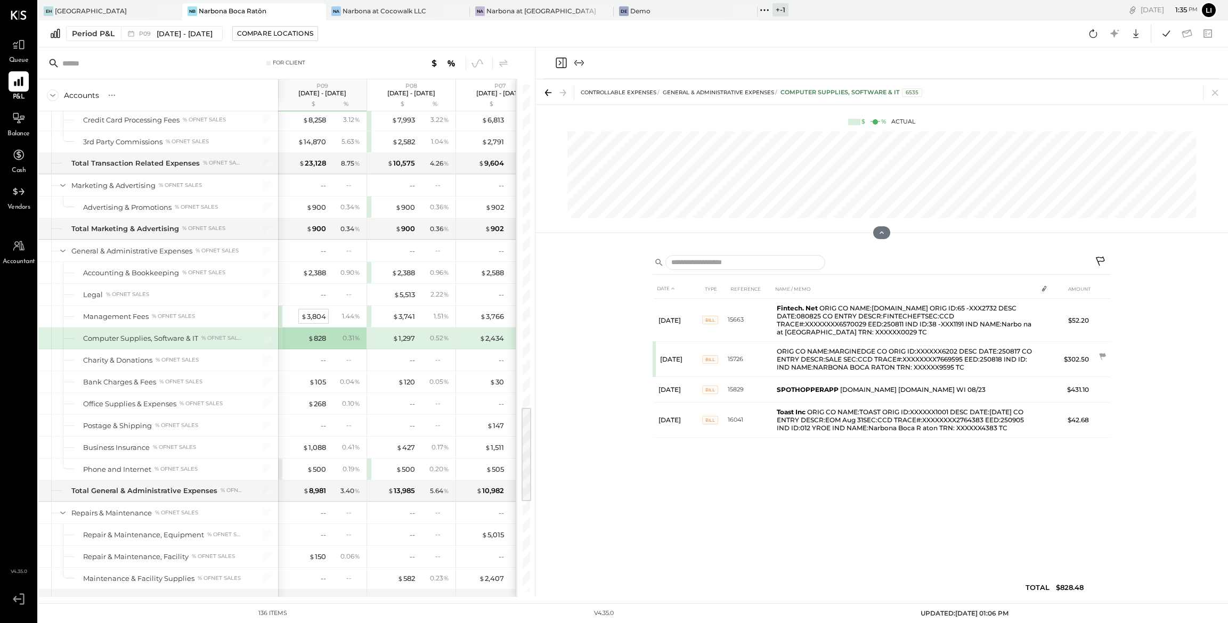
click at [312, 322] on div "$ 3,804" at bounding box center [313, 317] width 25 height 10
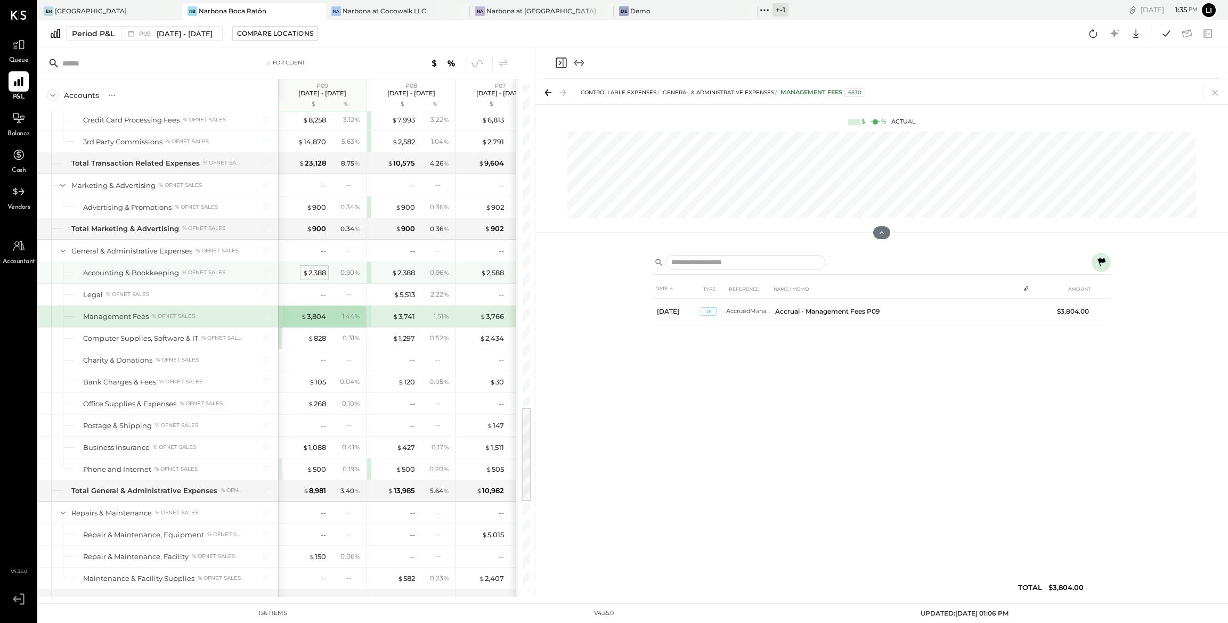
click at [313, 278] on div "$ 2,388" at bounding box center [314, 273] width 23 height 10
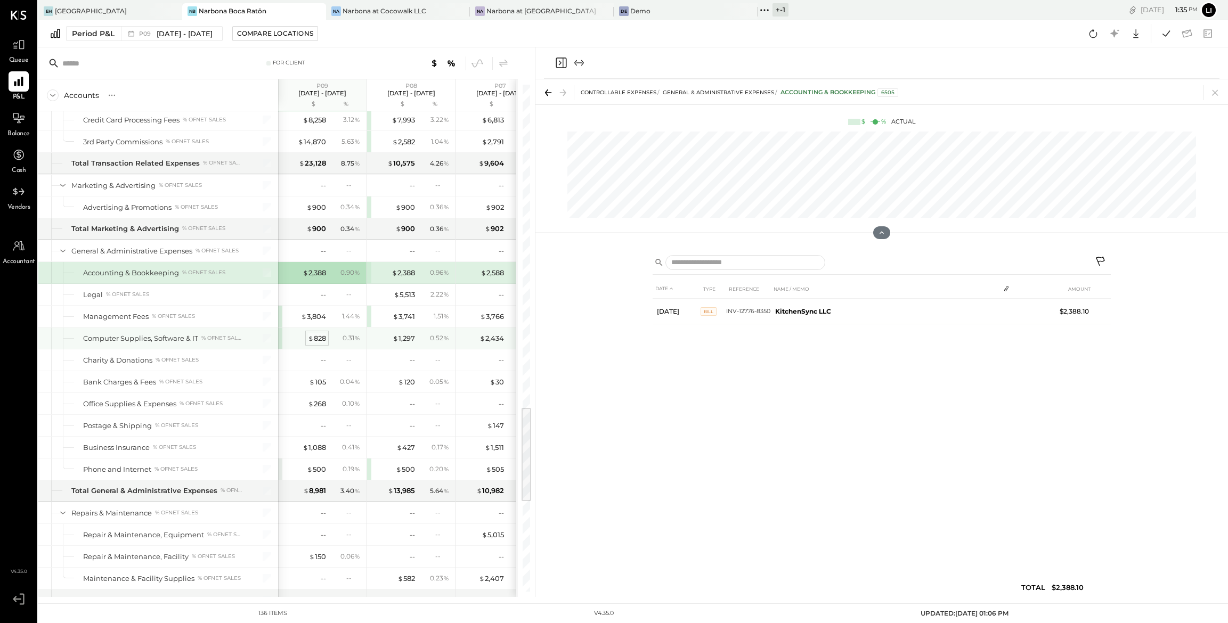
click at [318, 344] on div "$ 828" at bounding box center [317, 339] width 18 height 10
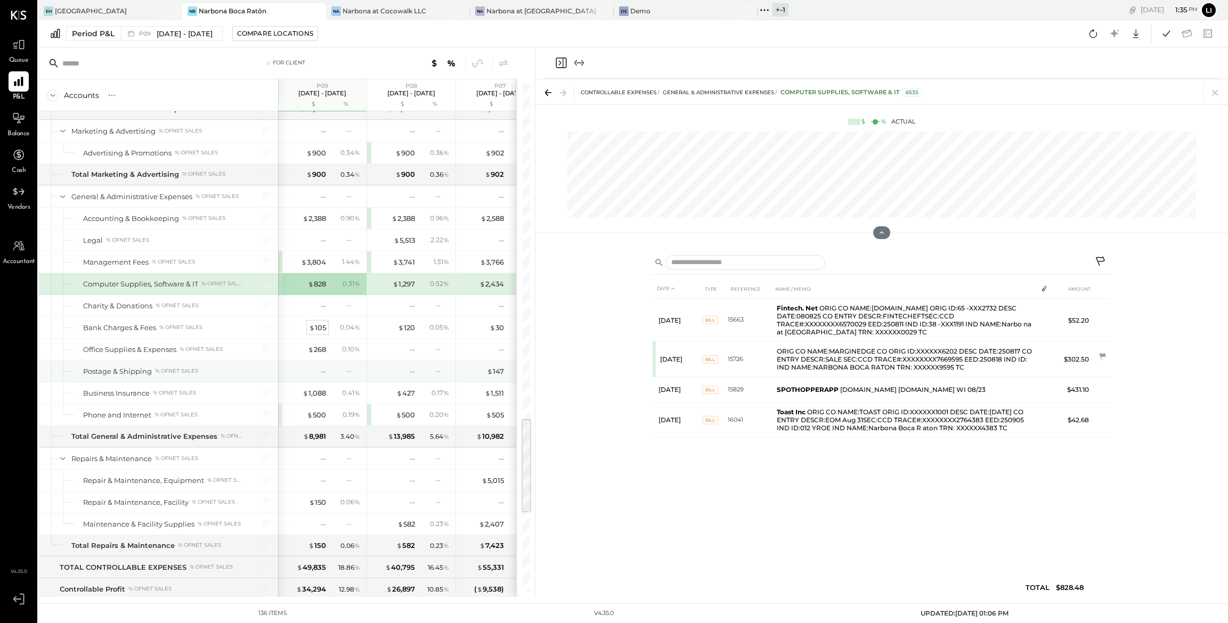
scroll to position [1740, 0]
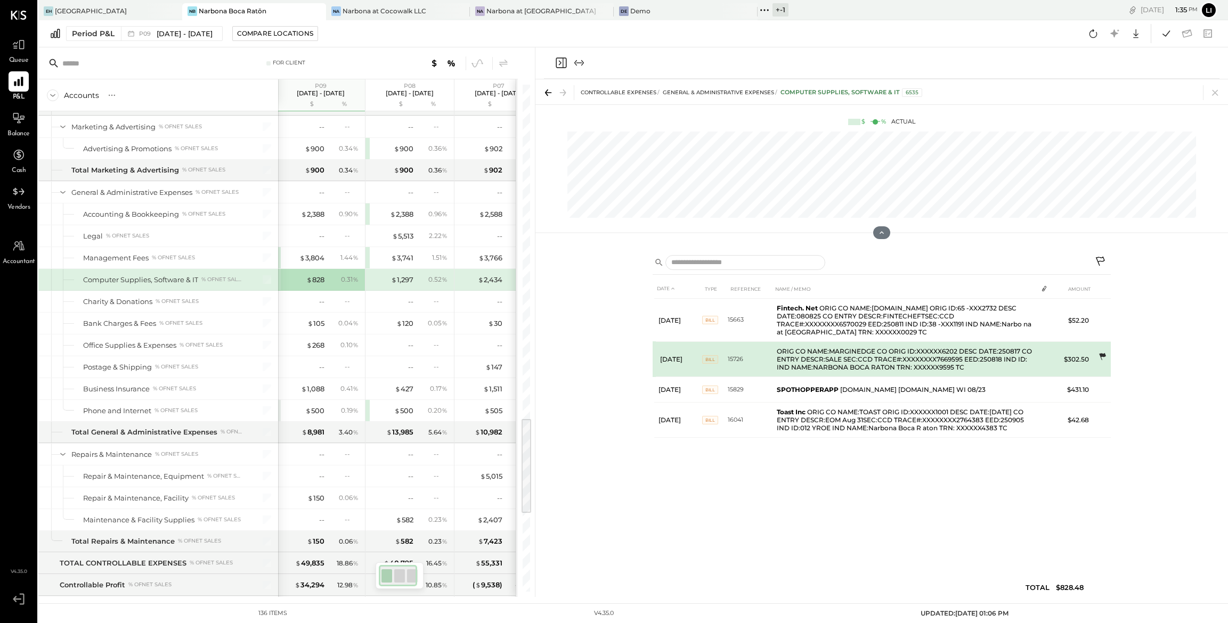
click at [959, 355] on icon at bounding box center [1102, 357] width 11 height 11
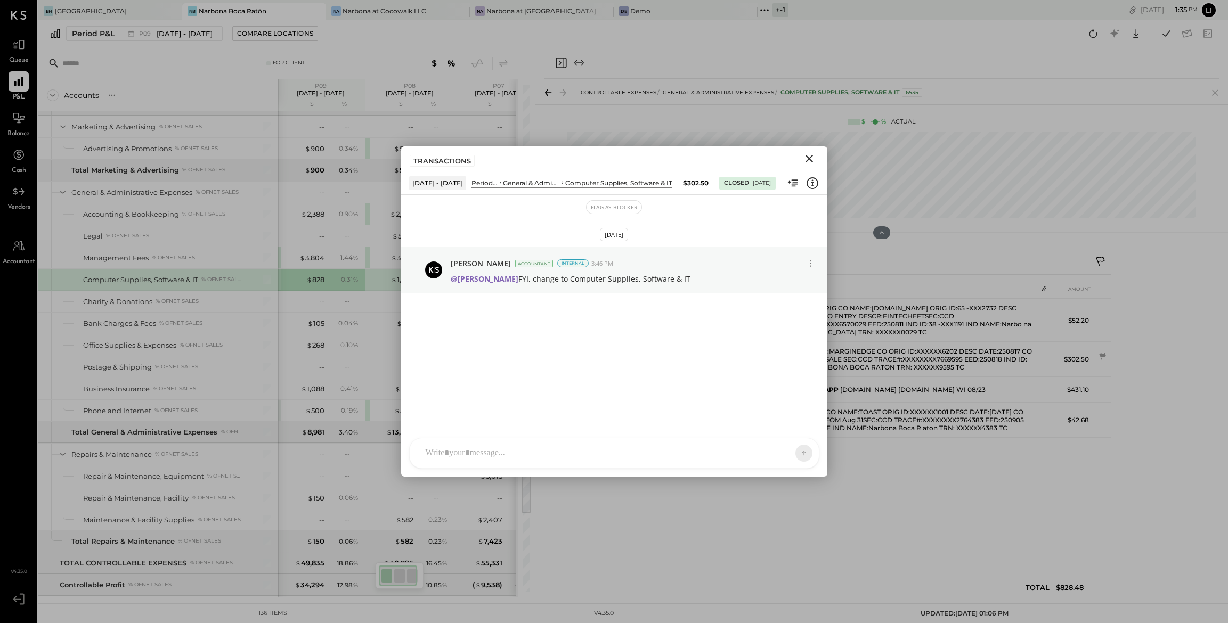
click at [811, 165] on button "Close" at bounding box center [809, 159] width 19 height 14
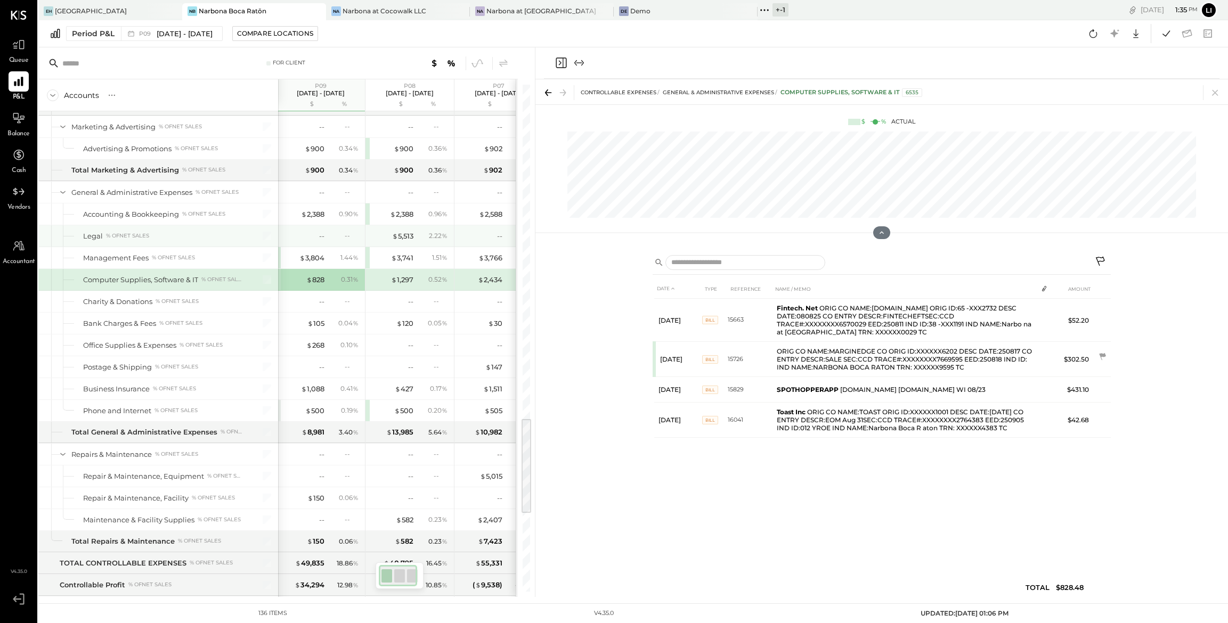
scroll to position [0, 0]
click at [316, 263] on div "$ 3,804" at bounding box center [313, 258] width 25 height 10
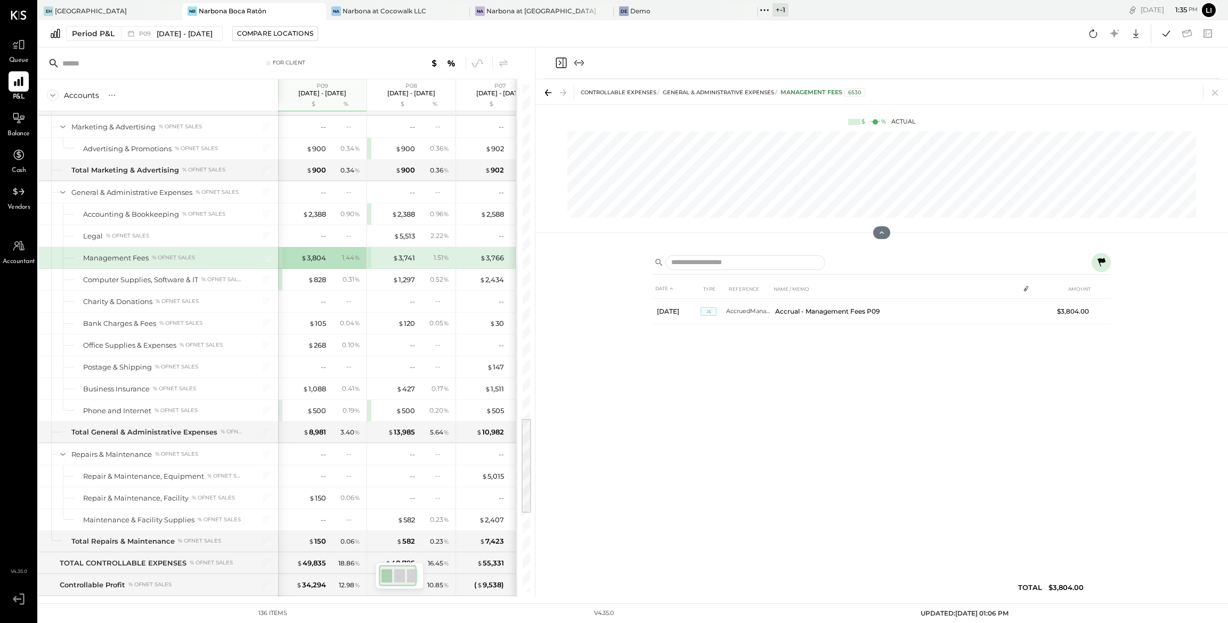
click at [959, 263] on button at bounding box center [1101, 262] width 19 height 19
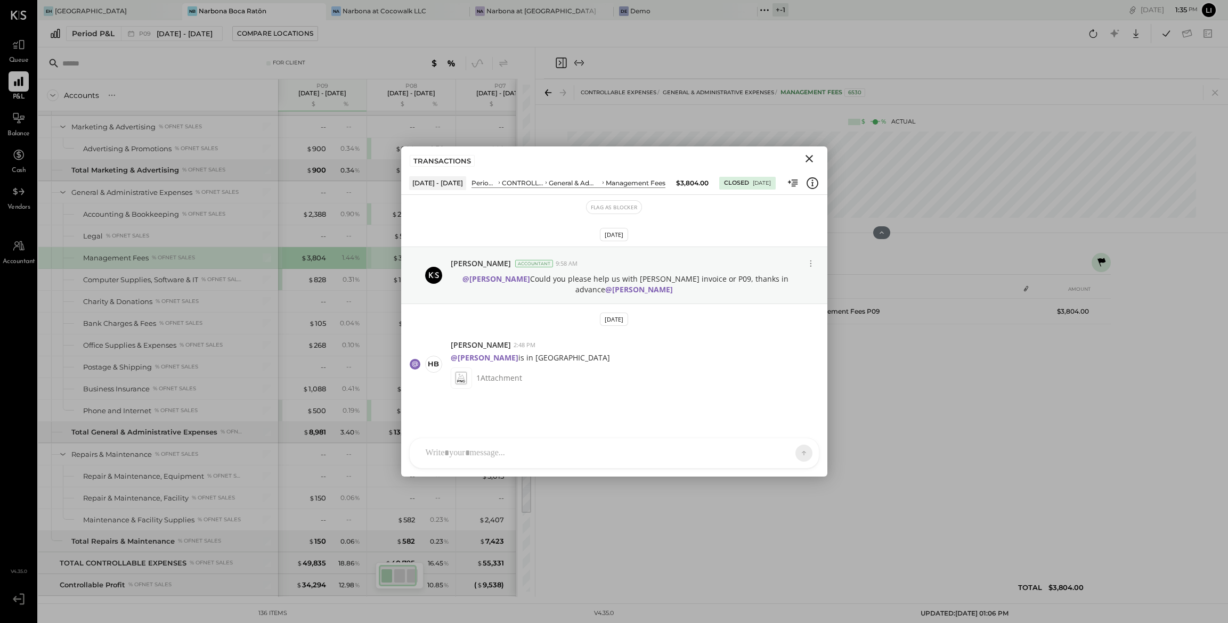
click at [811, 163] on icon "Close" at bounding box center [809, 158] width 13 height 13
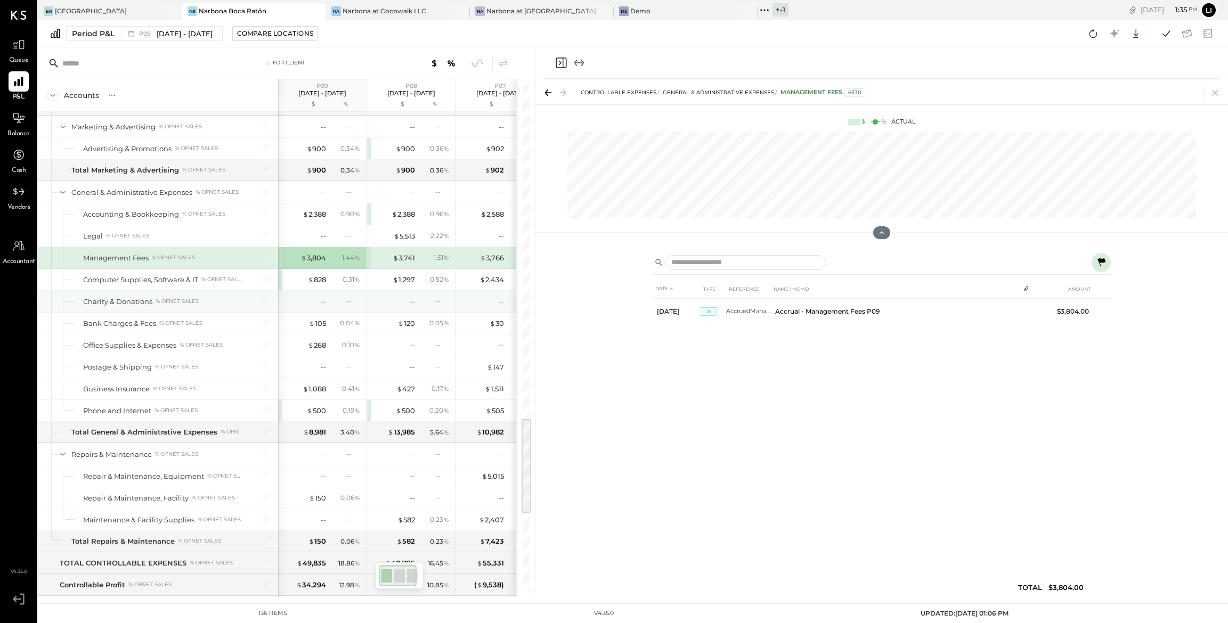
scroll to position [1757, 0]
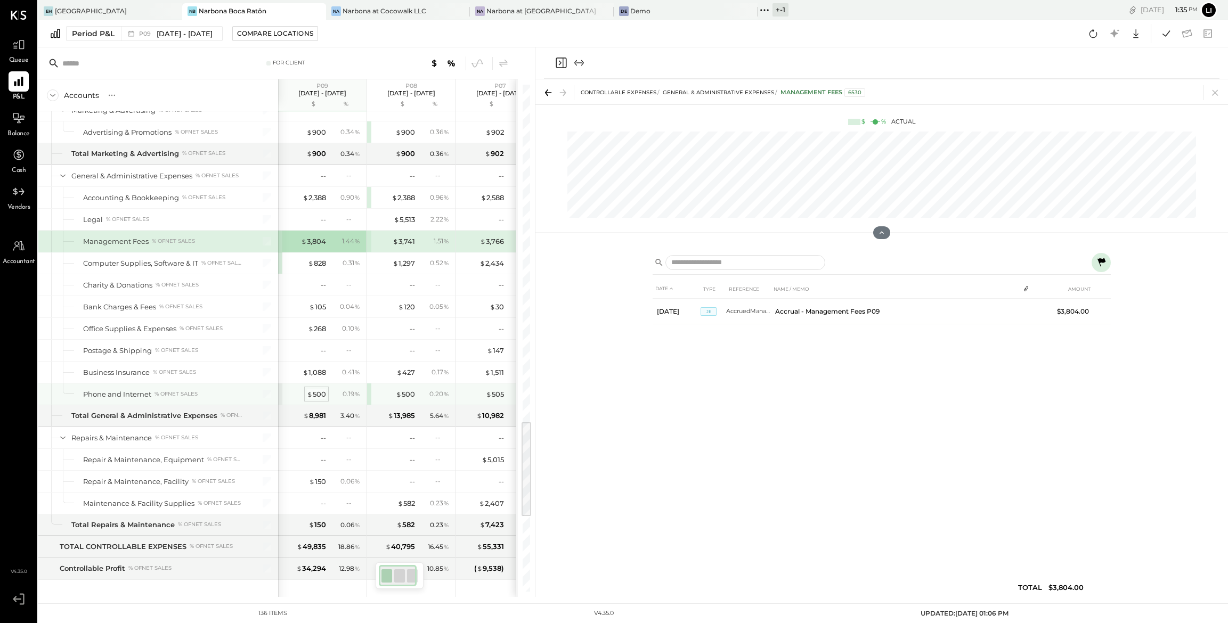
click at [320, 400] on div "$ 500" at bounding box center [316, 394] width 19 height 10
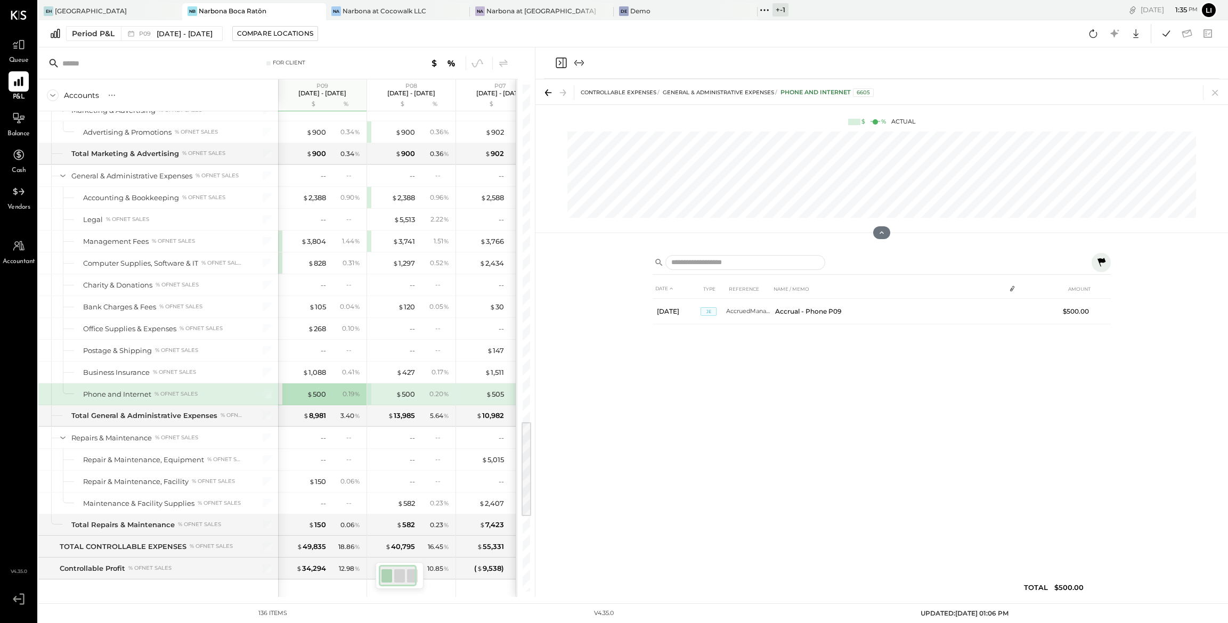
click at [959, 261] on icon at bounding box center [1102, 262] width 8 height 9
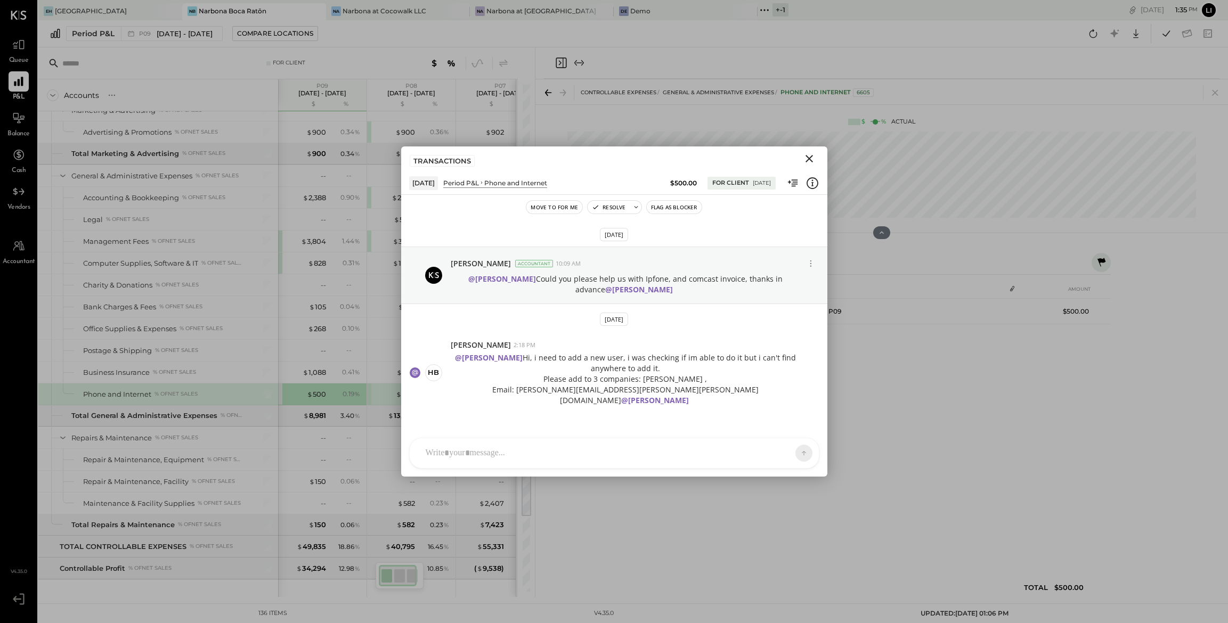
scroll to position [417, 0]
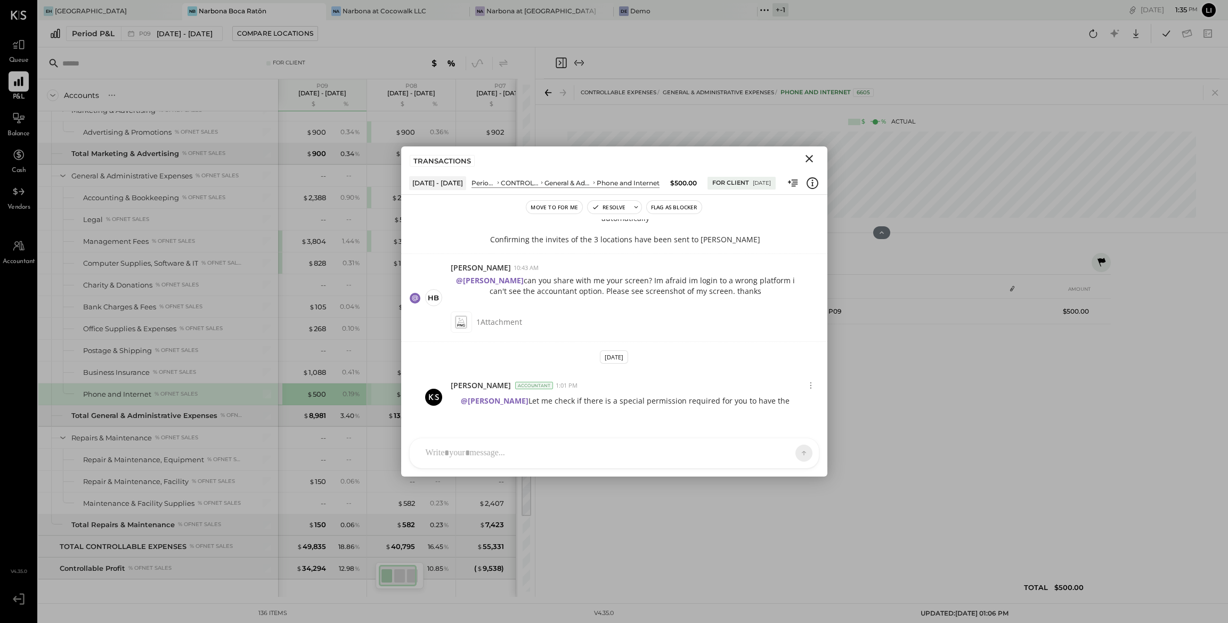
click at [803, 164] on icon "Close" at bounding box center [809, 158] width 13 height 13
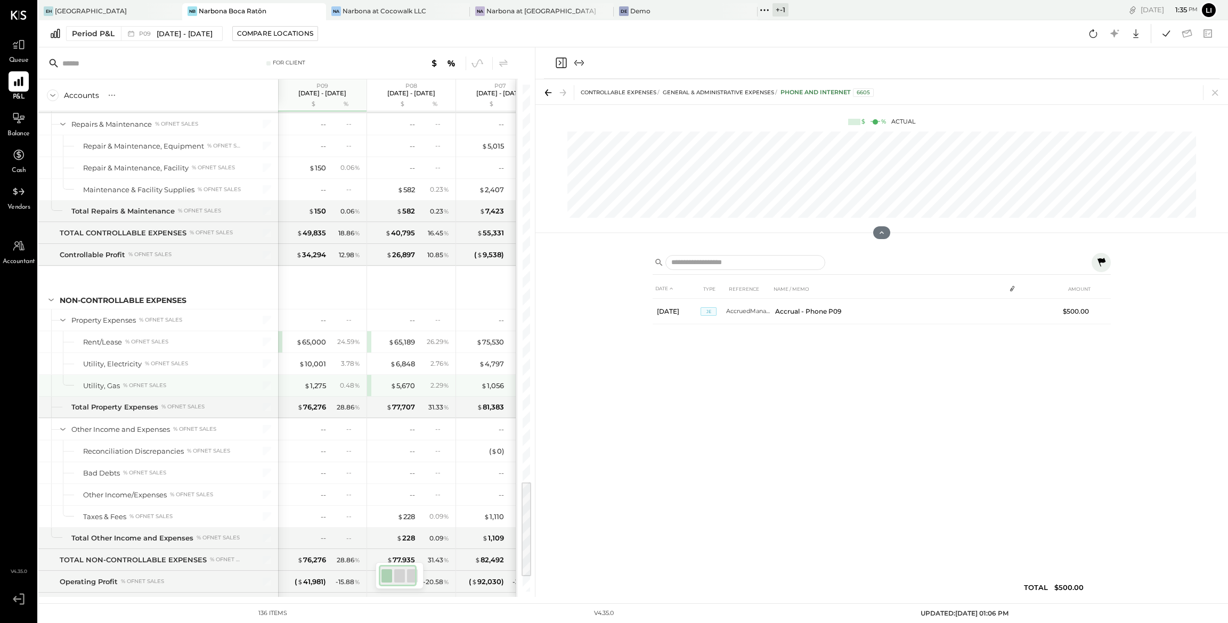
scroll to position [2088, 0]
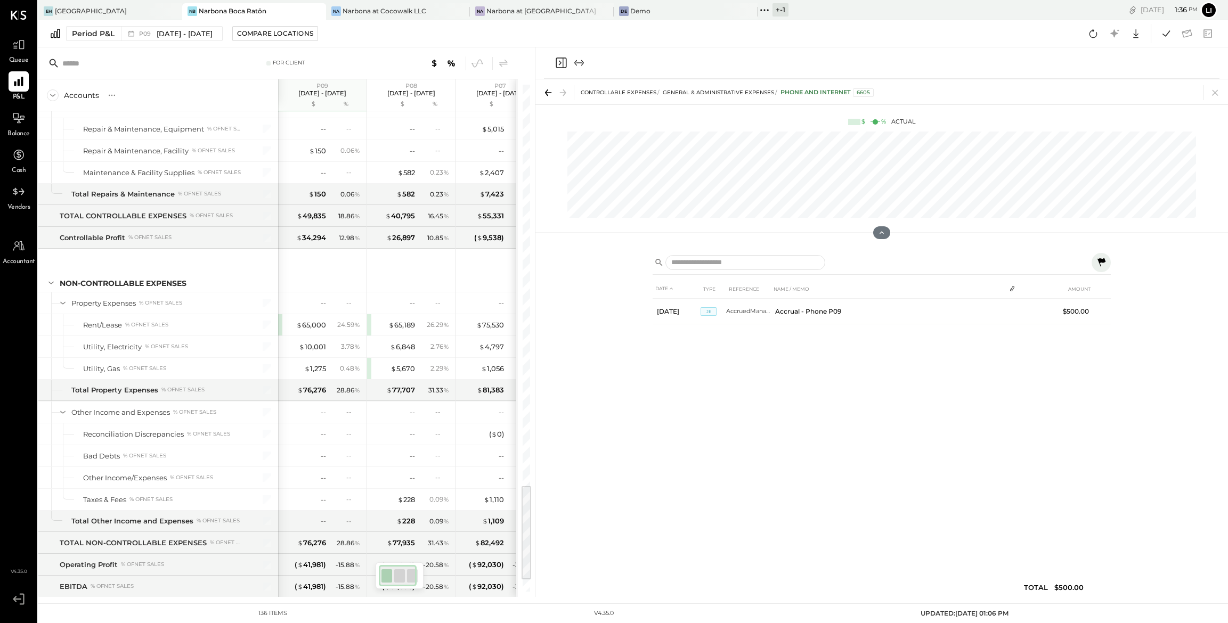
click at [561, 61] on icon "Close panel" at bounding box center [561, 62] width 13 height 13
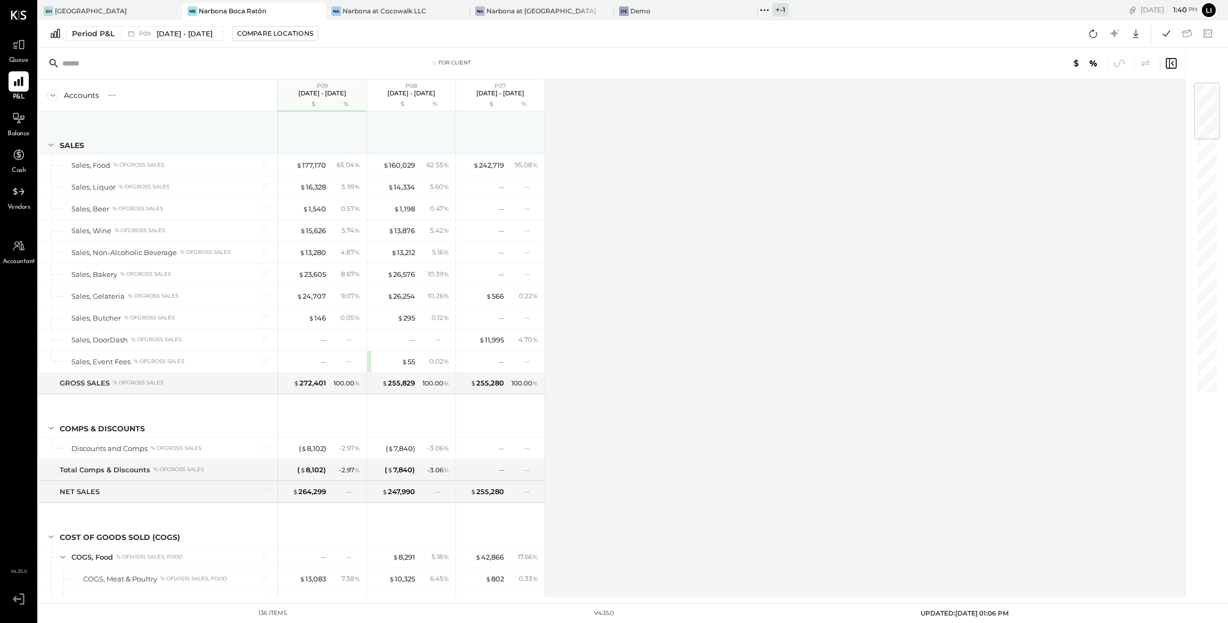
click at [60, 146] on div "SALES" at bounding box center [72, 145] width 25 height 11
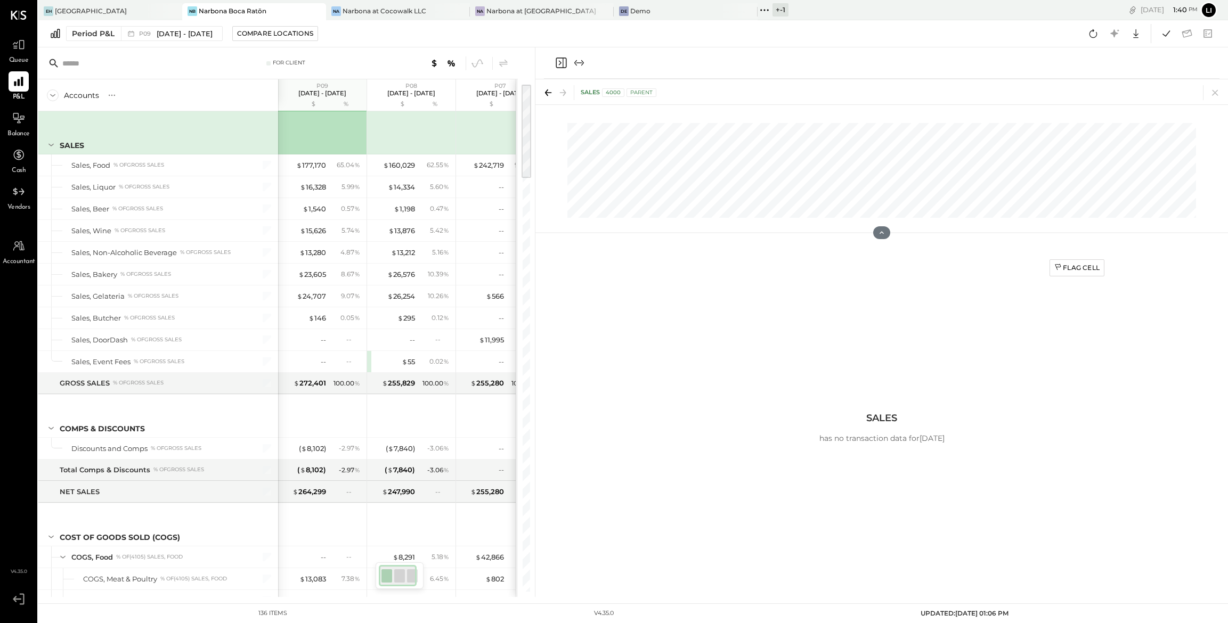
click at [52, 145] on icon at bounding box center [50, 145] width 5 height 3
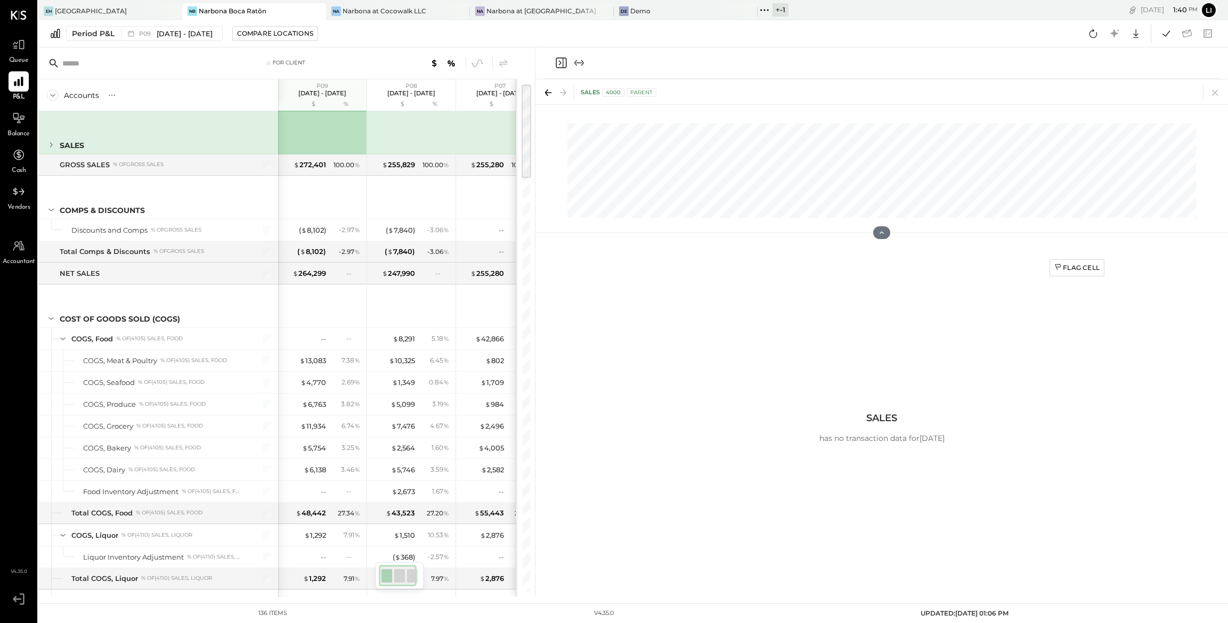
click at [561, 68] on icon "Close panel" at bounding box center [561, 63] width 11 height 11
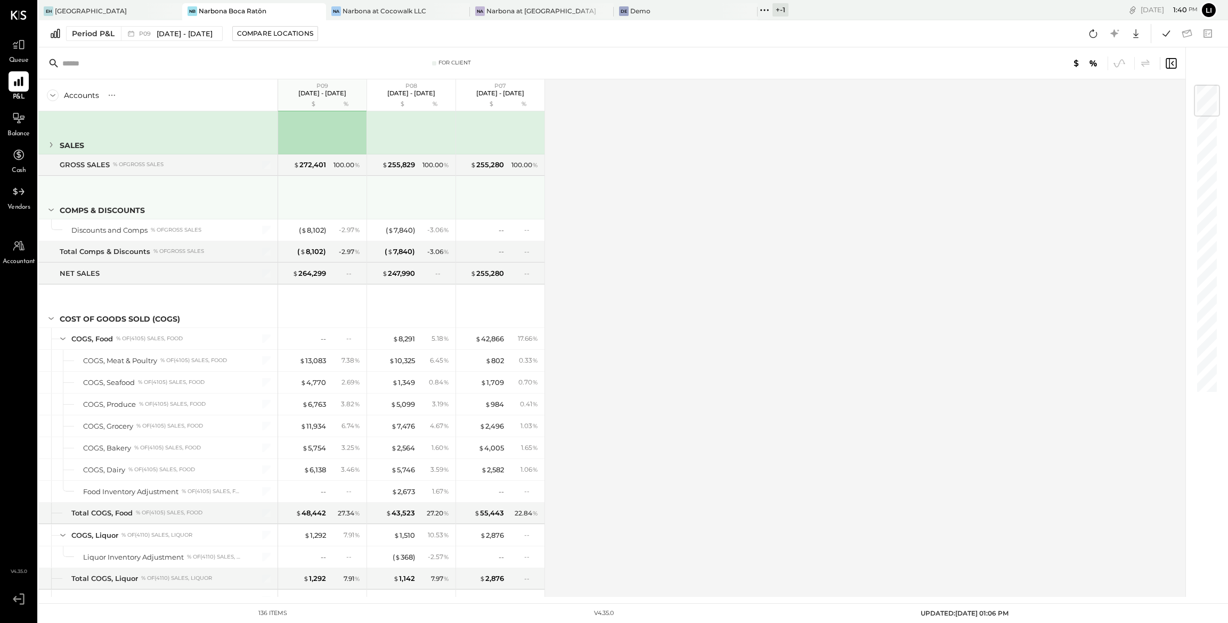
click at [51, 208] on icon at bounding box center [51, 210] width 12 height 12
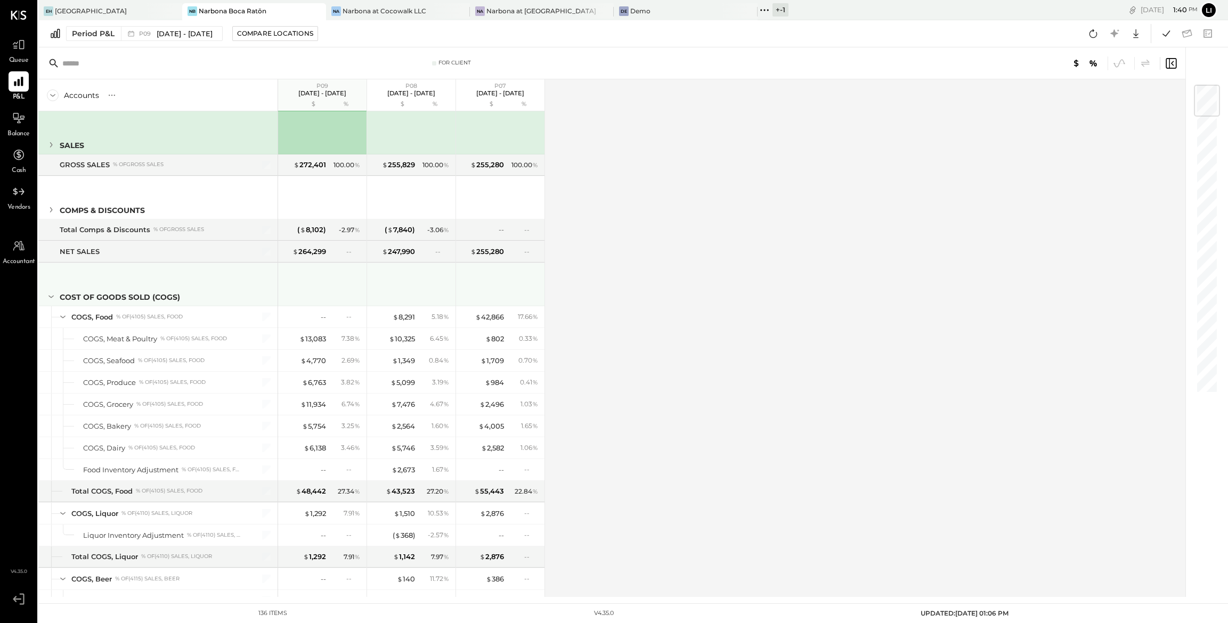
click at [51, 291] on div at bounding box center [51, 297] width 12 height 12
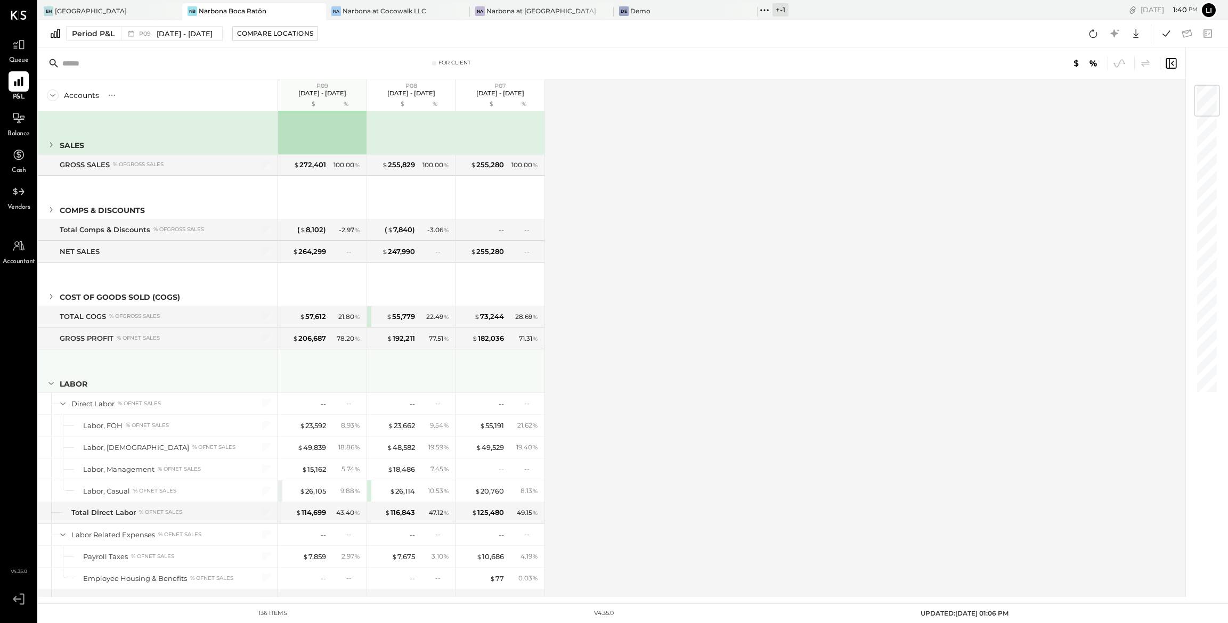
click at [54, 376] on div at bounding box center [51, 369] width 12 height 39
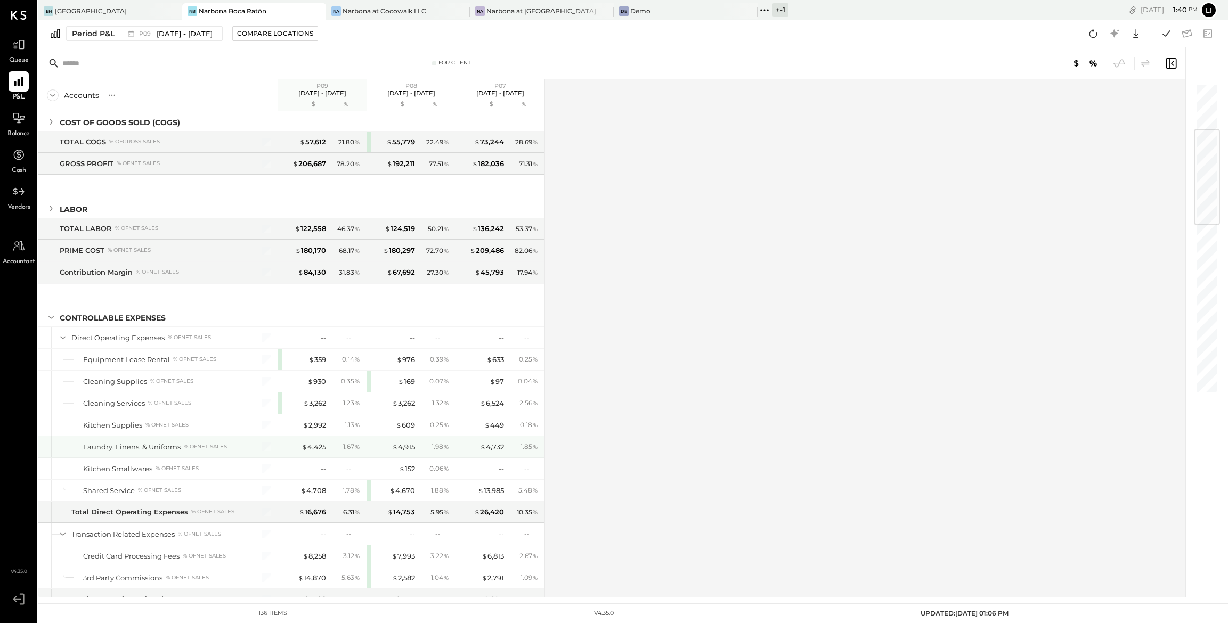
scroll to position [238, 0]
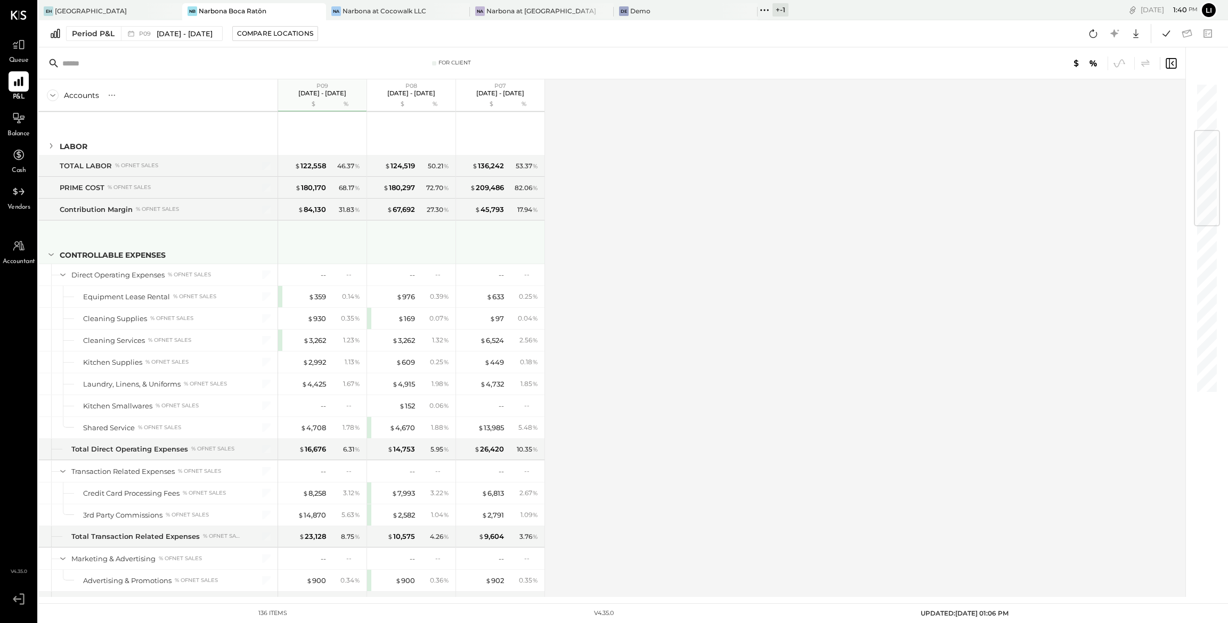
click at [49, 256] on icon at bounding box center [51, 255] width 12 height 12
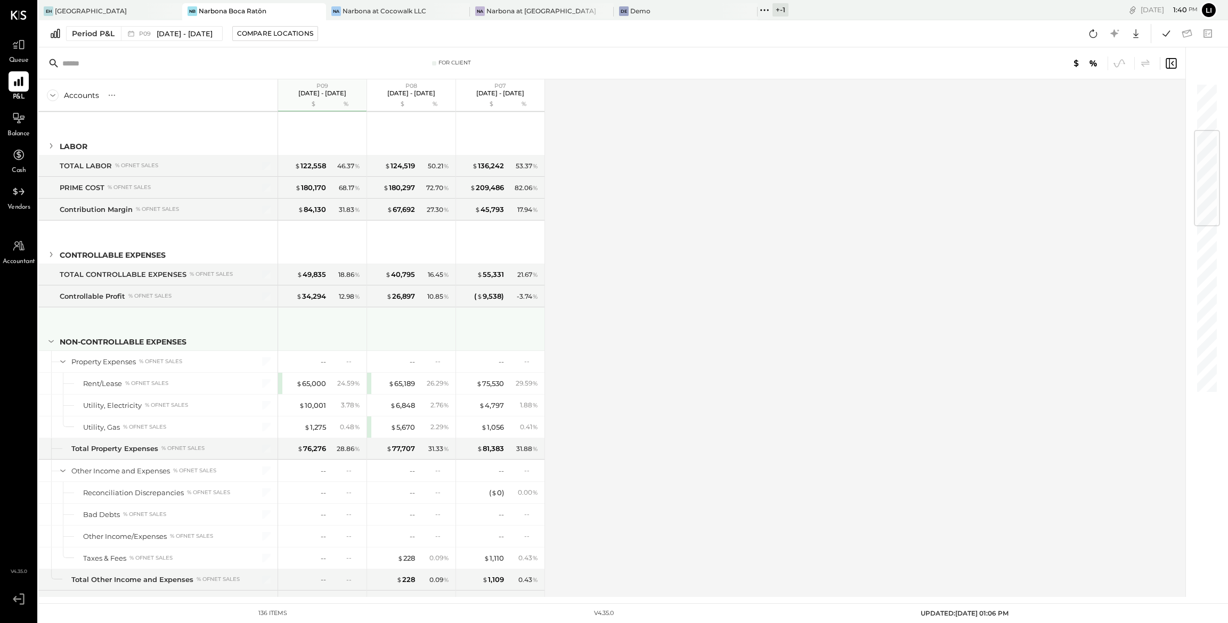
click at [49, 345] on icon at bounding box center [51, 342] width 12 height 12
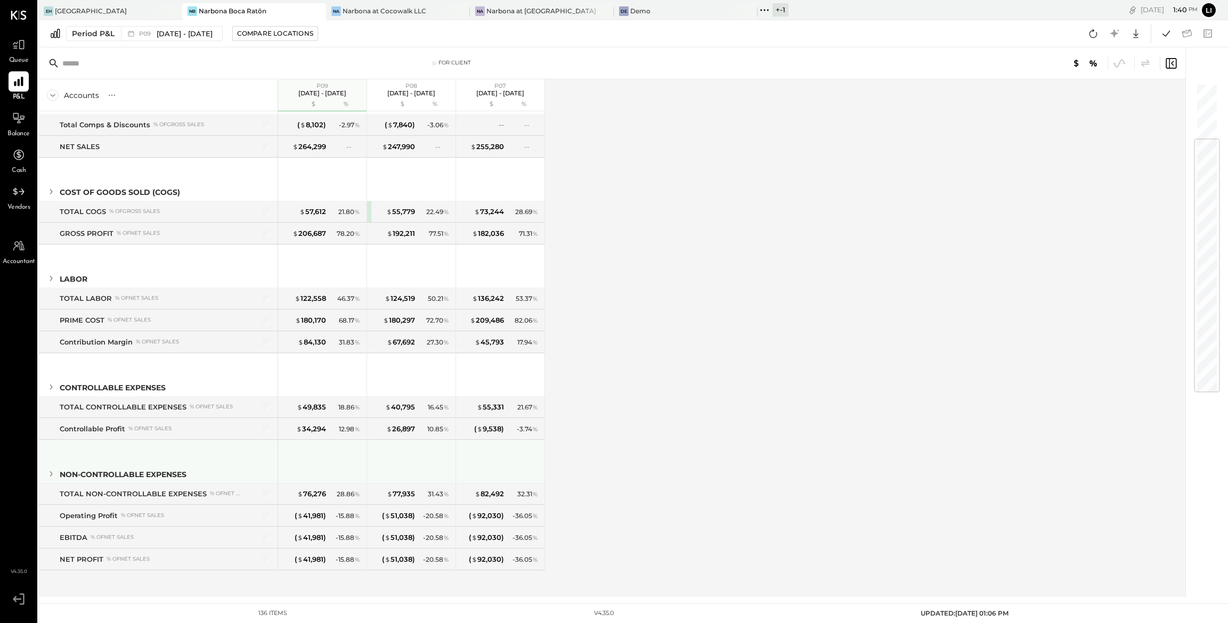
click at [54, 475] on icon at bounding box center [51, 474] width 12 height 12
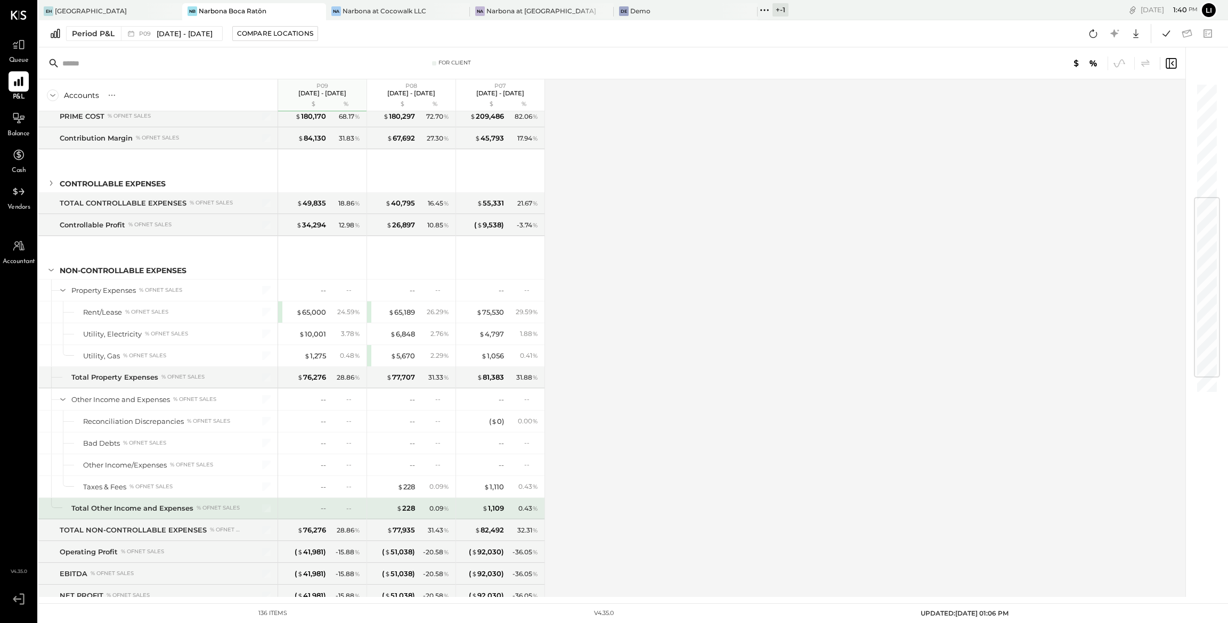
scroll to position [304, 0]
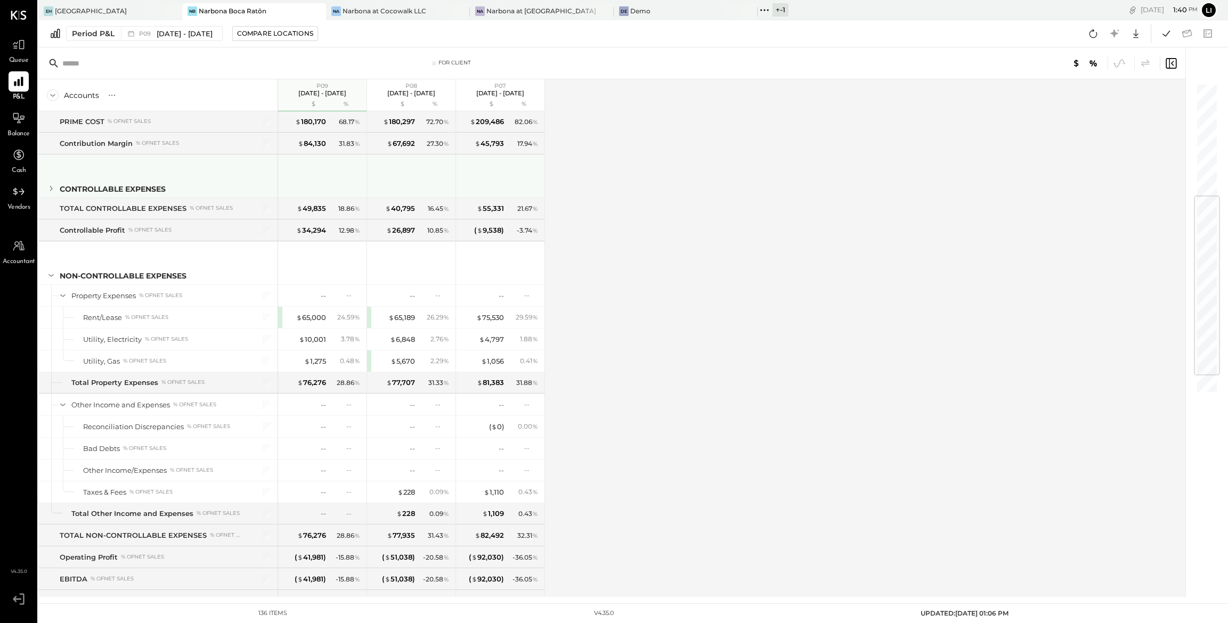
click at [53, 190] on icon at bounding box center [51, 189] width 12 height 12
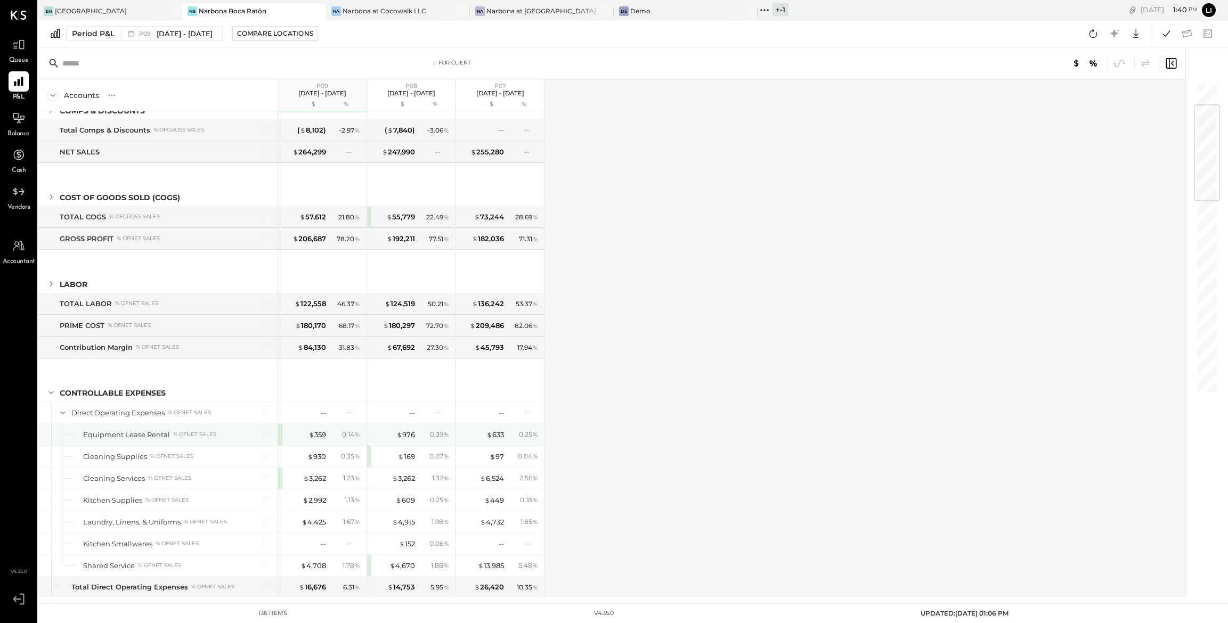
scroll to position [88, 0]
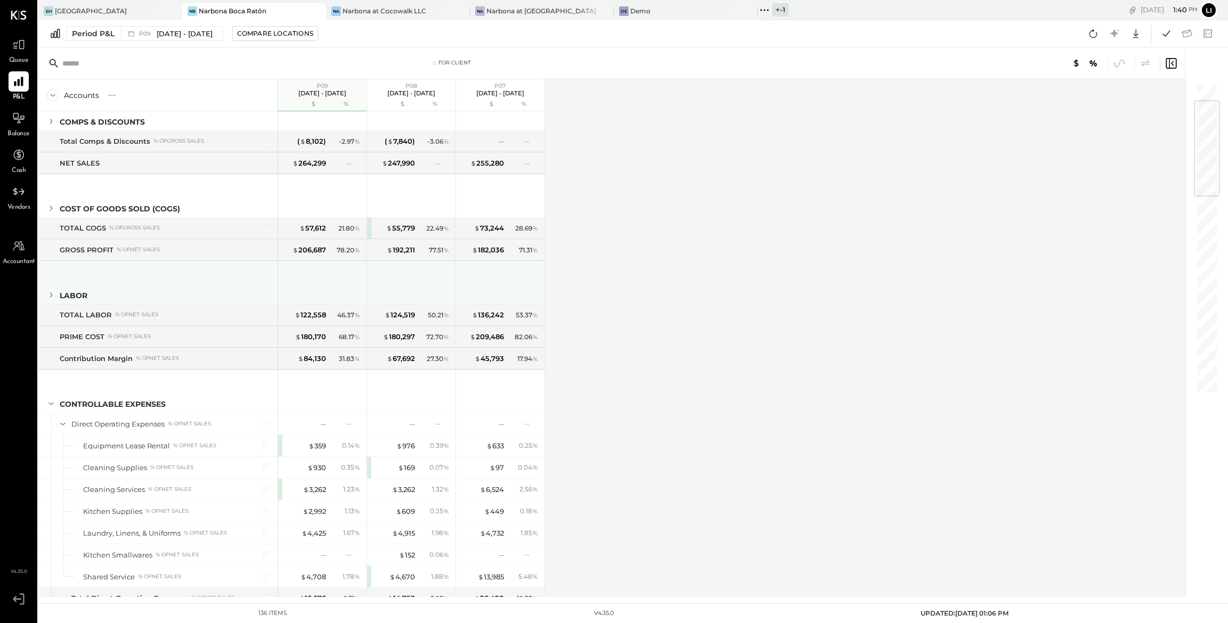
click at [51, 298] on icon at bounding box center [51, 295] width 12 height 12
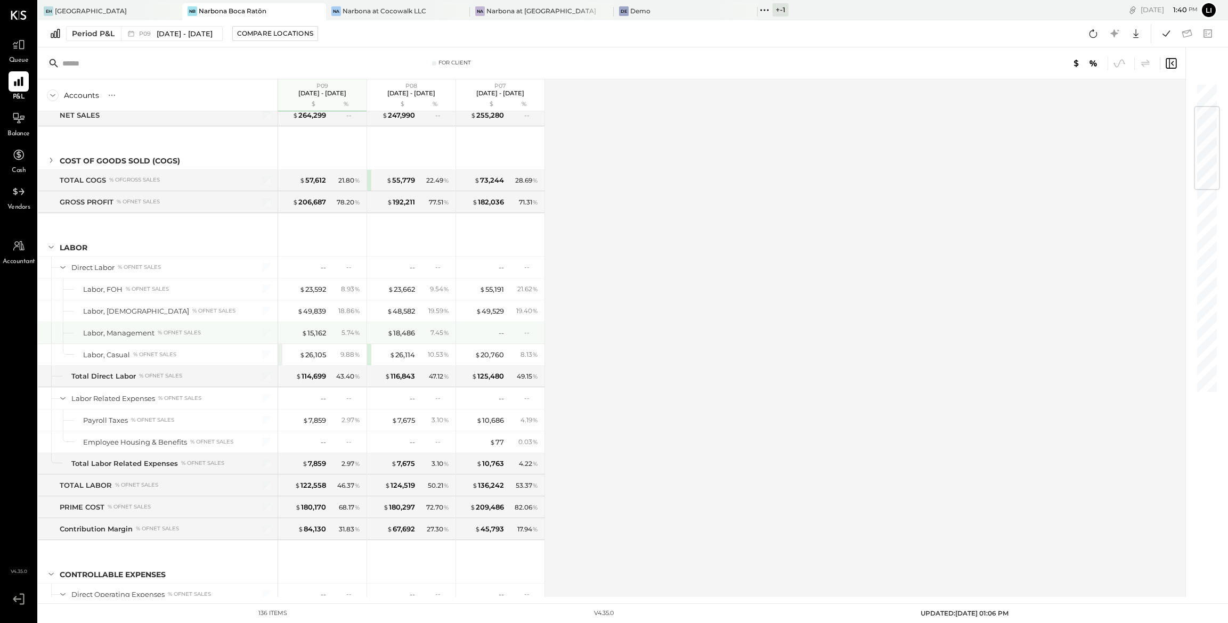
scroll to position [133, 0]
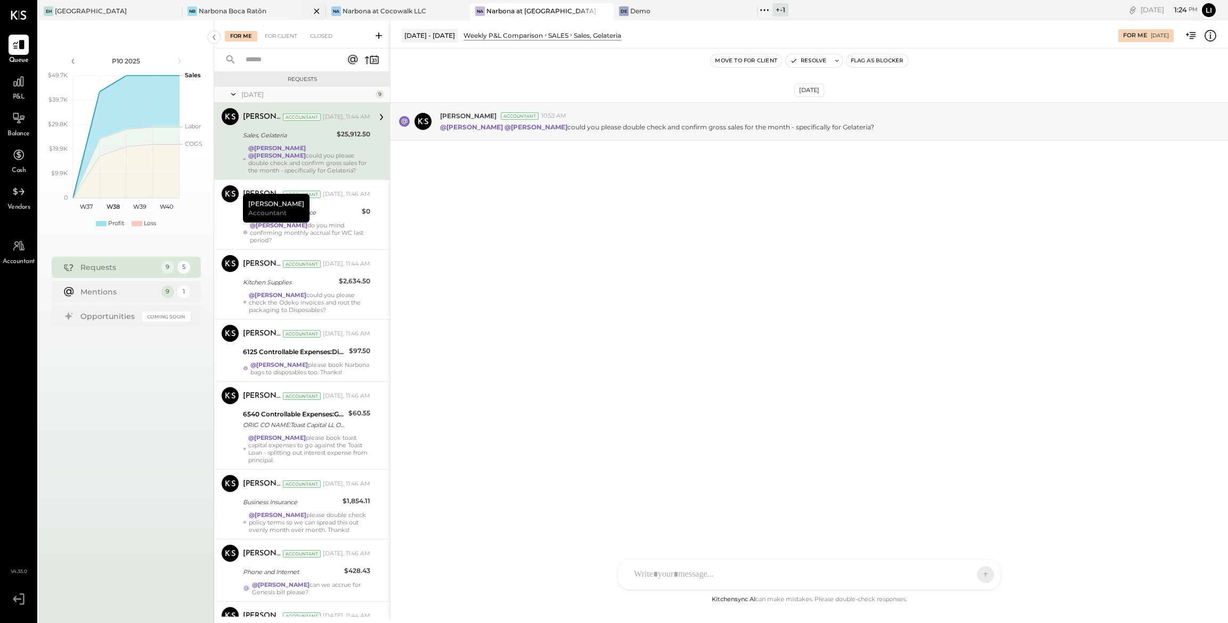
click at [257, 17] on div "[PERSON_NAME] Boca Ratōn" at bounding box center [254, 11] width 144 height 17
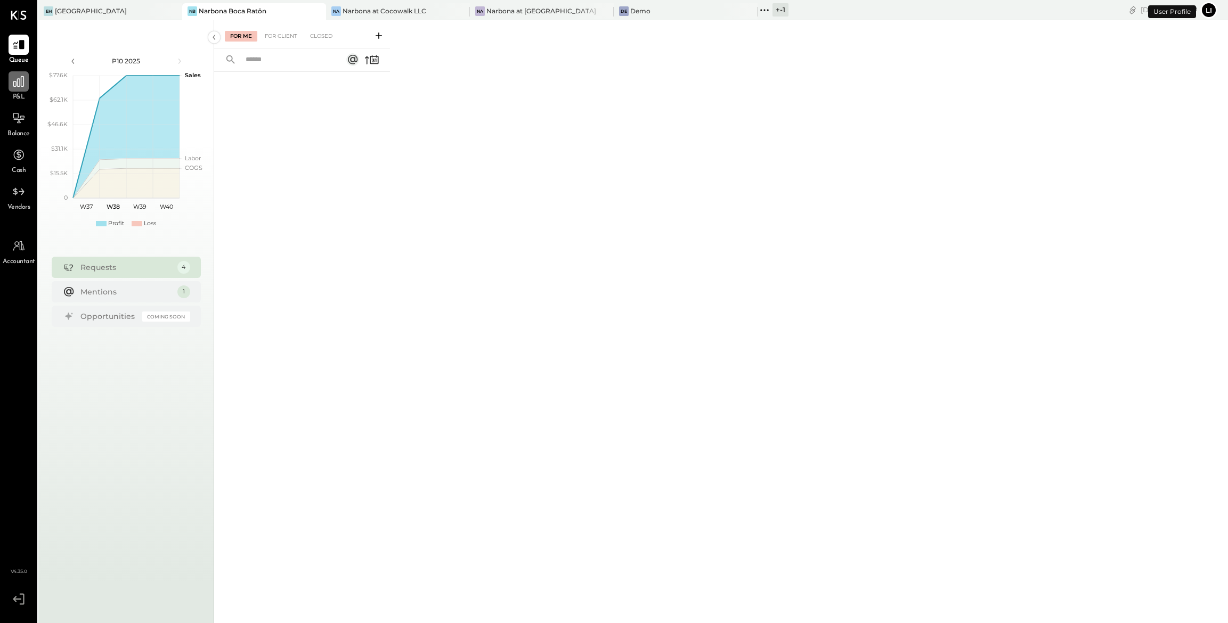
click at [19, 88] on icon at bounding box center [19, 82] width 14 height 14
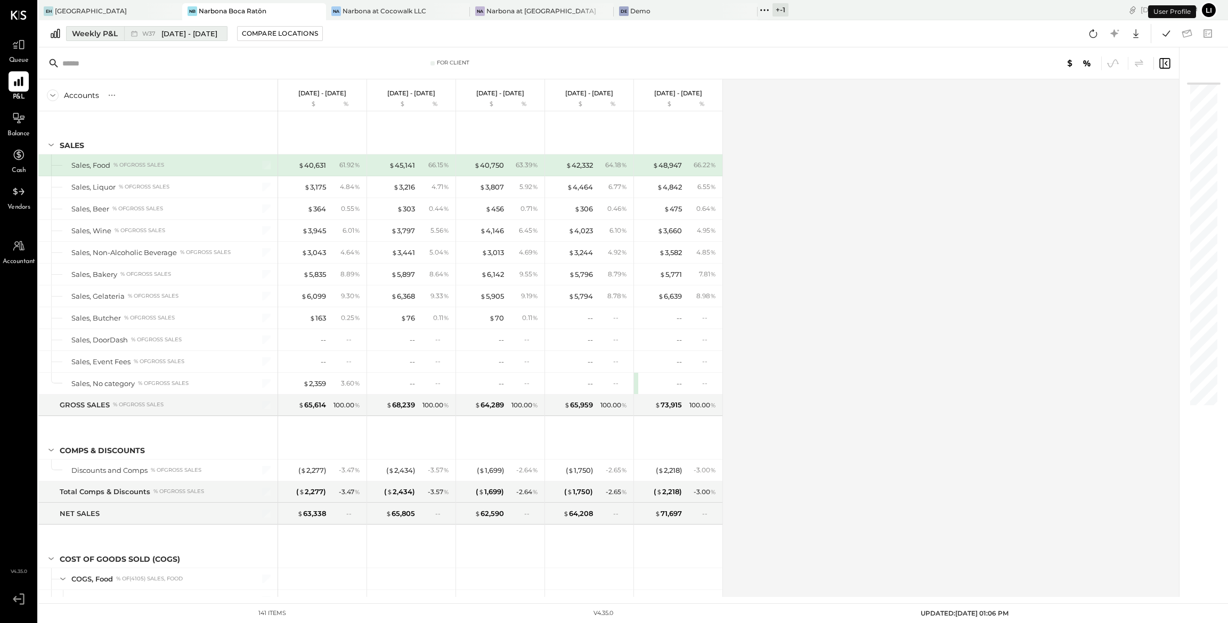
click at [129, 34] on icon at bounding box center [134, 33] width 11 height 11
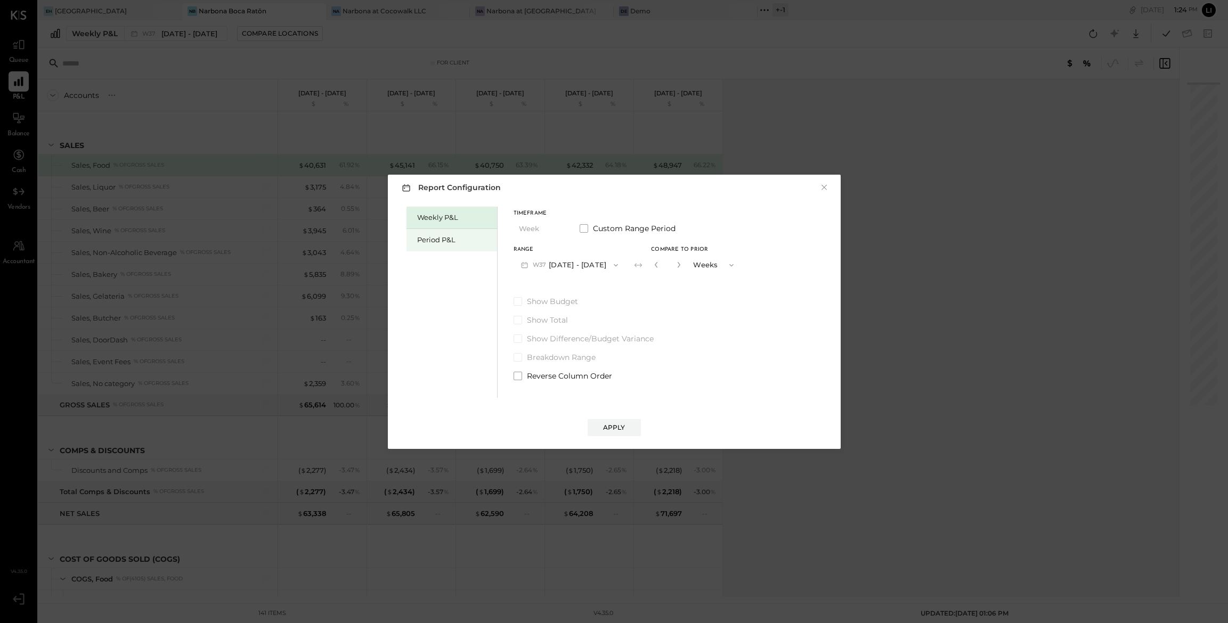
click at [450, 235] on div "Period P&L" at bounding box center [454, 240] width 75 height 10
click at [614, 266] on span "button" at bounding box center [610, 265] width 14 height 9
click at [579, 288] on span "[DATE] - [DATE]" at bounding box center [563, 288] width 51 height 9
click at [678, 274] on button "Compare" at bounding box center [657, 267] width 53 height 17
click at [680, 265] on icon "button" at bounding box center [677, 265] width 6 height 6
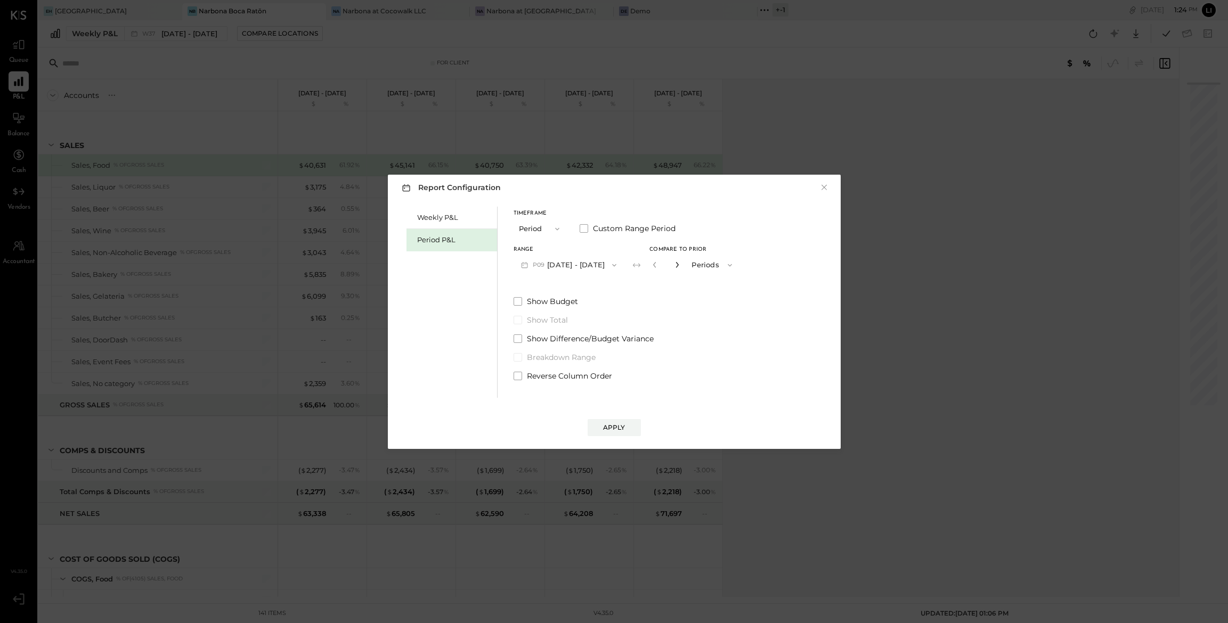
click at [680, 265] on icon "button" at bounding box center [677, 265] width 6 height 6
type input "*"
click at [618, 428] on div "Apply" at bounding box center [614, 427] width 22 height 9
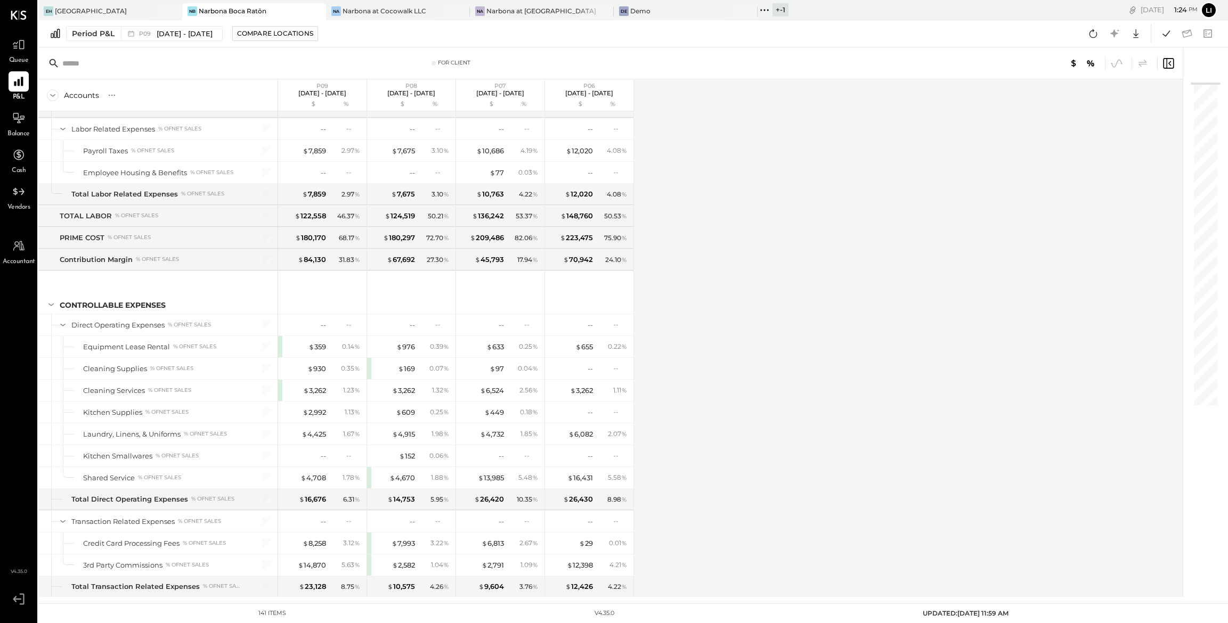
scroll to position [2137, 0]
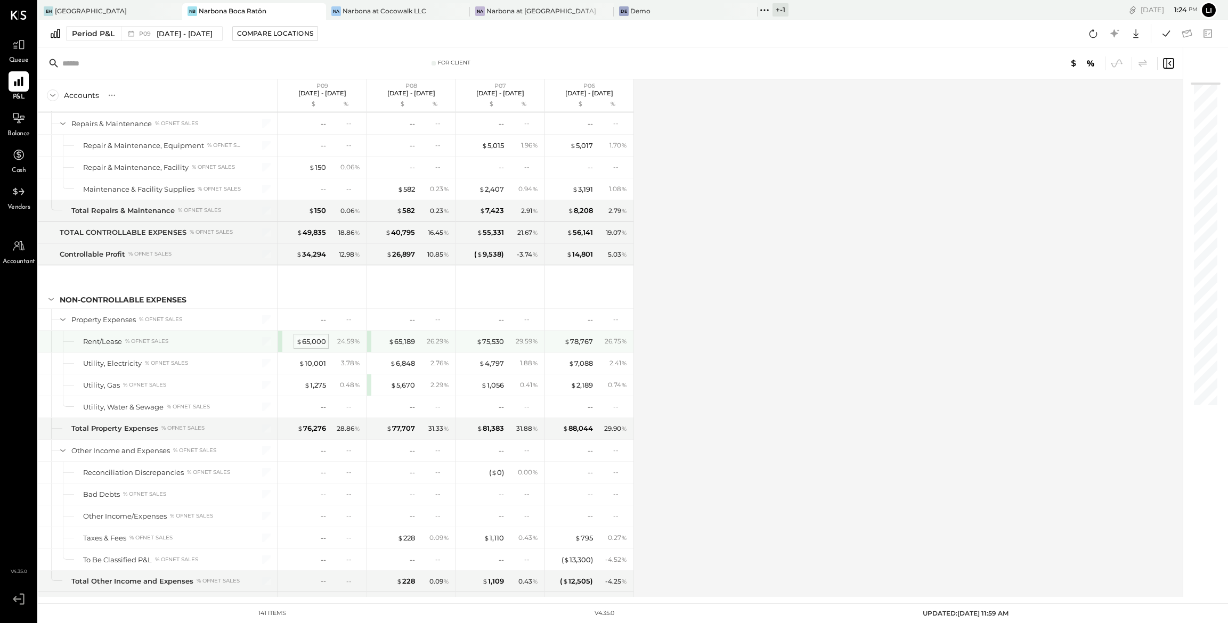
click at [320, 347] on div "$ 65,000" at bounding box center [311, 342] width 30 height 10
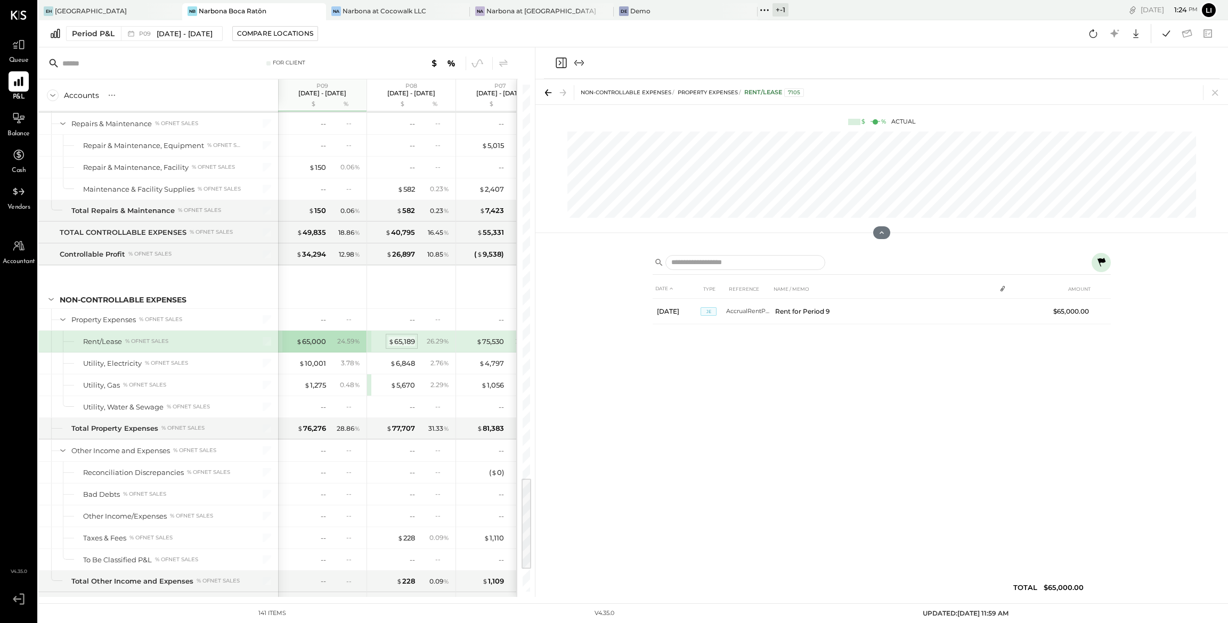
click at [407, 347] on div "$ 65,189" at bounding box center [401, 342] width 27 height 10
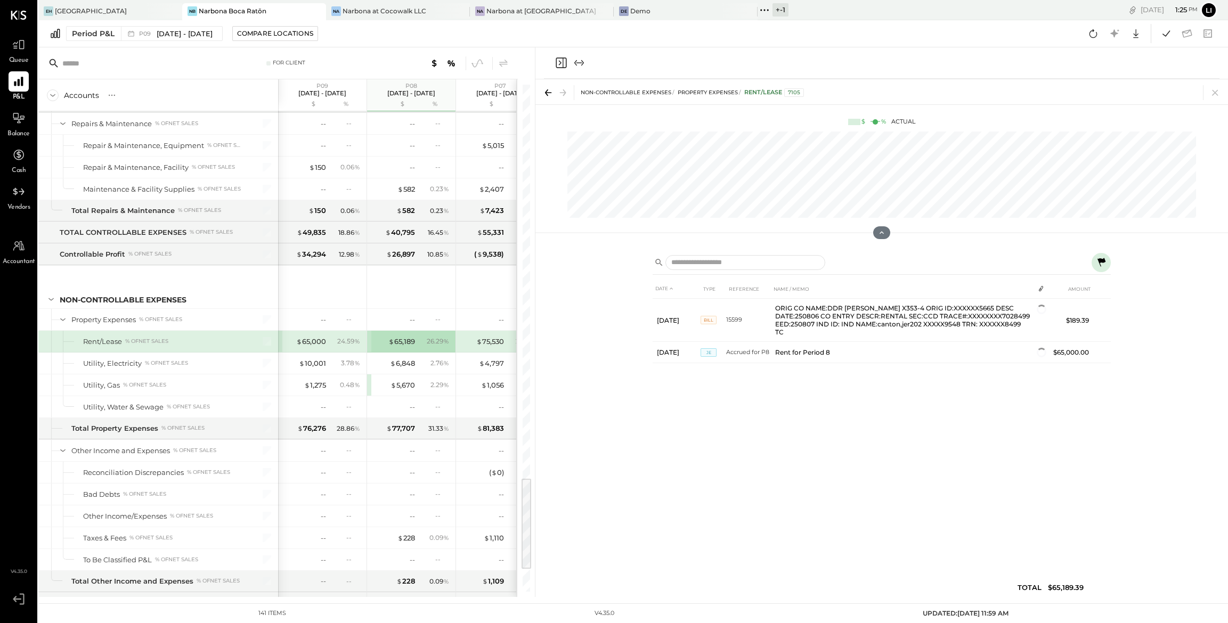
click at [481, 352] on div "$ 75,530 29.59 %" at bounding box center [501, 341] width 80 height 21
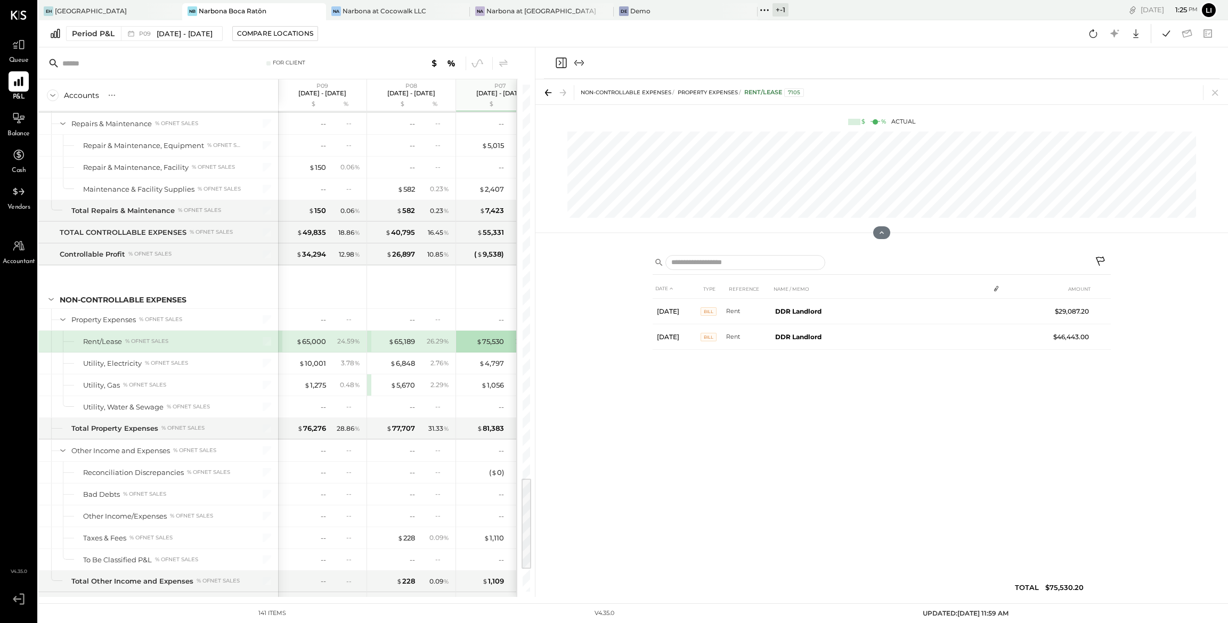
click at [556, 62] on icon "Close panel" at bounding box center [561, 63] width 11 height 11
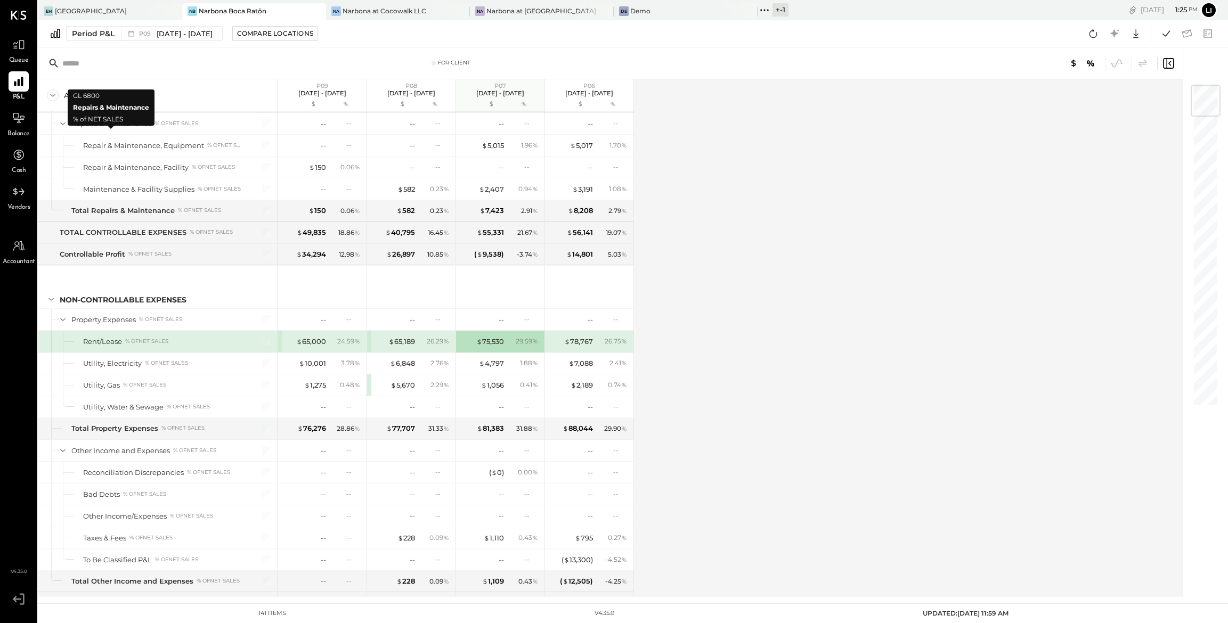
scroll to position [973, 0]
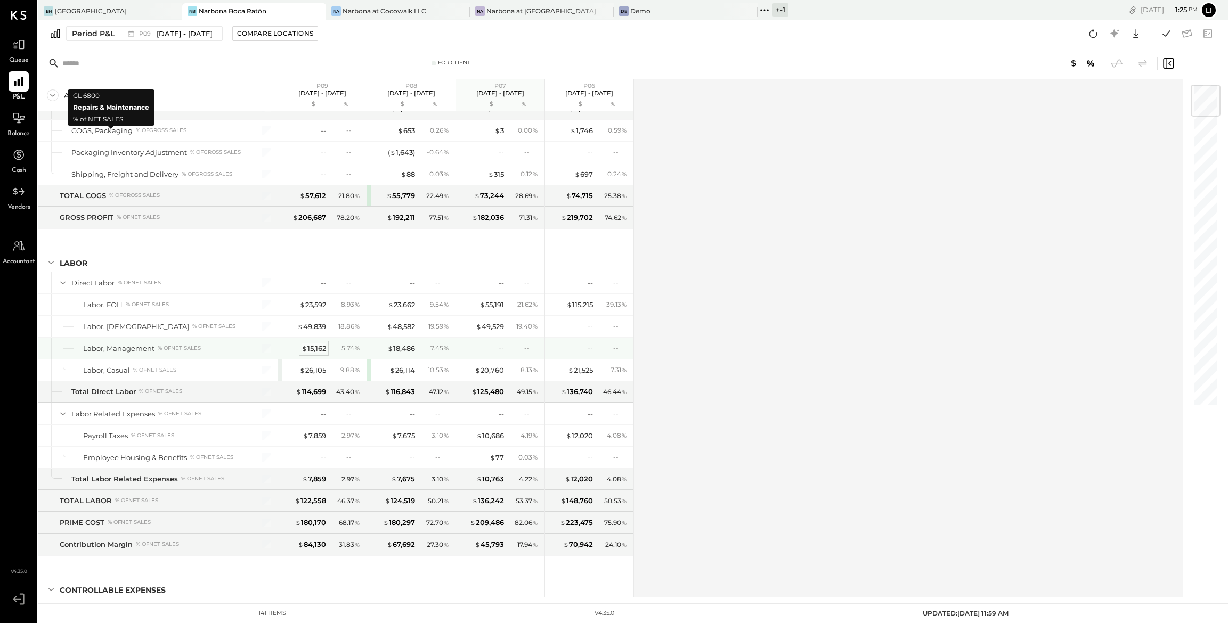
click at [307, 354] on div "$ 15,162" at bounding box center [314, 349] width 25 height 10
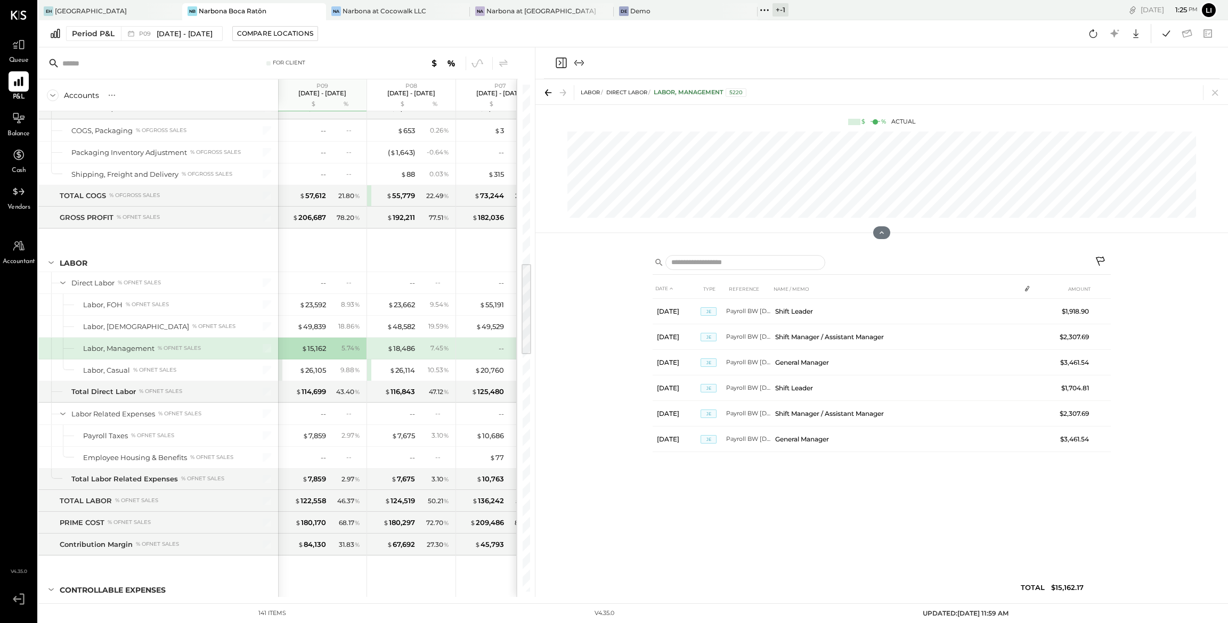
scroll to position [1676, 0]
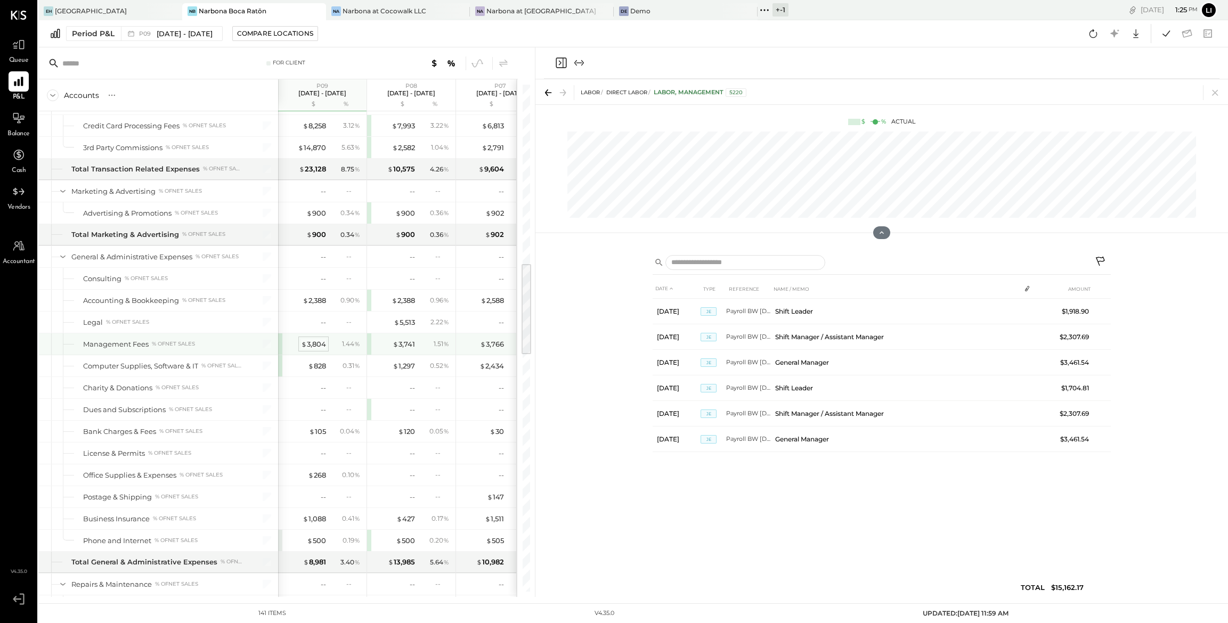
click at [320, 350] on div "$ 3,804" at bounding box center [313, 344] width 25 height 10
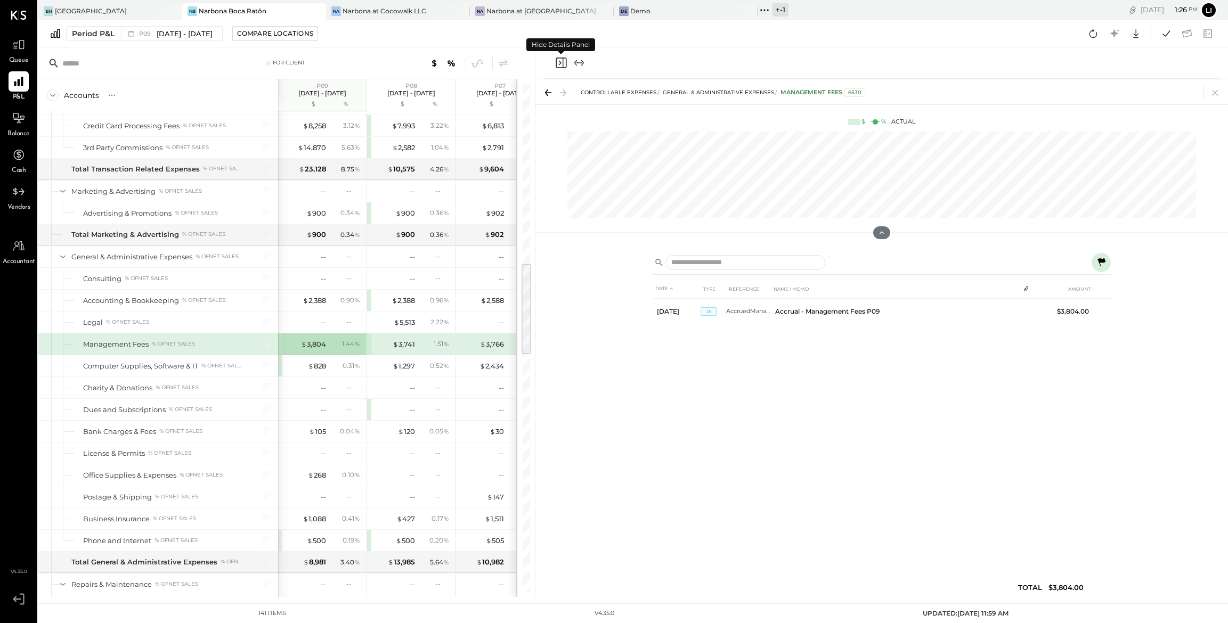
click at [561, 61] on icon "Close panel" at bounding box center [561, 62] width 13 height 13
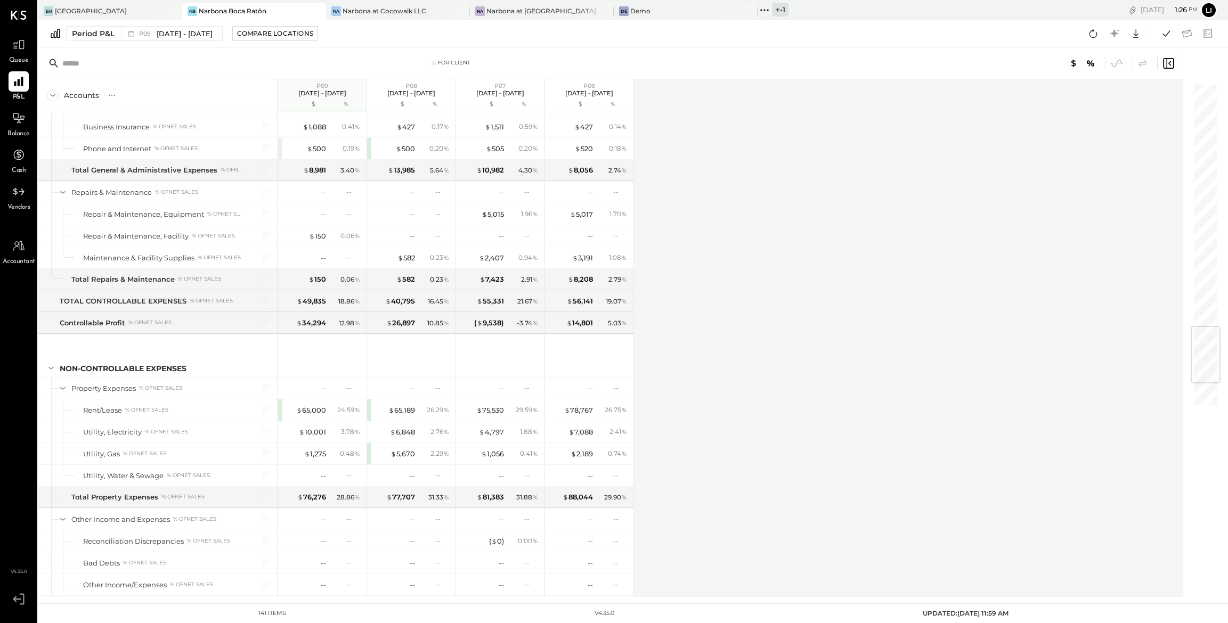
scroll to position [2069, 0]
click at [313, 458] on div "$ 1,275" at bounding box center [315, 453] width 22 height 10
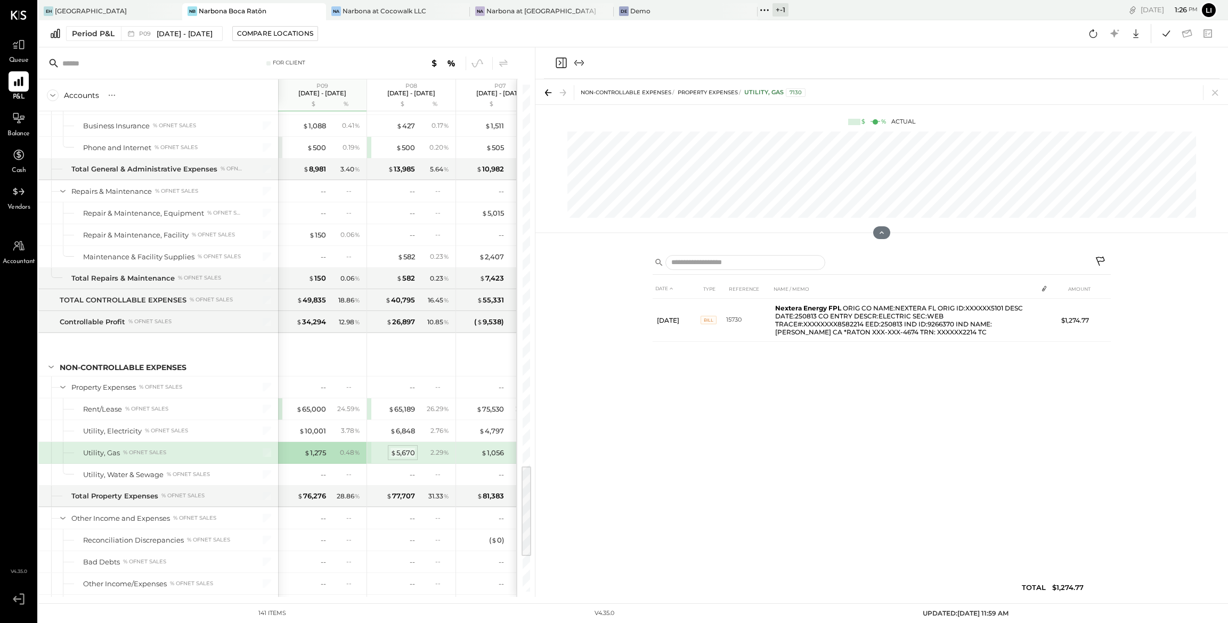
click at [399, 458] on div "$ 5,670" at bounding box center [403, 453] width 25 height 10
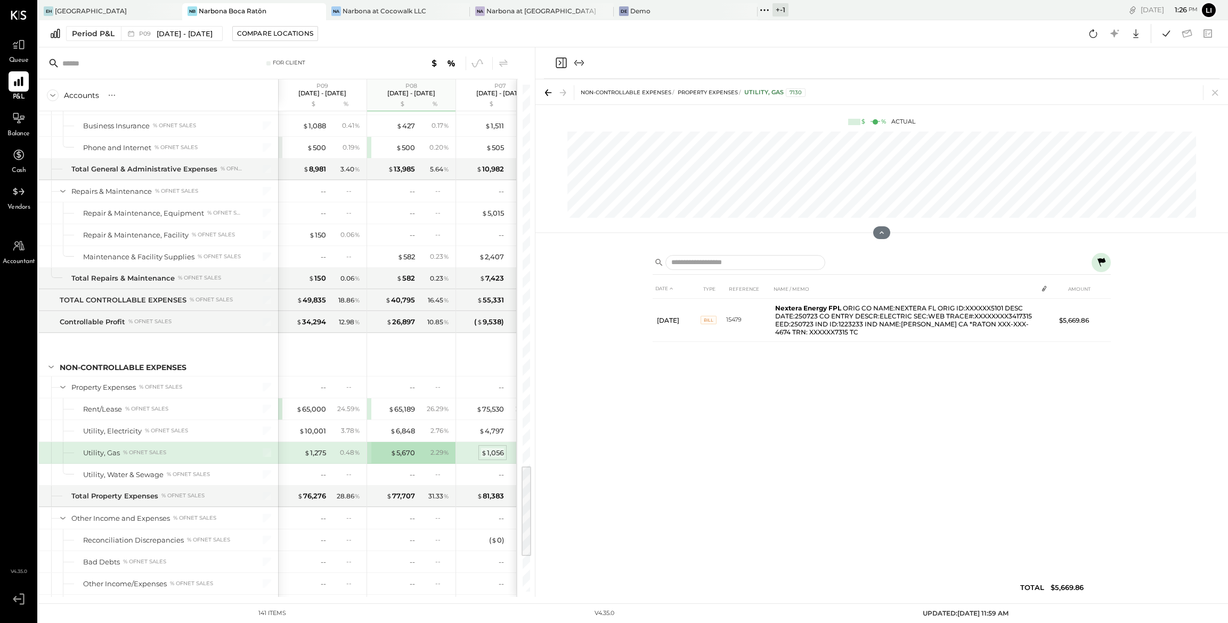
click at [492, 458] on div "$ 1,056" at bounding box center [492, 453] width 23 height 10
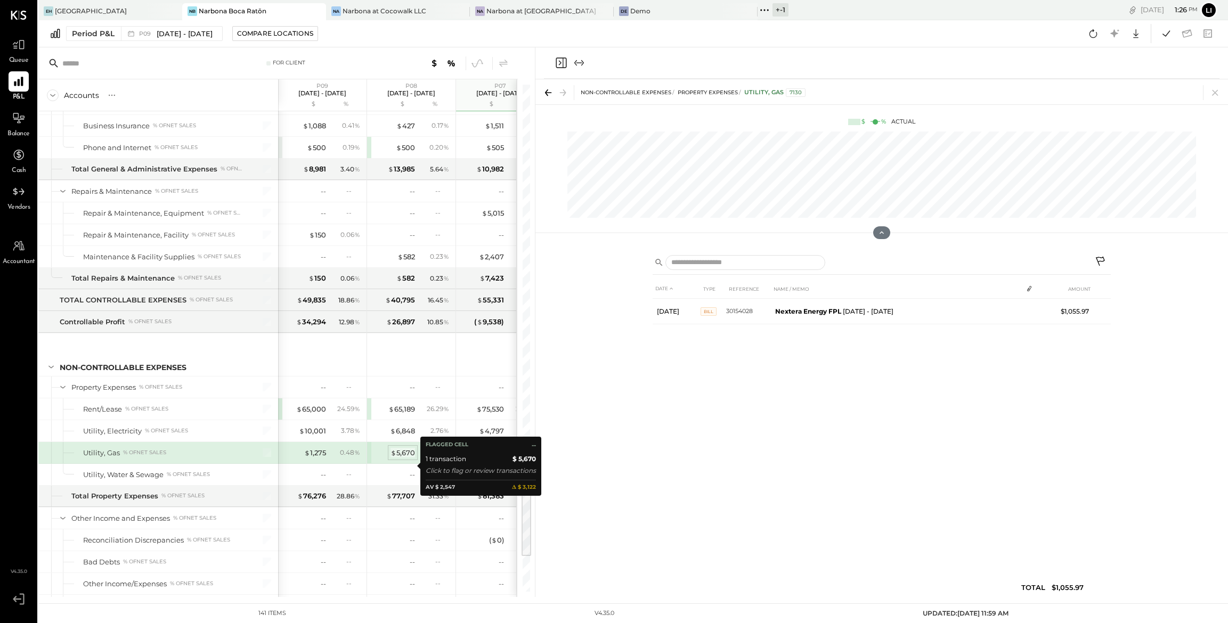
click at [396, 458] on div "$ 5,670" at bounding box center [403, 453] width 25 height 10
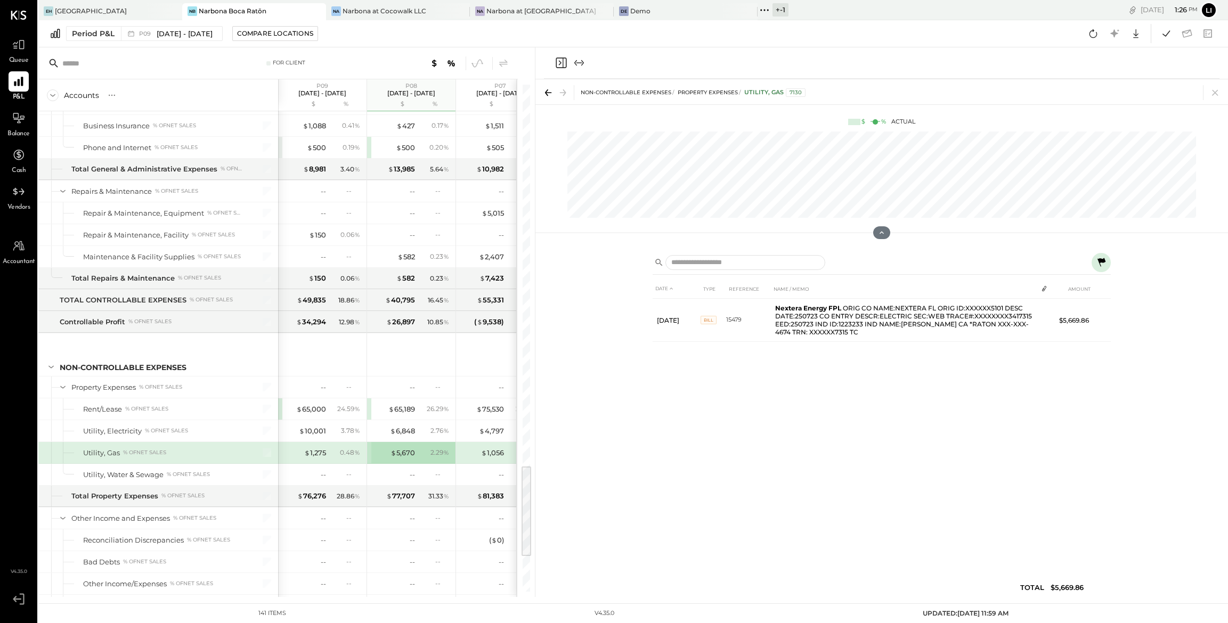
click at [335, 458] on div "0.48 %" at bounding box center [346, 453] width 35 height 10
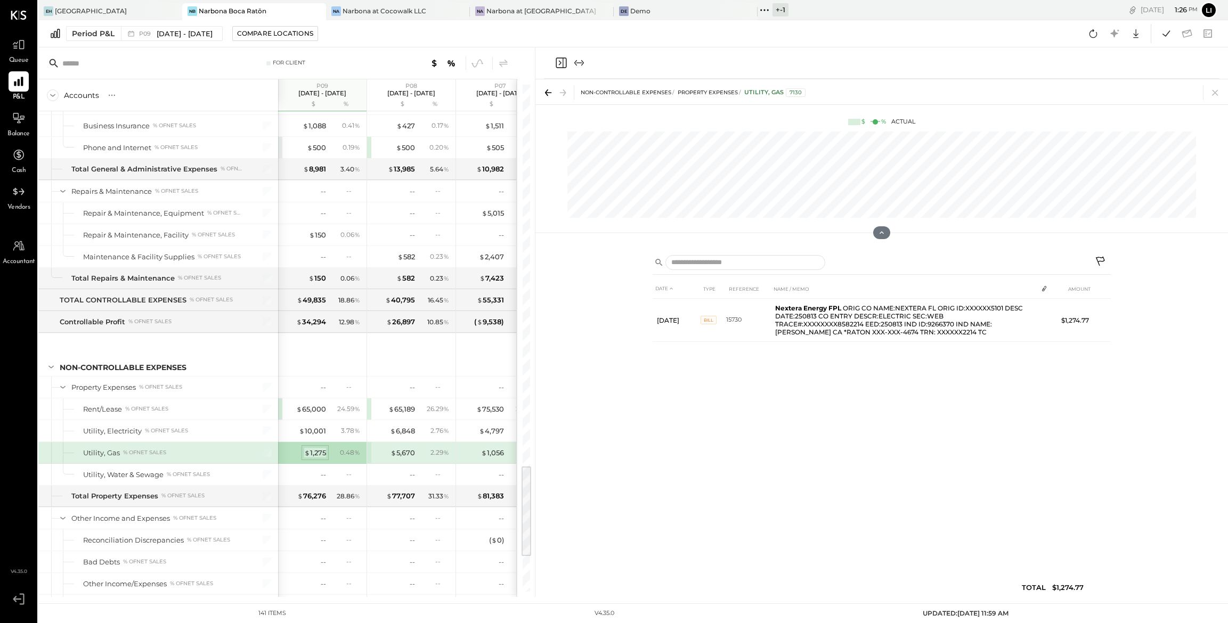
click at [318, 458] on div "$ 1,275" at bounding box center [315, 453] width 22 height 10
click at [563, 66] on icon "Close panel" at bounding box center [561, 63] width 11 height 11
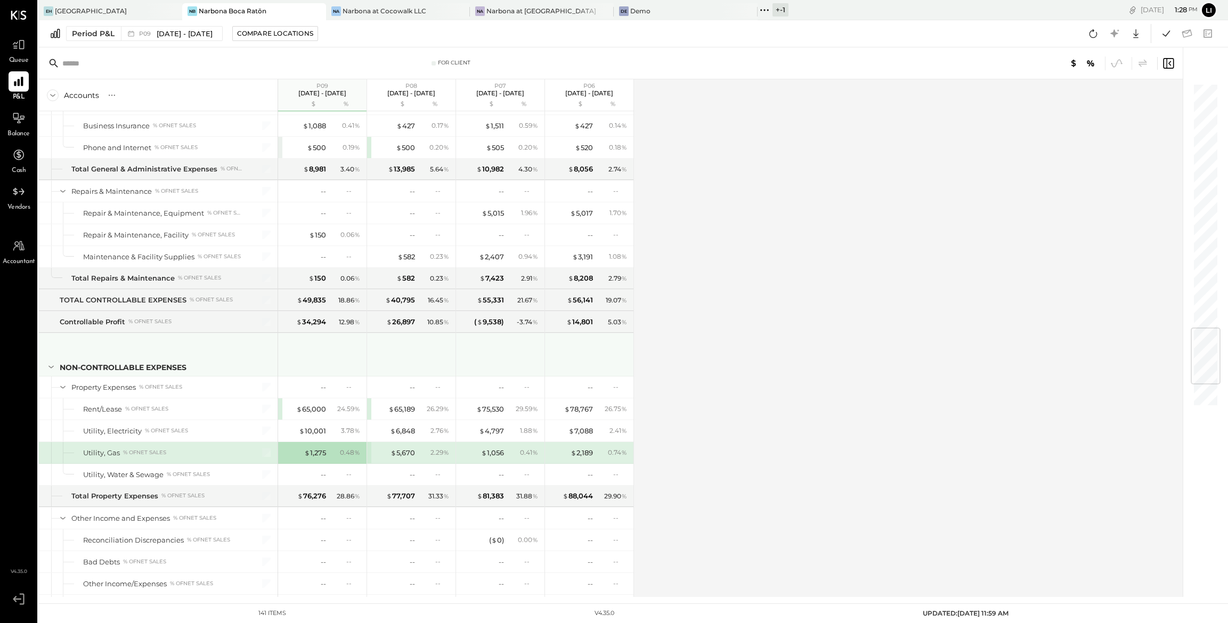
scroll to position [2088, 0]
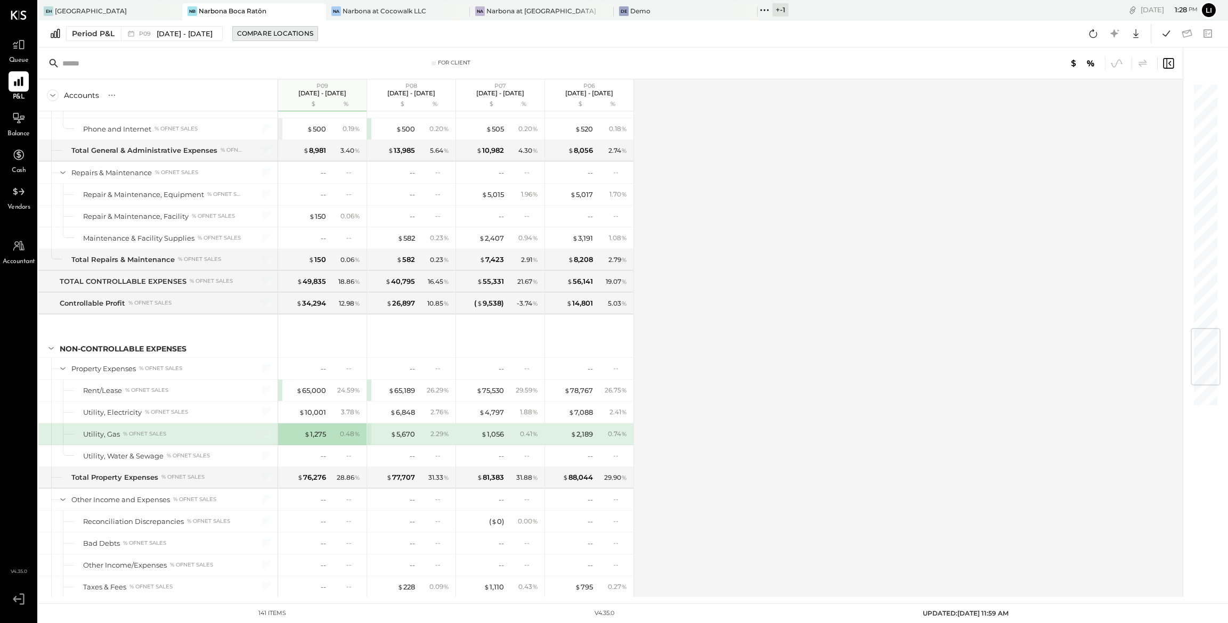
click at [290, 32] on div "Compare Locations" at bounding box center [275, 33] width 76 height 9
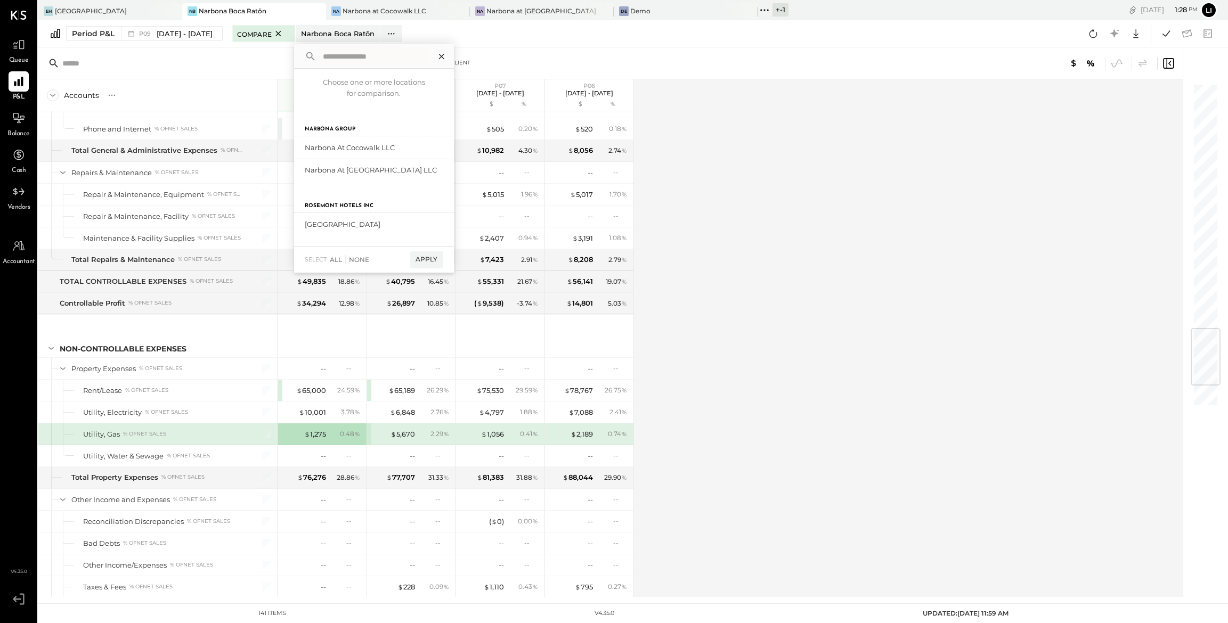
click at [449, 59] on icon at bounding box center [442, 57] width 14 height 14
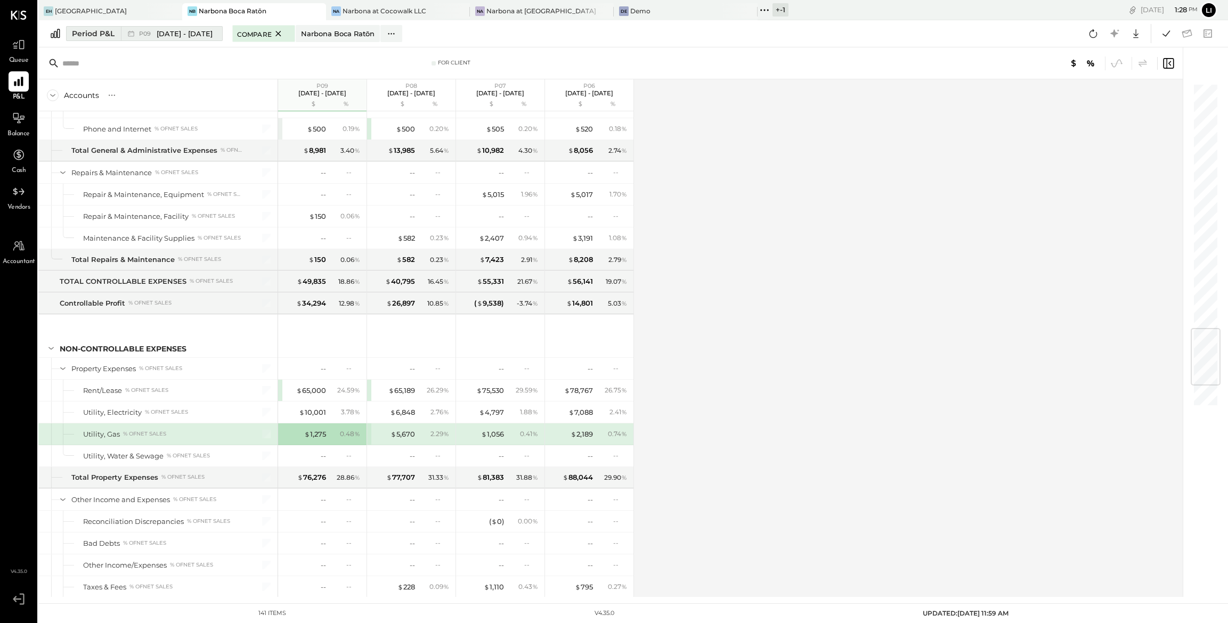
click at [205, 31] on span "[DATE] - [DATE]" at bounding box center [185, 34] width 56 height 10
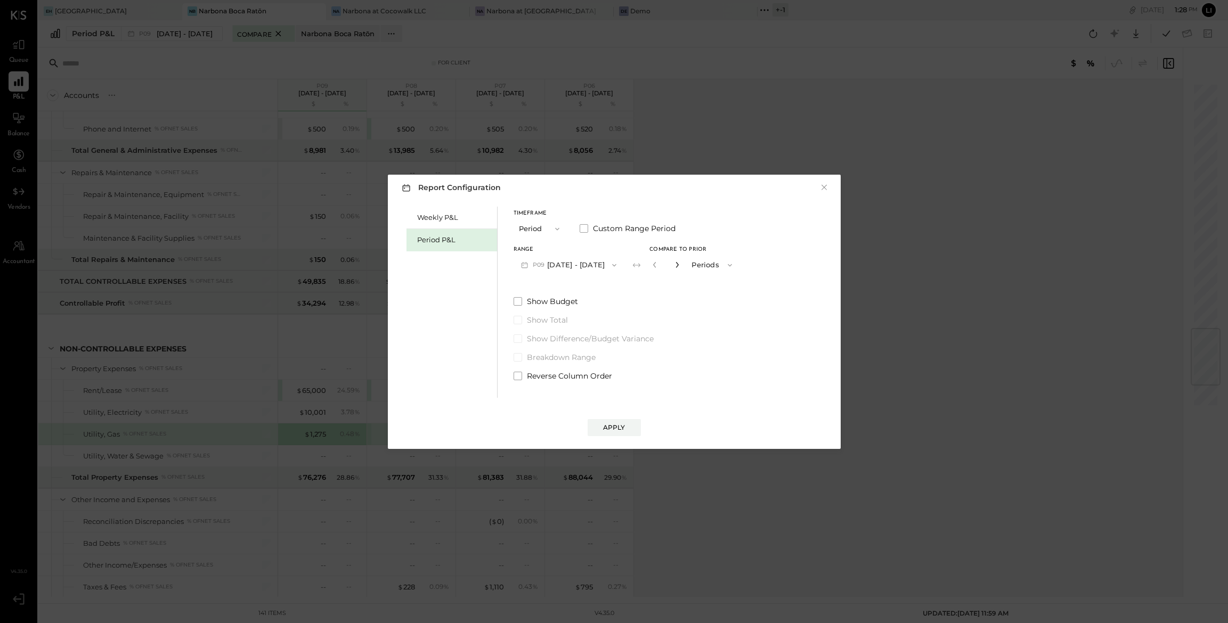
click at [680, 266] on icon "button" at bounding box center [677, 265] width 6 height 6
type input "*"
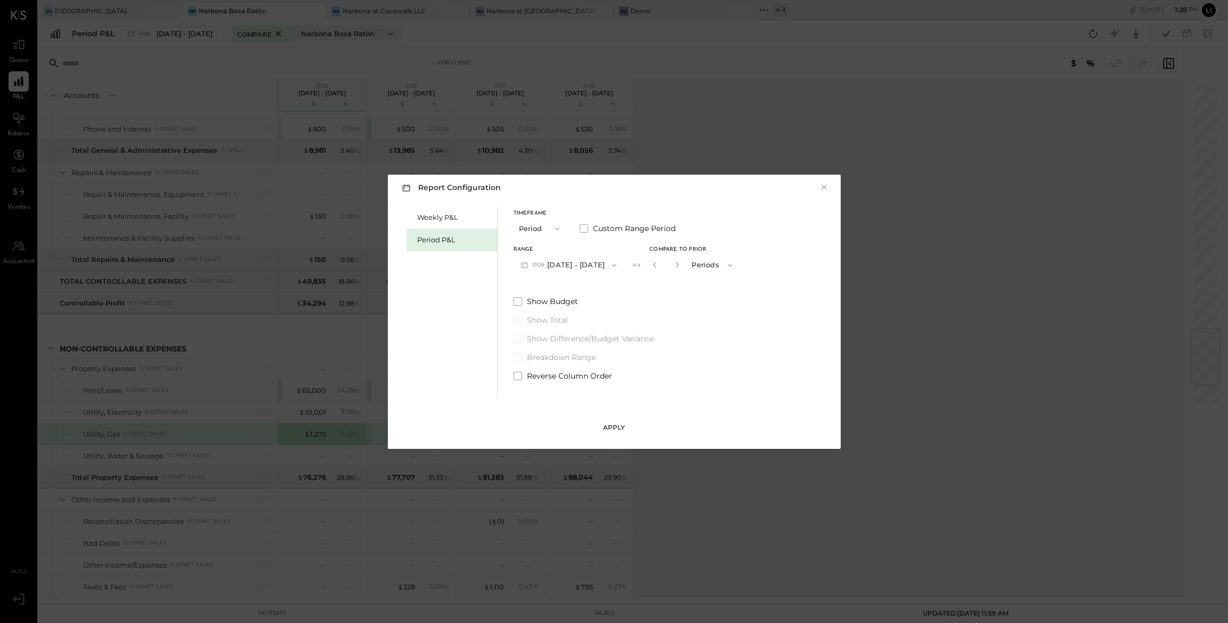
click at [625, 425] on button "Apply" at bounding box center [614, 427] width 53 height 17
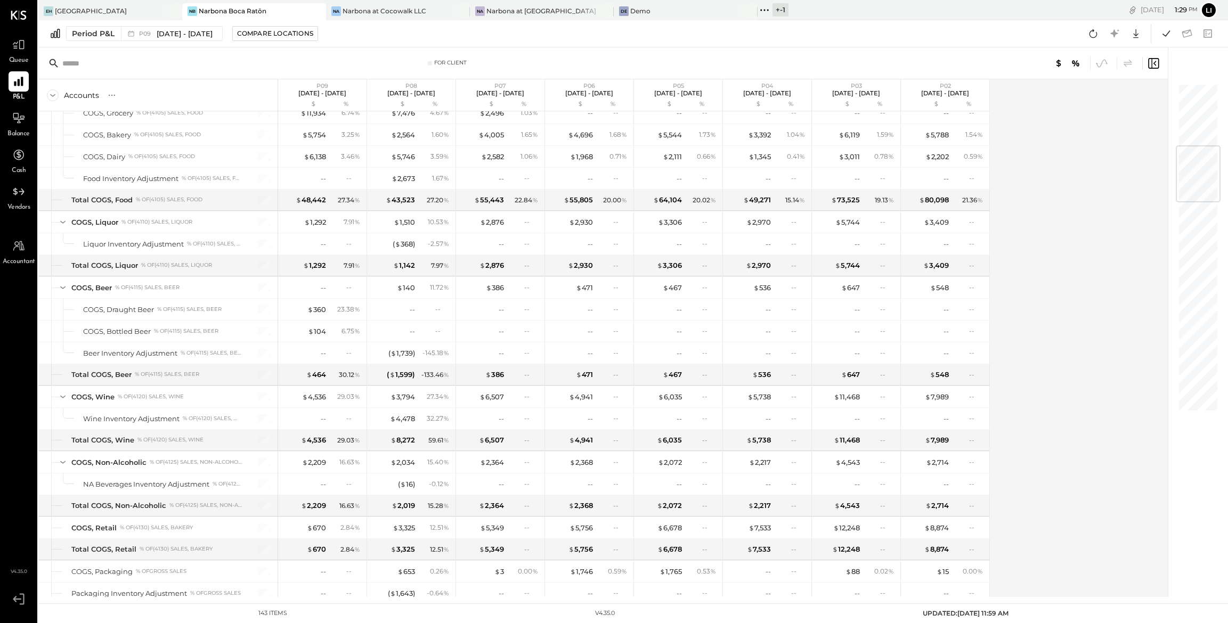
scroll to position [520, 0]
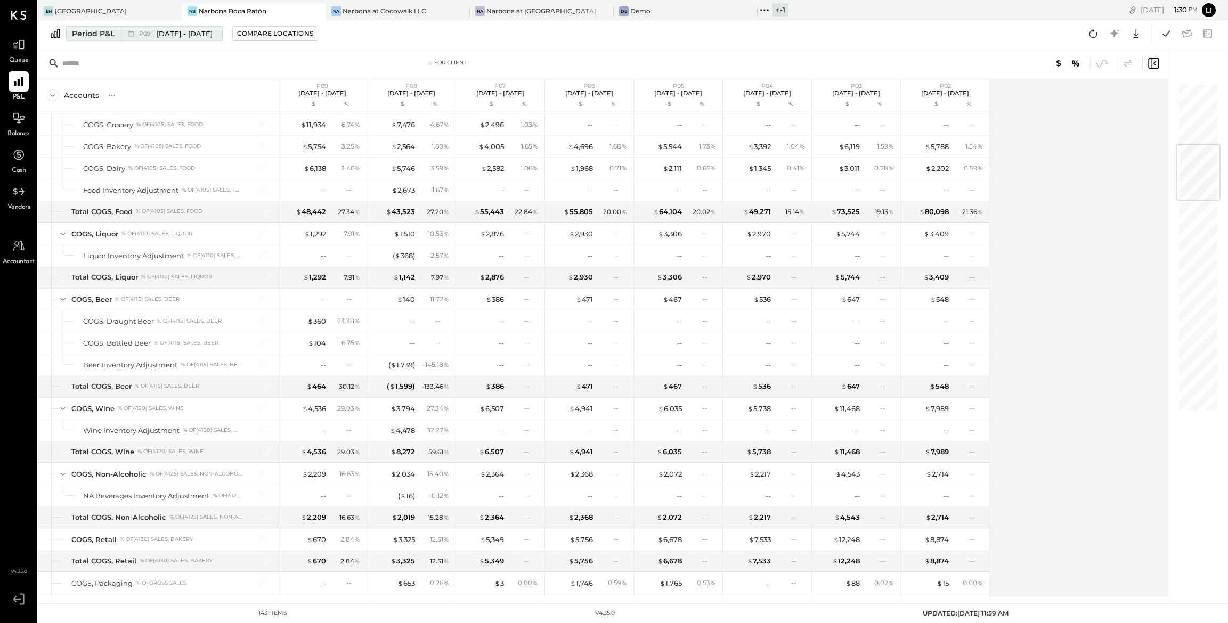
click at [197, 34] on span "[DATE] - [DATE]" at bounding box center [185, 34] width 56 height 10
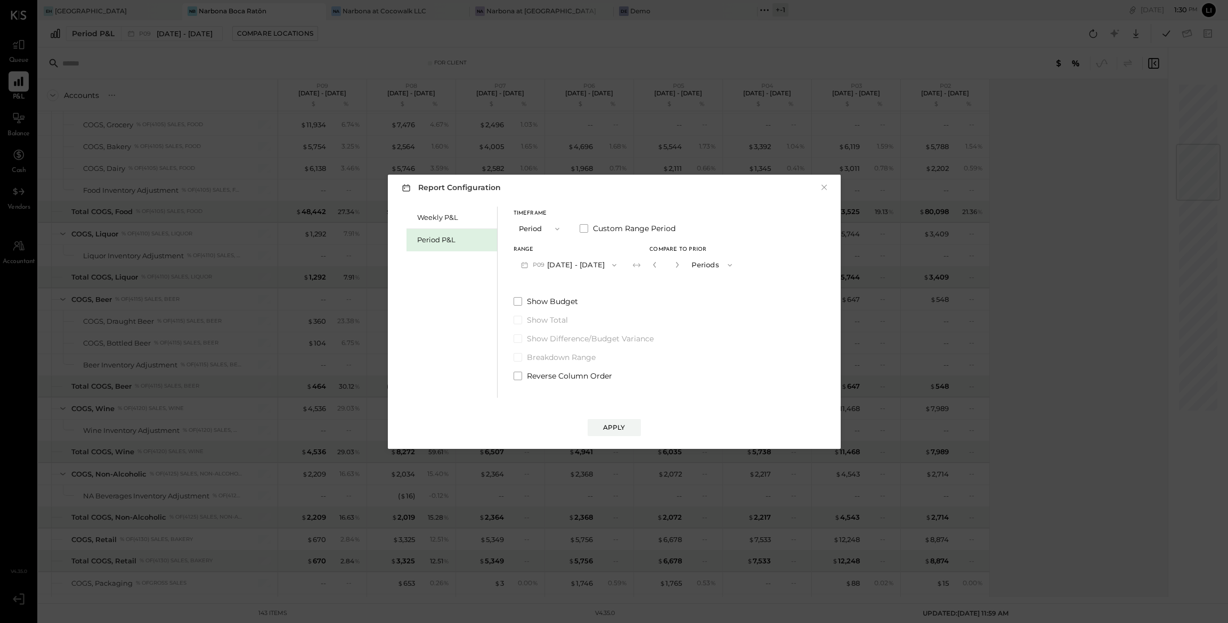
click at [681, 265] on button "button" at bounding box center [677, 265] width 9 height 12
type input "*"
click at [627, 435] on button "Apply" at bounding box center [614, 427] width 53 height 17
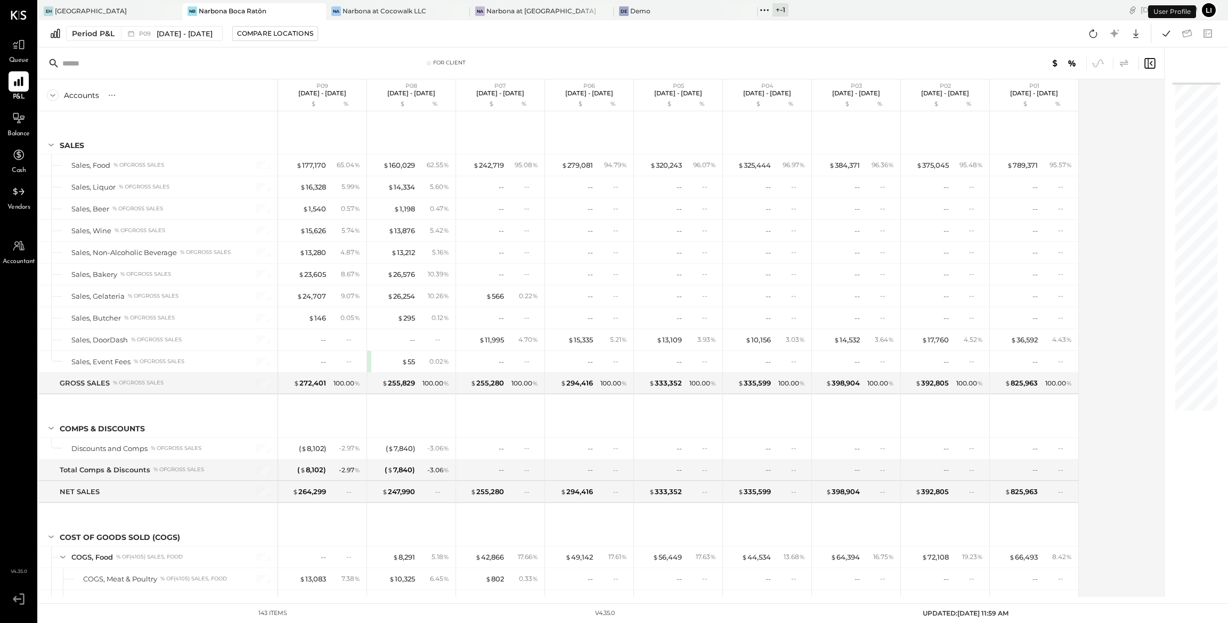
click at [1128, 66] on icon at bounding box center [1124, 63] width 13 height 13
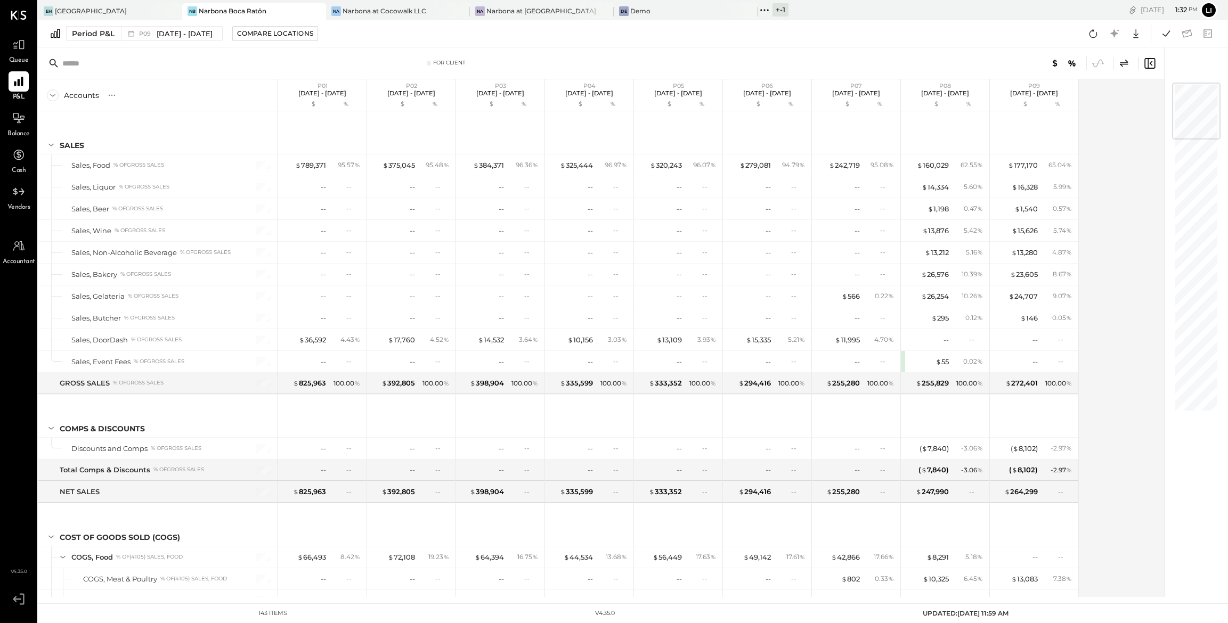
click at [1124, 63] on icon at bounding box center [1124, 63] width 13 height 13
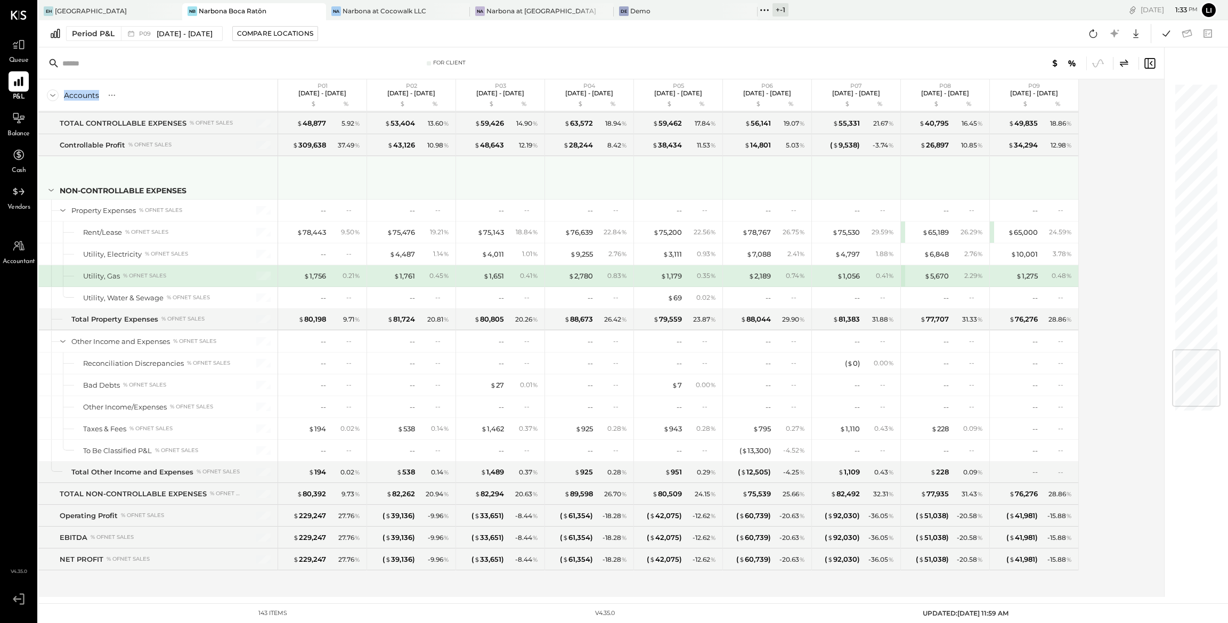
scroll to position [2258, 0]
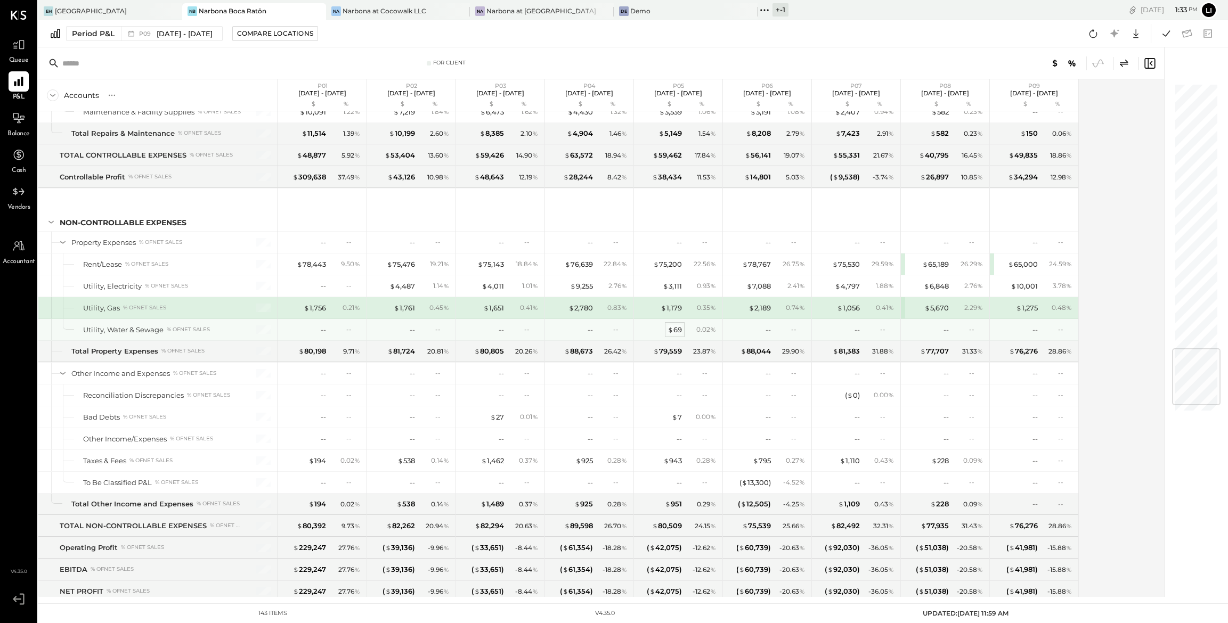
click at [678, 335] on div "$ 69" at bounding box center [675, 330] width 14 height 10
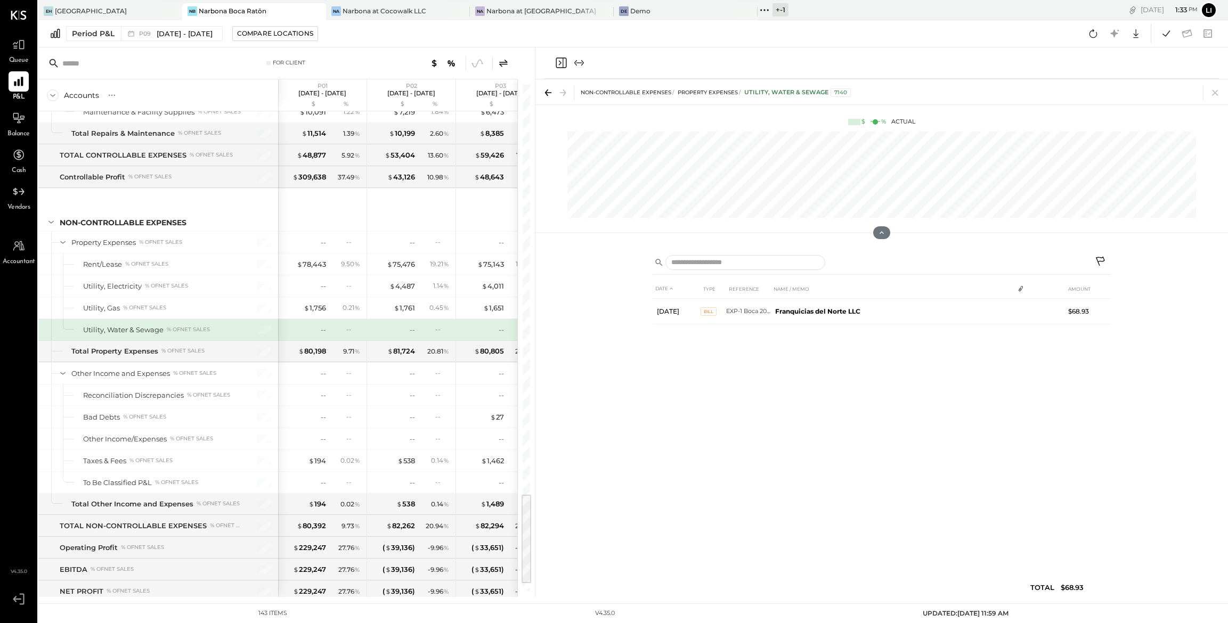
click at [776, 370] on div "DATE TYPE REFERENCE NAME / MEMO AMOUNT Apr 28, 25 Bill EXP-1 Boca 2025 Franquic…" at bounding box center [882, 440] width 458 height 323
click at [561, 65] on icon "Close panel" at bounding box center [561, 62] width 13 height 13
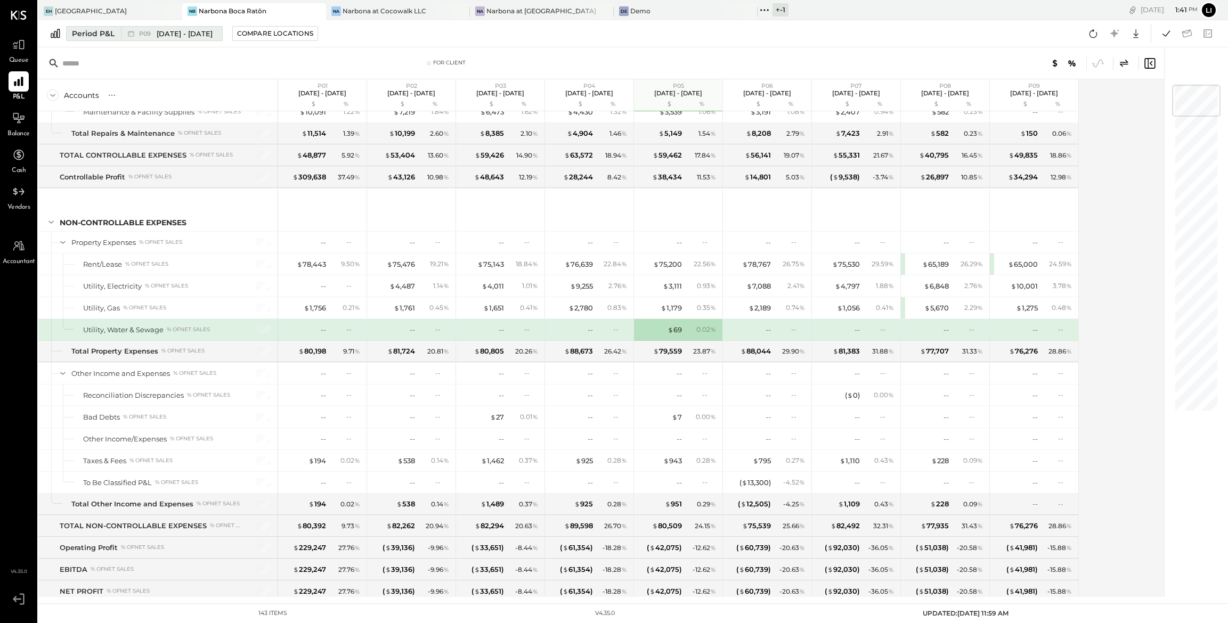
click at [133, 33] on icon at bounding box center [131, 34] width 6 height 6
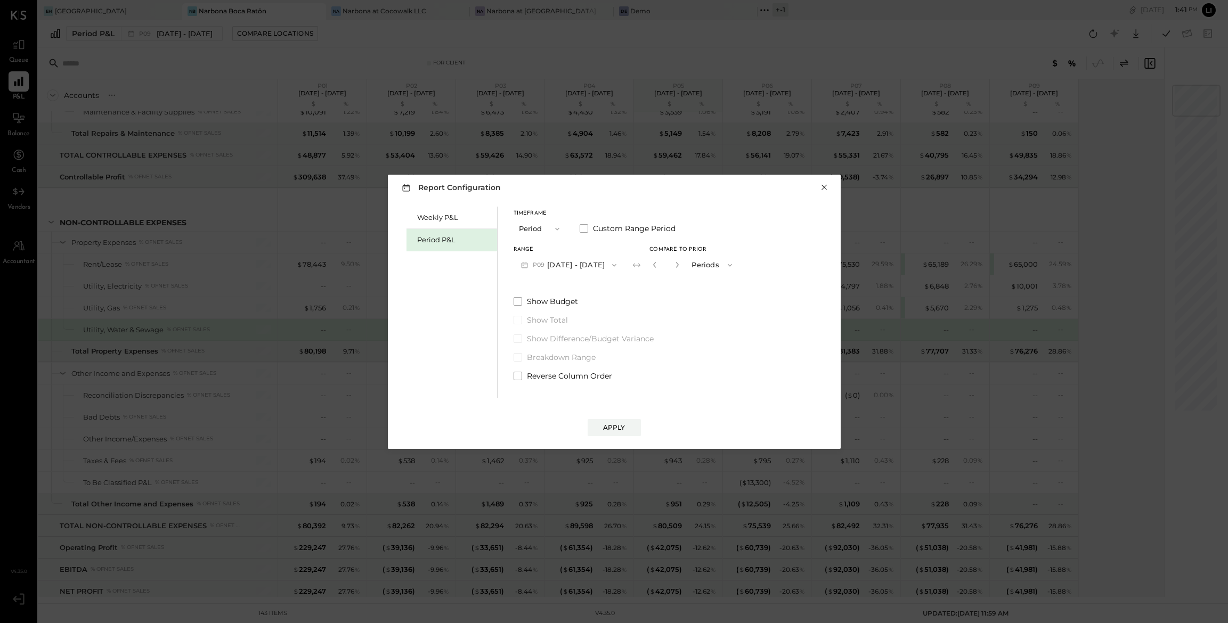
click at [823, 186] on button "×" at bounding box center [824, 187] width 10 height 11
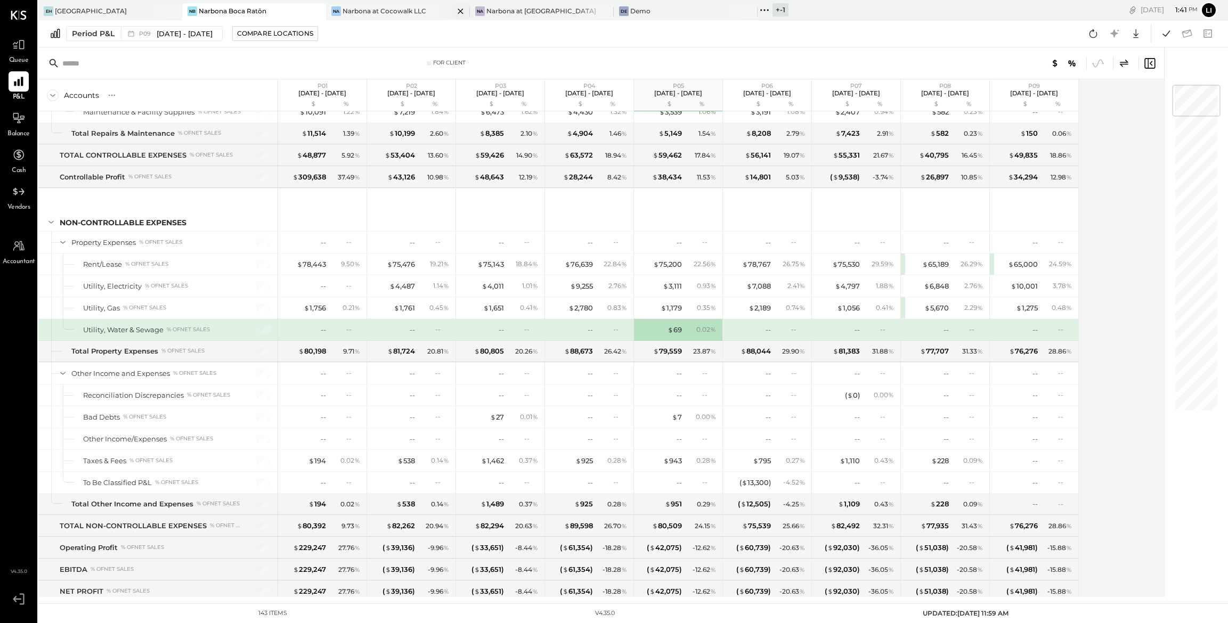
click at [413, 18] on div "Na Narbona at Cocowalk LLC" at bounding box center [398, 11] width 144 height 17
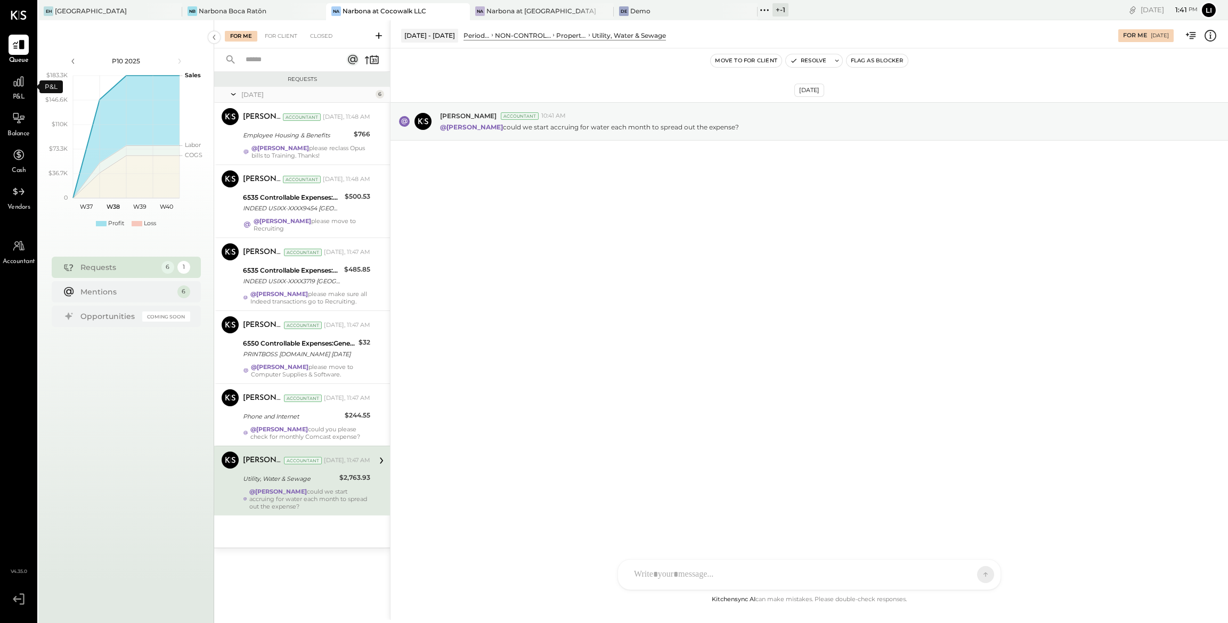
click at [14, 93] on span "P&L" at bounding box center [19, 98] width 12 height 10
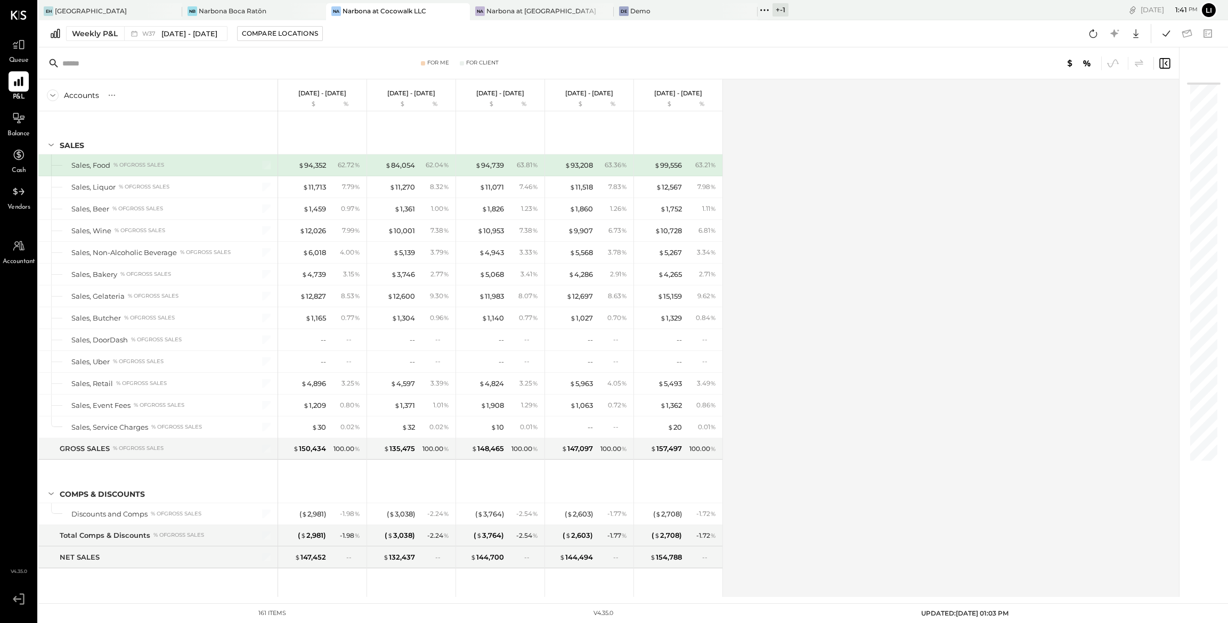
click at [159, 43] on div "Weekly P&L W37 Sep 8 - 14, 2025 Compare Locations Google Sheets Excel" at bounding box center [633, 33] width 1190 height 27
click at [158, 38] on div "W37 Sep 8 - 14, 2025" at bounding box center [173, 34] width 98 height 14
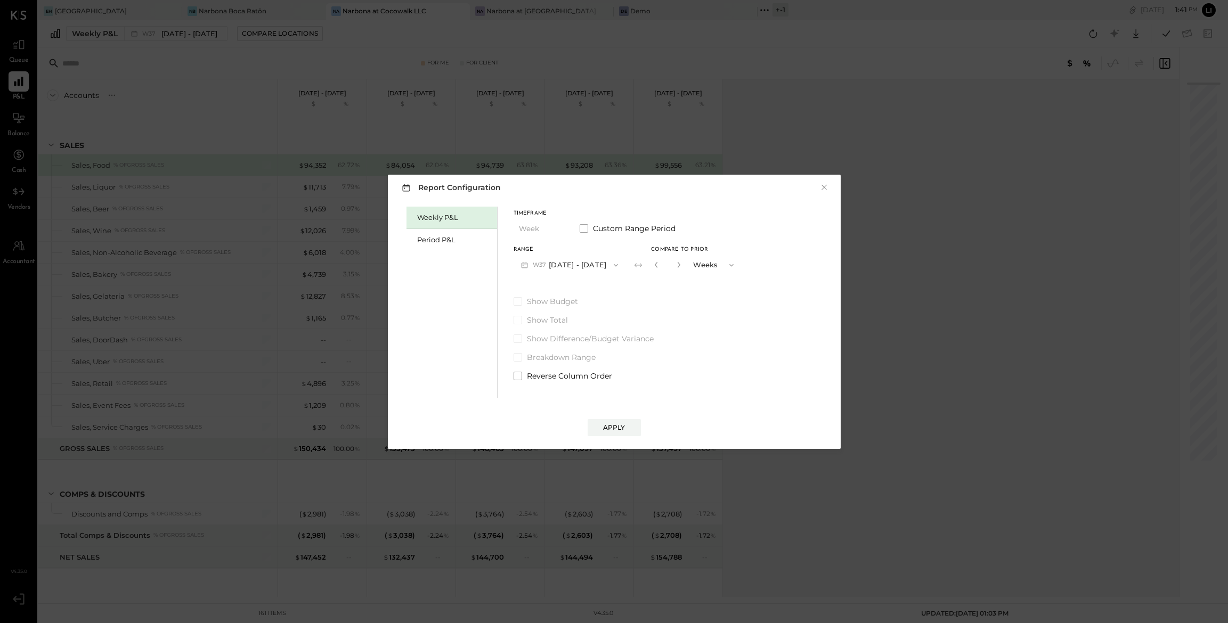
click at [443, 224] on div "Weekly P&L" at bounding box center [452, 218] width 91 height 22
click at [443, 239] on div "Period P&L" at bounding box center [454, 240] width 75 height 10
click at [617, 263] on icon "button" at bounding box center [612, 265] width 9 height 9
click at [579, 287] on span "[DATE] - [DATE]" at bounding box center [563, 288] width 51 height 9
click at [672, 273] on button "Compare" at bounding box center [657, 267] width 53 height 17
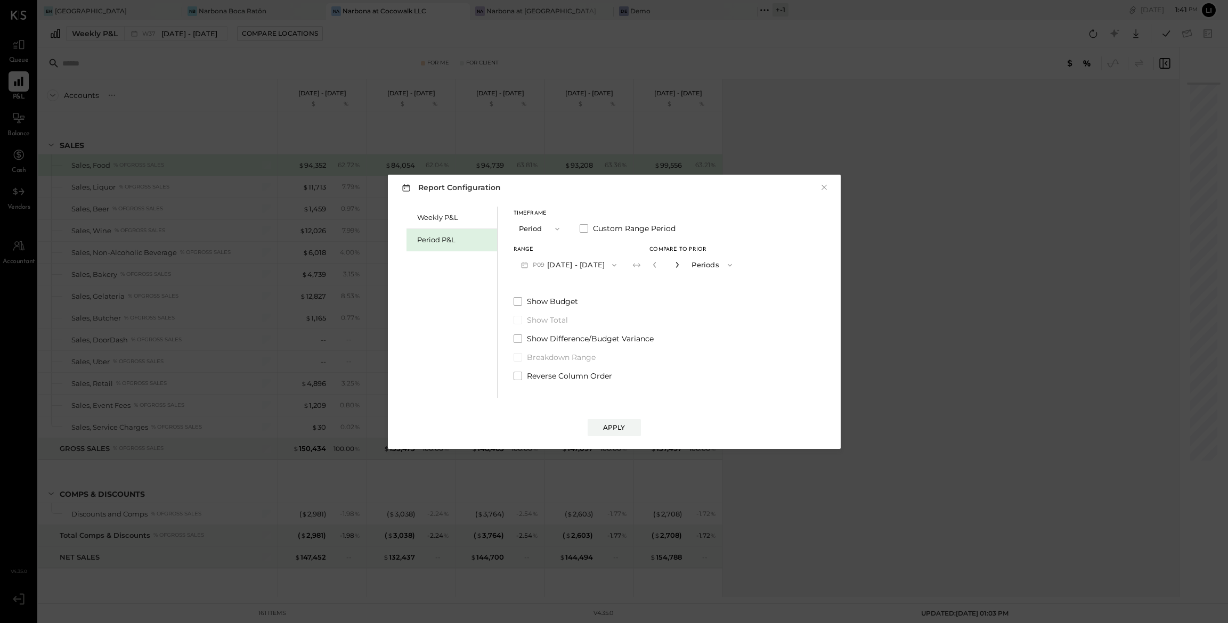
click at [679, 266] on icon "button" at bounding box center [677, 265] width 3 height 6
type input "*"
click at [628, 416] on div "Apply" at bounding box center [615, 417] width 432 height 38
click at [620, 420] on button "Apply" at bounding box center [614, 427] width 53 height 17
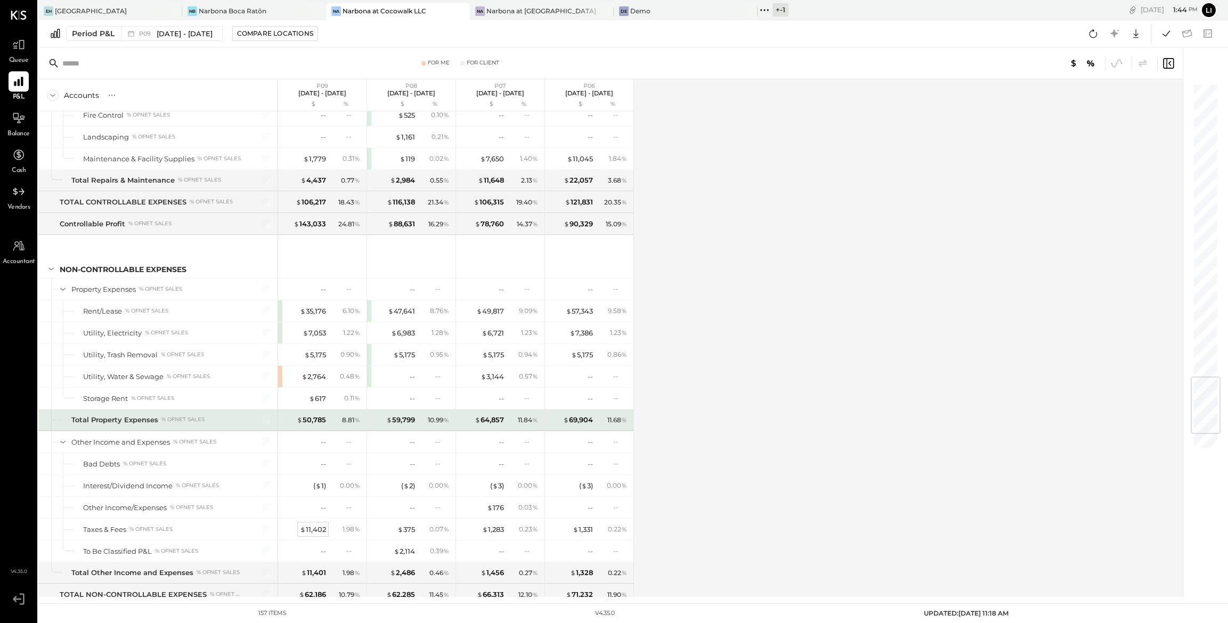
scroll to position [2491, 0]
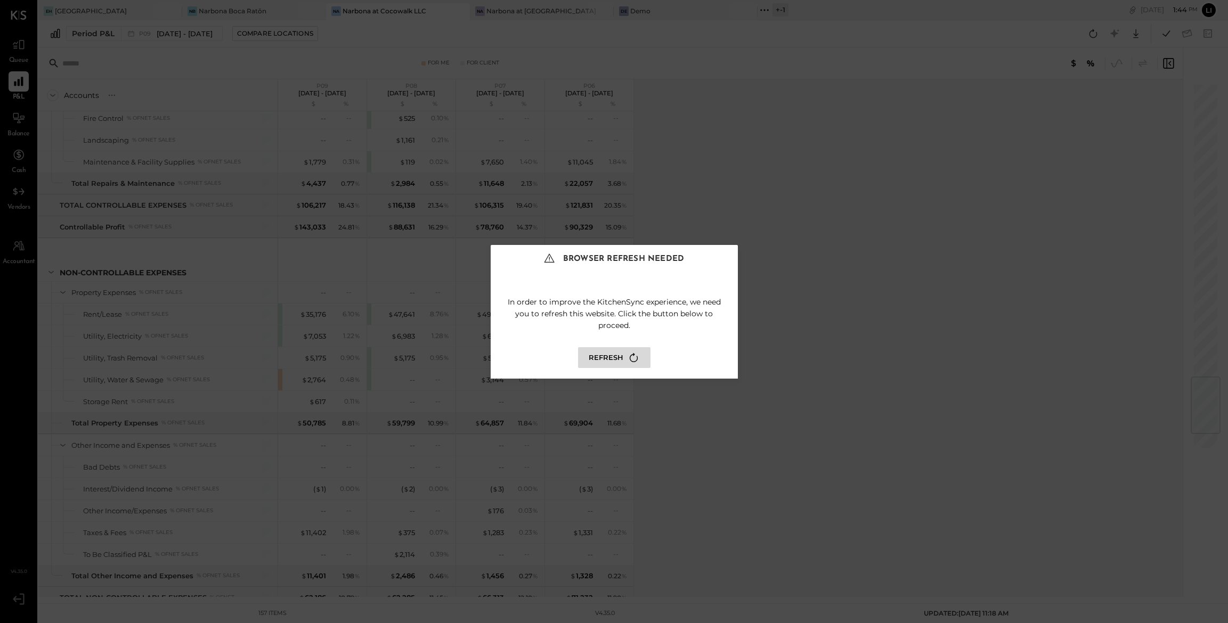
click at [620, 354] on button "Refresh" at bounding box center [614, 357] width 72 height 21
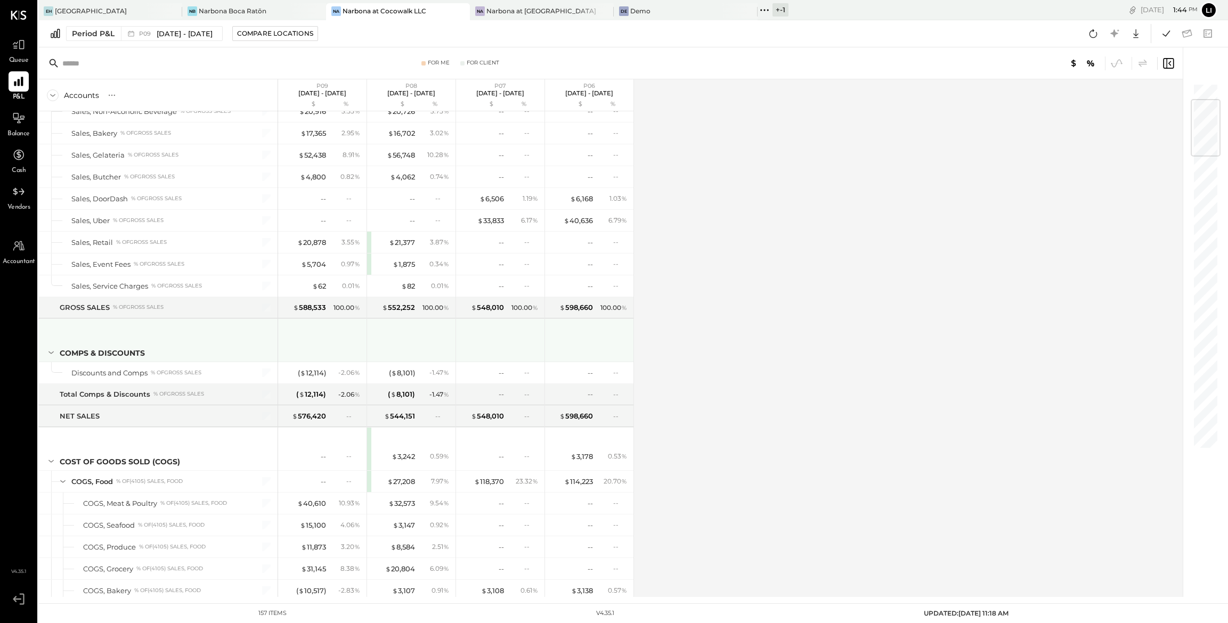
scroll to position [2532, 0]
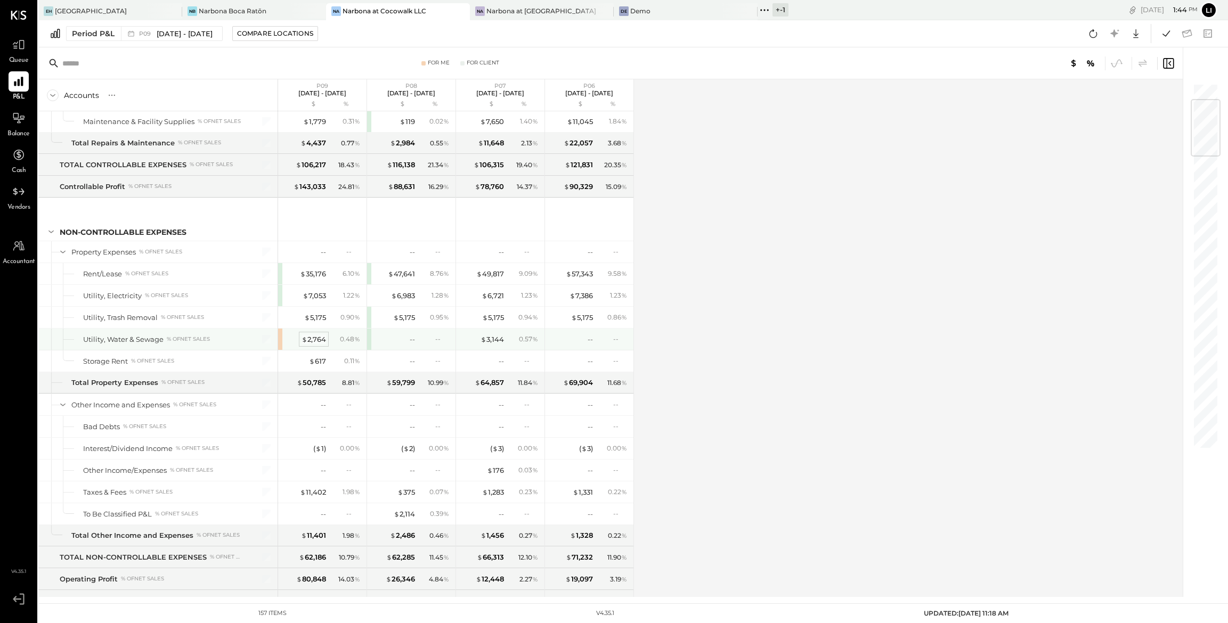
click at [318, 345] on div "$ 2,764" at bounding box center [314, 340] width 25 height 10
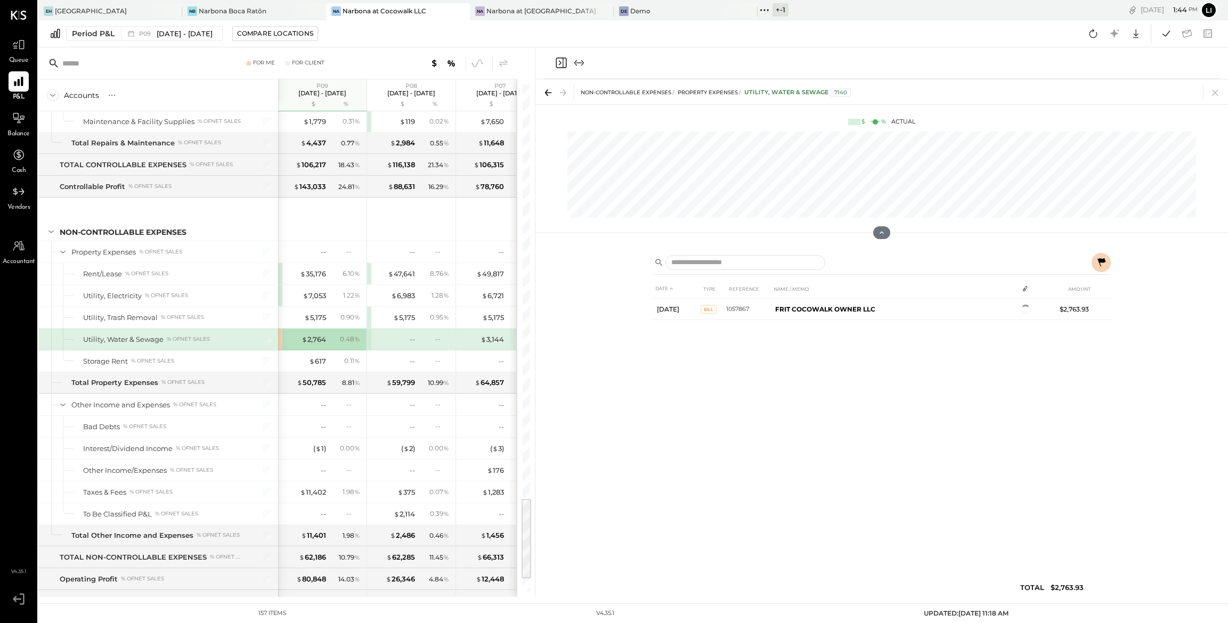
click at [564, 66] on icon "Close panel" at bounding box center [561, 62] width 13 height 13
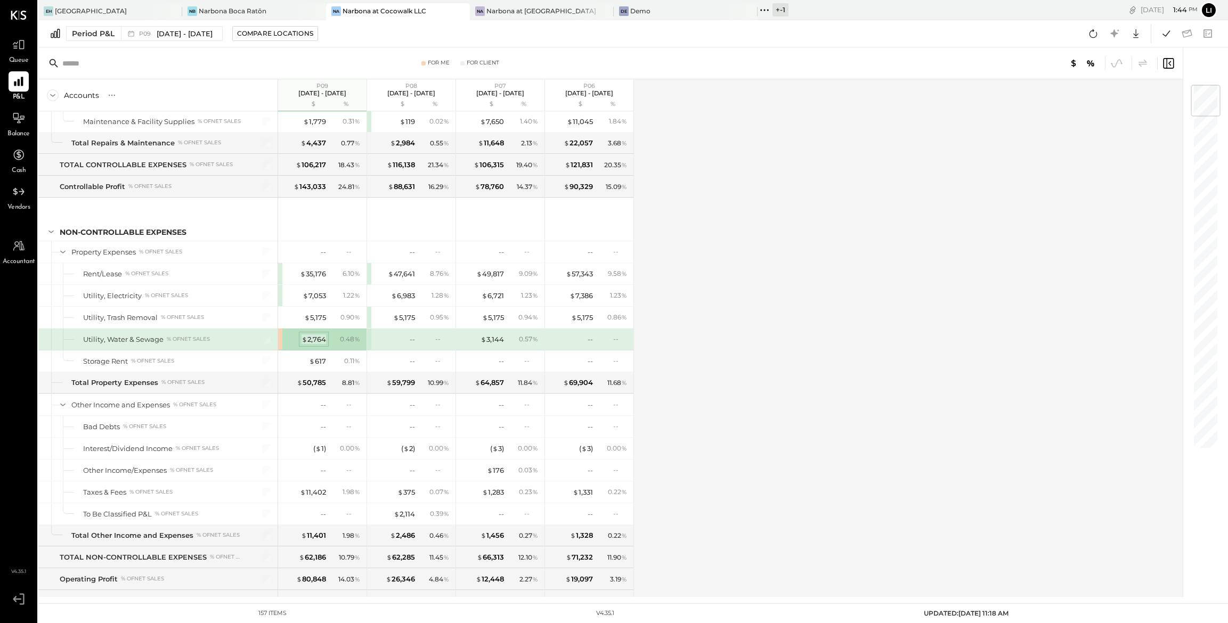
click at [323, 345] on div "$ 2,764" at bounding box center [314, 340] width 25 height 10
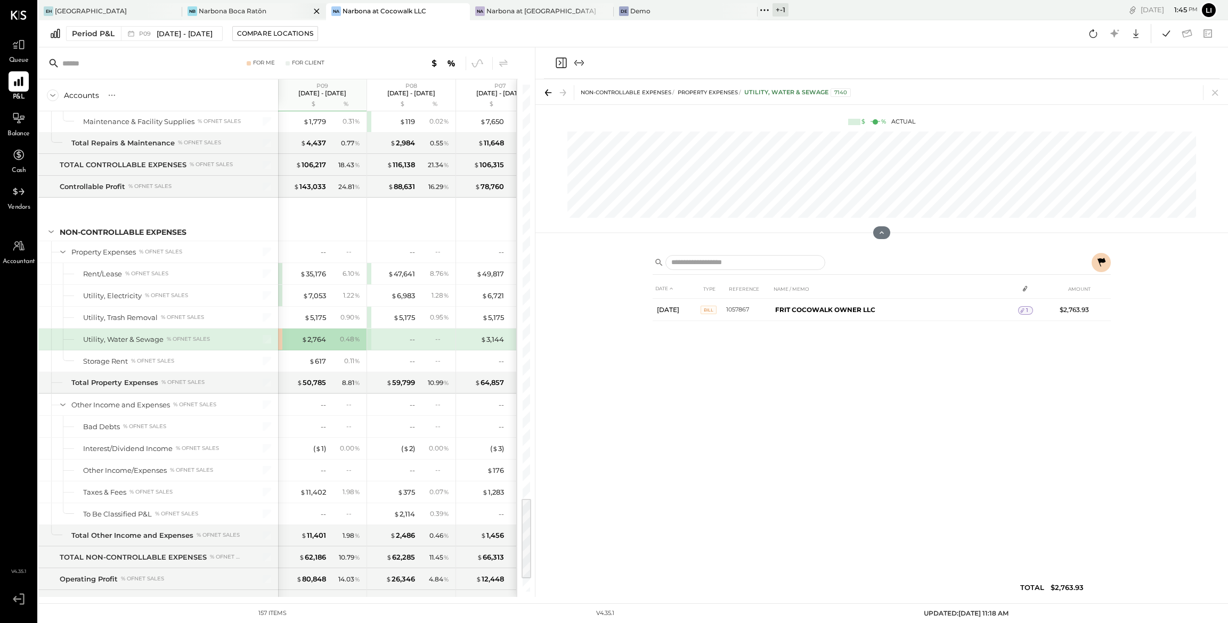
click at [225, 18] on div "[PERSON_NAME] Boca Ratōn" at bounding box center [254, 11] width 144 height 17
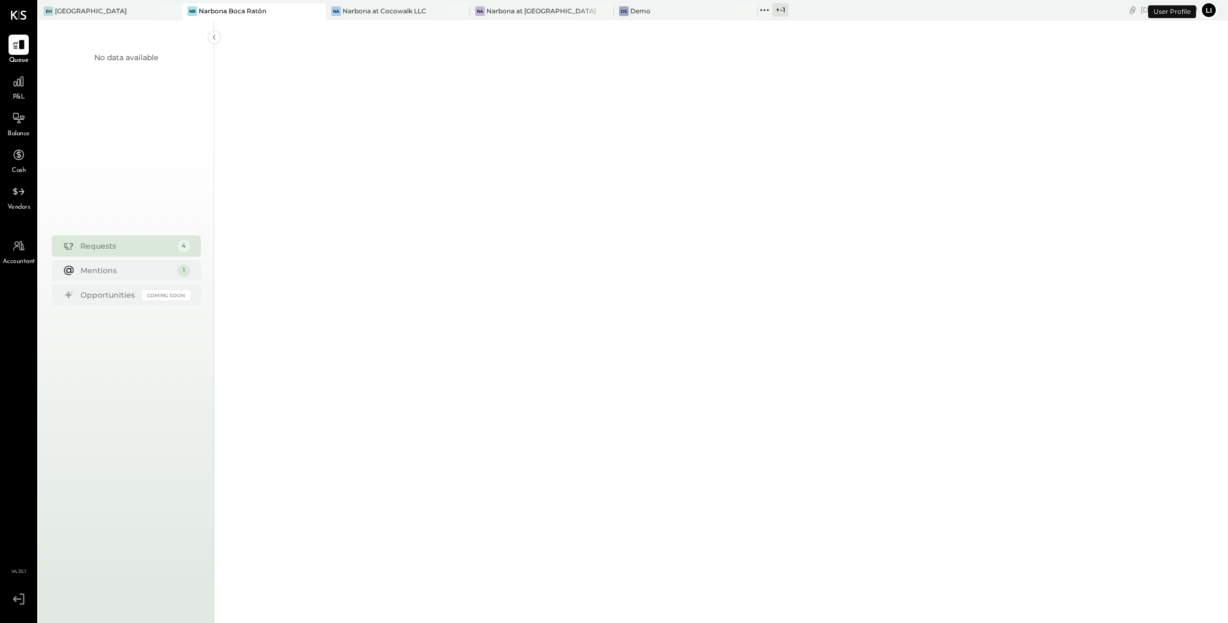
click at [6, 265] on span "Accountant" at bounding box center [19, 262] width 33 height 10
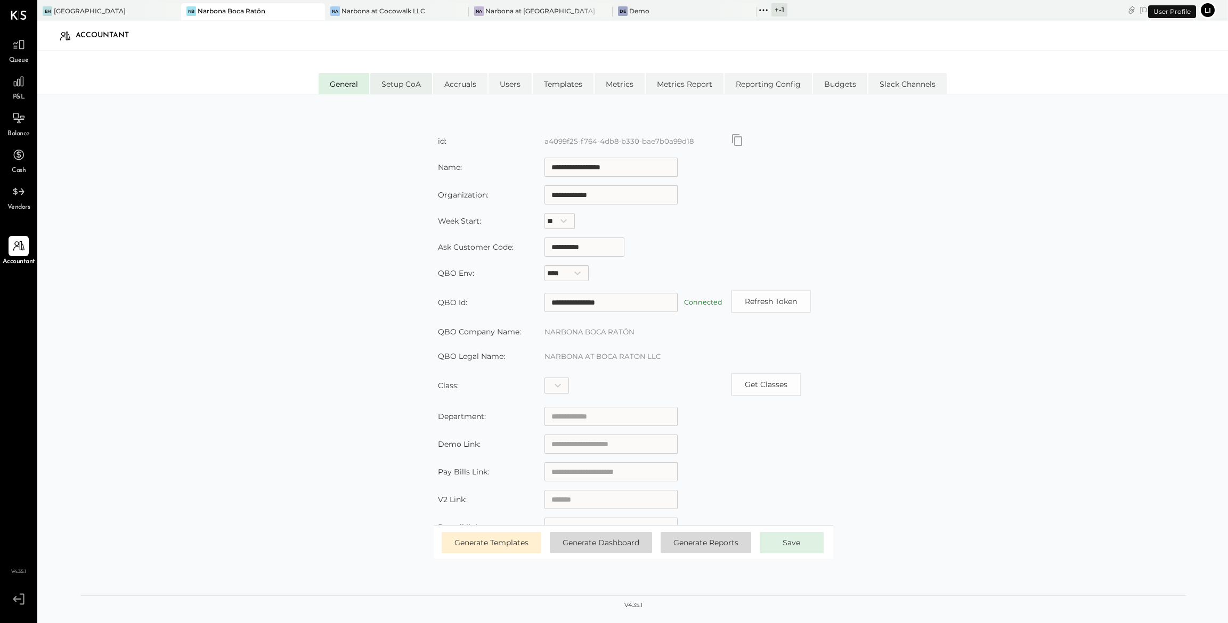
click at [410, 82] on li "Setup CoA" at bounding box center [401, 83] width 62 height 21
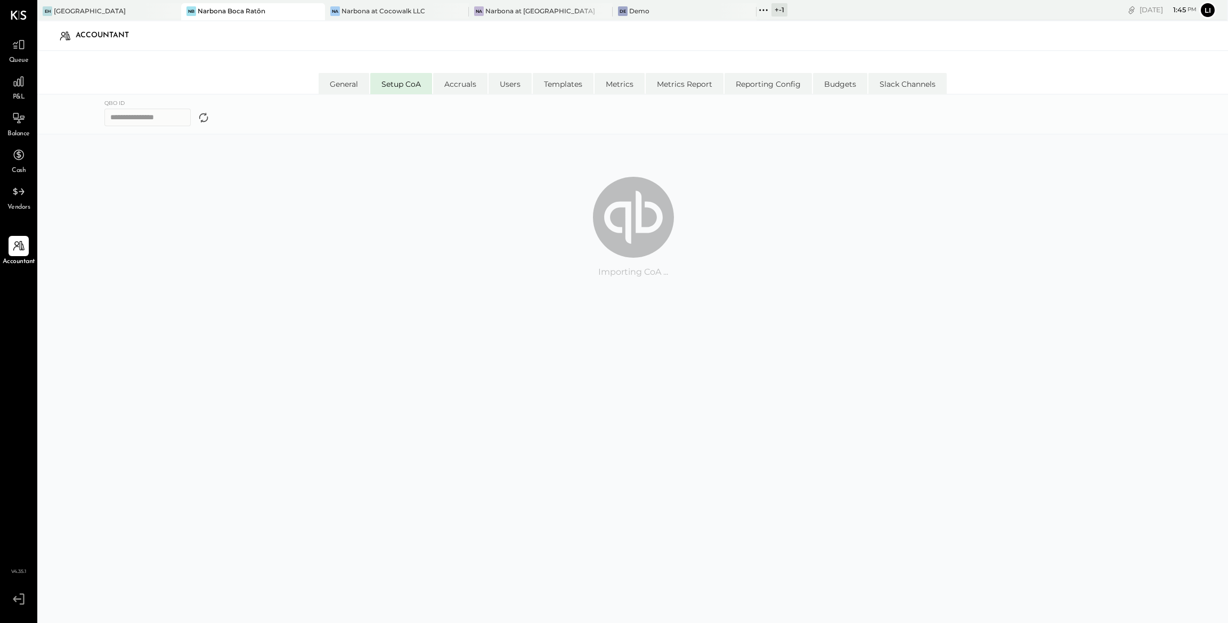
click at [459, 95] on div "**********" at bounding box center [632, 114] width 1191 height 39
click at [459, 86] on li "Accruals" at bounding box center [460, 83] width 54 height 21
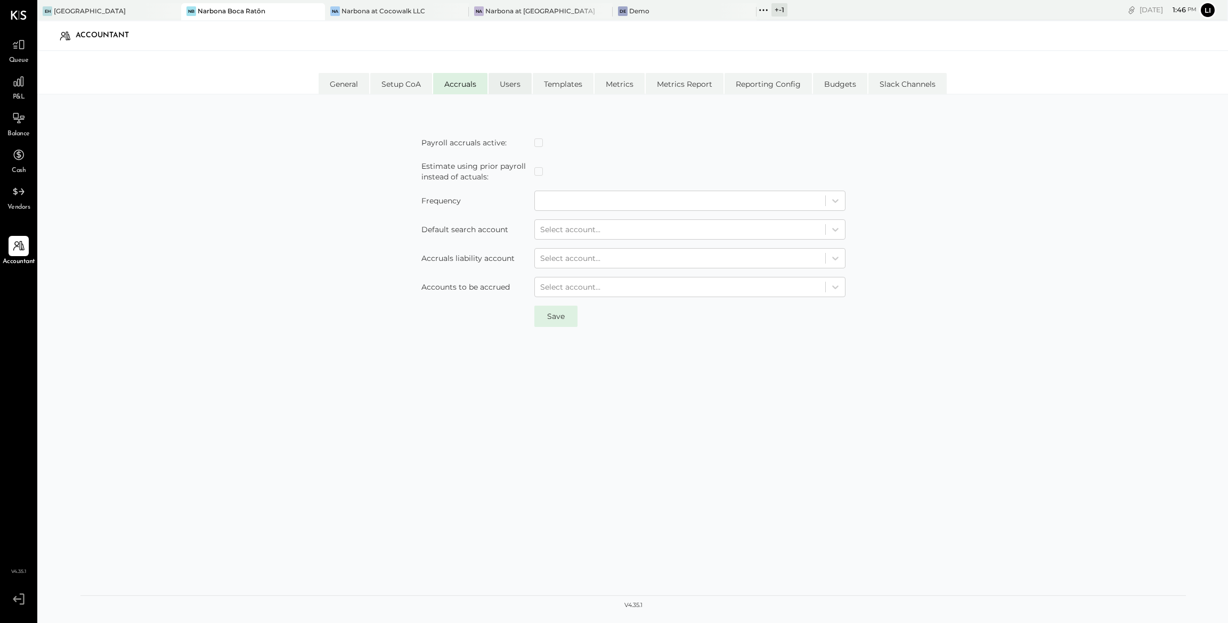
click at [526, 86] on li "Users" at bounding box center [510, 83] width 43 height 21
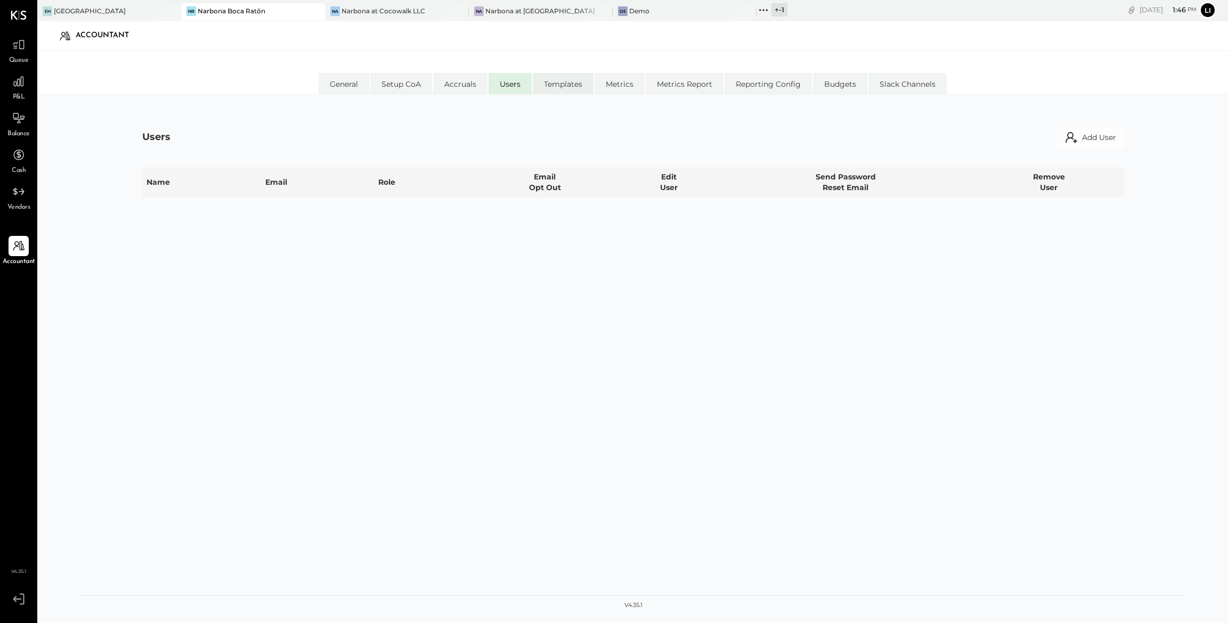
select select "*****"
select select "********"
select select "*****"
select select "********"
select select "*****"
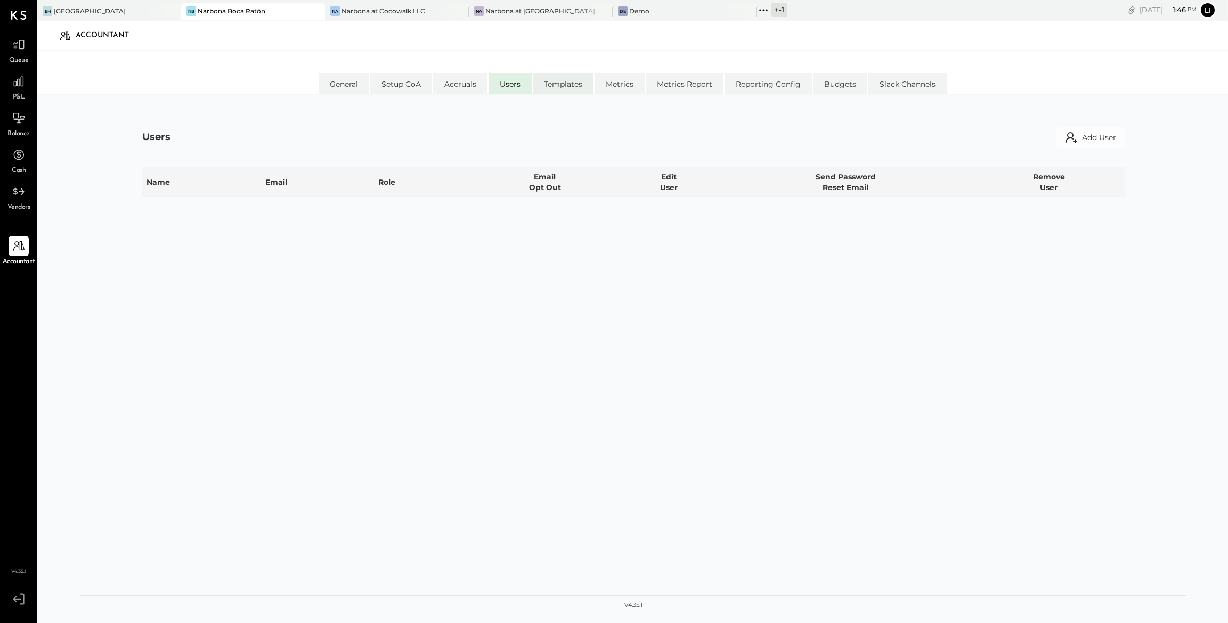
select select "**********"
select select "*****"
select select "**********"
select select "*****"
select select "********"
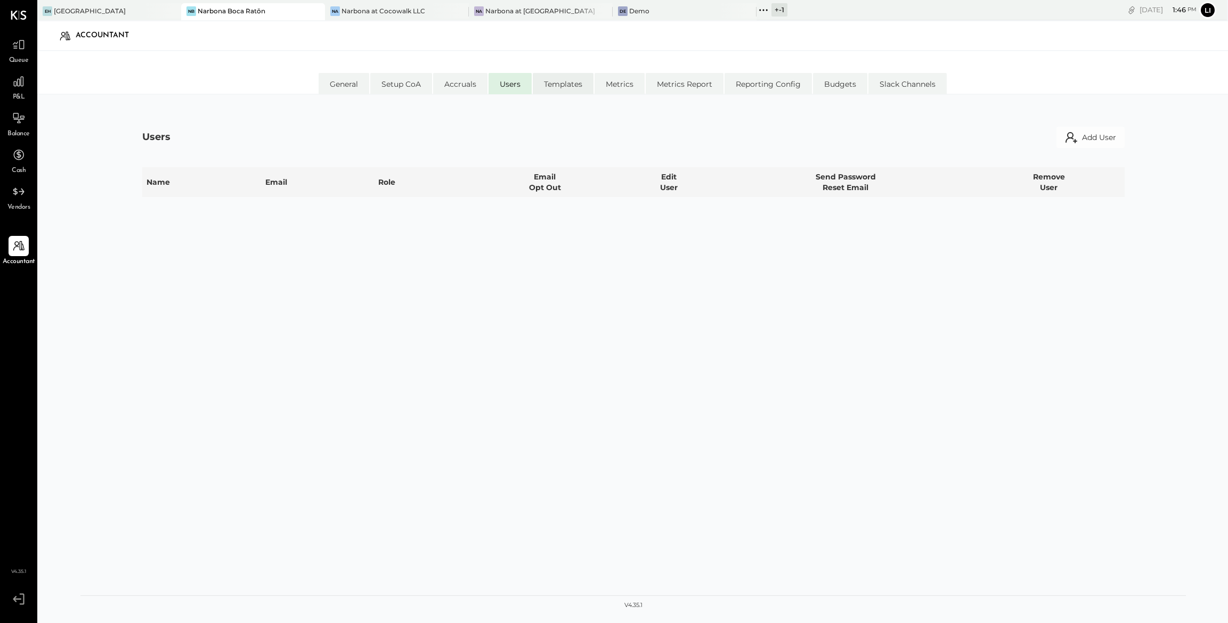
select select "********"
select select "*****"
select select "********"
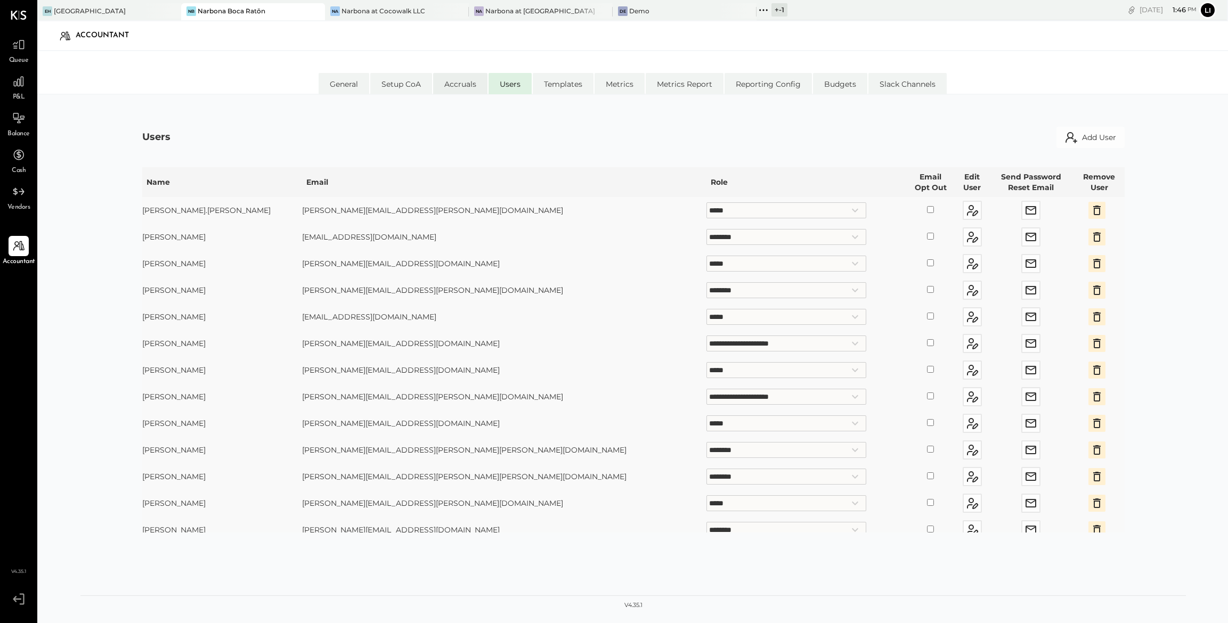
click at [465, 83] on li "Accruals" at bounding box center [460, 83] width 54 height 21
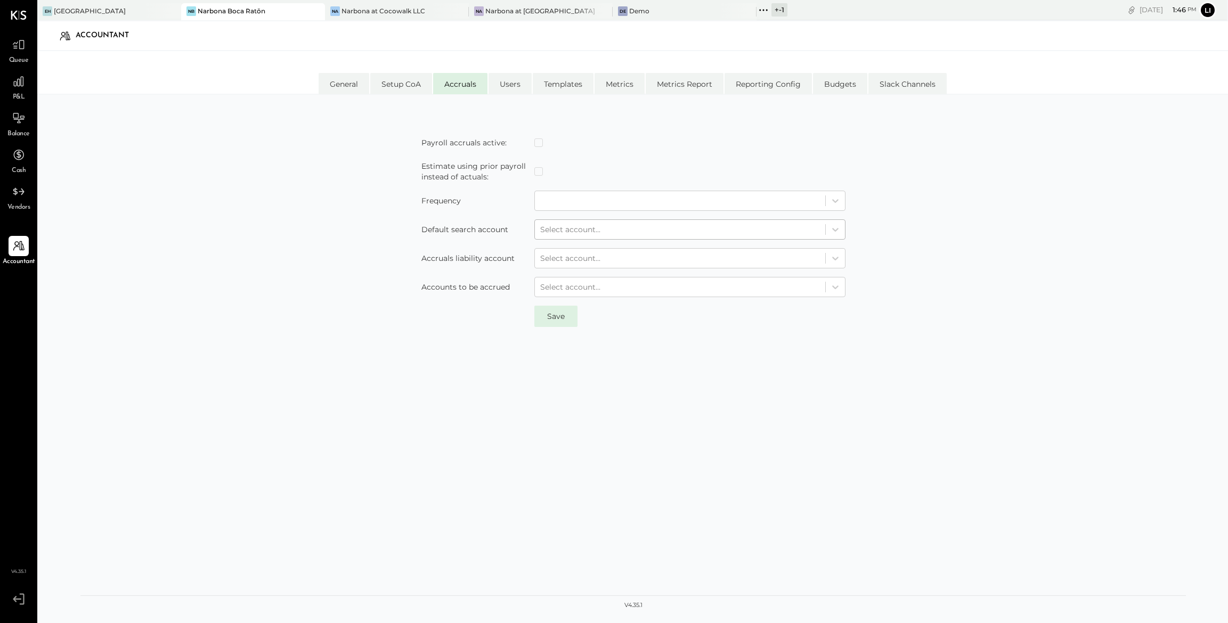
click at [583, 225] on div at bounding box center [680, 229] width 280 height 13
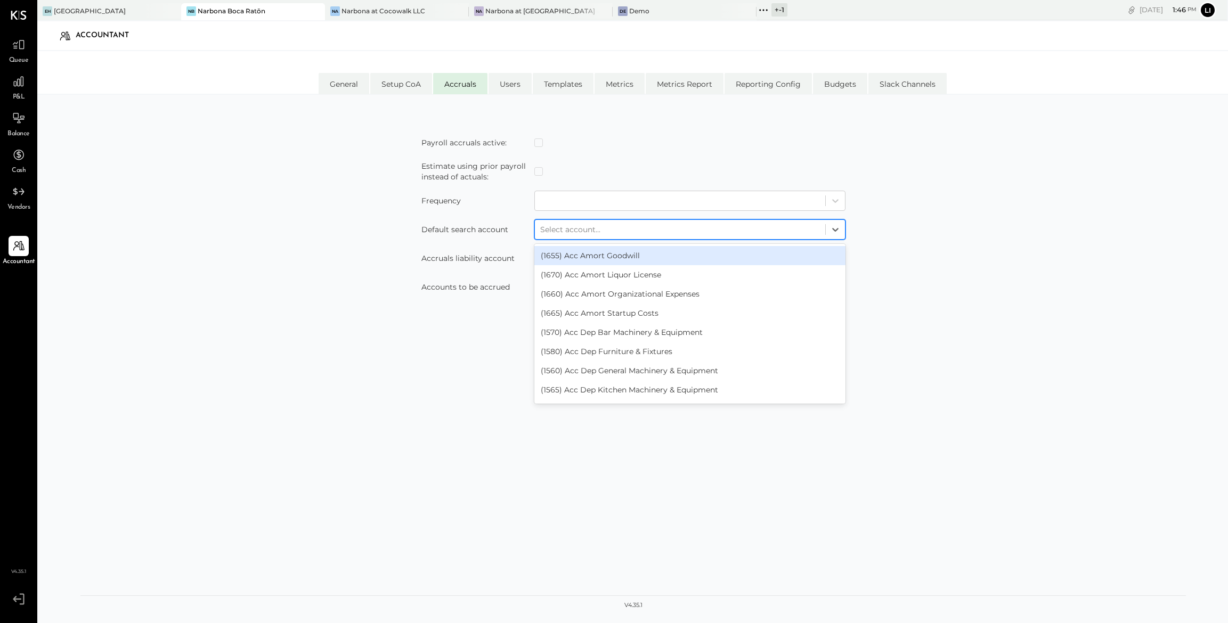
click at [583, 225] on div at bounding box center [680, 229] width 280 height 13
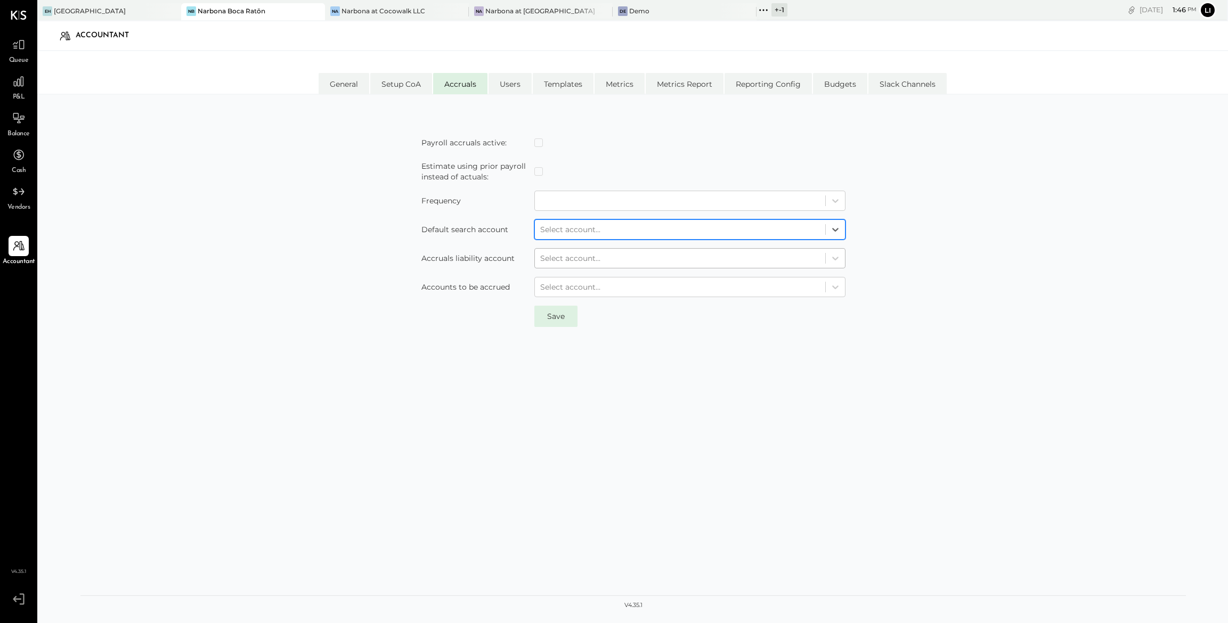
click at [567, 258] on div at bounding box center [680, 258] width 280 height 13
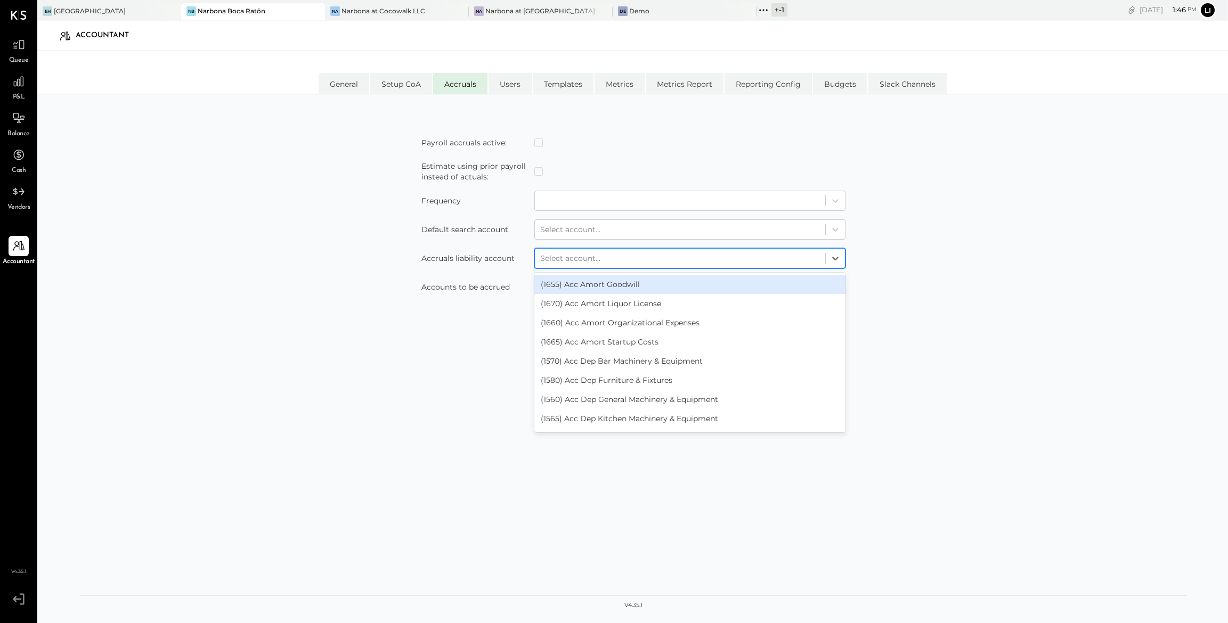
click at [567, 258] on div at bounding box center [680, 258] width 280 height 13
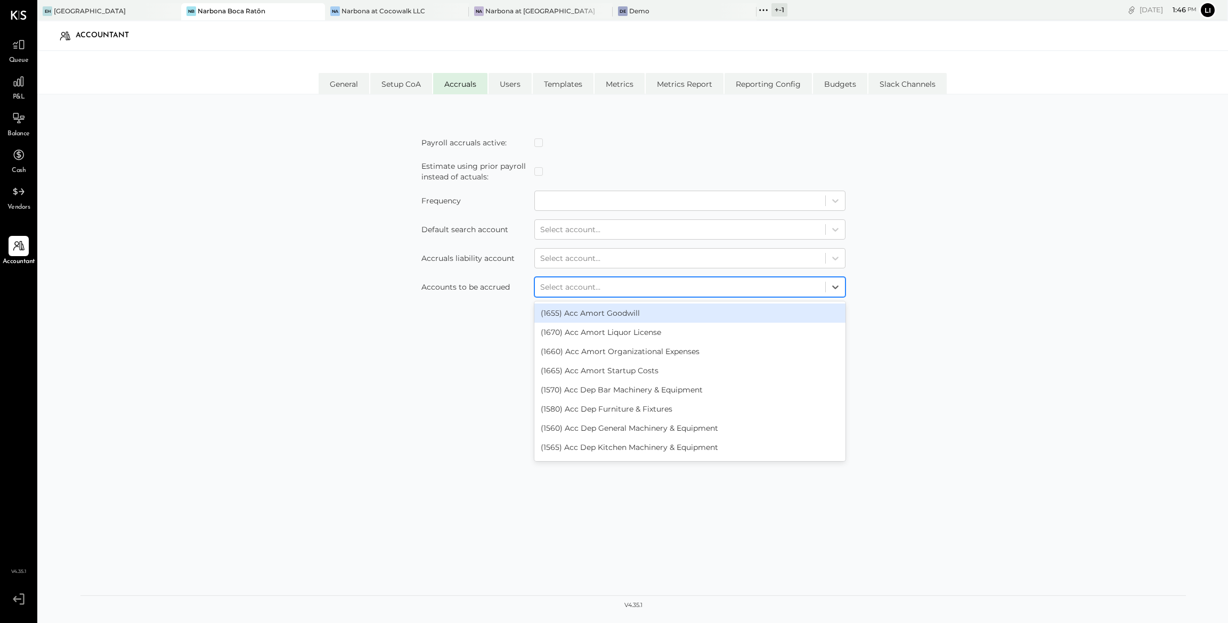
click at [565, 286] on div at bounding box center [680, 287] width 280 height 13
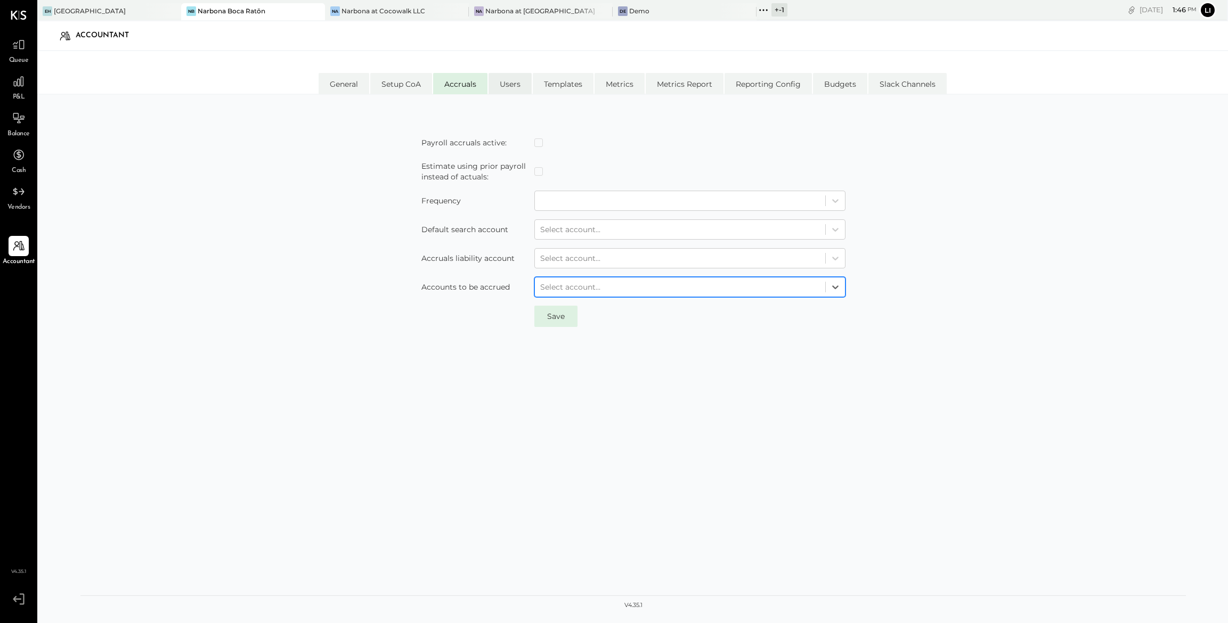
click at [523, 83] on li "Users" at bounding box center [510, 83] width 43 height 21
select select "*****"
select select "********"
select select "*****"
select select "********"
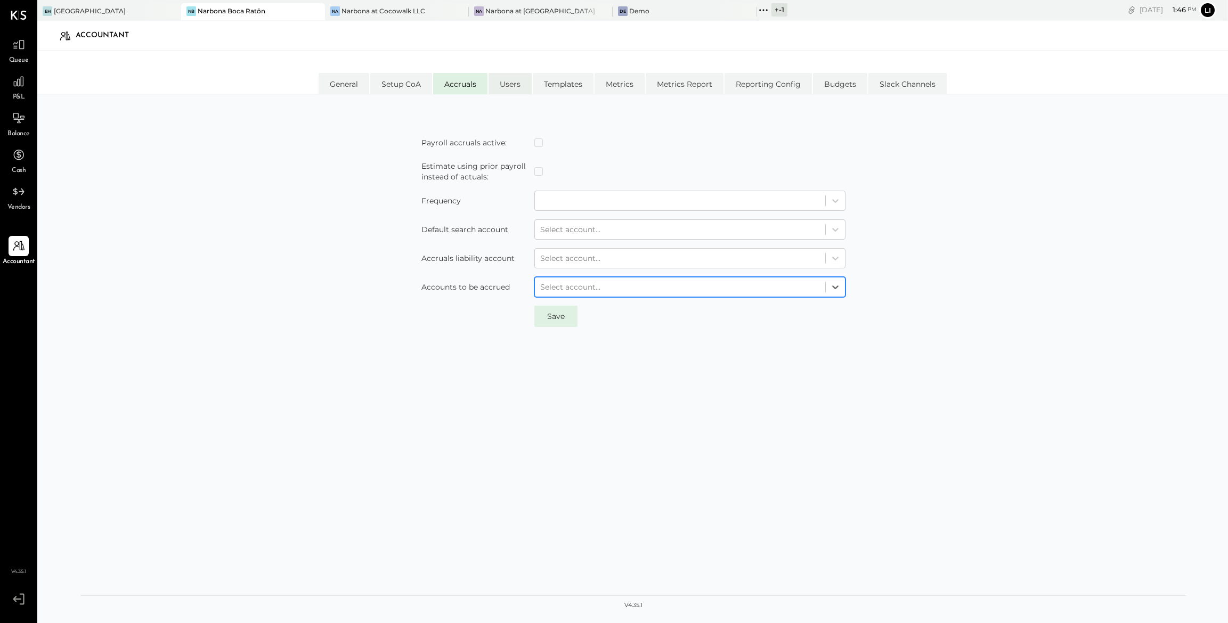
select select "*****"
select select "**********"
select select "*****"
select select "**********"
select select "*****"
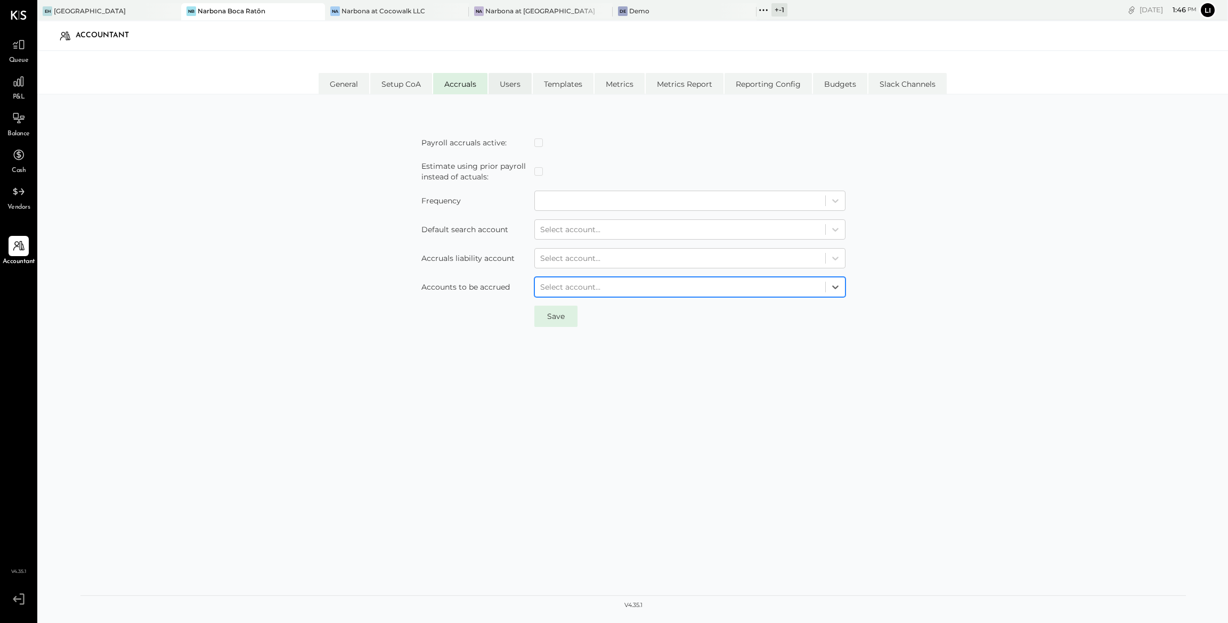
select select "********"
select select "*****"
select select "********"
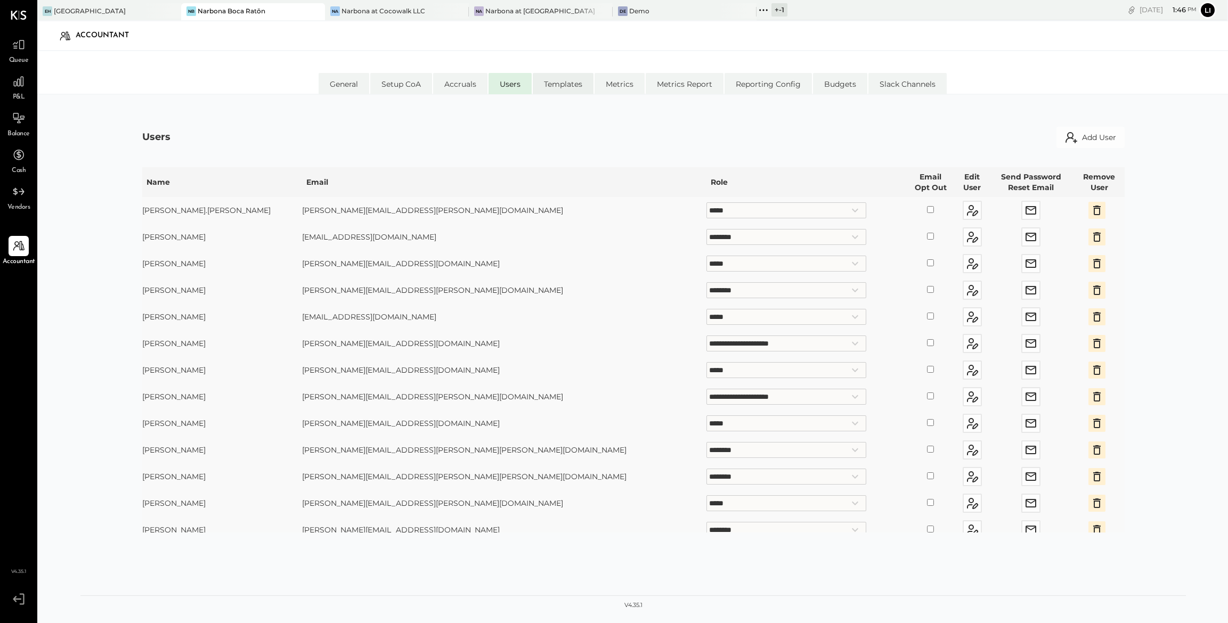
click at [555, 90] on li "Templates" at bounding box center [563, 83] width 61 height 21
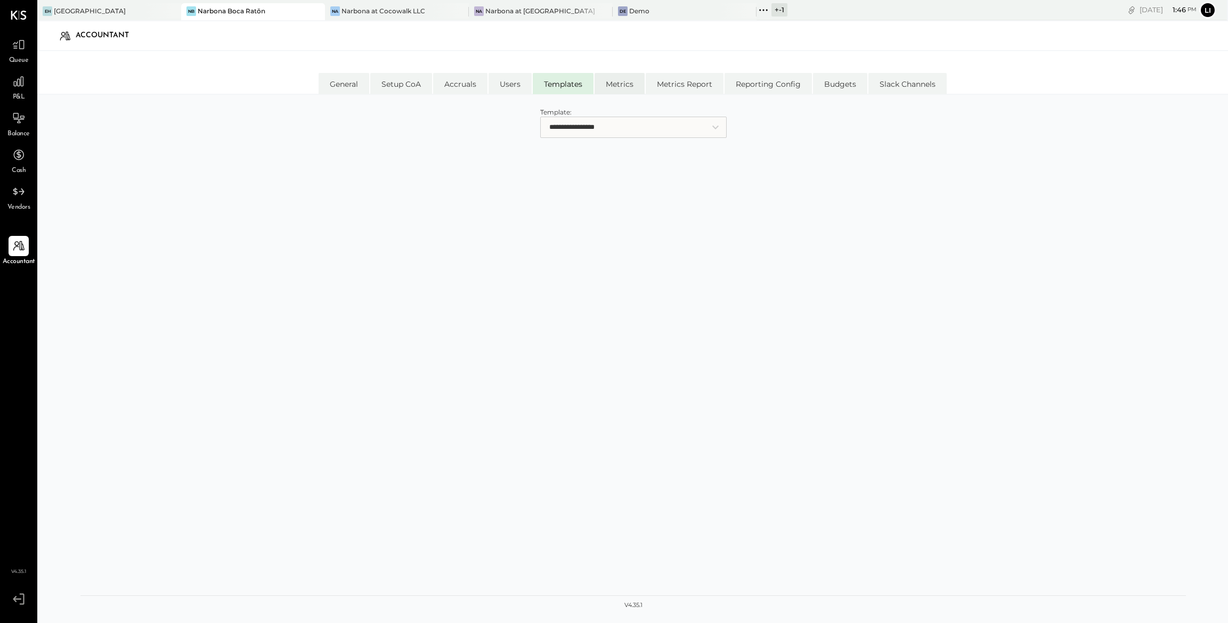
click at [611, 92] on li "Metrics" at bounding box center [620, 83] width 50 height 21
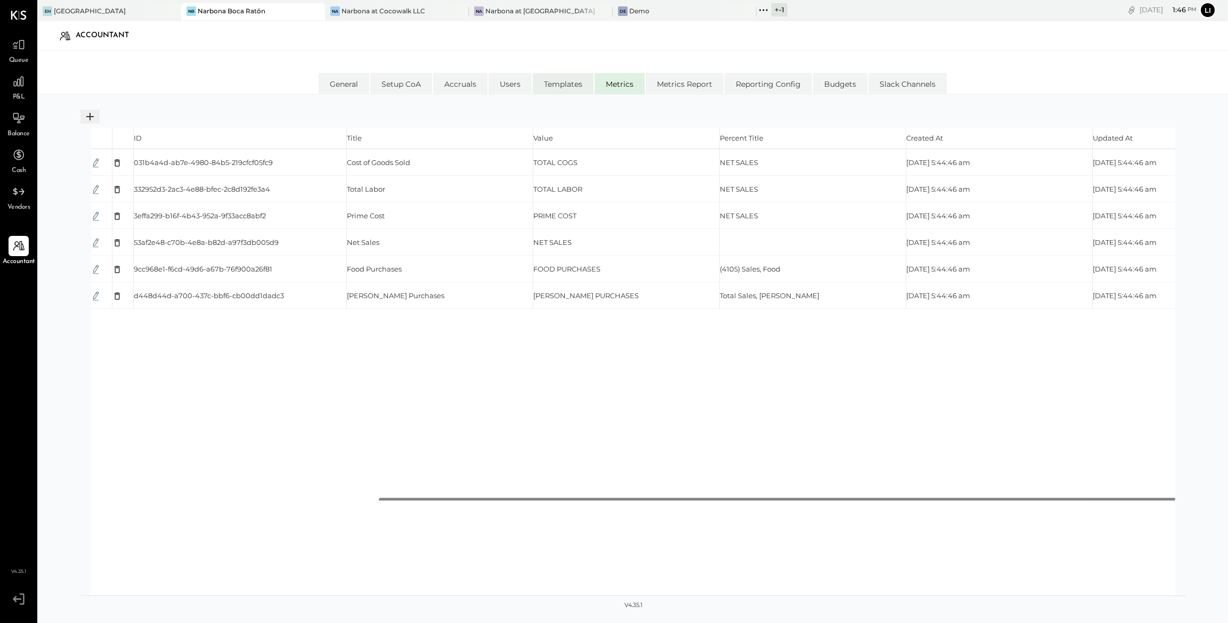
click at [571, 85] on li "Templates" at bounding box center [563, 83] width 61 height 21
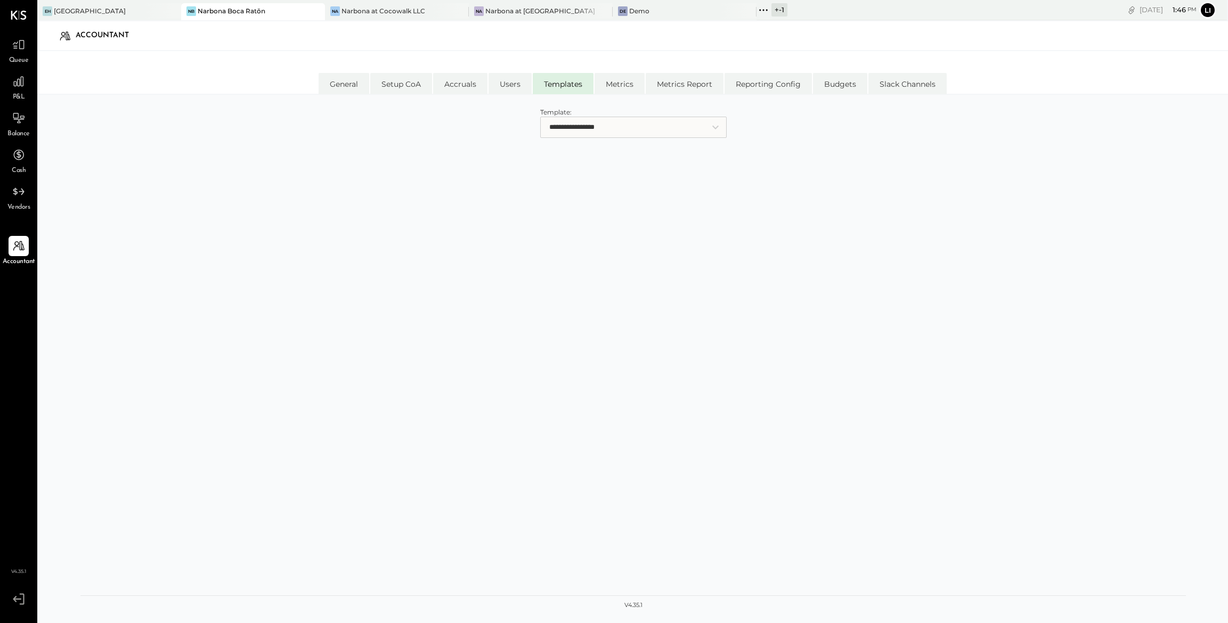
click at [557, 132] on select "**********" at bounding box center [633, 127] width 186 height 21
select select "**********"
click at [540, 117] on select "**********" at bounding box center [633, 127] width 186 height 21
select select "*****"
select select "******"
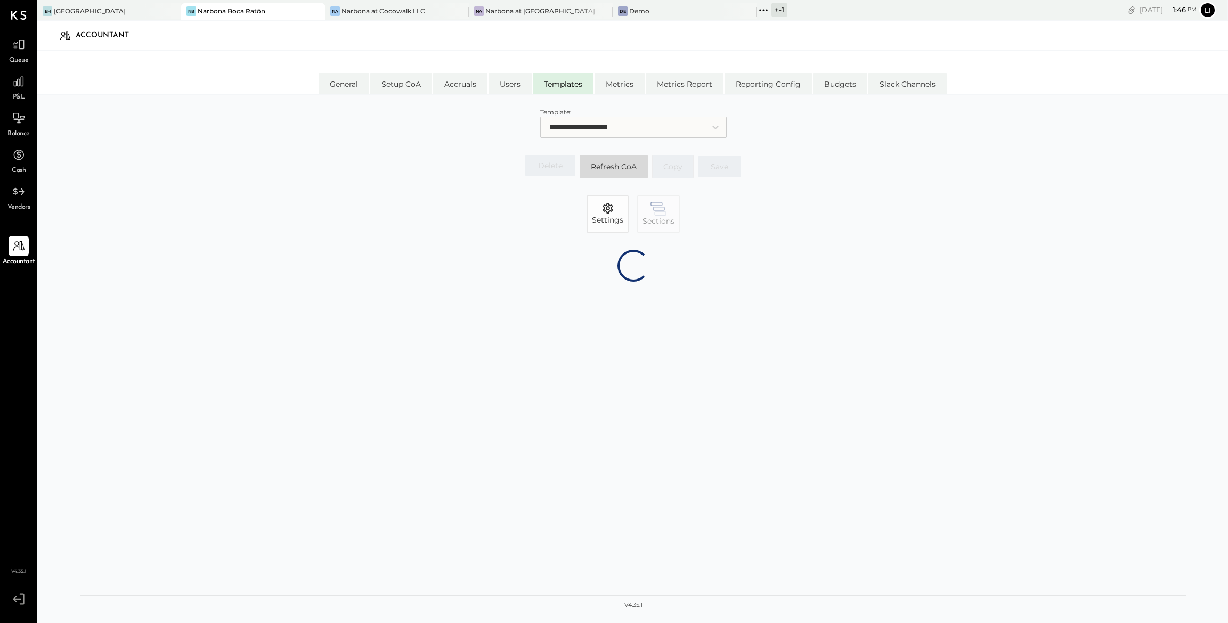
select select "*******"
select select "******"
select select "********"
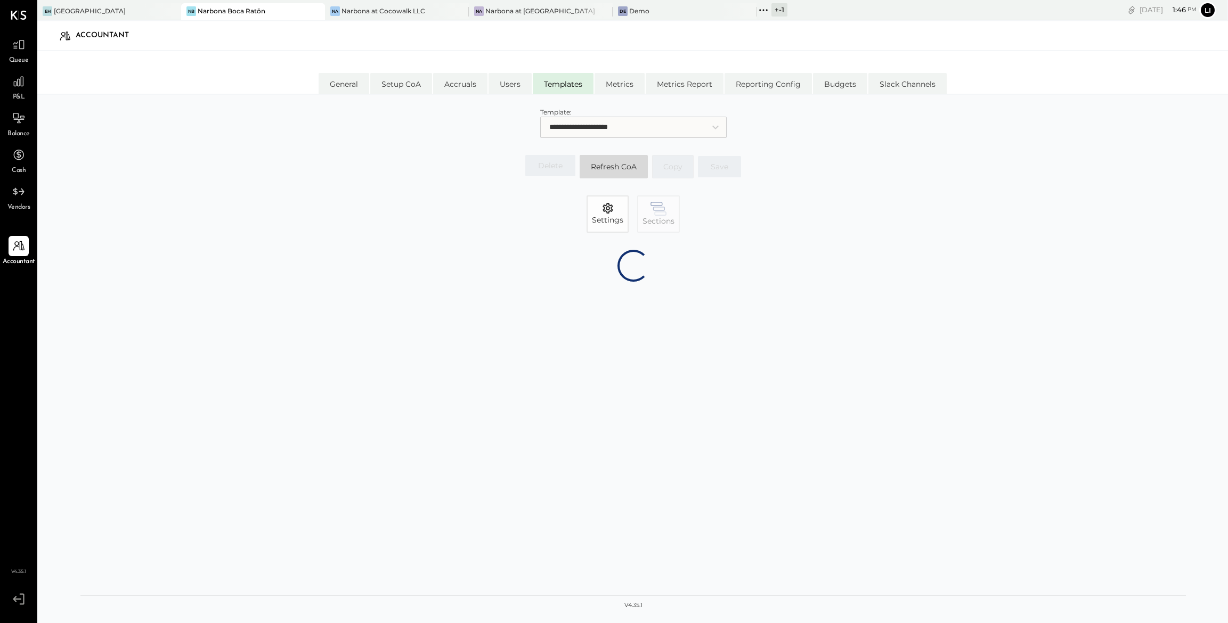
select select "********"
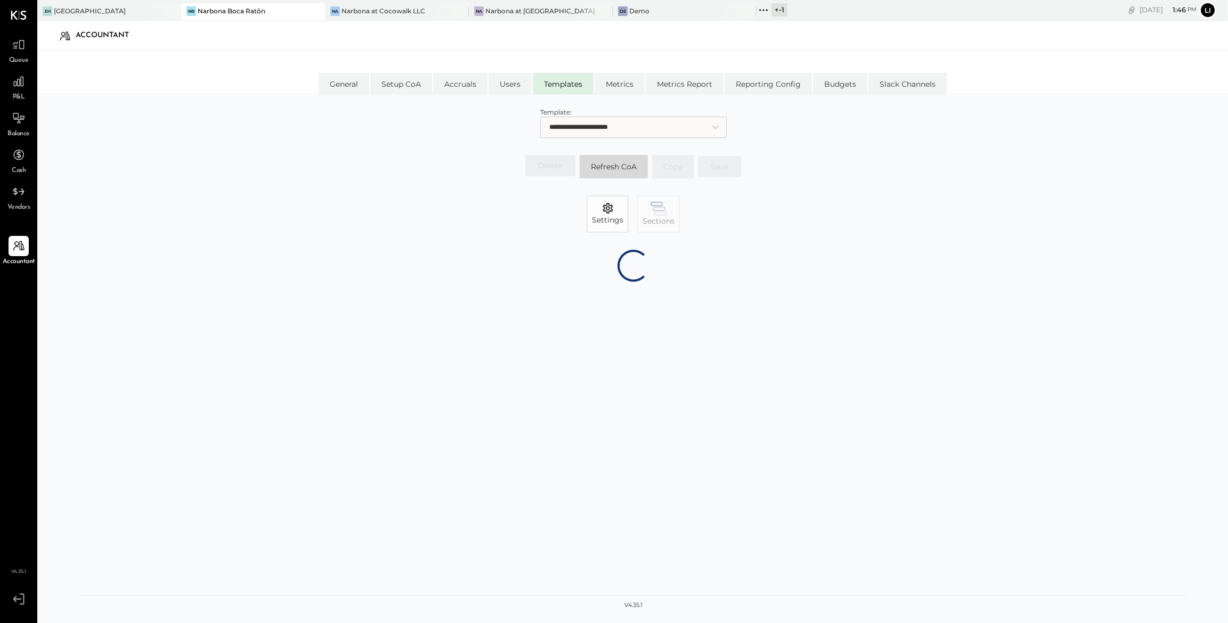
select select "********"
select select "*******"
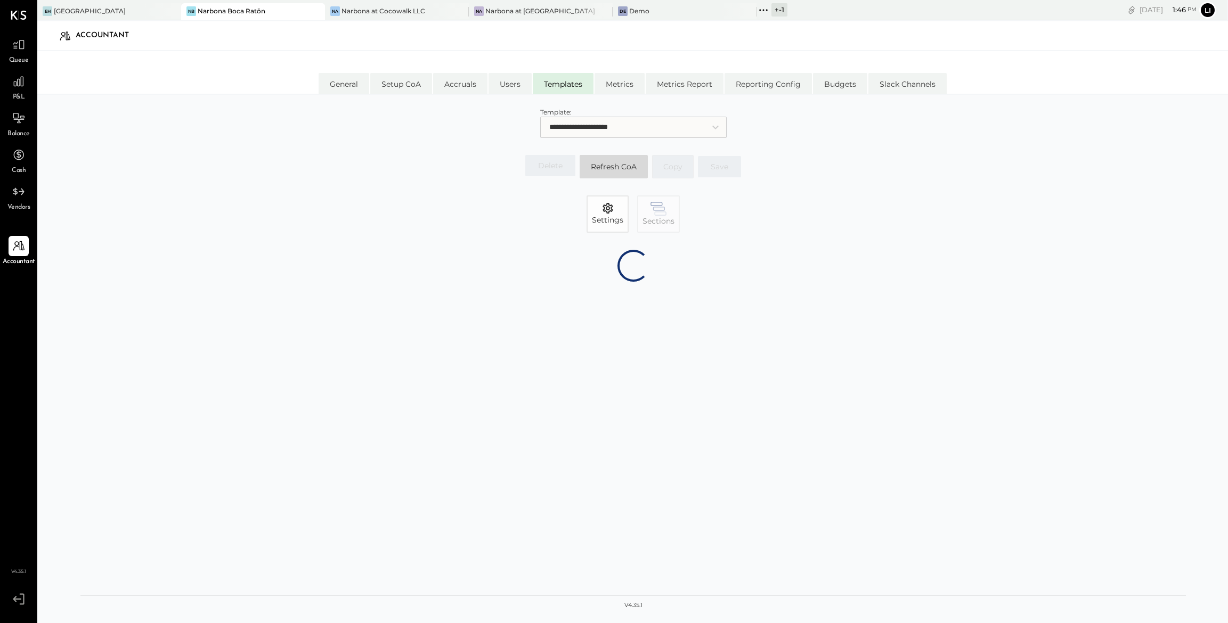
select select "*******"
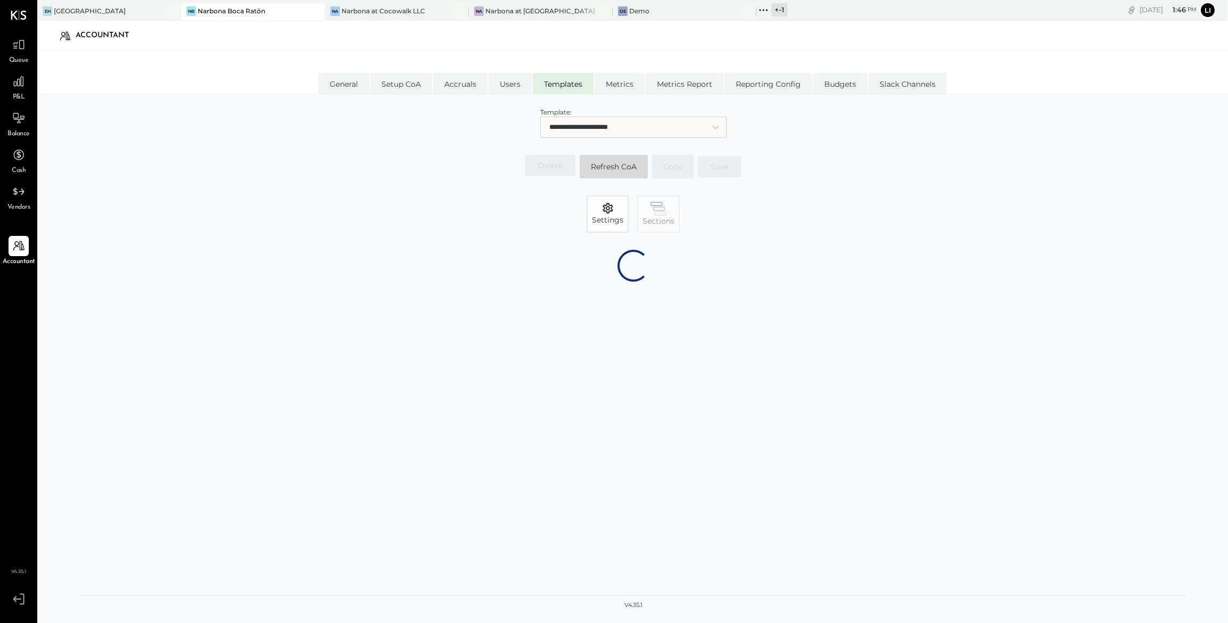
select select "*******"
select select "******"
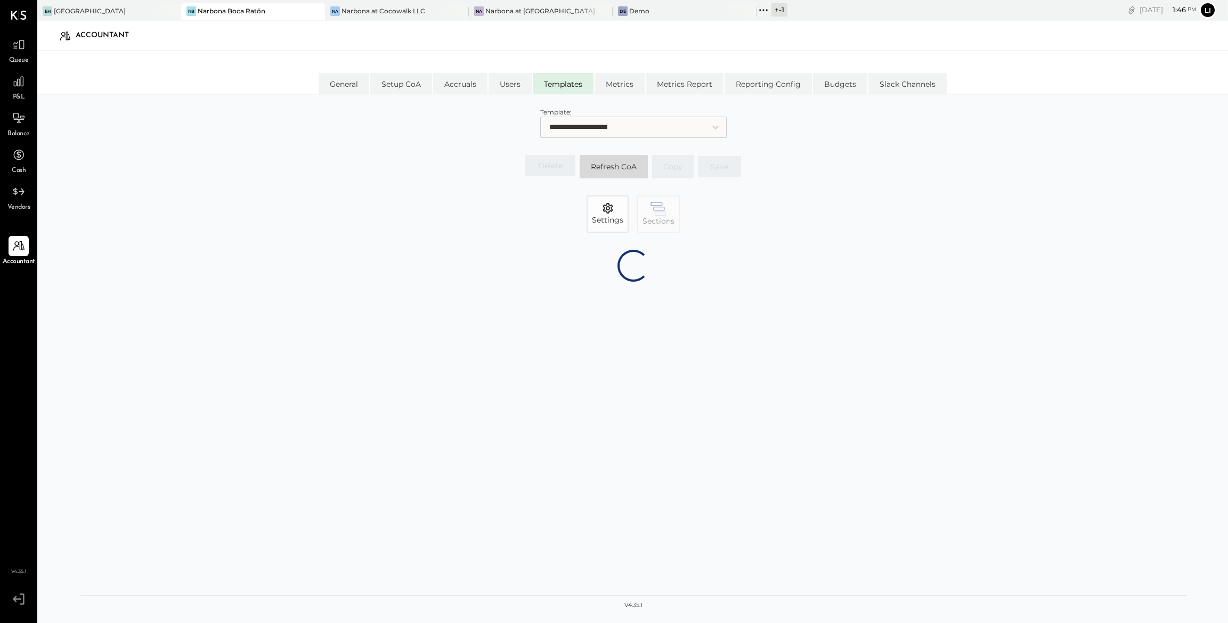
select select "******"
select select "*******"
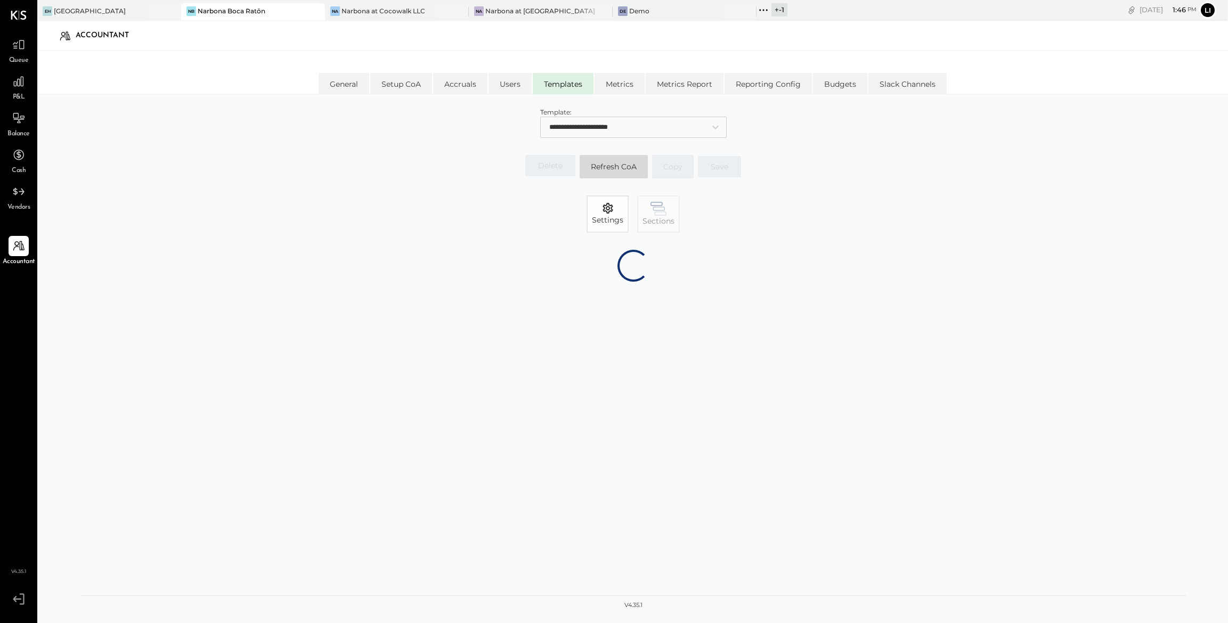
select select "********"
select select "*******"
select select "********"
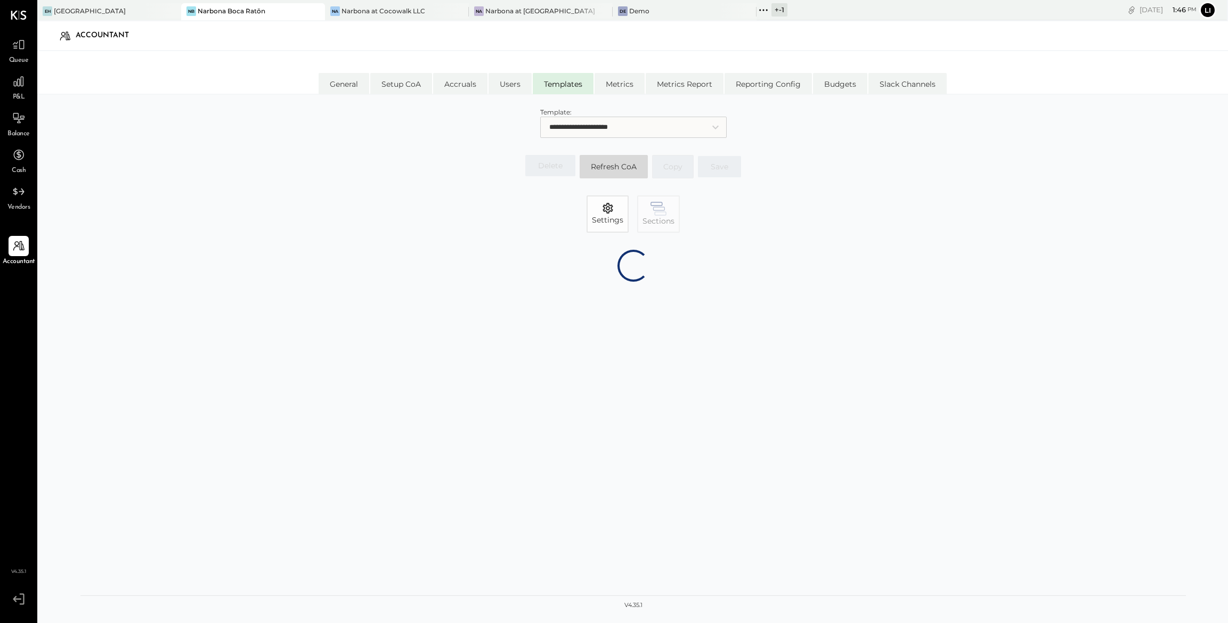
select select "*******"
select select "********"
select select "*******"
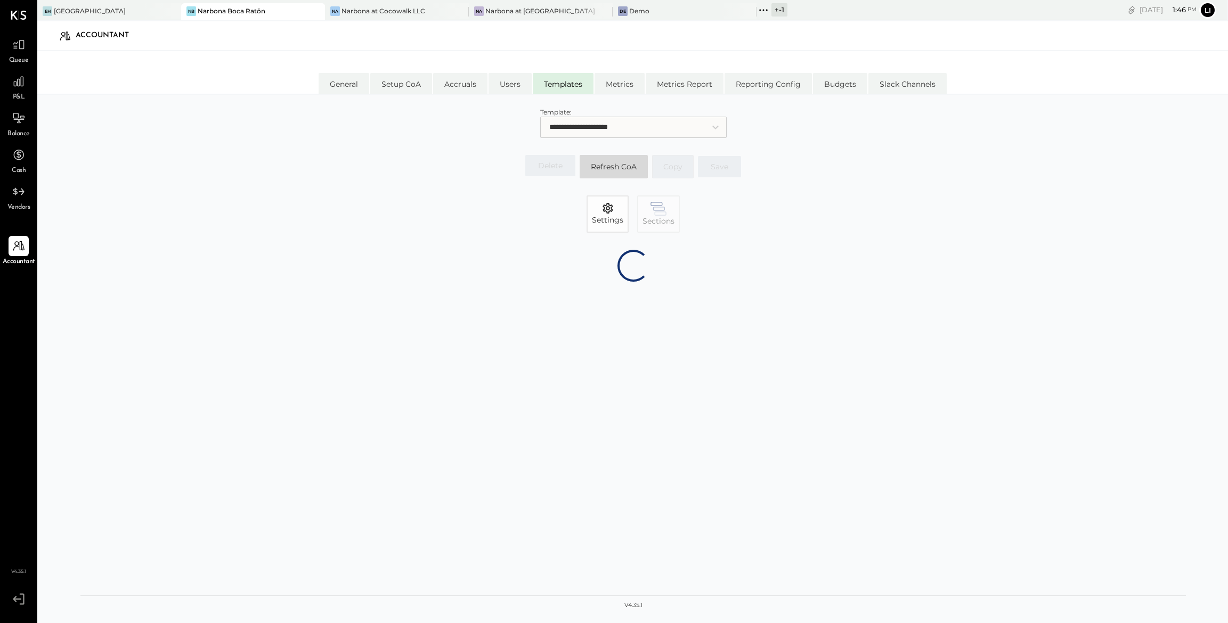
select select "*******"
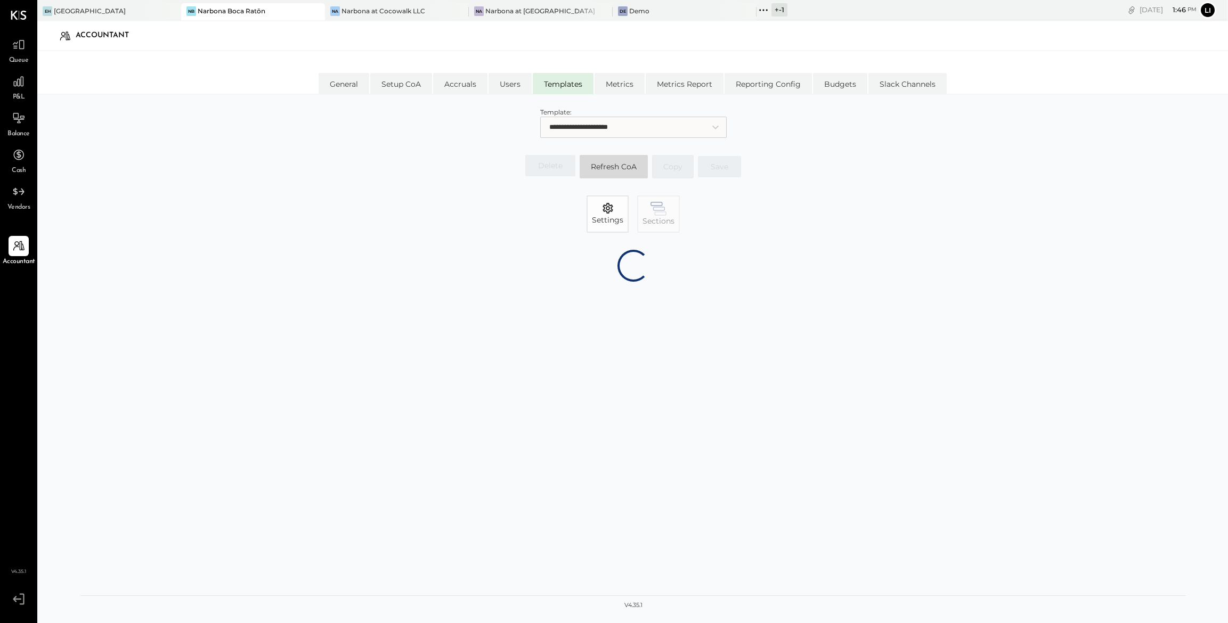
select select "********"
select select "*******"
select select "********"
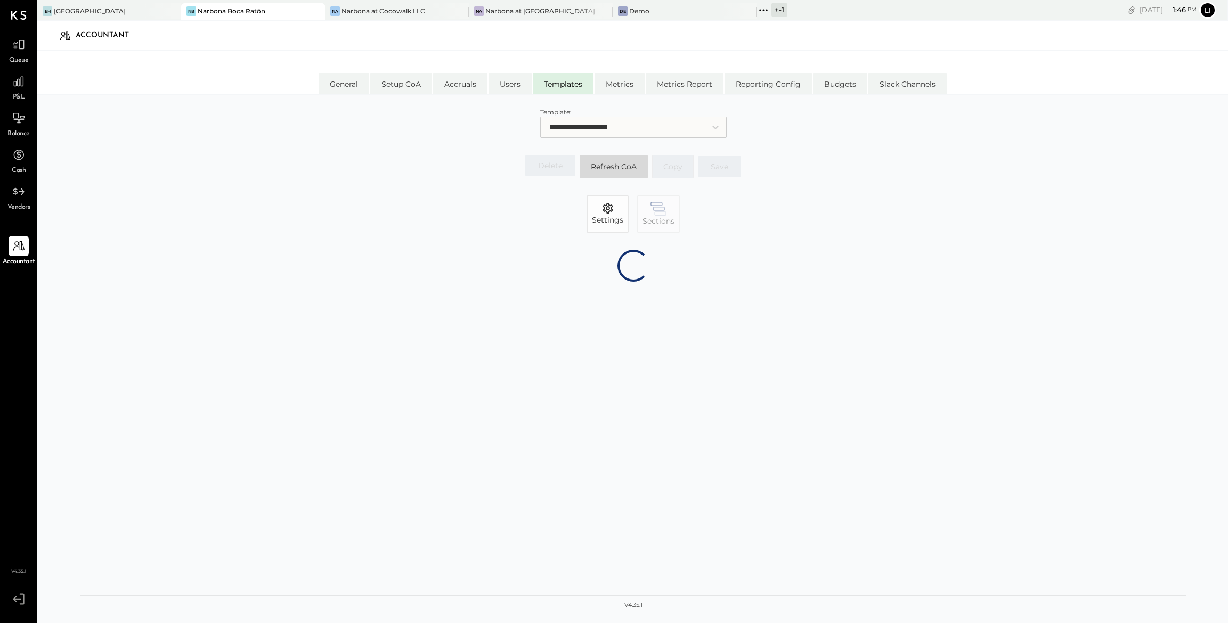
select select "*******"
select select "********"
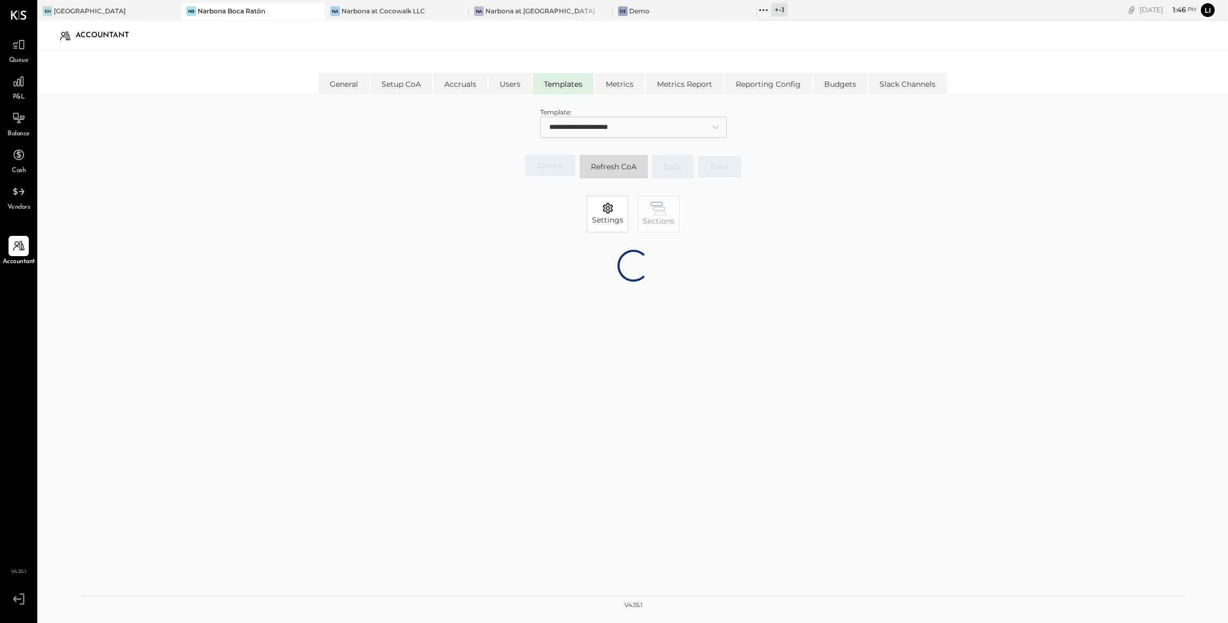
select select "*******"
select select "********"
select select "*******"
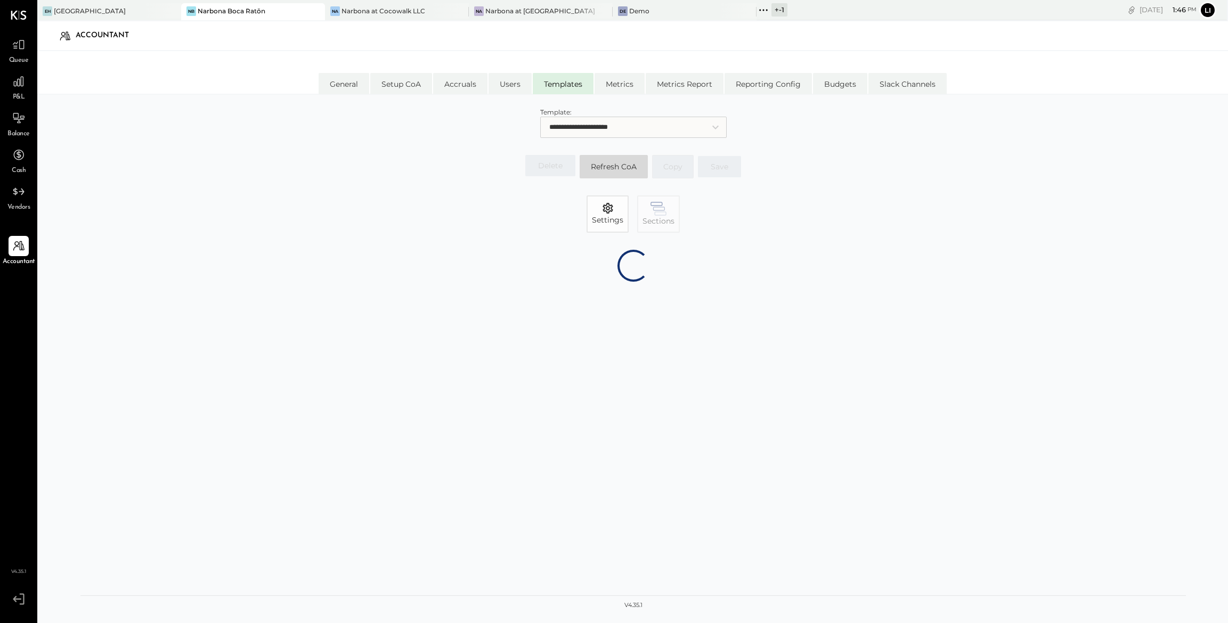
select select "********"
select select "*******"
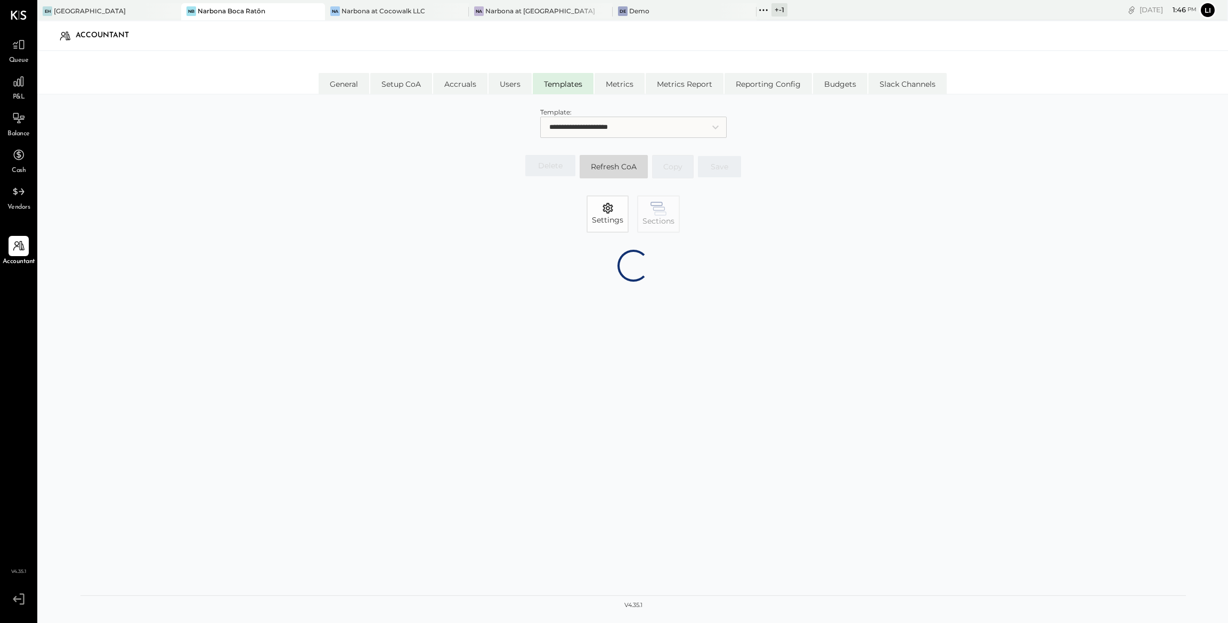
select select "*******"
select select "******"
select select "*******"
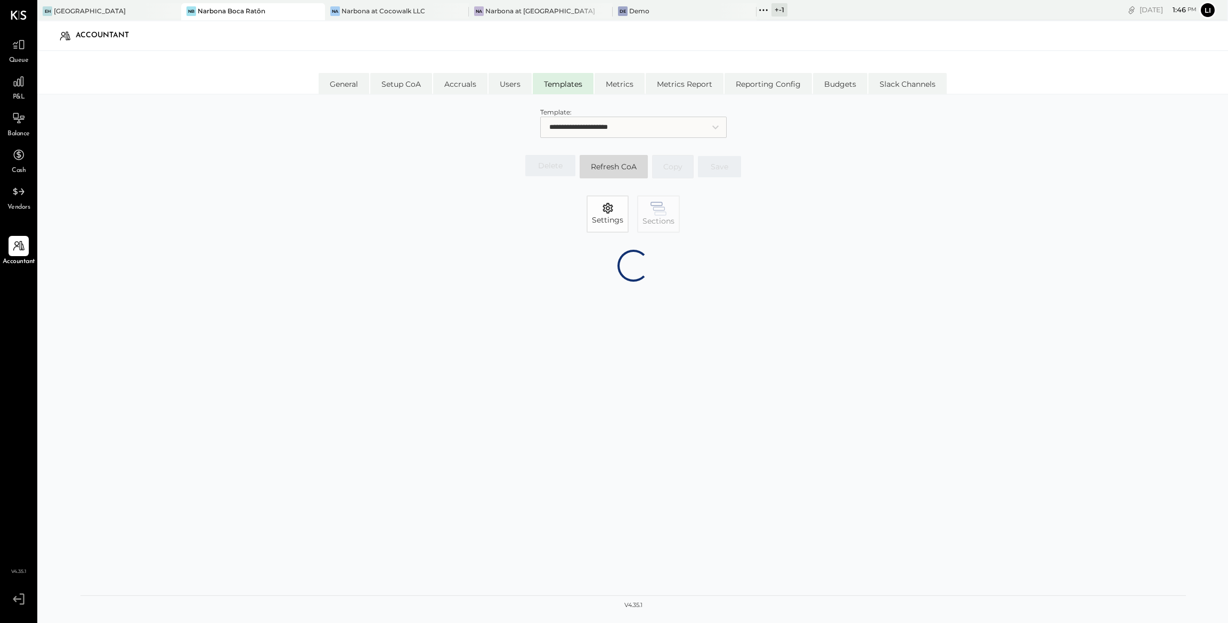
select select "*******"
select select "*****"
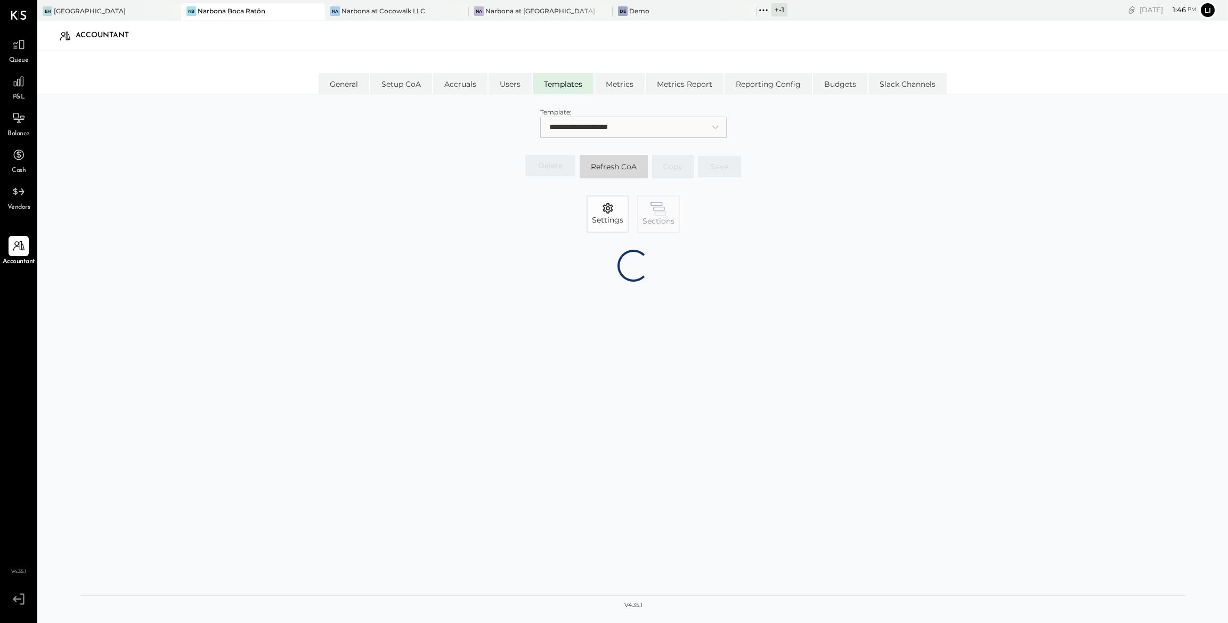
select select "******"
select select "********"
select select "*******"
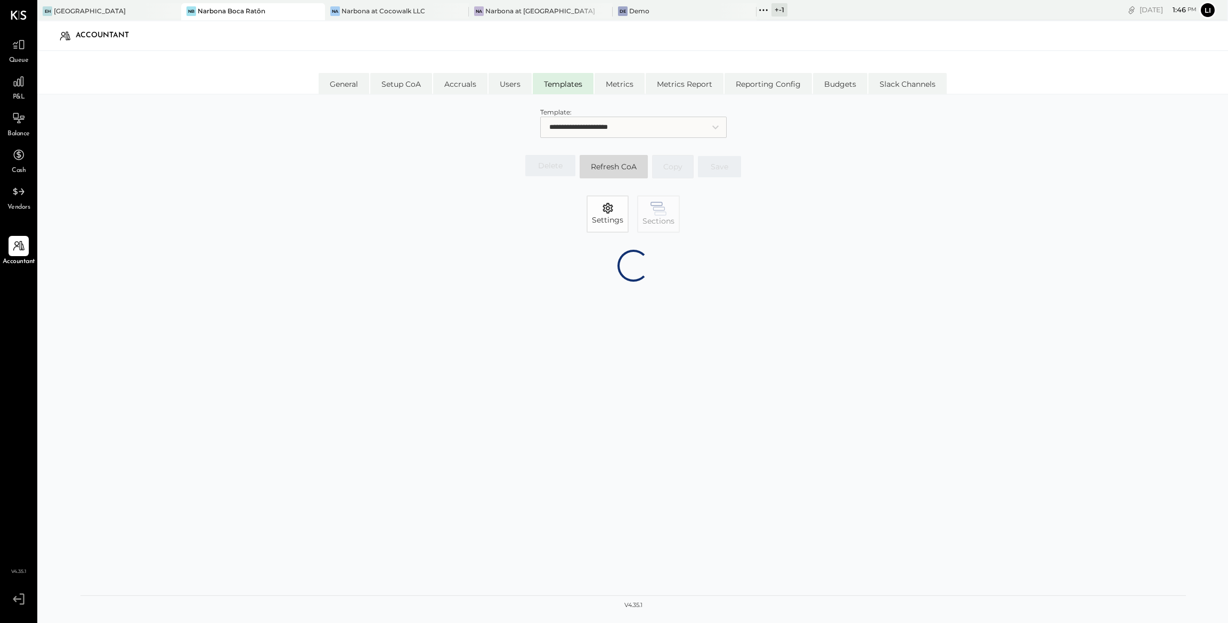
select select "*******"
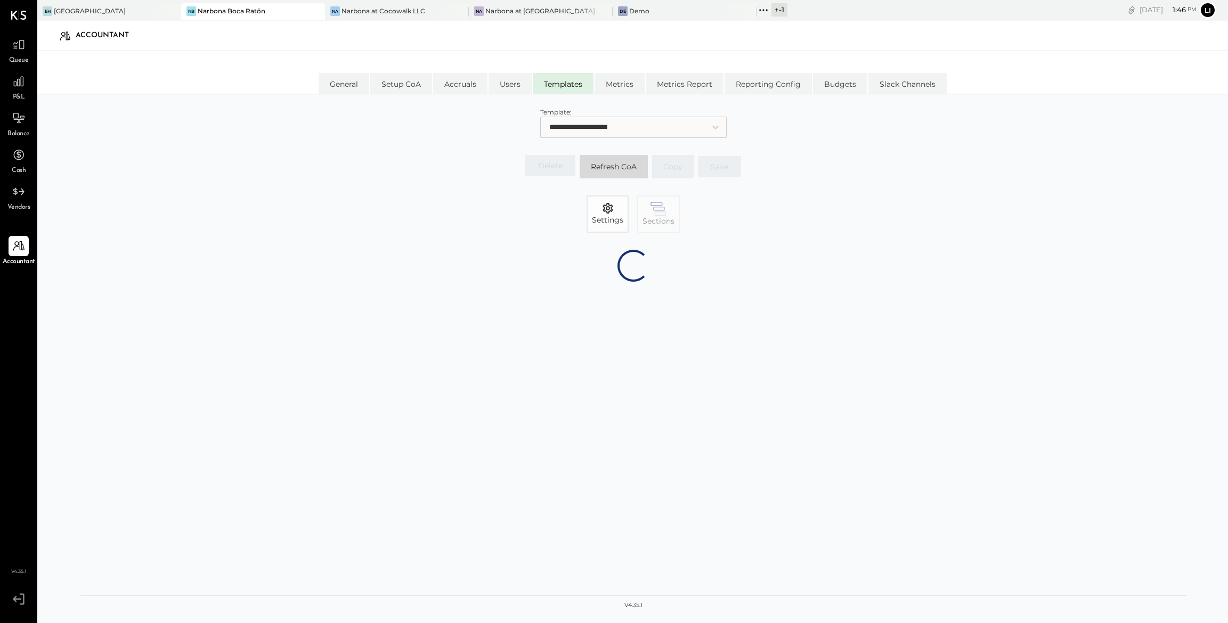
select select "*******"
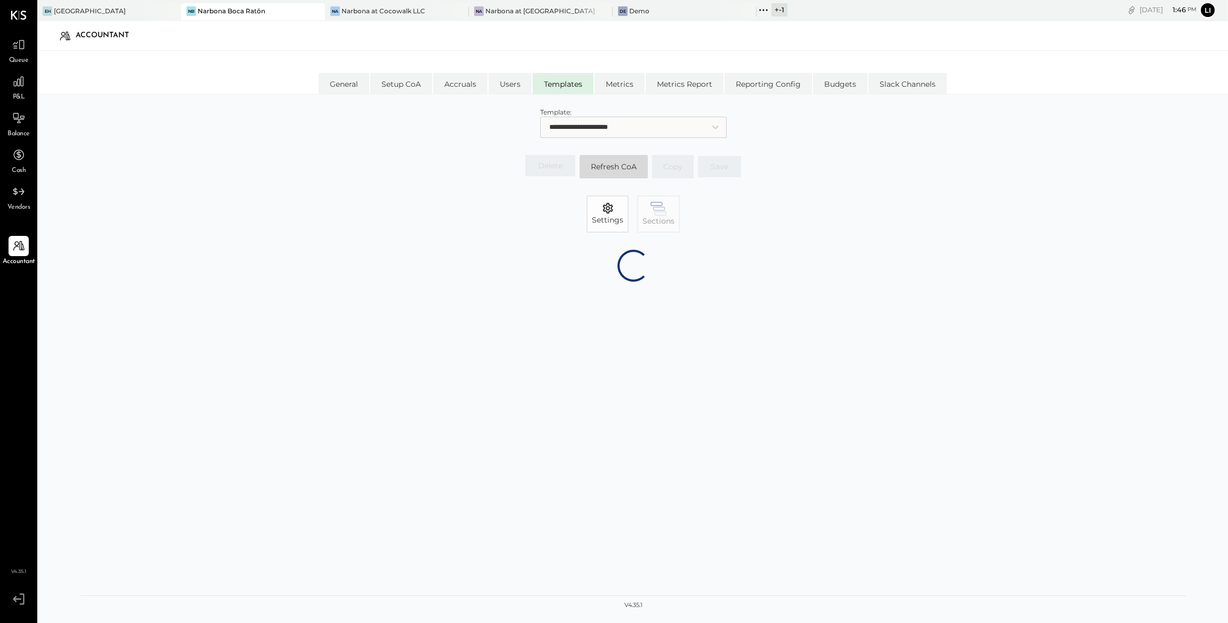
select select "*******"
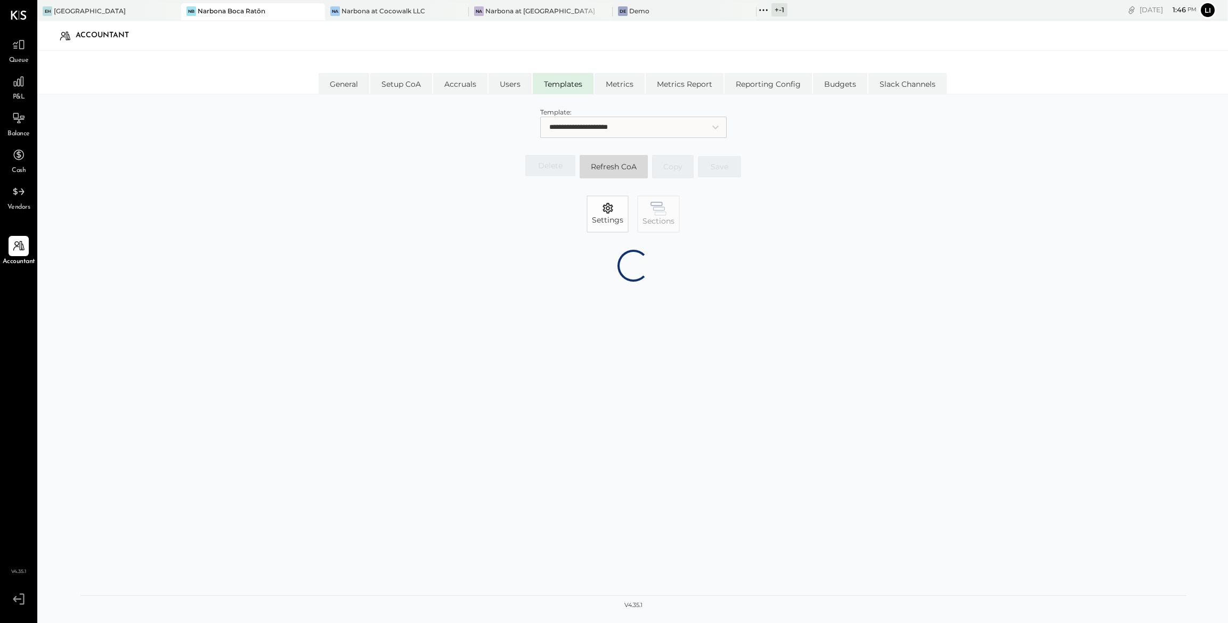
select select "*******"
select select "*****"
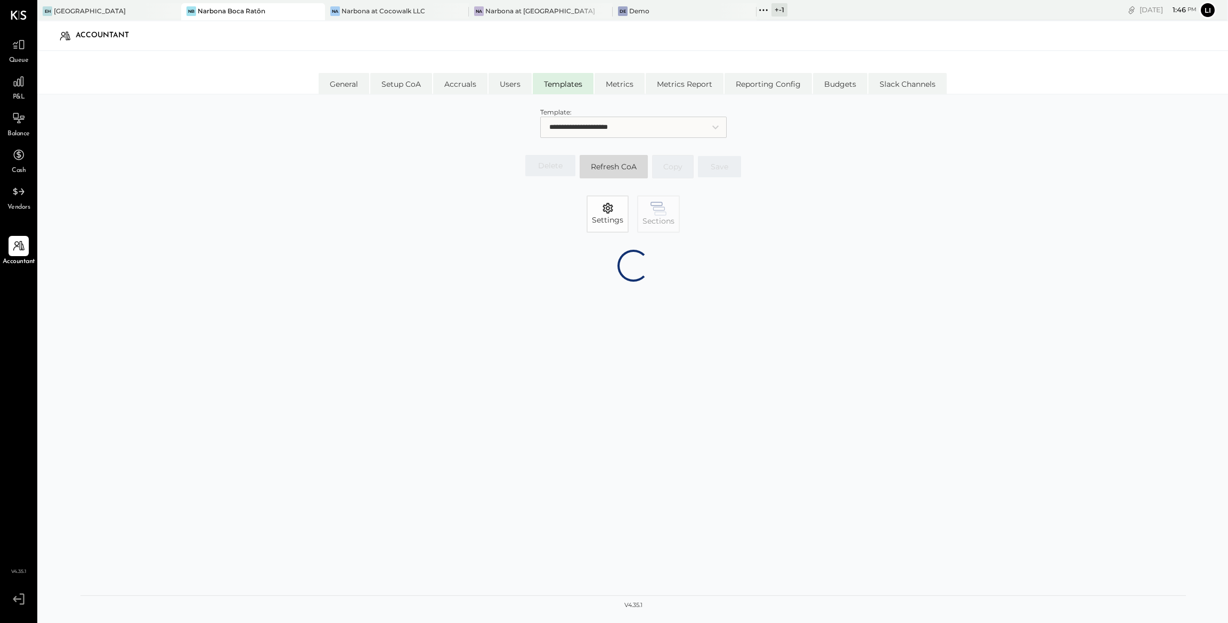
select select "********"
select select "*******"
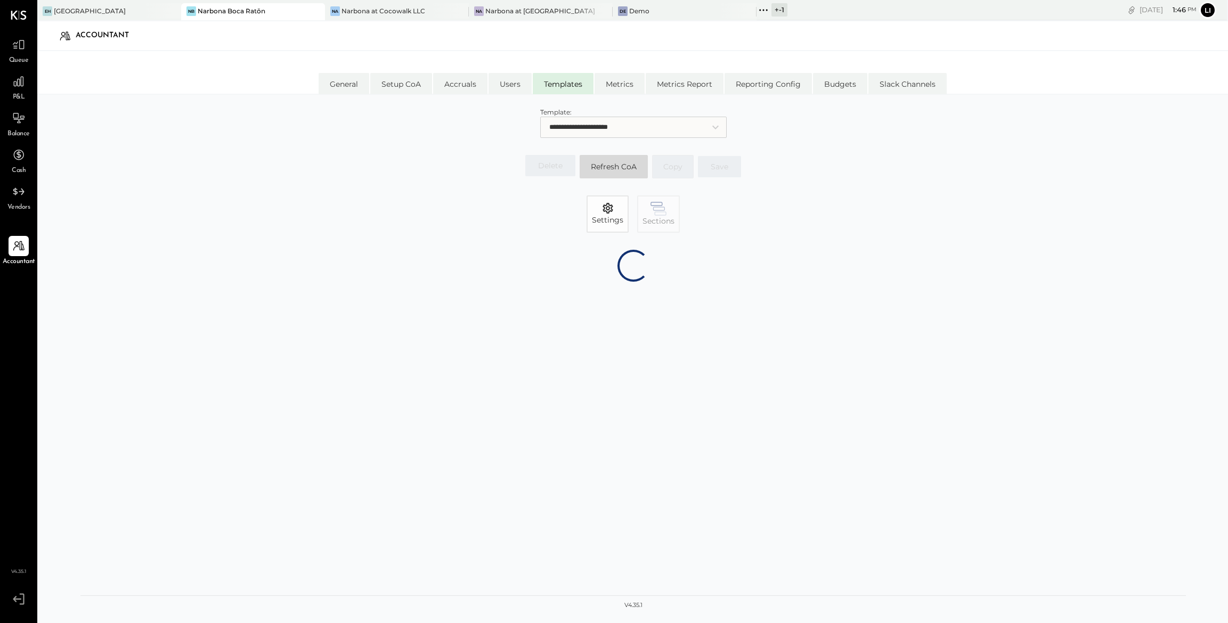
select select "*******"
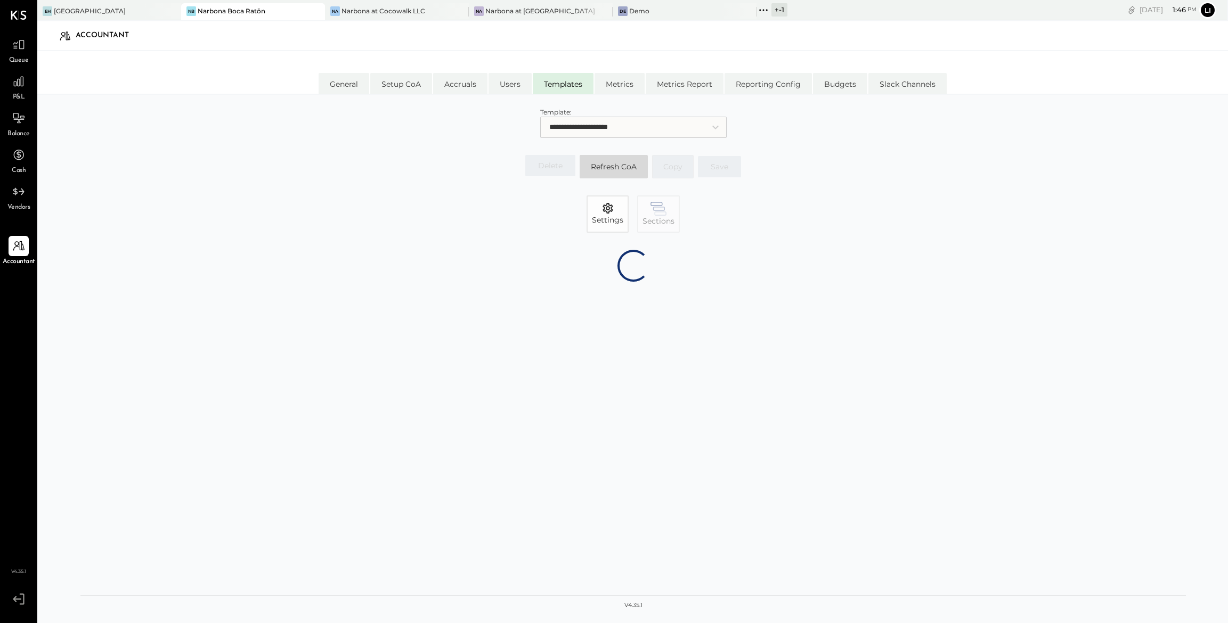
select select "*******"
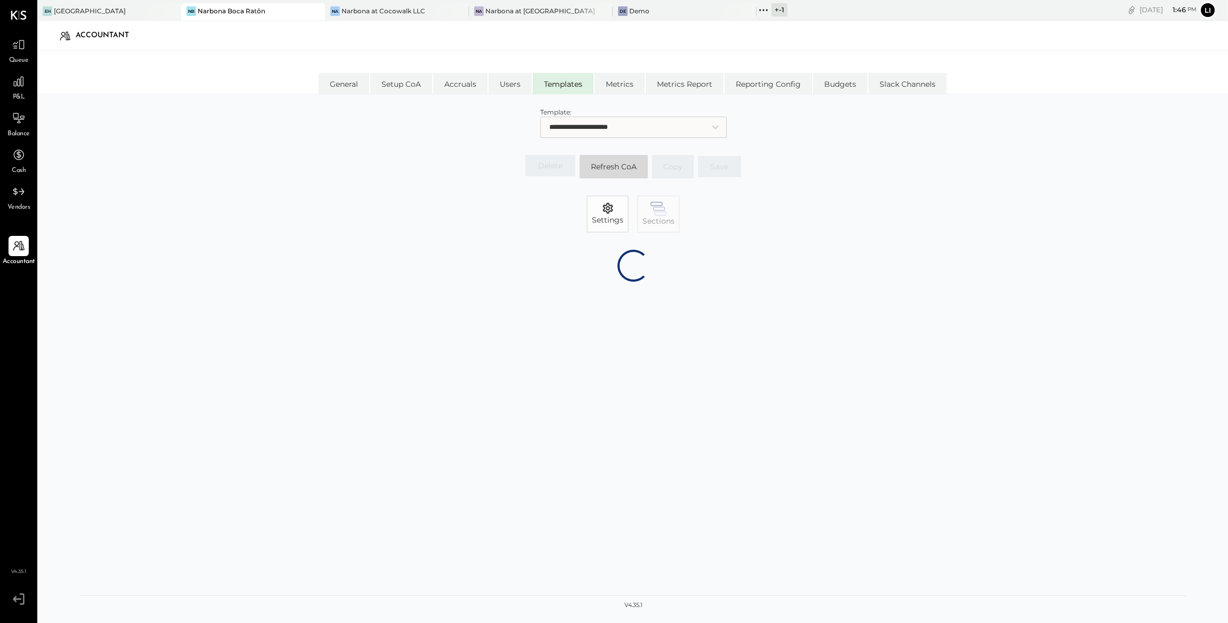
select select "*******"
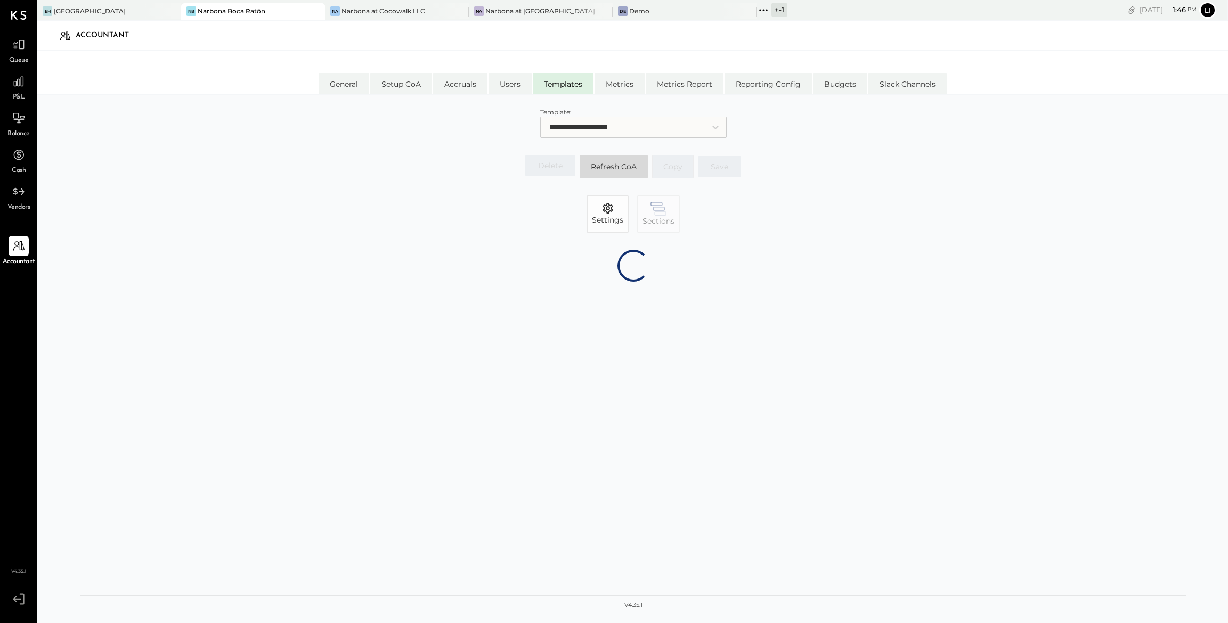
select select "*******"
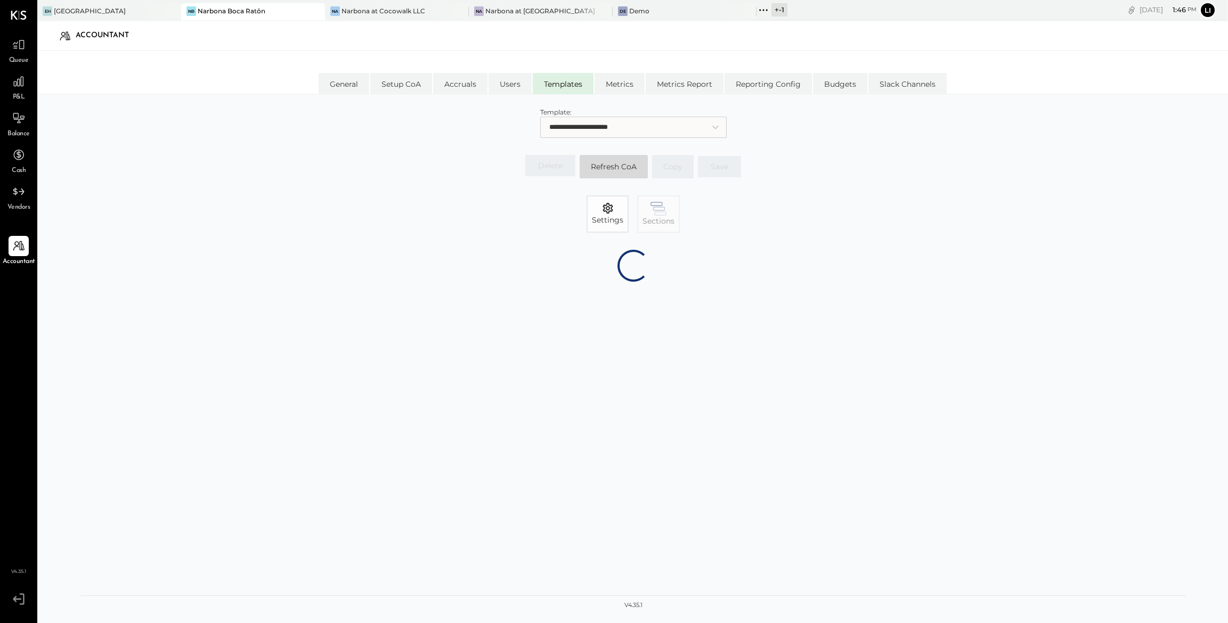
select select "*******"
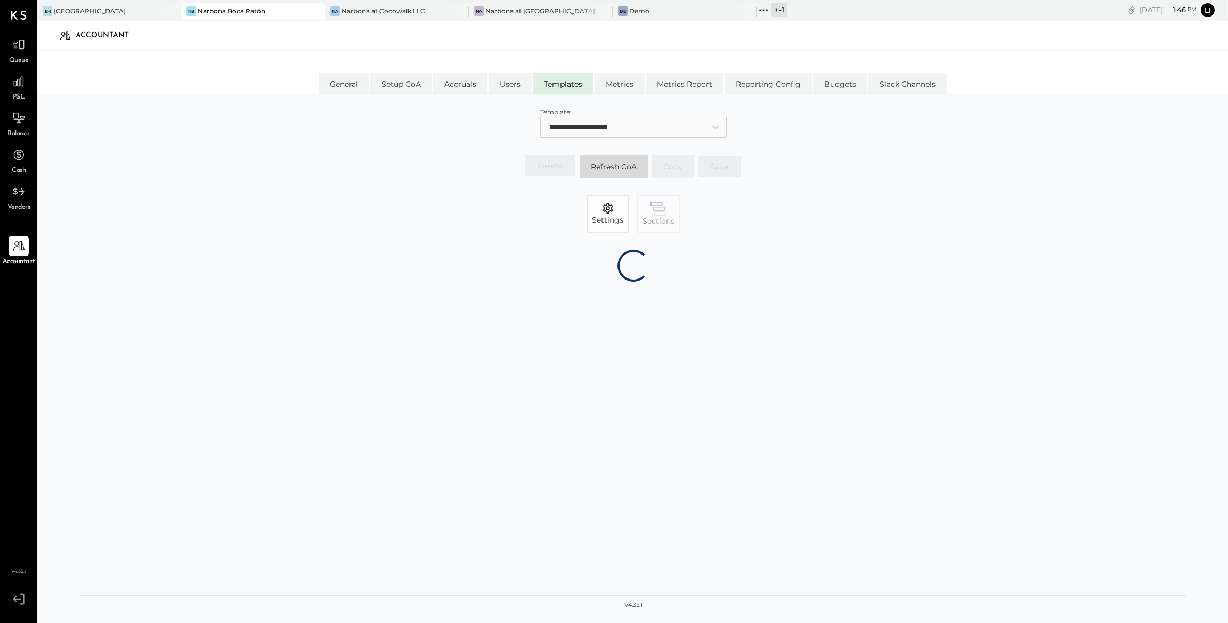
select select "*******"
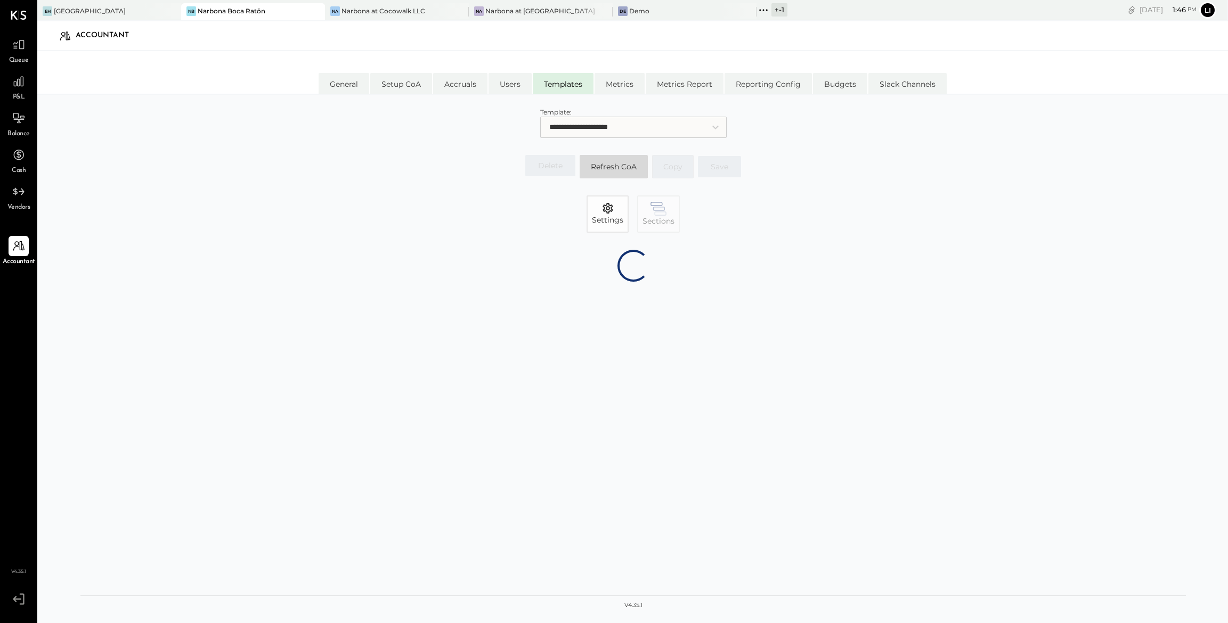
select select "*******"
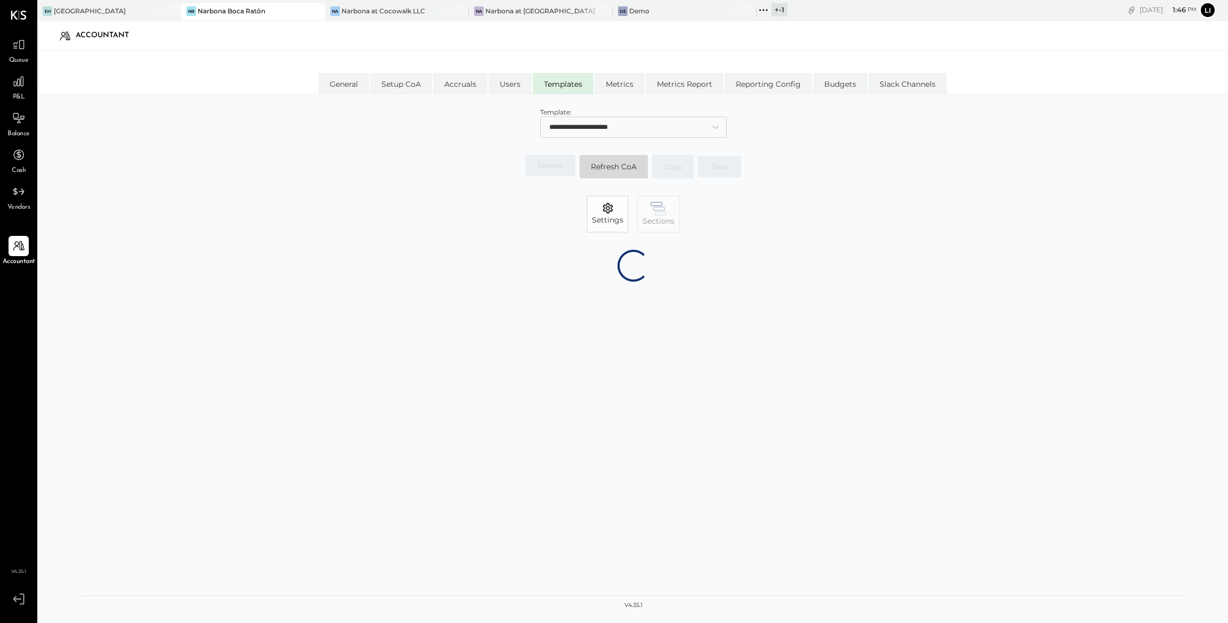
select select "*******"
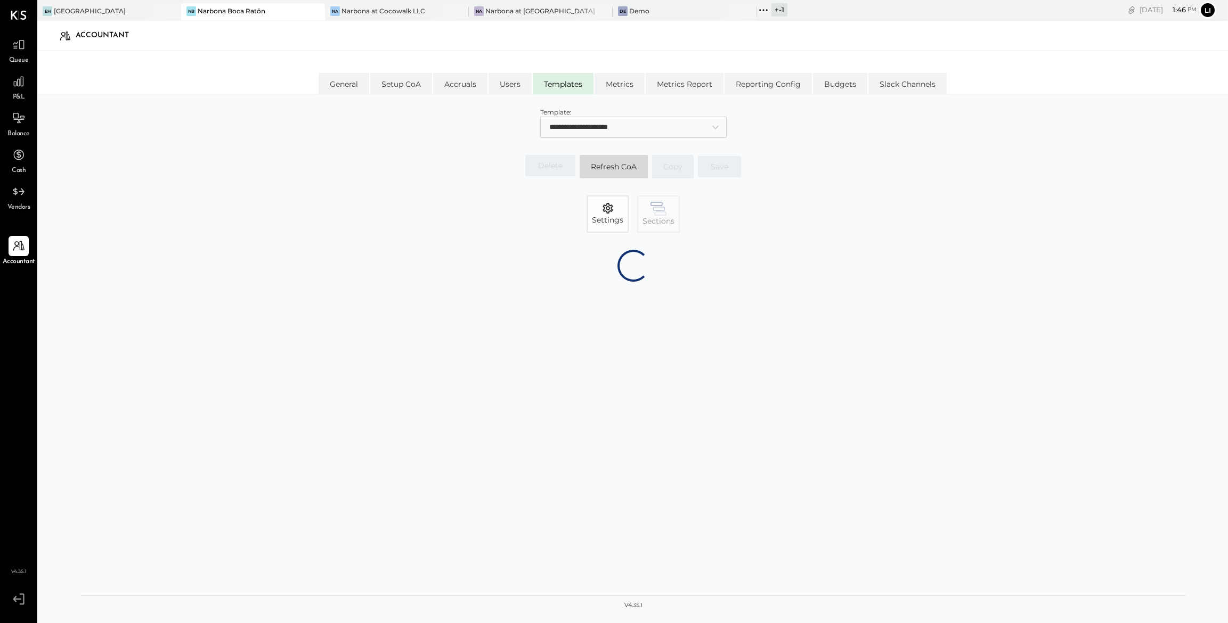
select select "*******"
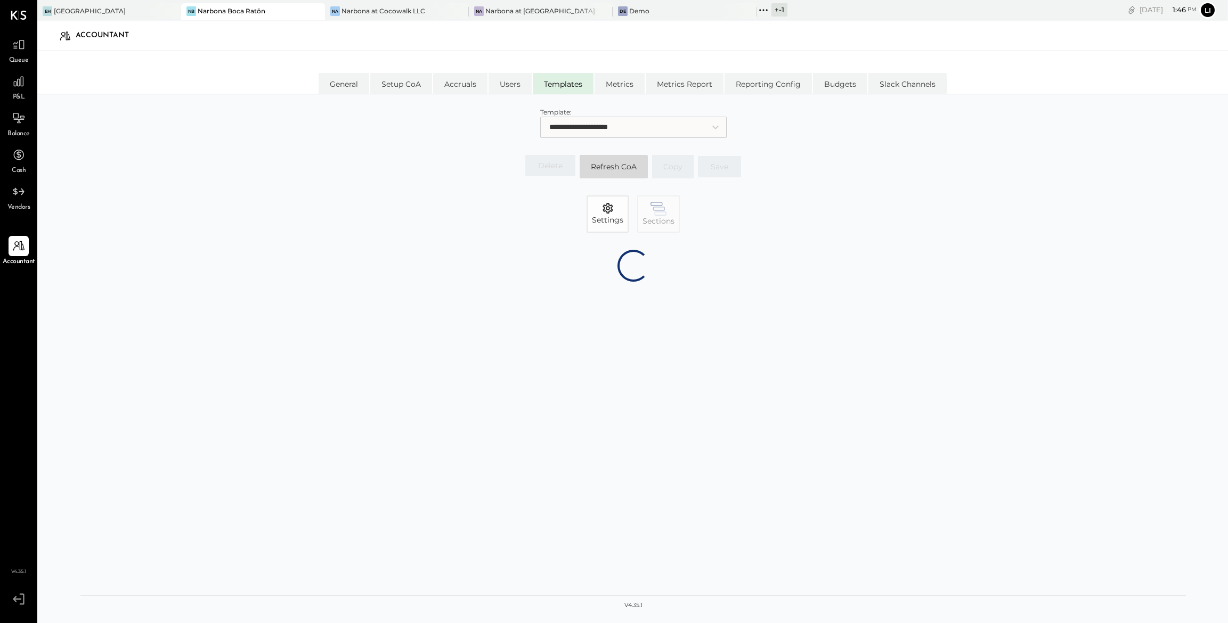
select select "*******"
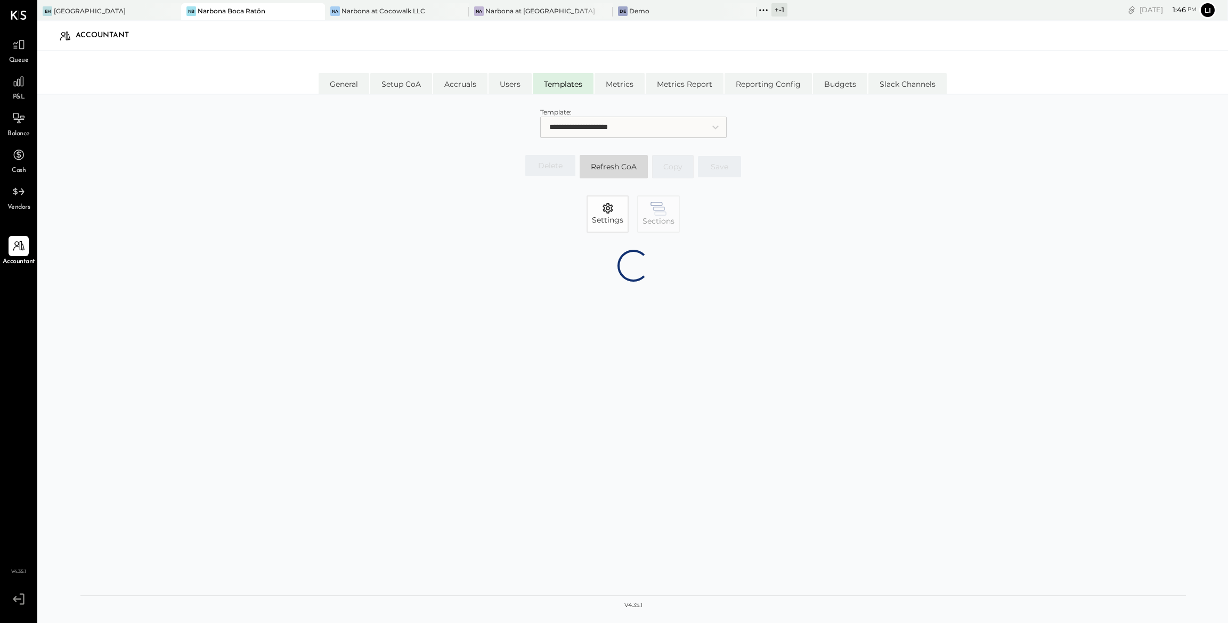
select select "*******"
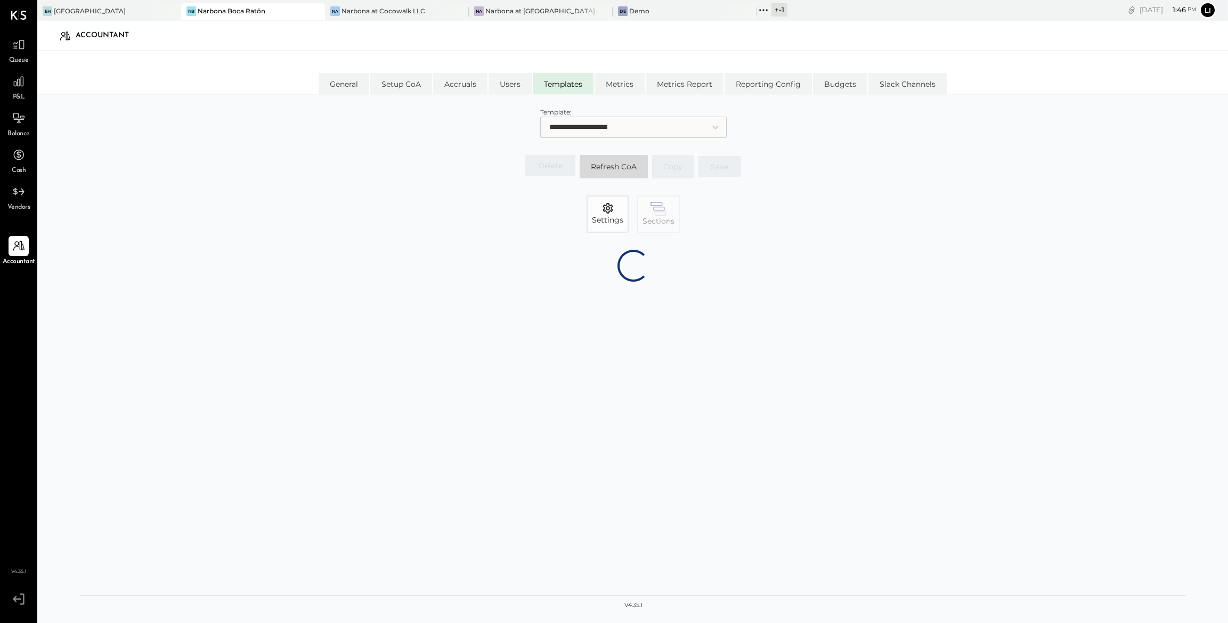
select select "*******"
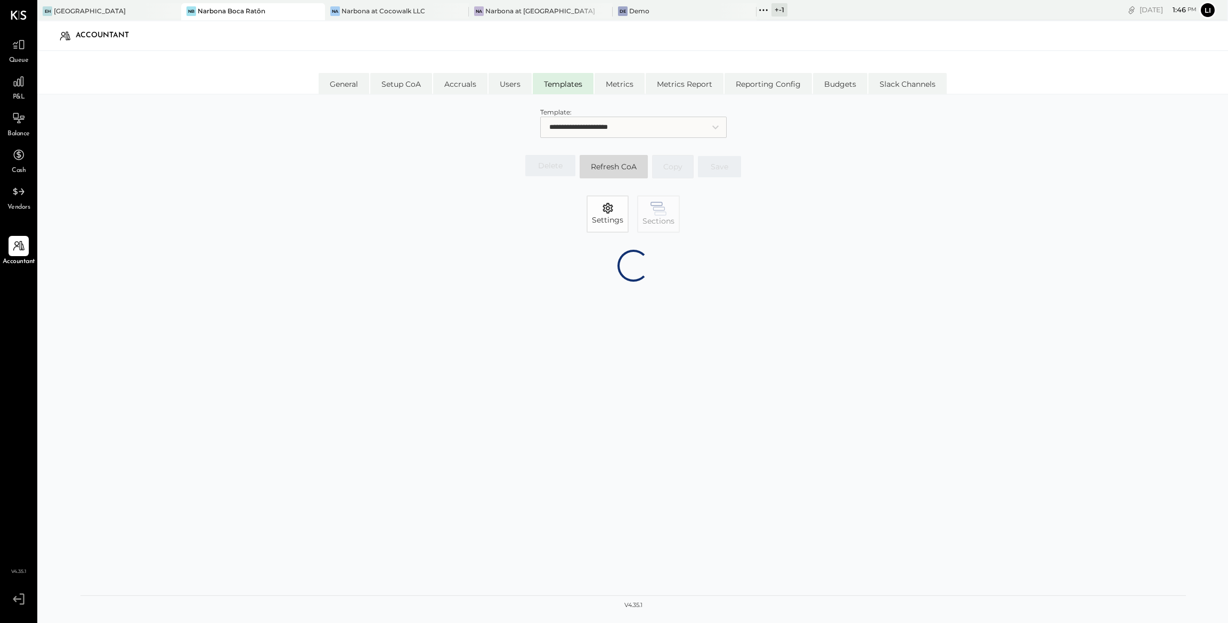
select select "*******"
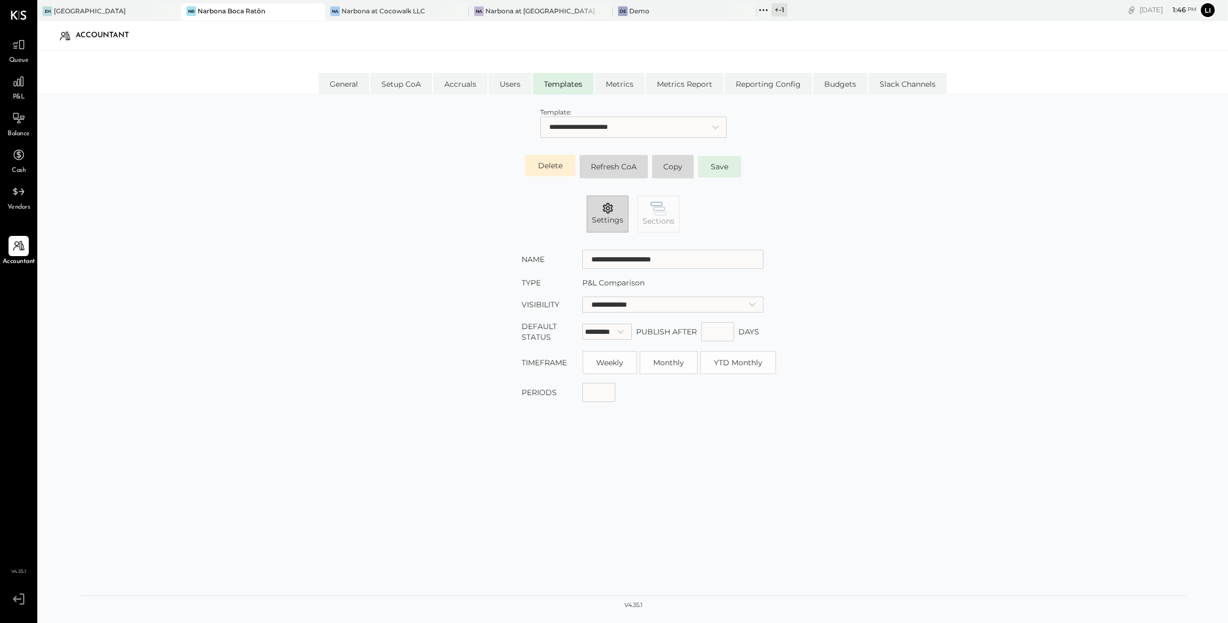
click at [602, 212] on icon "button" at bounding box center [608, 208] width 13 height 13
click at [676, 217] on button "Sections" at bounding box center [658, 214] width 43 height 37
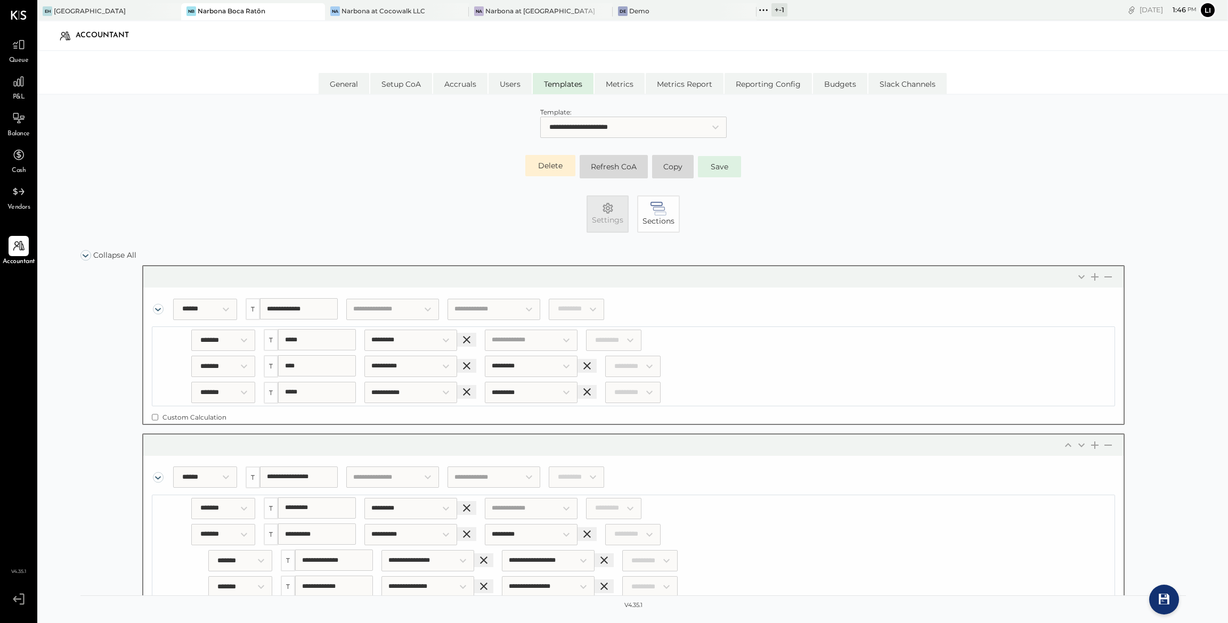
click at [602, 213] on icon "button" at bounding box center [608, 208] width 13 height 13
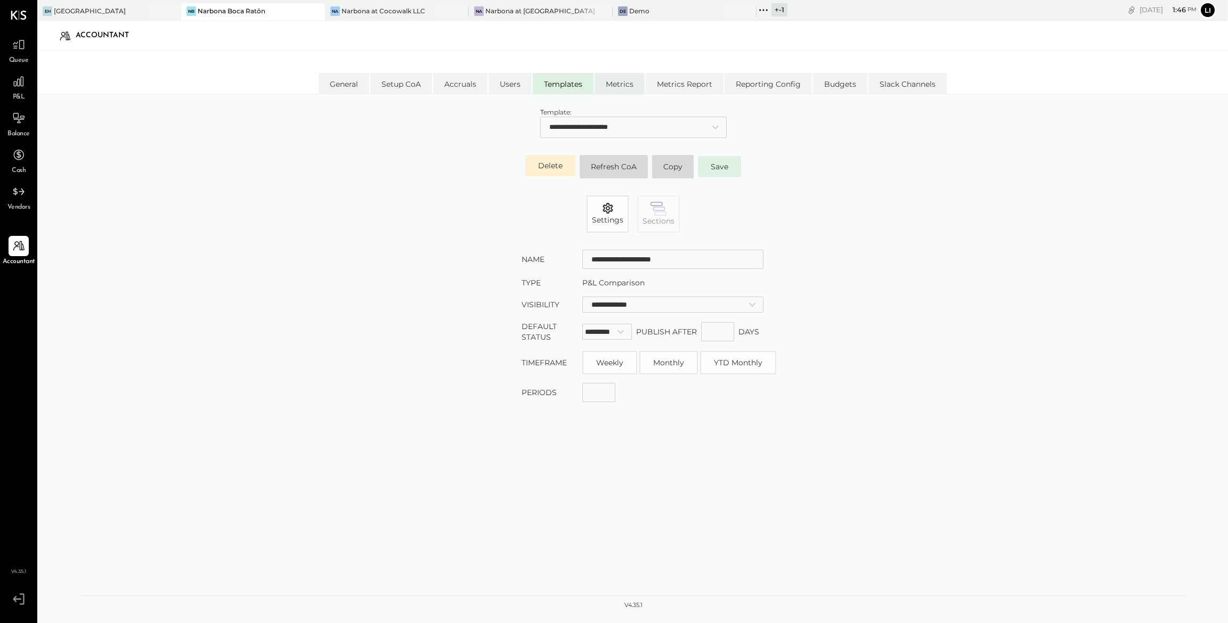
click at [636, 87] on li "Metrics" at bounding box center [620, 83] width 50 height 21
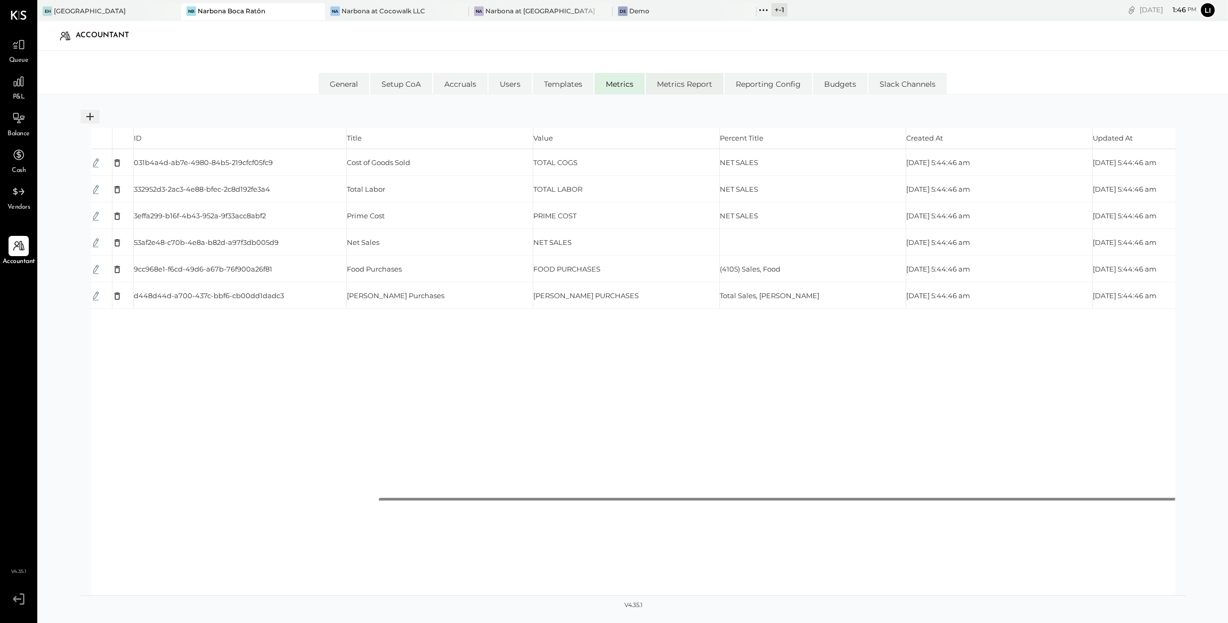
click at [677, 86] on li "Metrics Report" at bounding box center [685, 83] width 78 height 21
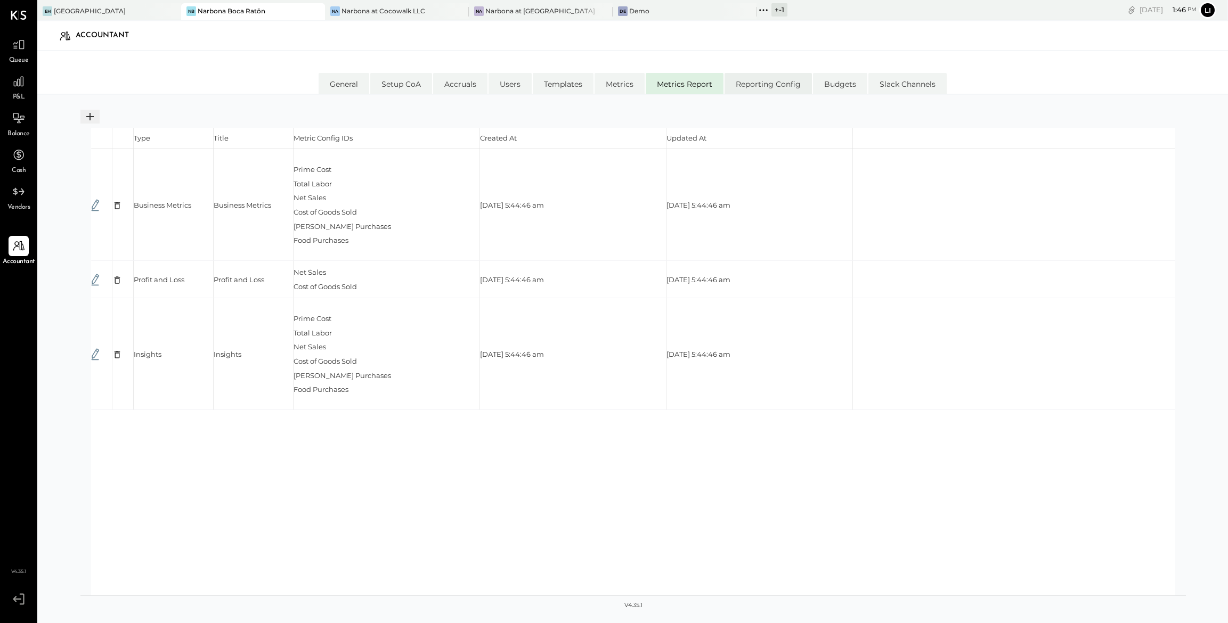
click at [757, 85] on li "Reporting Config" at bounding box center [768, 83] width 87 height 21
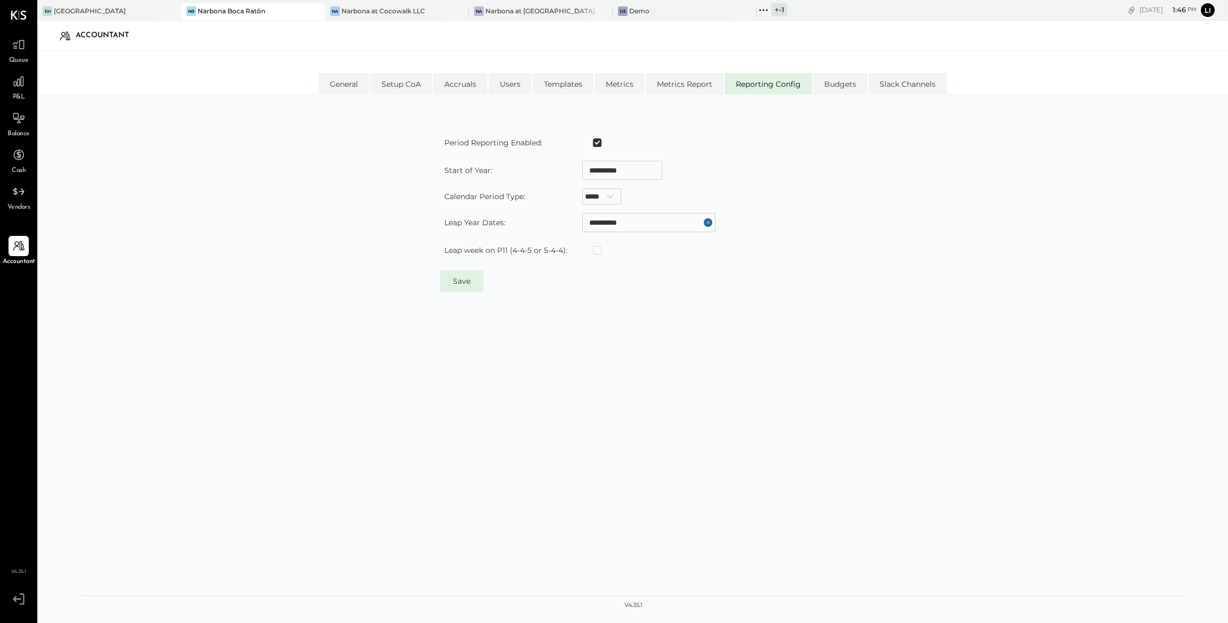
click at [675, 324] on div "**********" at bounding box center [633, 354] width 1106 height 499
click at [648, 221] on input "**********" at bounding box center [648, 222] width 133 height 19
click at [467, 450] on div "**********" at bounding box center [633, 354] width 1106 height 499
click at [839, 82] on li "Budgets" at bounding box center [840, 83] width 54 height 21
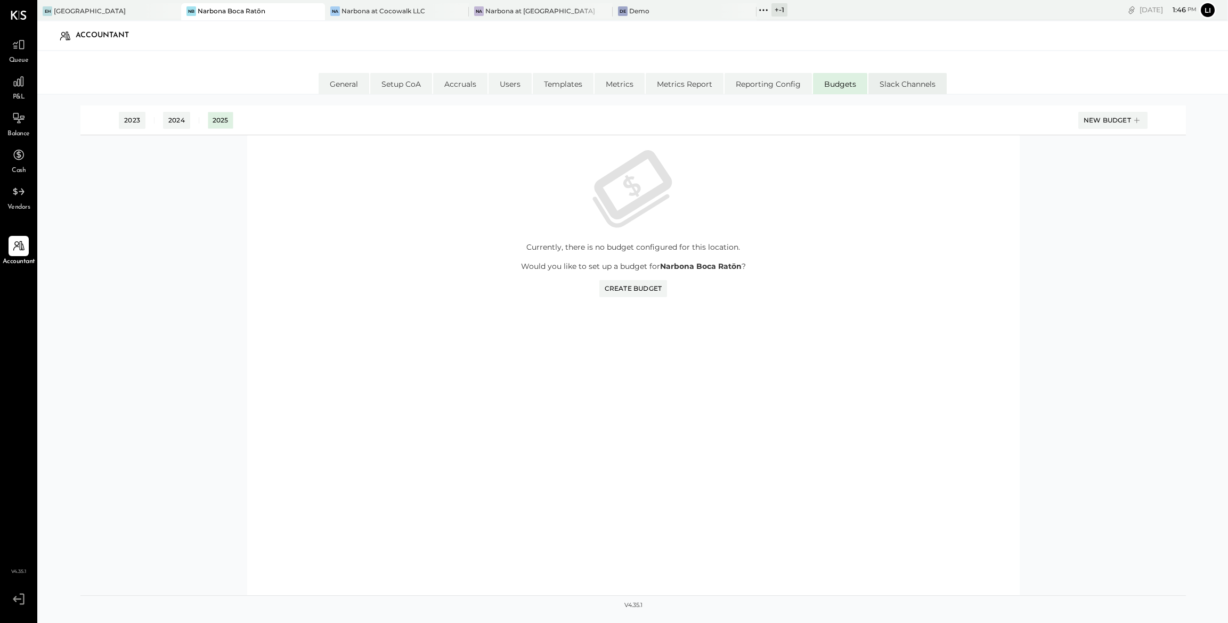
click at [891, 85] on li "Slack Channels" at bounding box center [907, 83] width 78 height 21
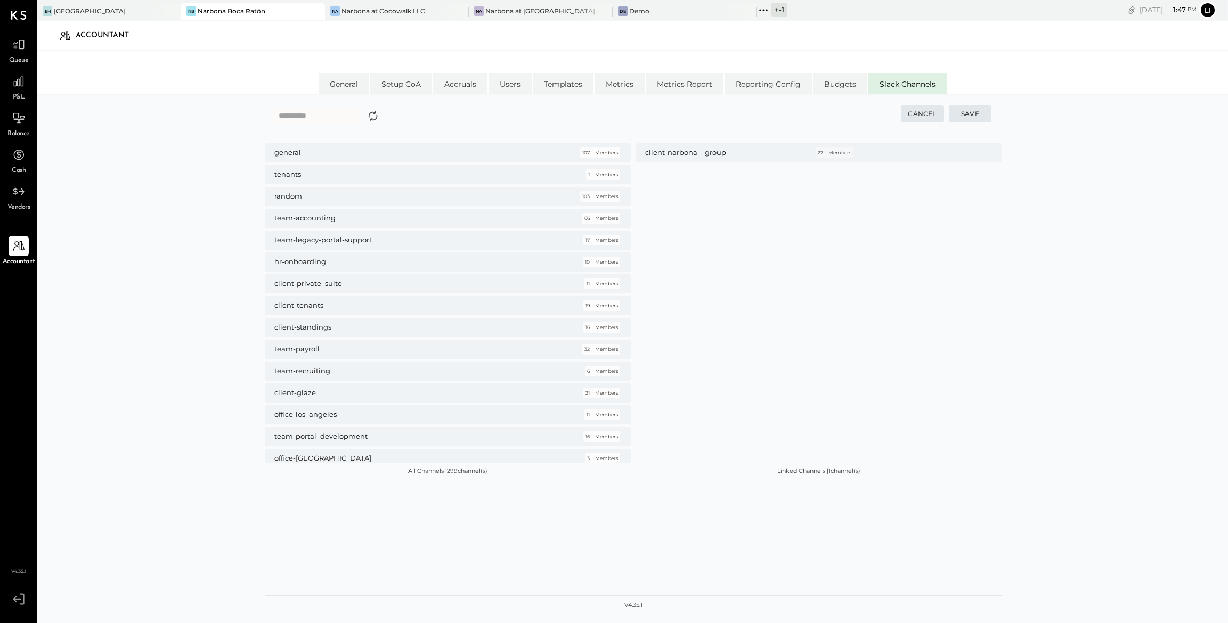
click at [131, 262] on div "Cancel Save general 107 Members tenants 1 Members random 103 Members team-accou…" at bounding box center [632, 372] width 1191 height 554
click at [924, 112] on button "Cancel" at bounding box center [922, 113] width 43 height 17
click at [920, 115] on button "Cancel" at bounding box center [922, 113] width 43 height 17
click at [10, 85] on div at bounding box center [19, 81] width 20 height 20
